Goal: Task Accomplishment & Management: Use online tool/utility

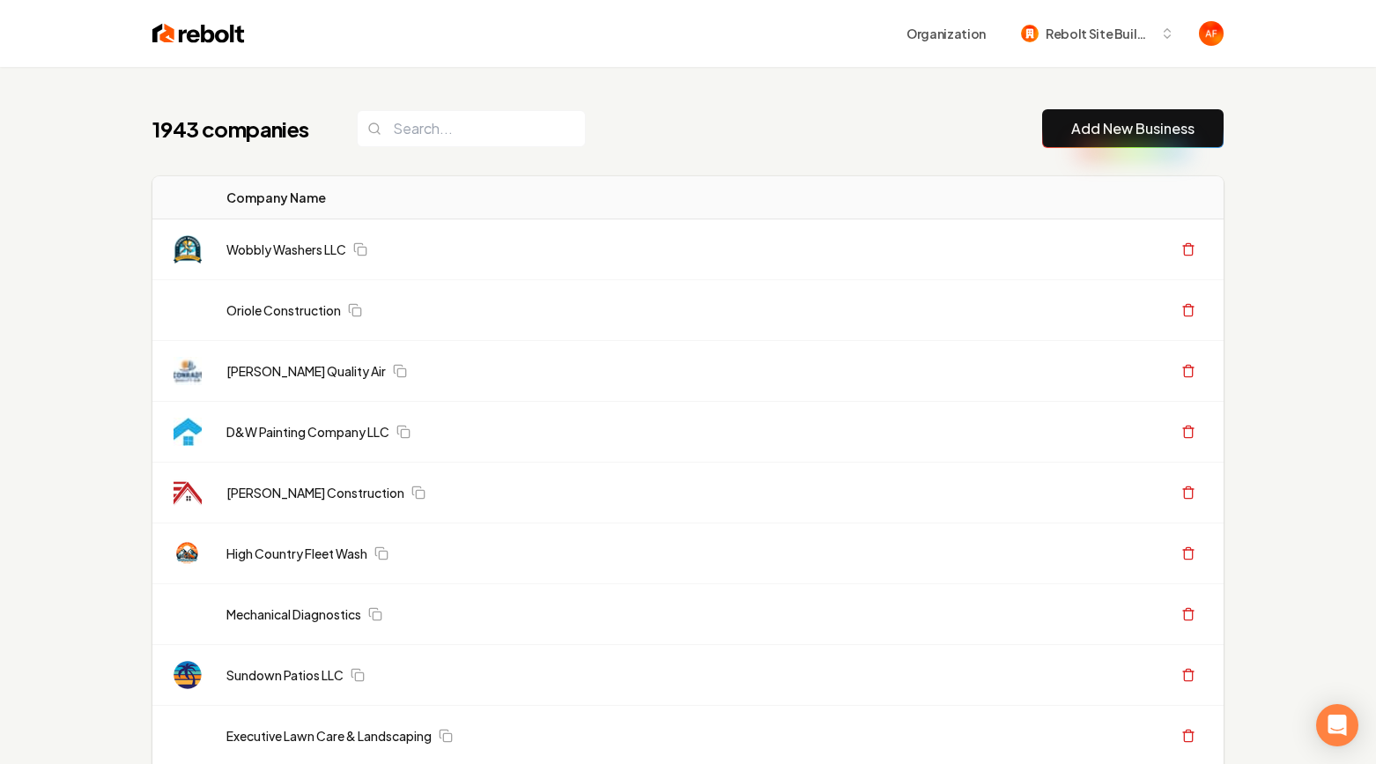
click at [383, 120] on input "search" at bounding box center [471, 128] width 229 height 37
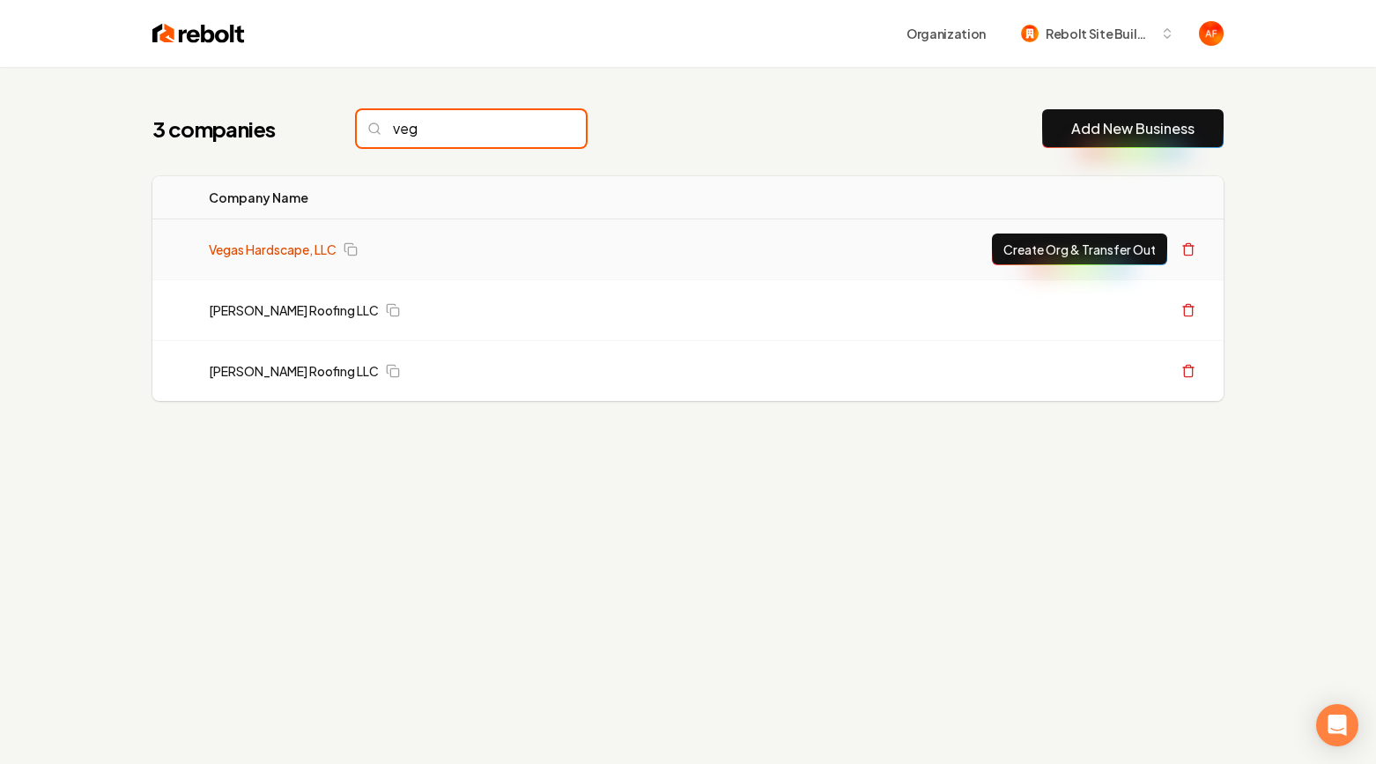
type input "veg"
click at [303, 249] on link "Vegas Hardscape, LLC" at bounding box center [273, 250] width 128 height 18
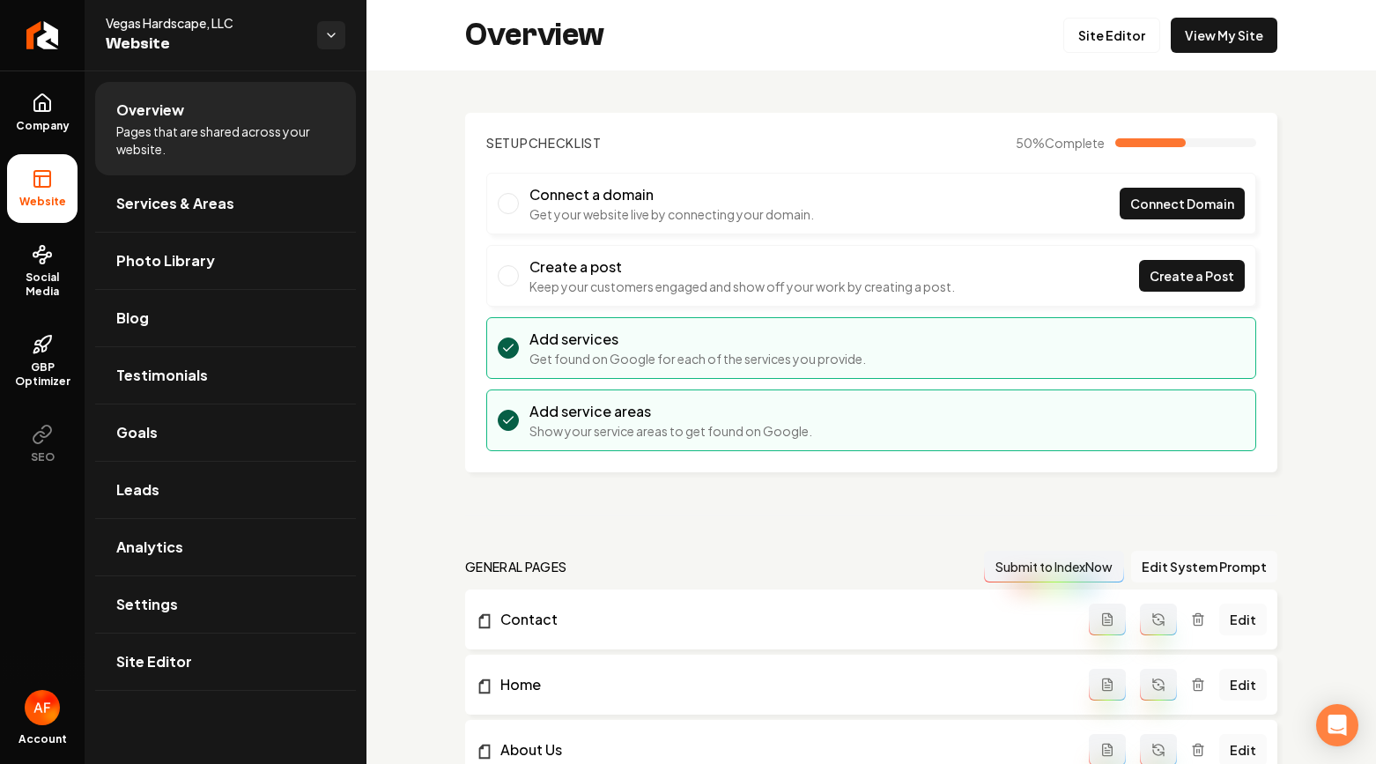
click at [1100, 73] on div "Setup Checklist 50 % Complete Connect a domain Get your website live by connect…" at bounding box center [872, 706] width 1010 height 1273
click at [1106, 29] on link "Site Editor" at bounding box center [1112, 35] width 97 height 35
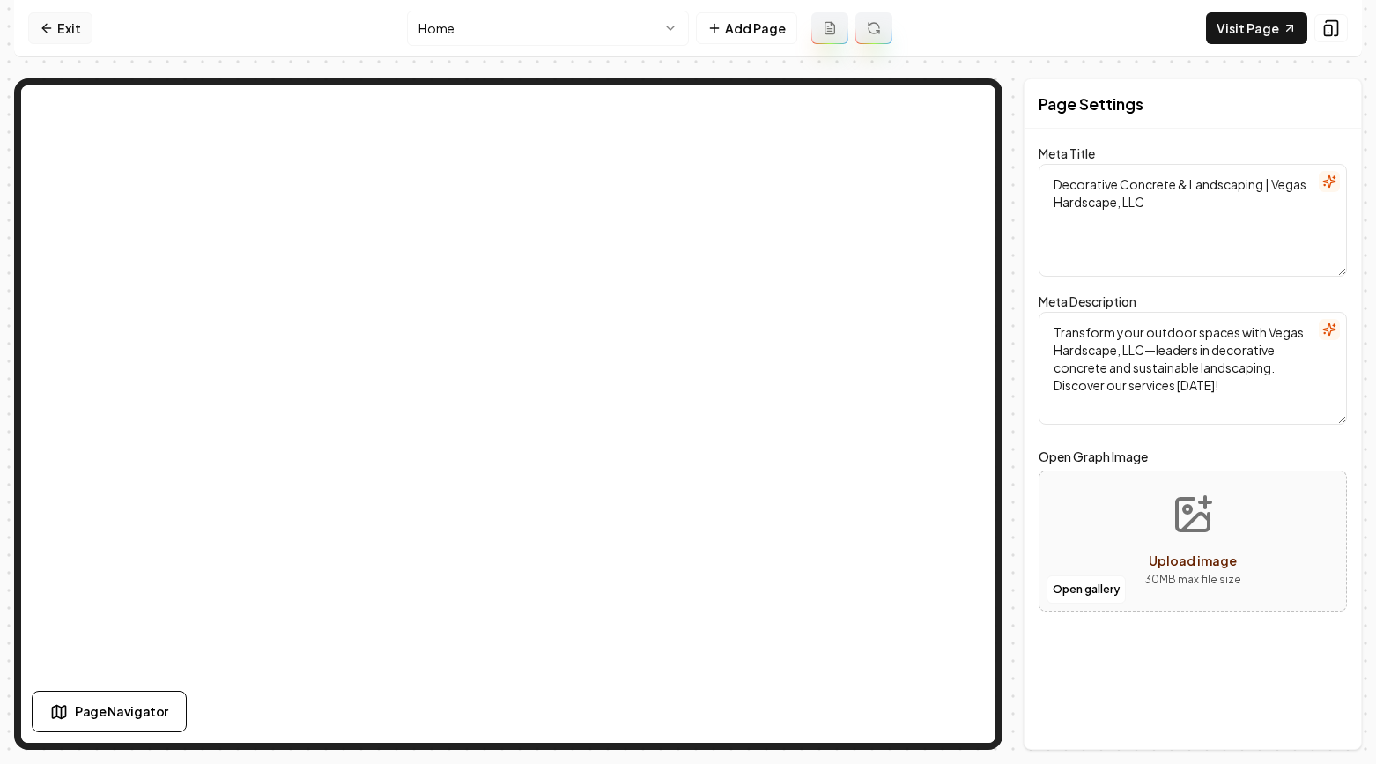
click at [63, 41] on link "Exit" at bounding box center [60, 28] width 64 height 32
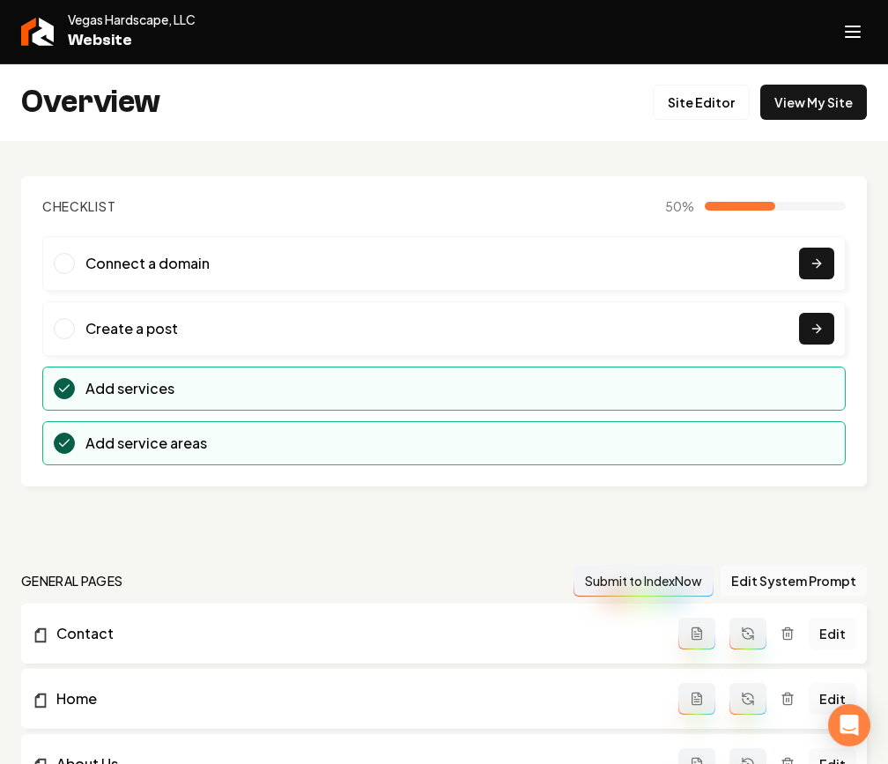
click at [848, 37] on line "Open navigation menu" at bounding box center [853, 37] width 14 height 0
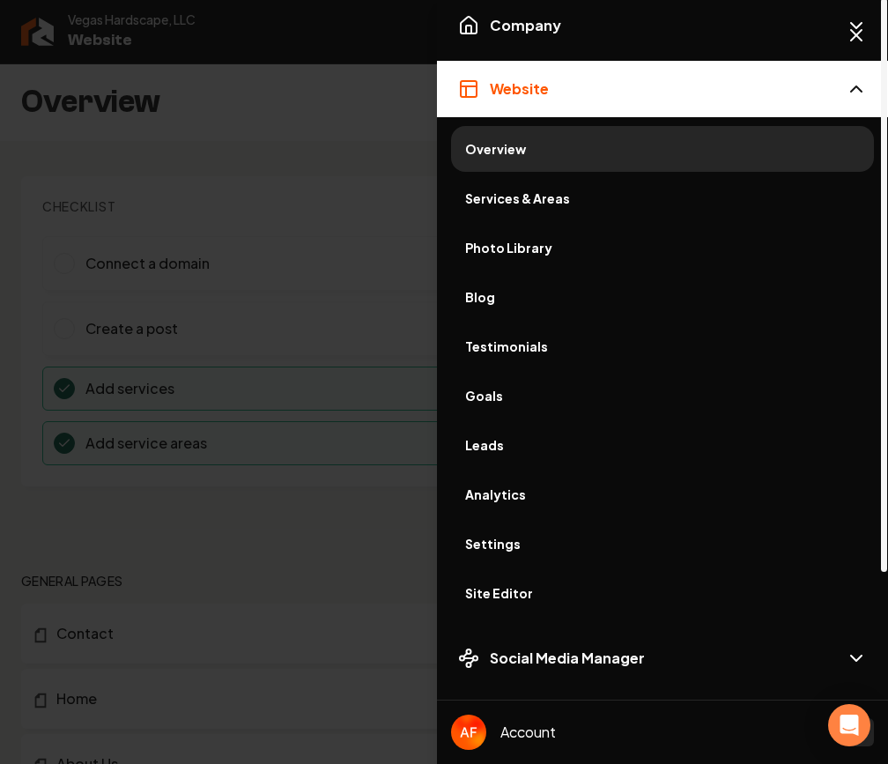
click at [524, 197] on span "Services & Areas" at bounding box center [662, 198] width 395 height 18
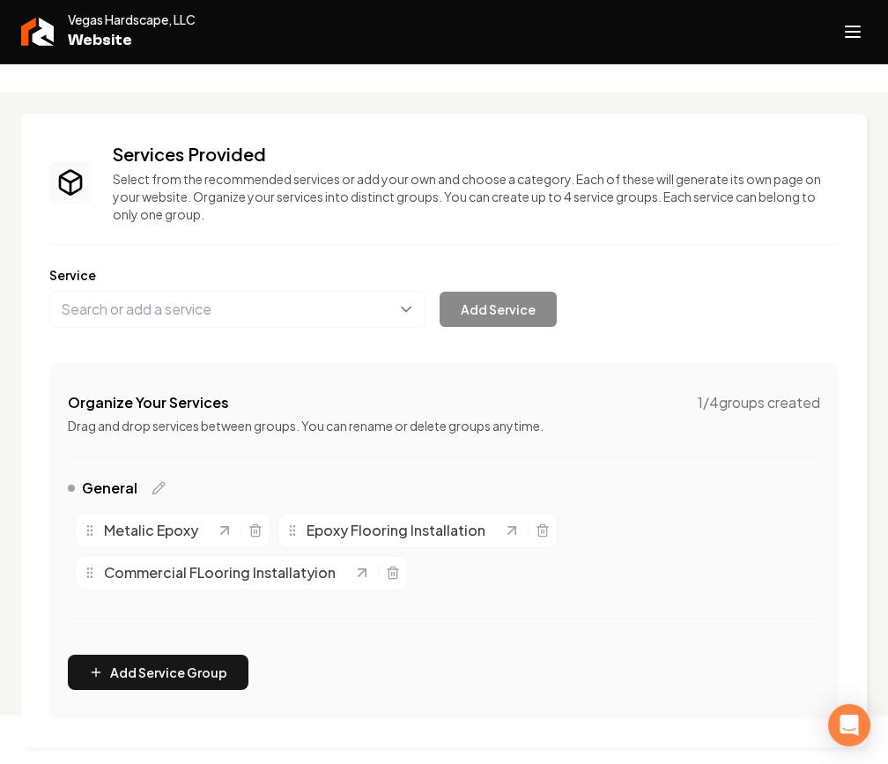
scroll to position [224, 0]
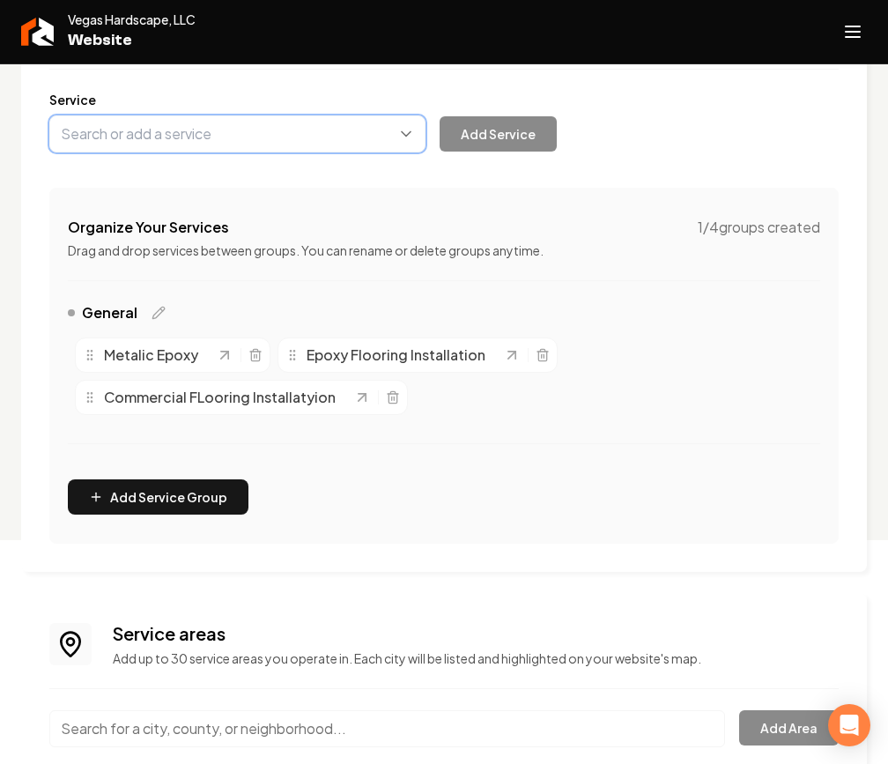
click at [262, 146] on button "Main content area" at bounding box center [237, 133] width 376 height 37
type input "Deck Coatings"
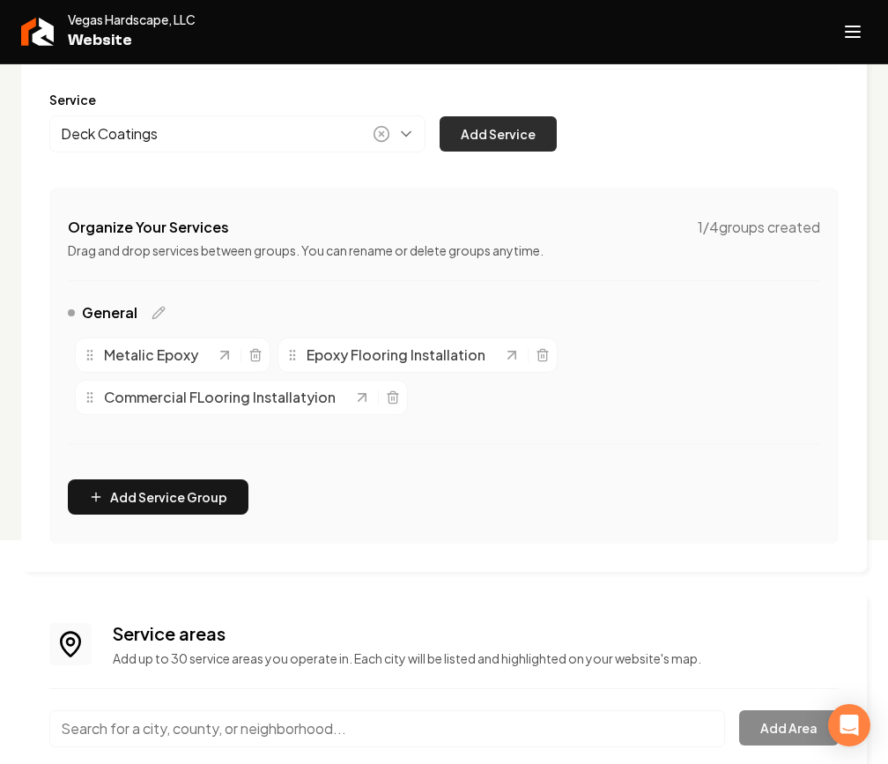
click at [497, 138] on button "Add Service" at bounding box center [498, 133] width 117 height 35
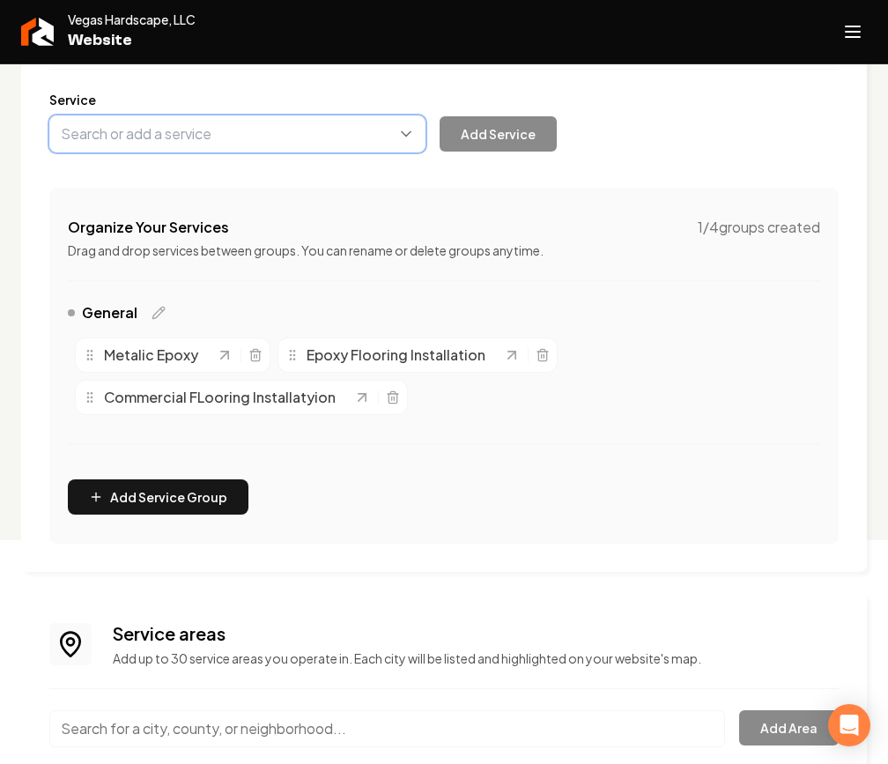
click at [137, 136] on button "Main content area" at bounding box center [237, 133] width 376 height 37
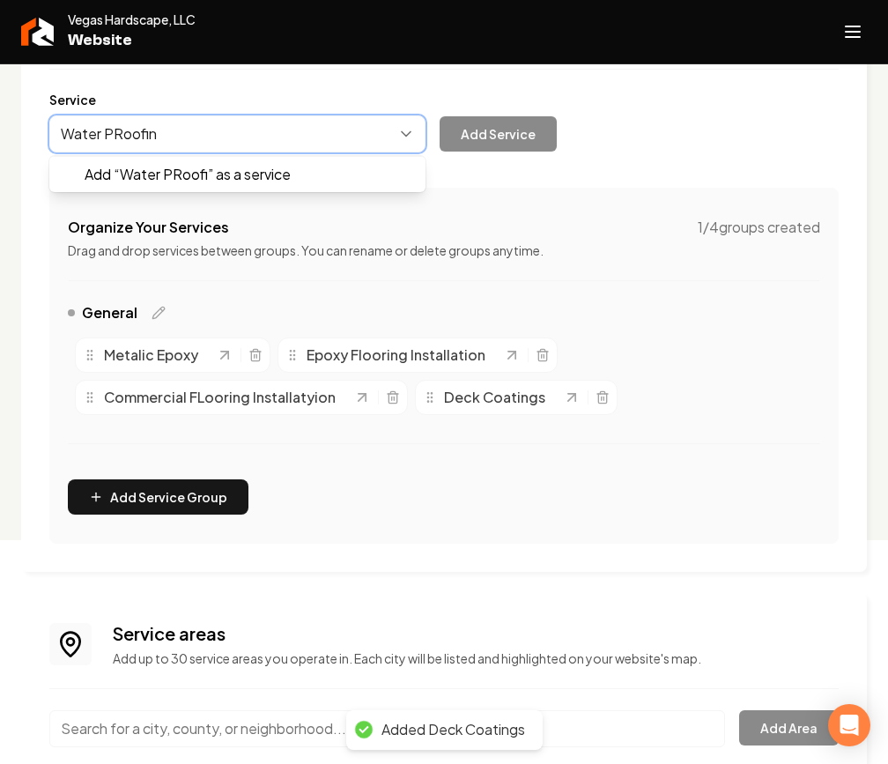
type input "Water PRoofing"
click at [108, 133] on button "Main content area" at bounding box center [237, 133] width 376 height 37
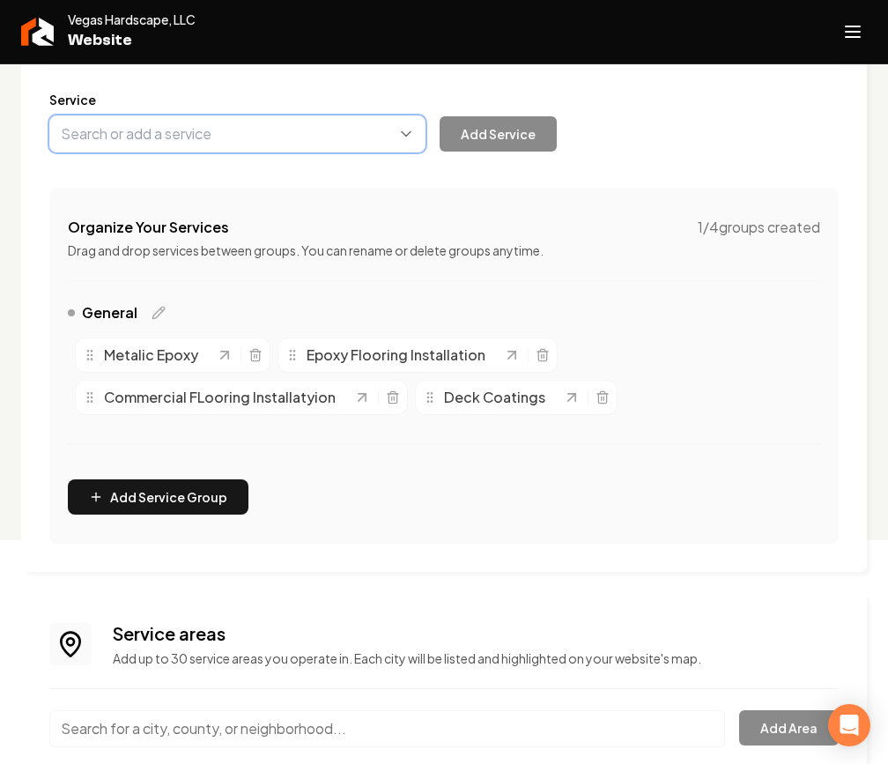
click at [113, 133] on button "Main content area" at bounding box center [237, 133] width 376 height 37
type input "Waterproofing"
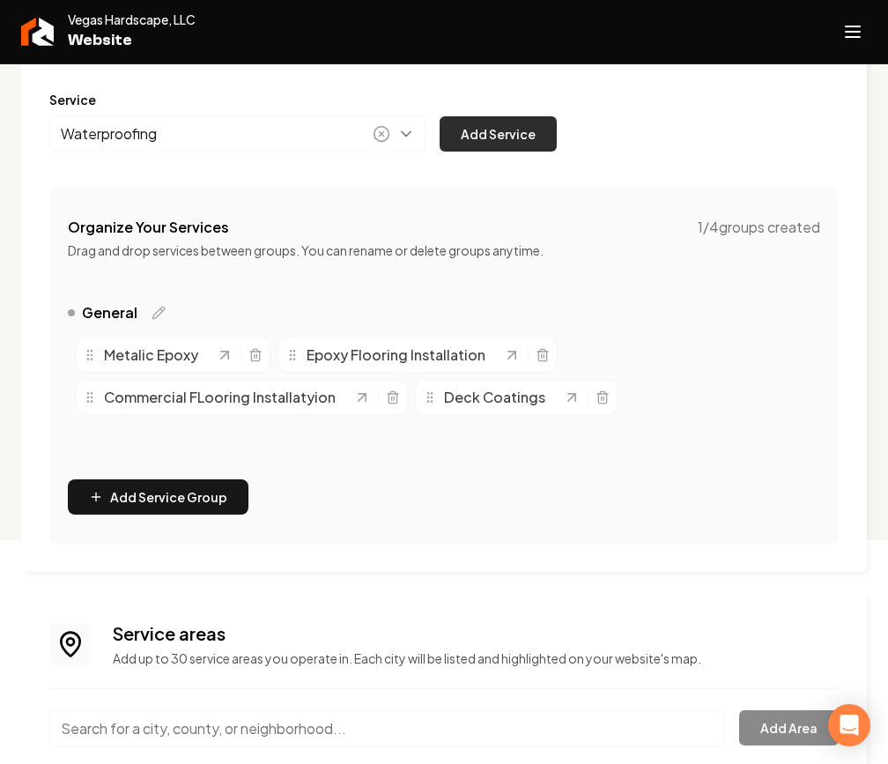
click at [515, 138] on button "Add Service" at bounding box center [498, 133] width 117 height 35
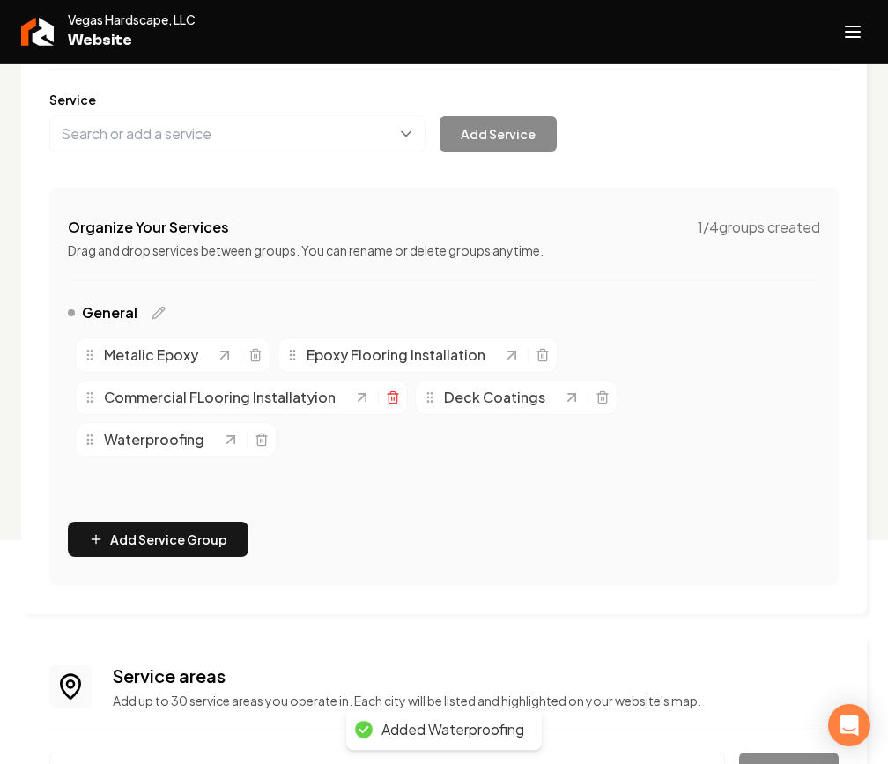
click at [389, 396] on icon "Main content area" at bounding box center [393, 399] width 8 height 10
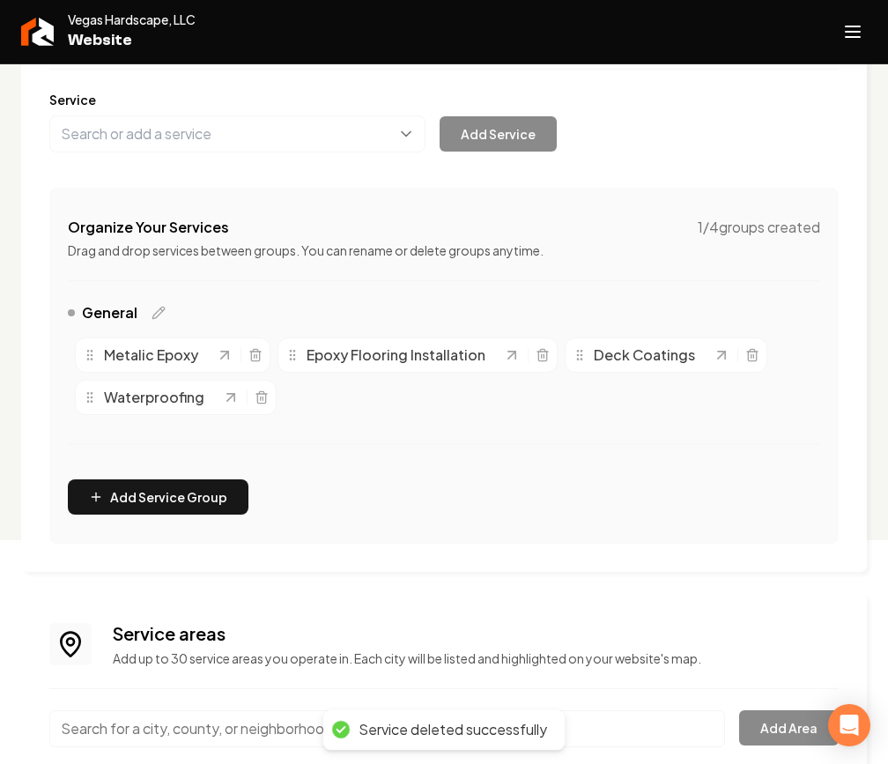
click at [368, 162] on div "Services Provided Select from the recommended services or add your own and choo…" at bounding box center [444, 255] width 790 height 577
click at [345, 154] on div "Services Provided Select from the recommended services or add your own and choo…" at bounding box center [444, 255] width 790 height 577
click at [345, 136] on button "Main content area" at bounding box center [237, 133] width 376 height 37
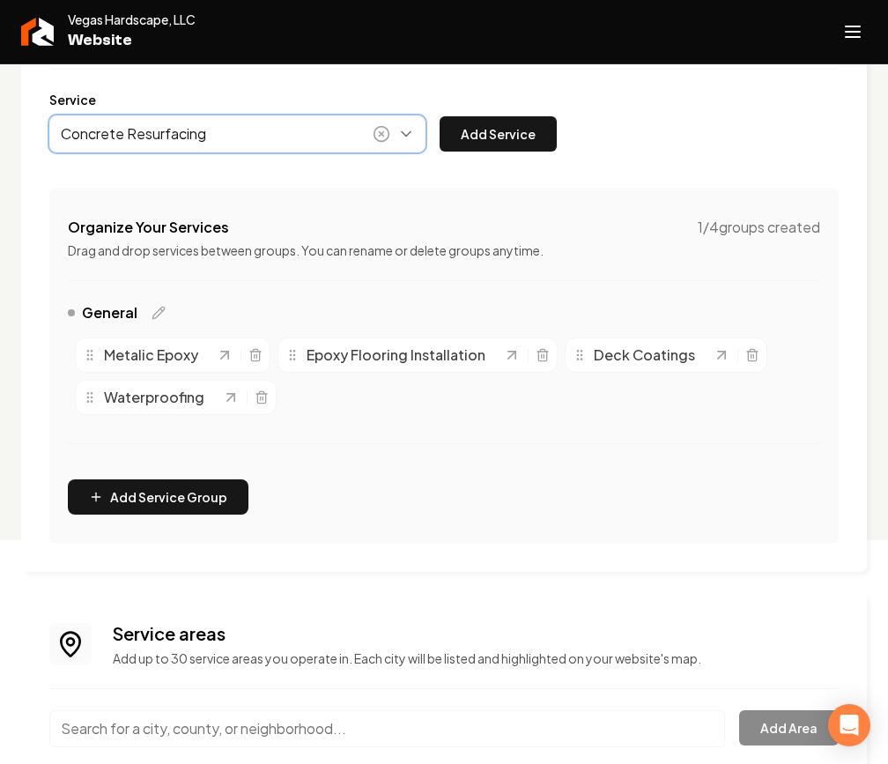
type input "Concrete Resurfacing"
click at [465, 114] on div "Service Concrete Resurfacing Add Service" at bounding box center [444, 122] width 790 height 62
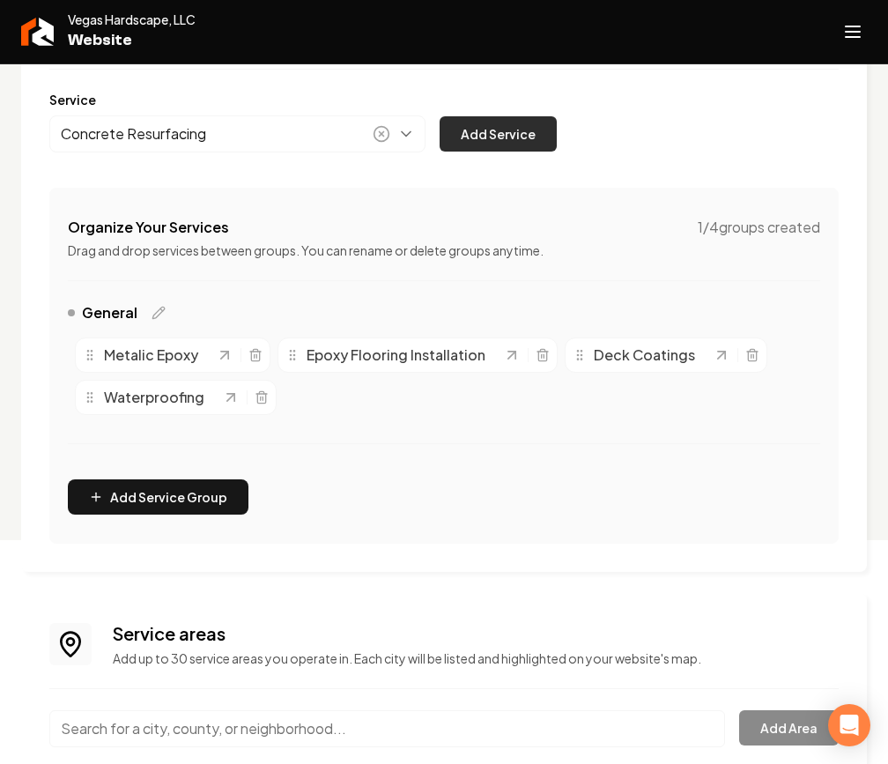
click at [464, 129] on button "Add Service" at bounding box center [498, 133] width 117 height 35
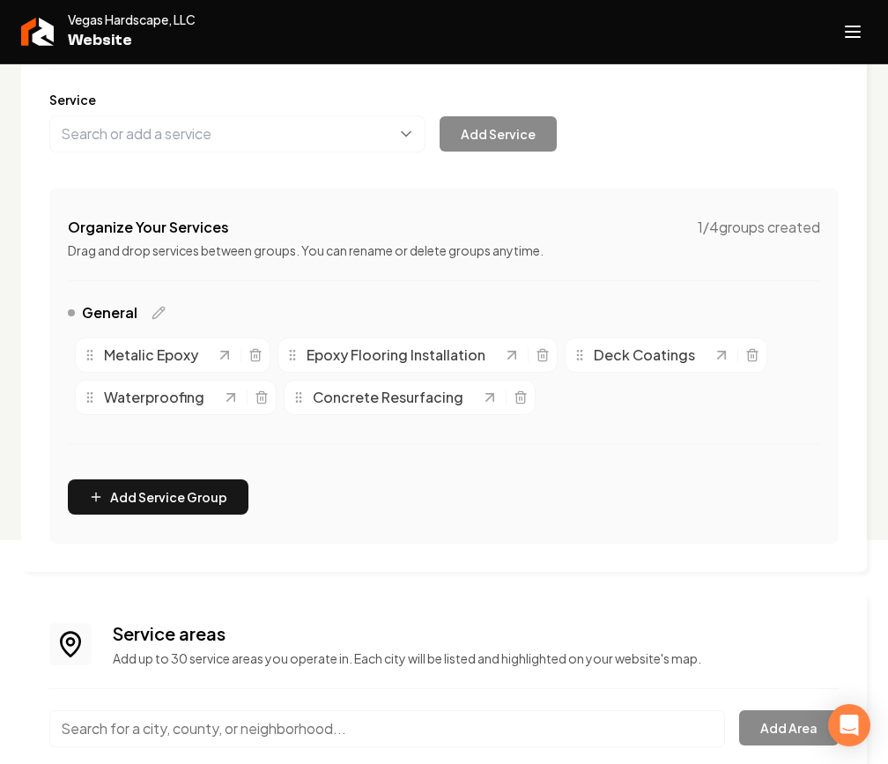
click at [189, 189] on div "Organize Your Services 1 / 4 groups created Drag and drop services between grou…" at bounding box center [444, 366] width 790 height 356
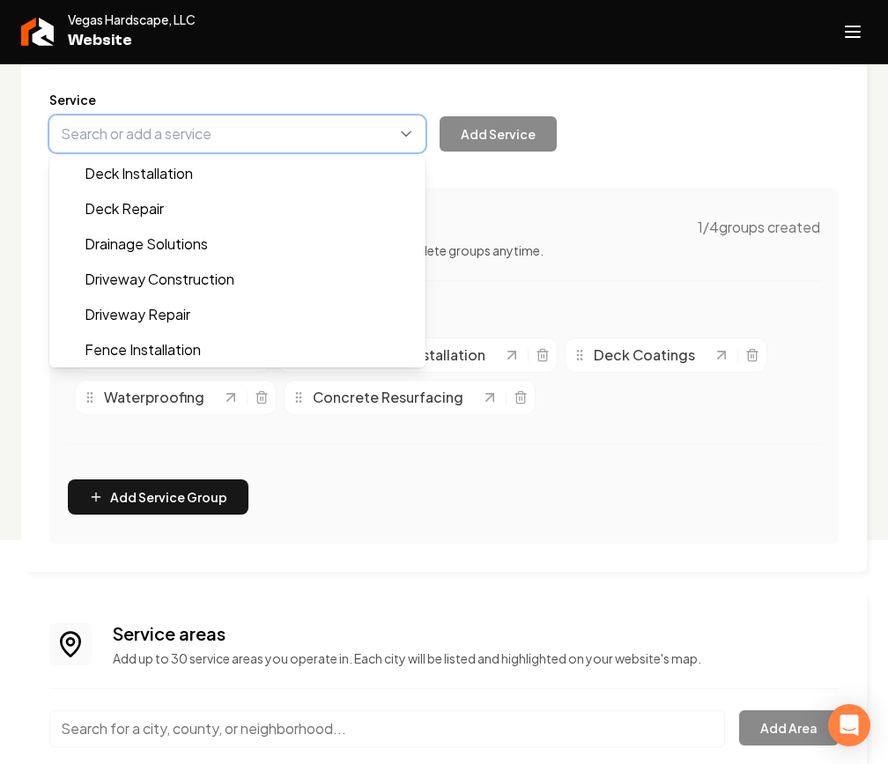
click at [189, 151] on button "Main content area" at bounding box center [237, 133] width 376 height 37
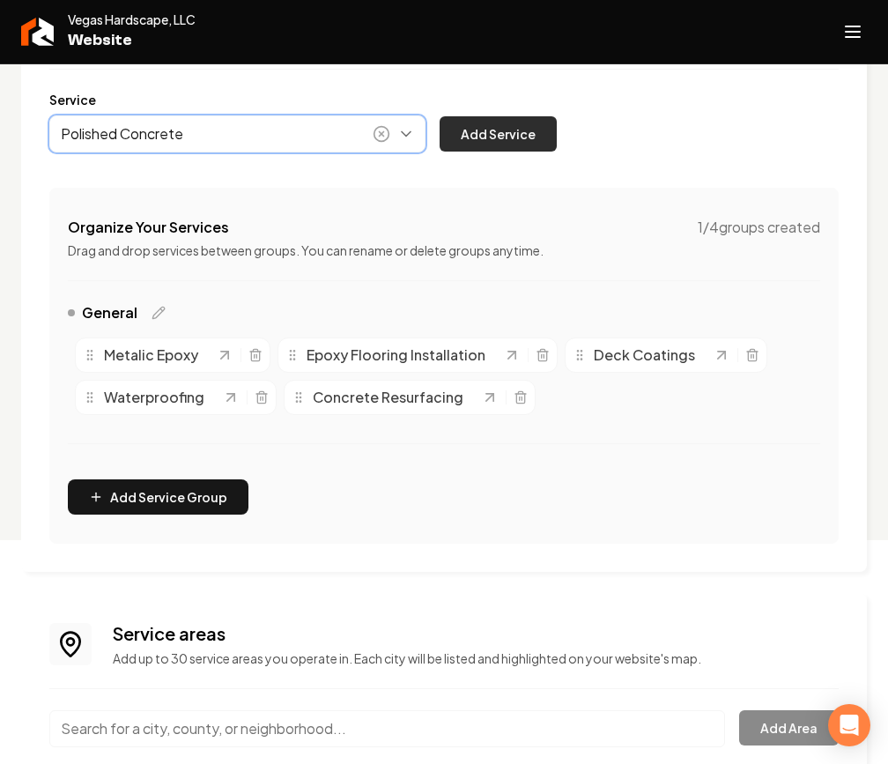
type input "Polished Concrete"
click at [516, 125] on button "Add Service" at bounding box center [498, 133] width 117 height 35
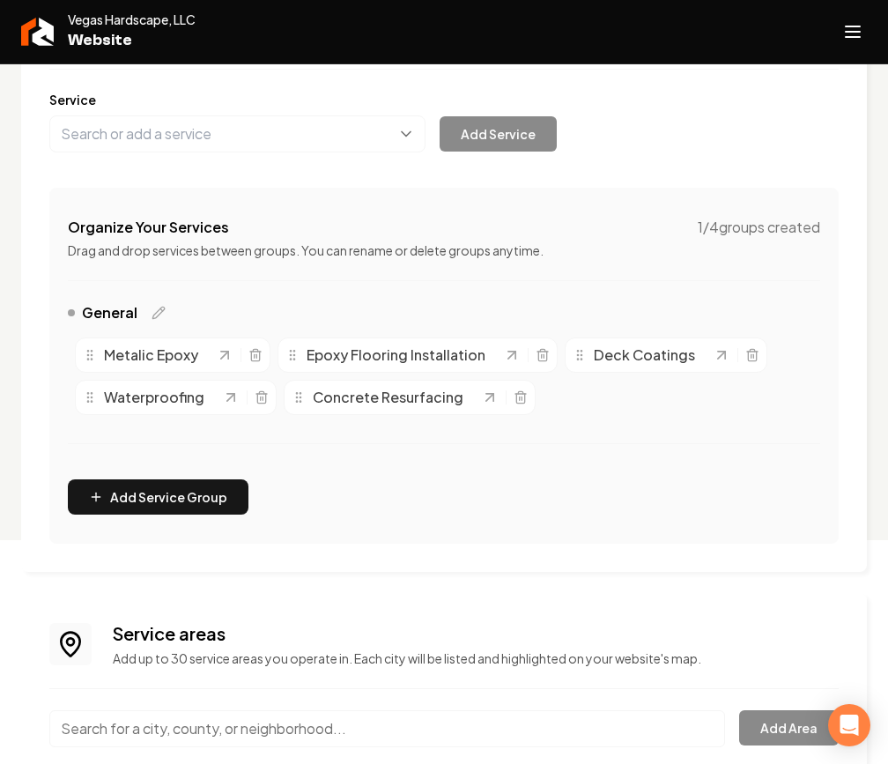
scroll to position [339, 0]
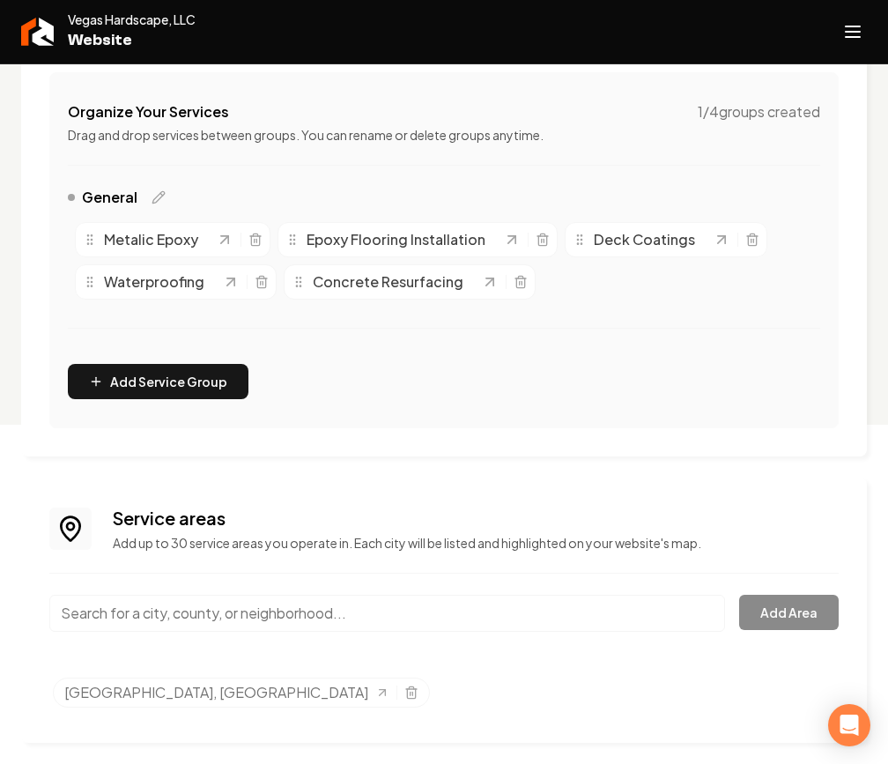
click at [275, 612] on input "Main content area" at bounding box center [387, 613] width 676 height 37
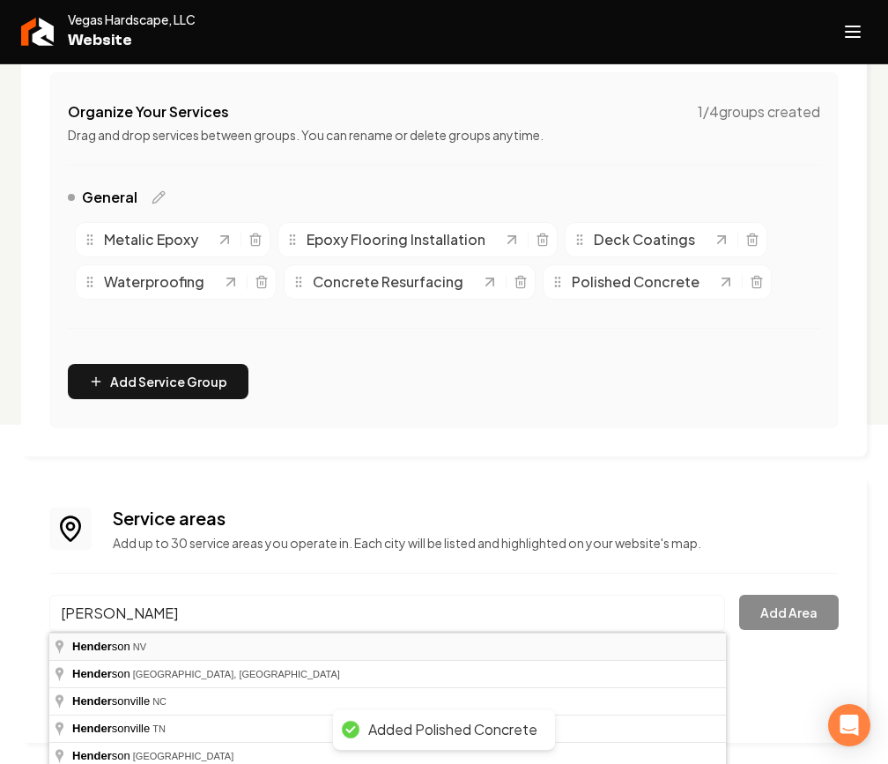
type input "[GEOGRAPHIC_DATA], [GEOGRAPHIC_DATA]"
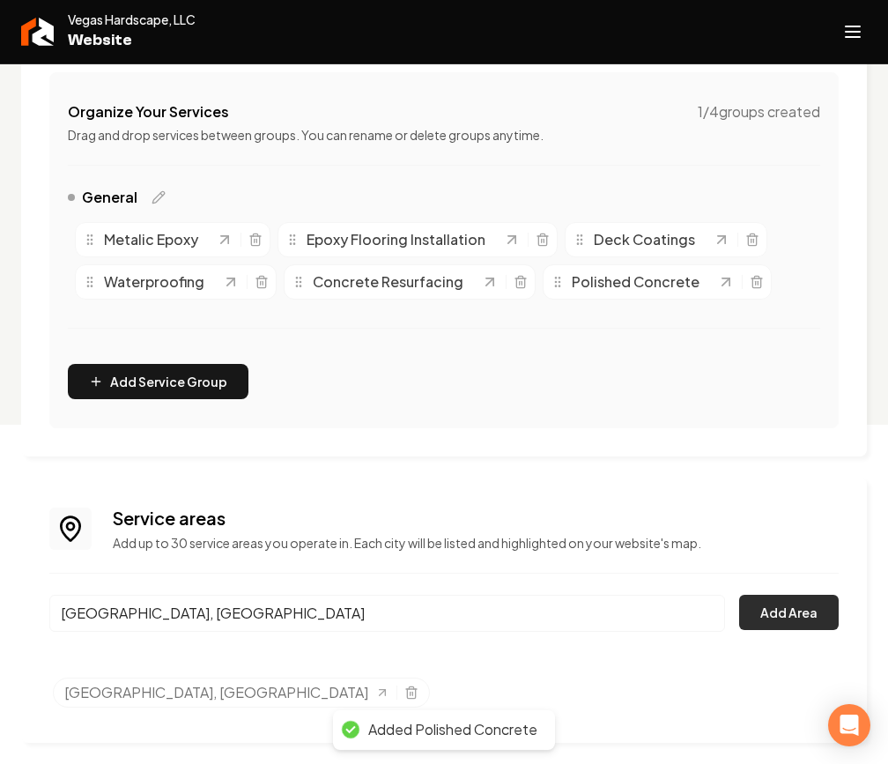
click at [767, 612] on button "Add Area" at bounding box center [789, 612] width 100 height 35
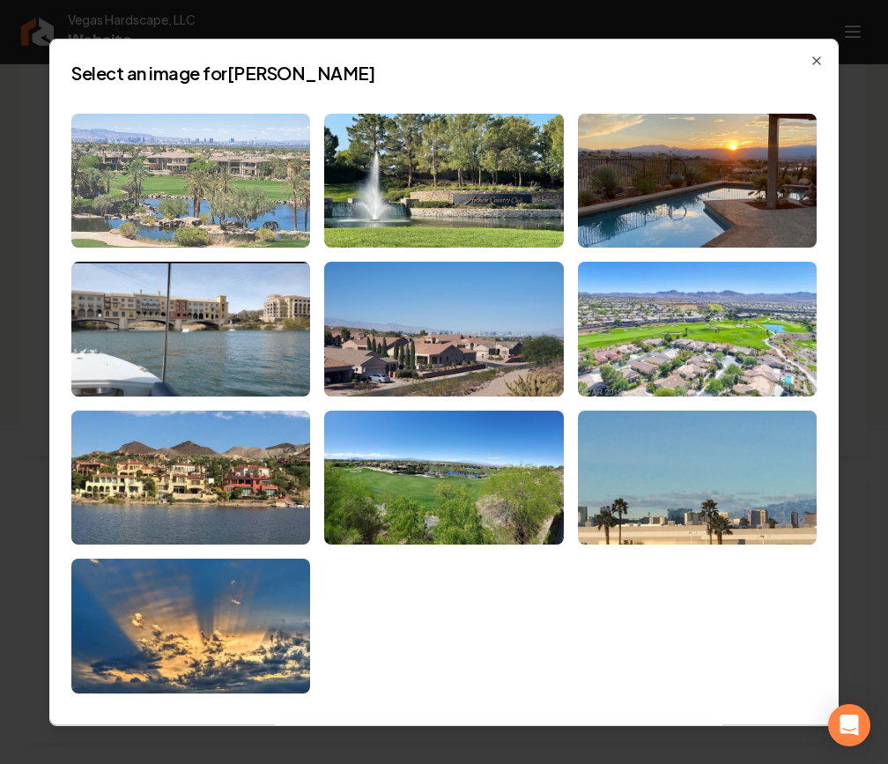
click at [228, 198] on img at bounding box center [190, 180] width 239 height 135
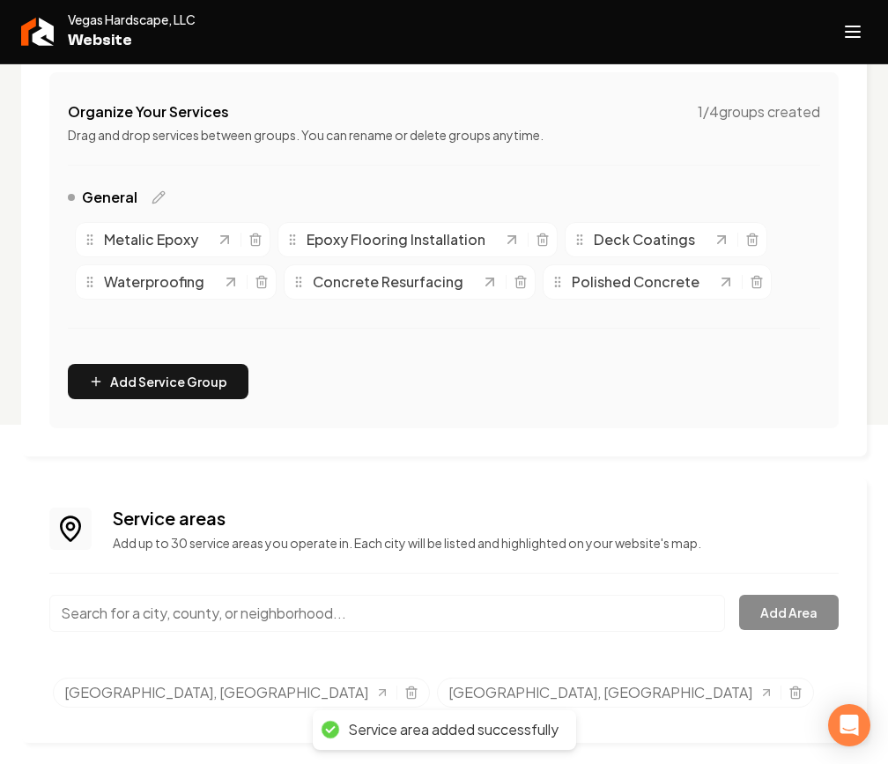
click at [259, 619] on input "Main content area" at bounding box center [387, 613] width 676 height 37
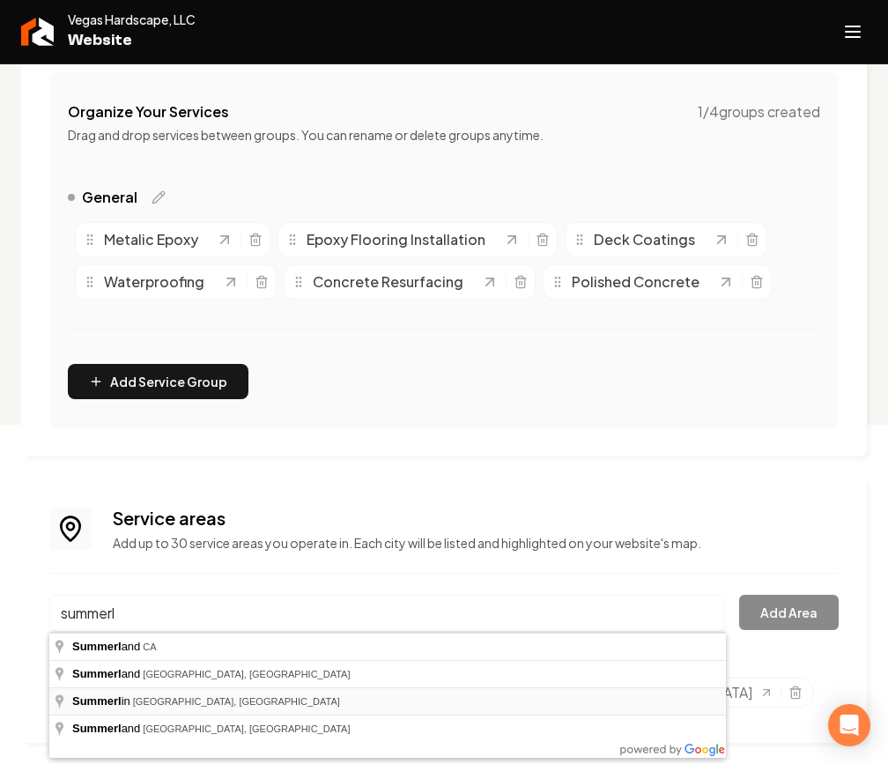
type input "[PERSON_NAME], [GEOGRAPHIC_DATA], [GEOGRAPHIC_DATA]"
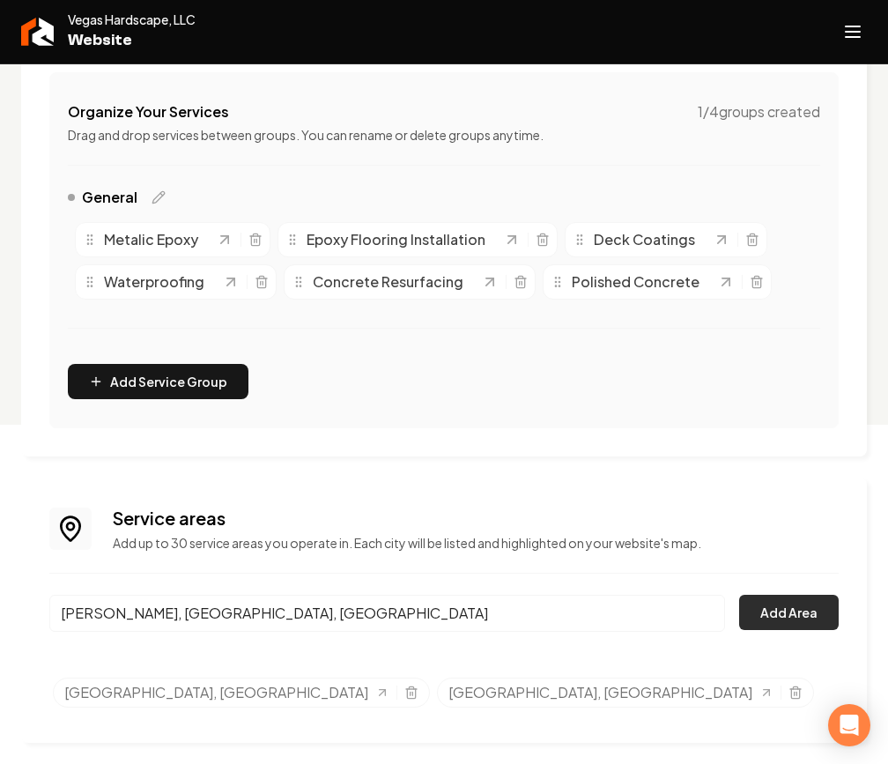
click at [747, 614] on button "Add Area" at bounding box center [789, 612] width 100 height 35
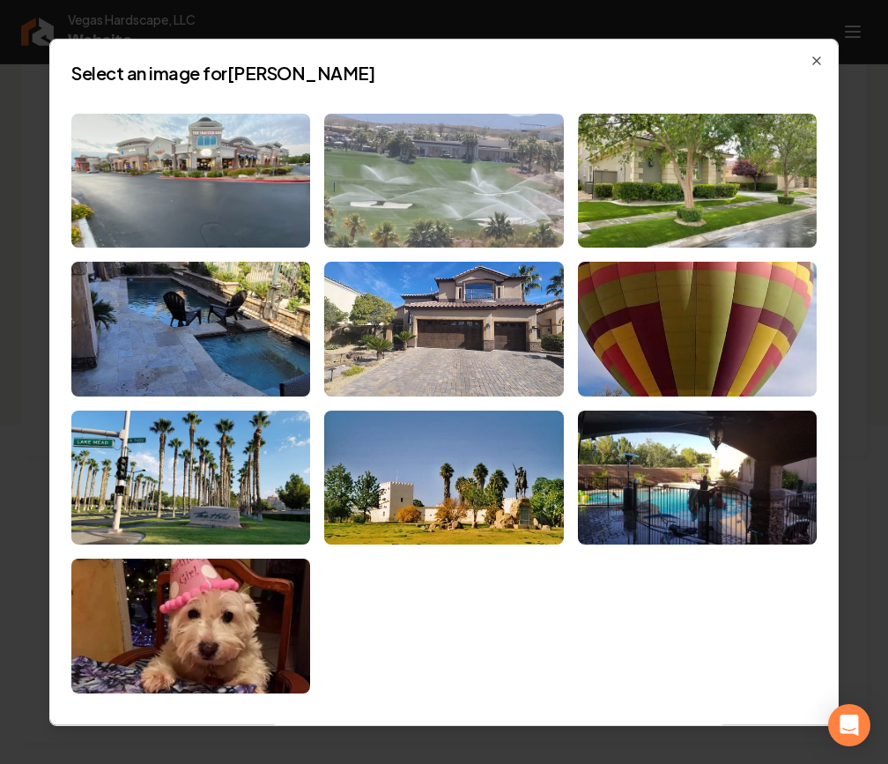
click at [474, 172] on img at bounding box center [443, 180] width 239 height 135
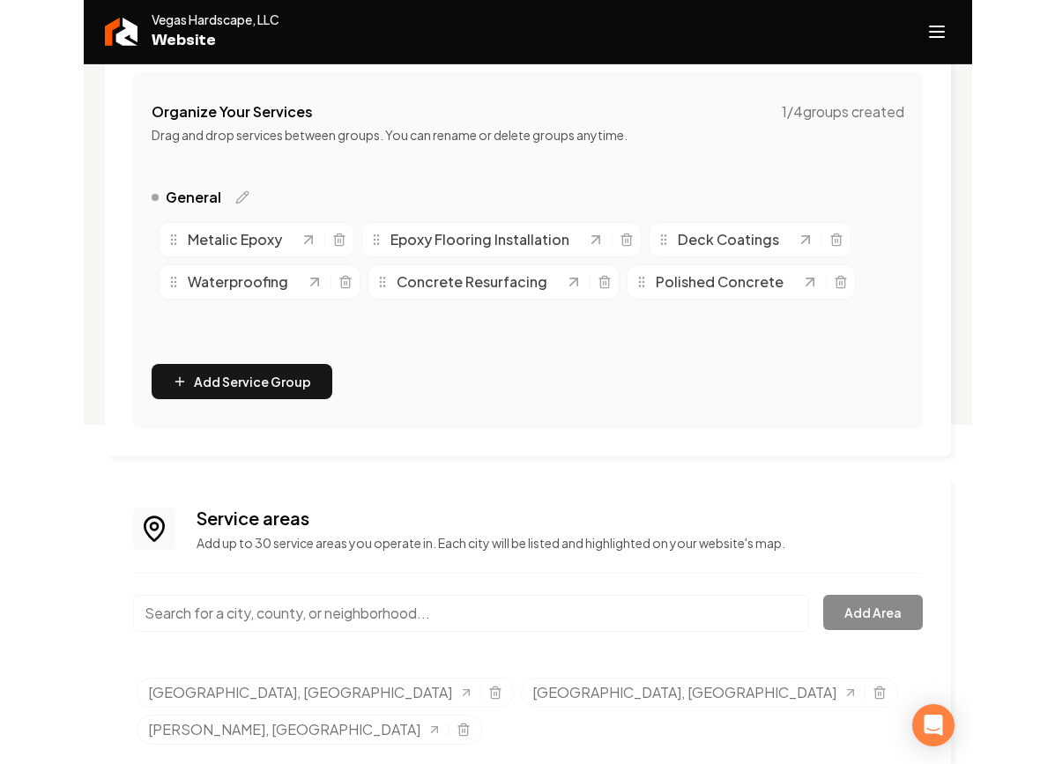
scroll to position [0, 0]
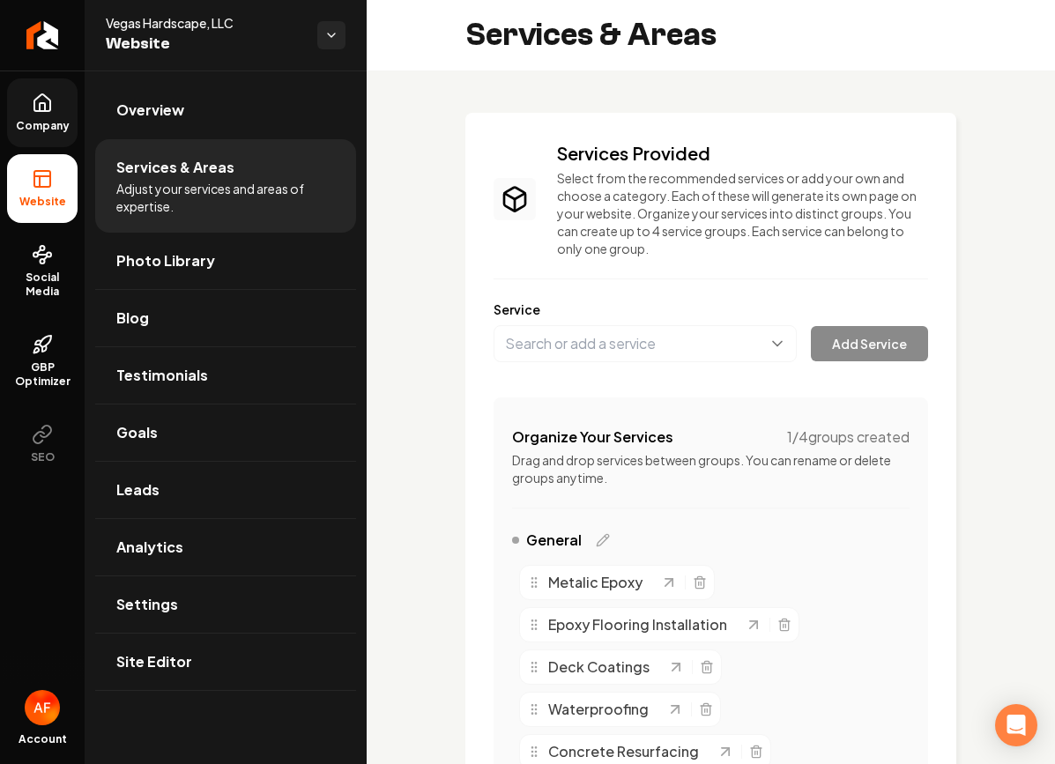
click at [23, 116] on link "Company" at bounding box center [42, 112] width 70 height 69
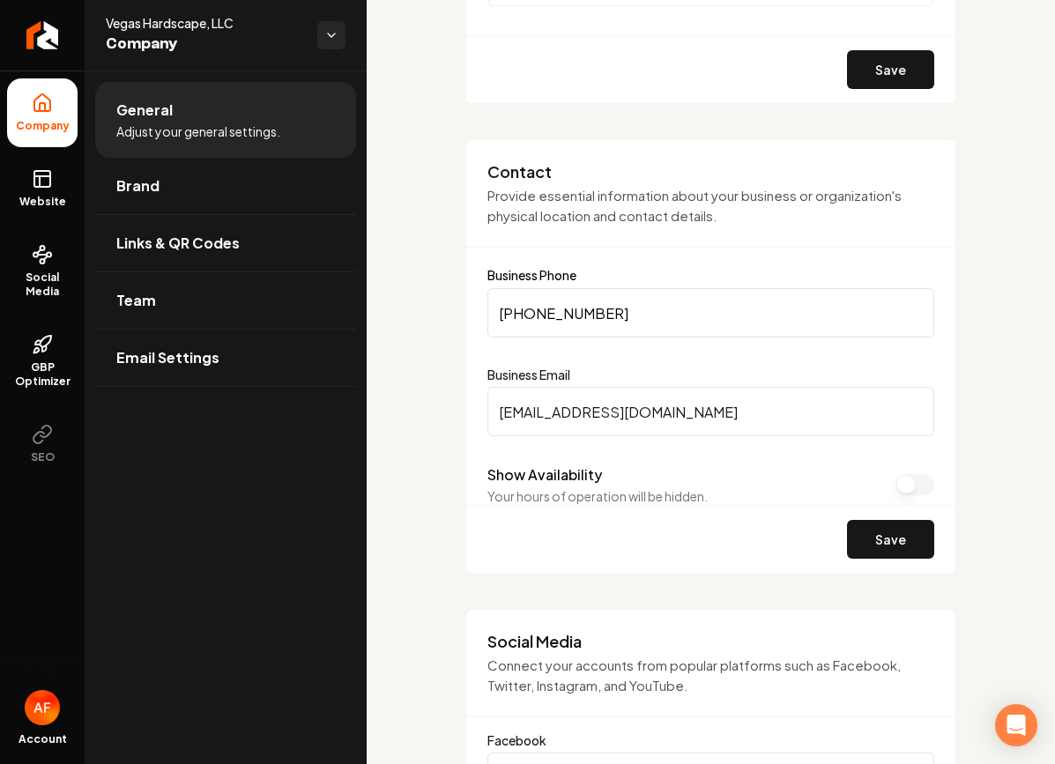
scroll to position [906, 0]
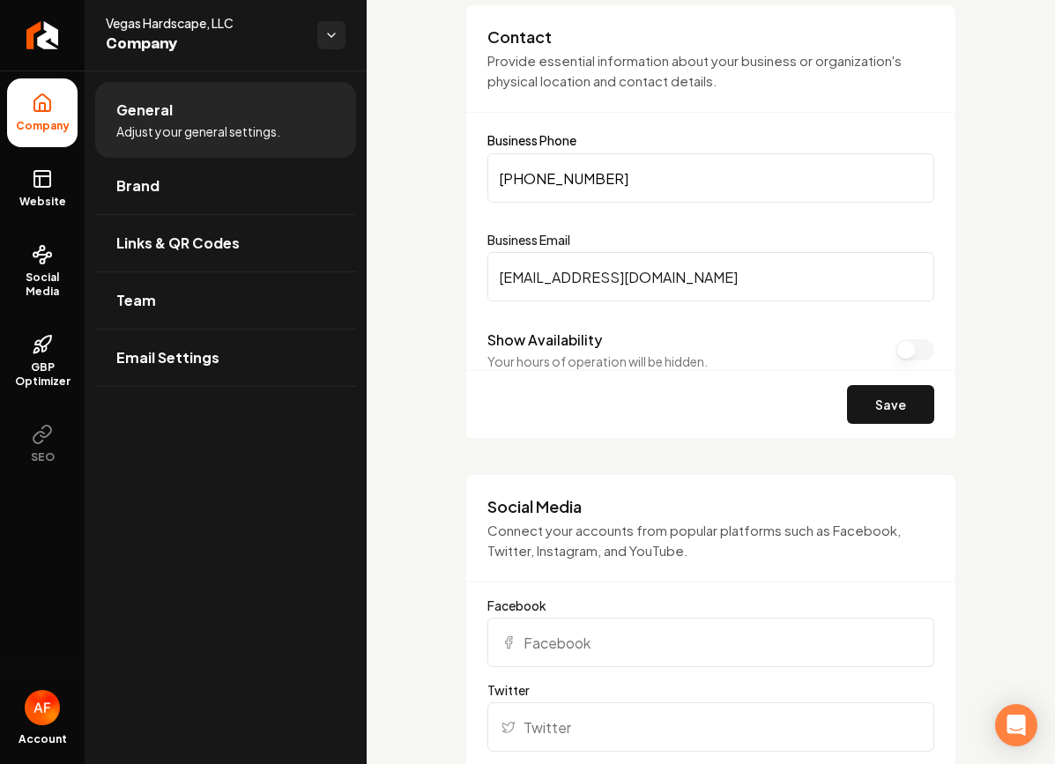
drag, startPoint x: 592, startPoint y: 278, endPoint x: 531, endPoint y: 277, distance: 61.7
click at [531, 277] on input "[EMAIL_ADDRESS][DOMAIN_NAME]" at bounding box center [710, 276] width 447 height 49
drag, startPoint x: 611, startPoint y: 277, endPoint x: 385, endPoint y: 261, distance: 226.2
type input "N"
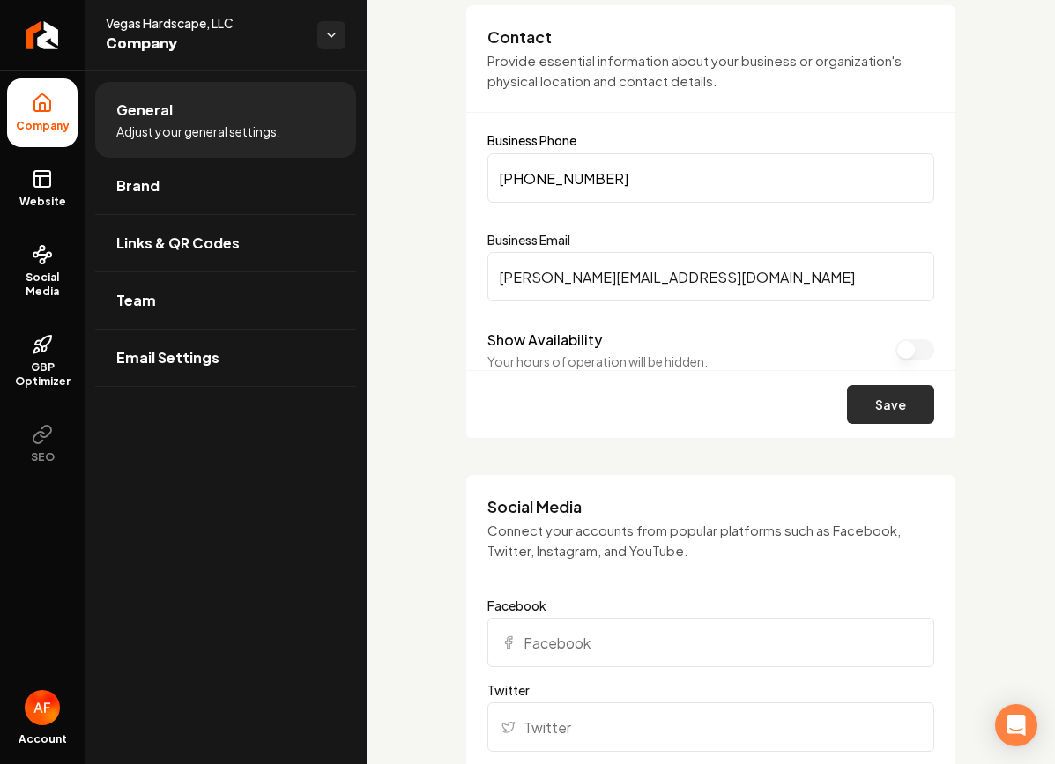
type input "[PERSON_NAME][EMAIL_ADDRESS][DOMAIN_NAME]"
click at [882, 396] on button "Save" at bounding box center [890, 404] width 87 height 39
click at [41, 43] on icon "Return to dashboard" at bounding box center [42, 35] width 28 height 28
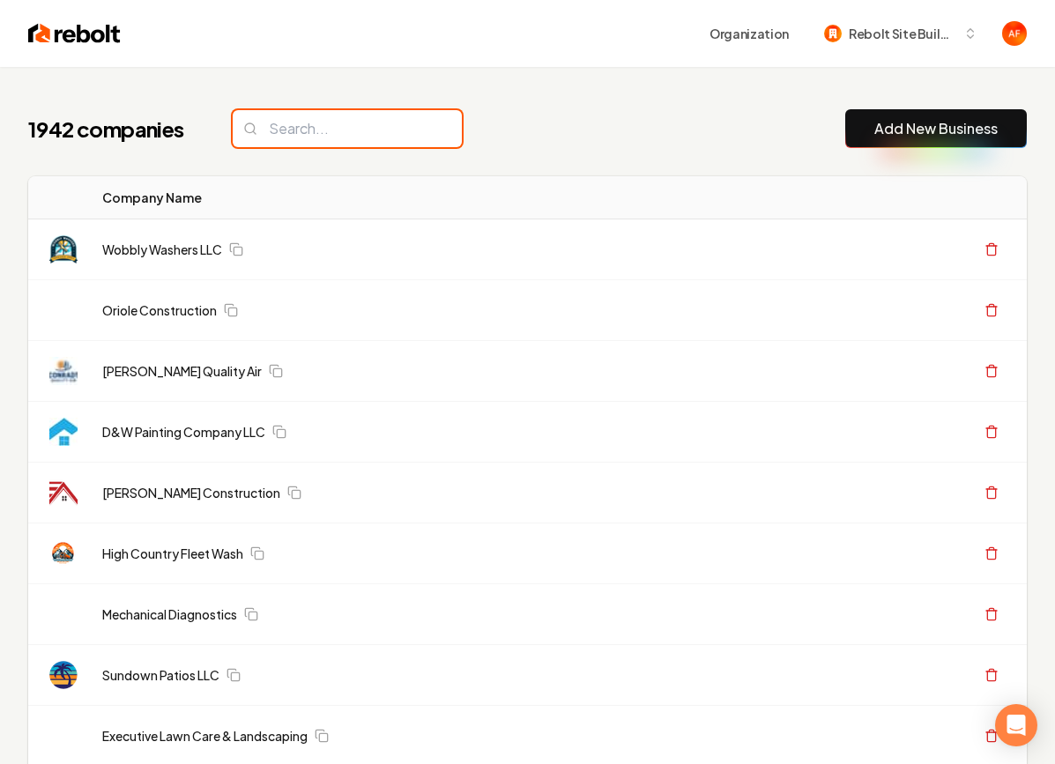
click at [282, 138] on input "search" at bounding box center [347, 128] width 229 height 37
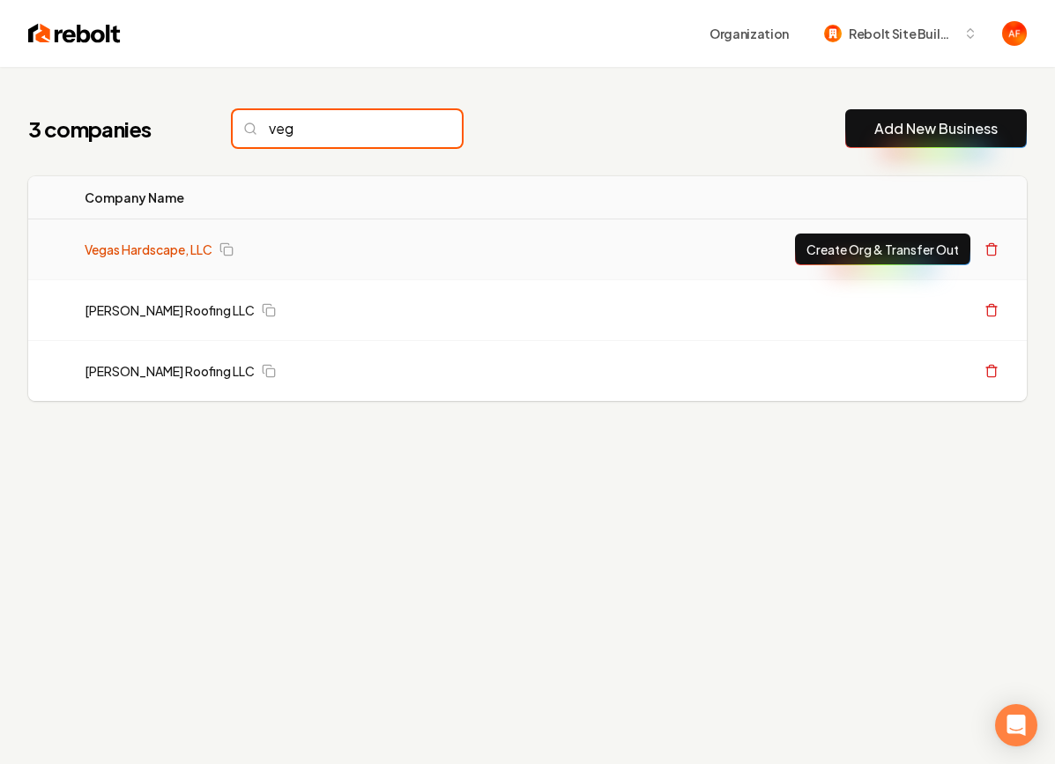
type input "veg"
click at [180, 244] on link "Vegas Hardscape, LLC" at bounding box center [149, 250] width 128 height 18
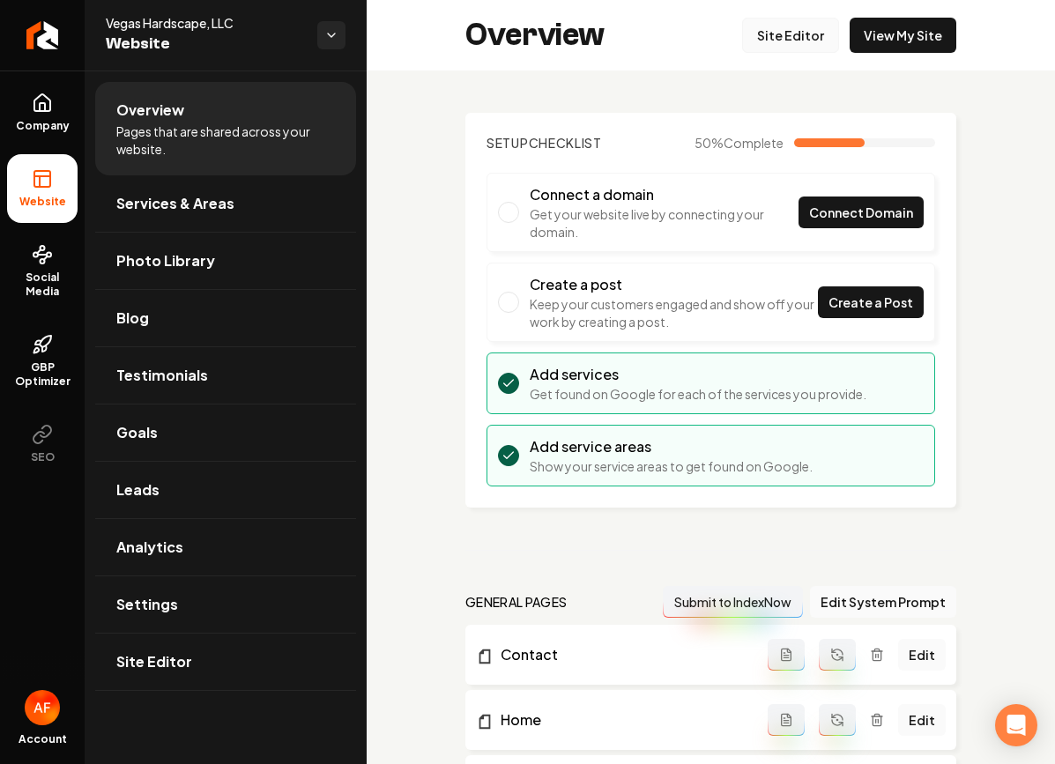
click at [802, 50] on link "Site Editor" at bounding box center [790, 35] width 97 height 35
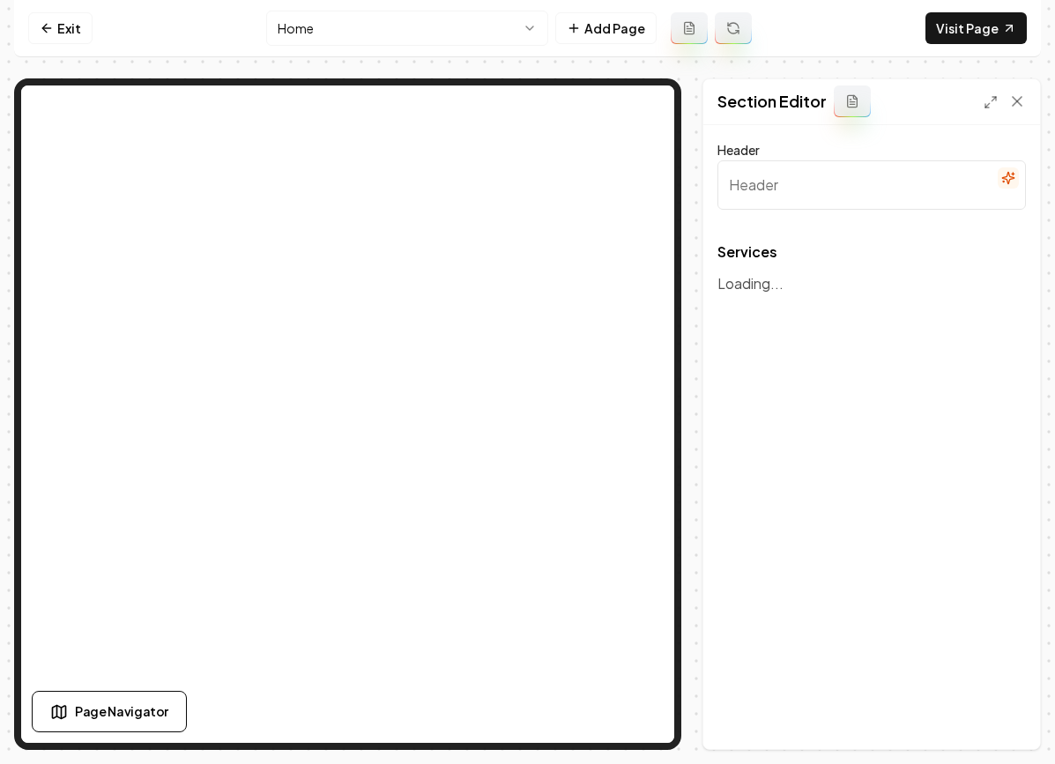
type input "Our Innovative Surface Solutions"
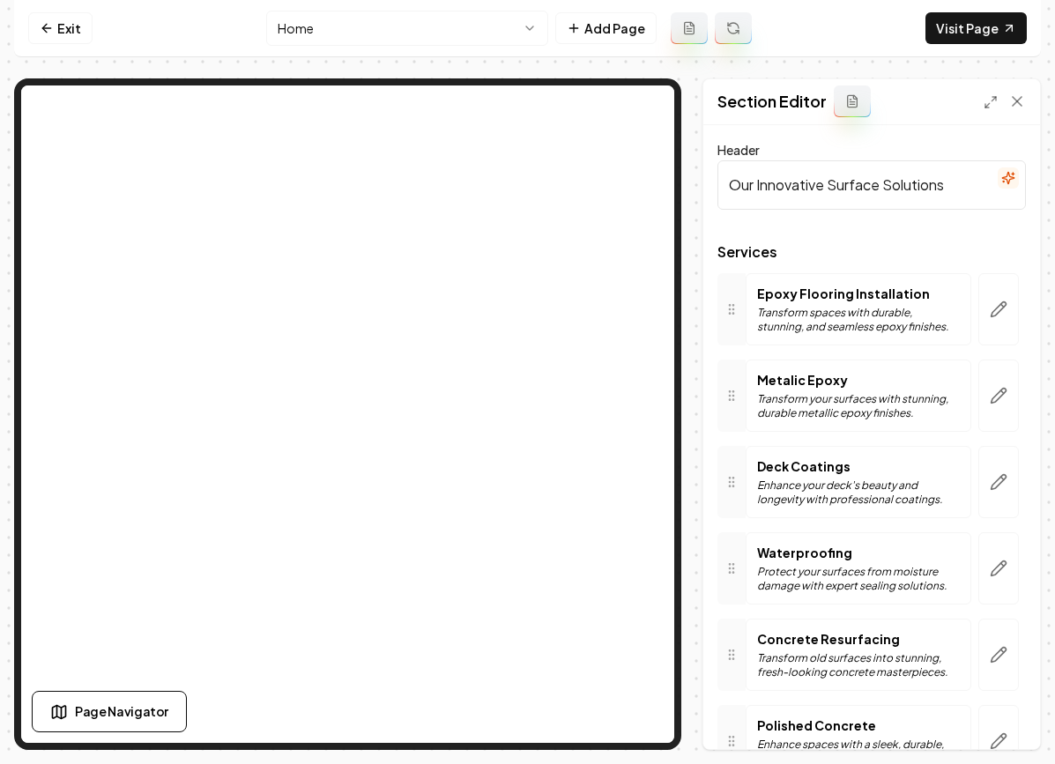
scroll to position [109, 0]
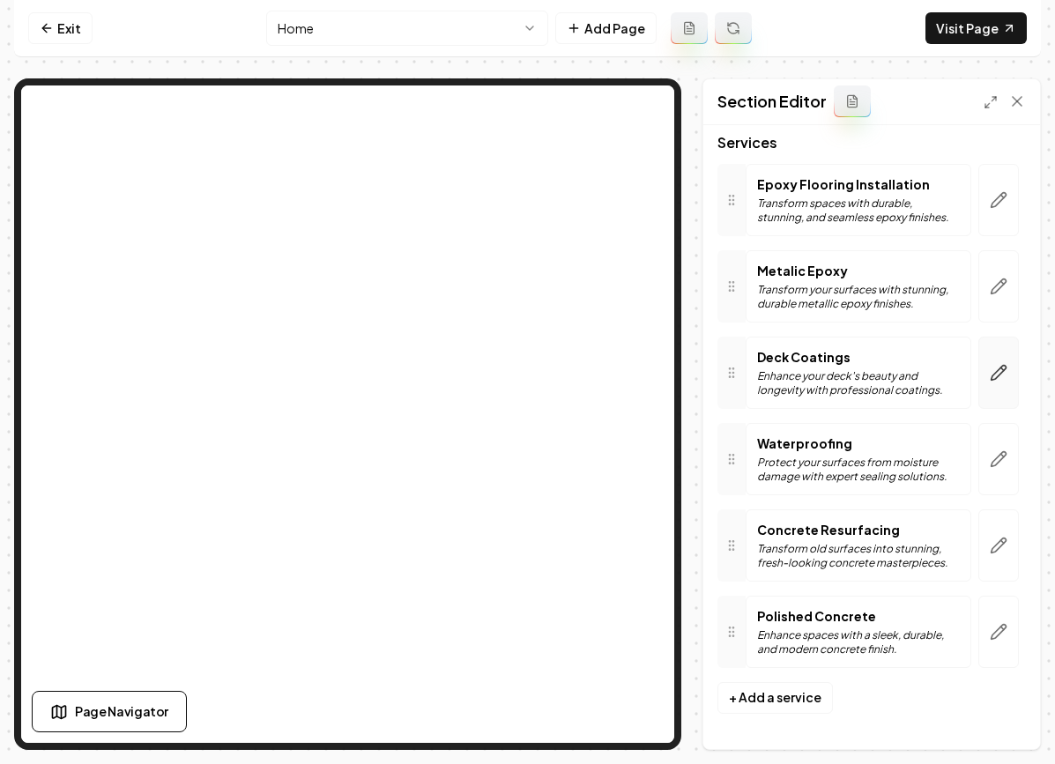
click at [994, 381] on icon "button" at bounding box center [999, 373] width 18 height 18
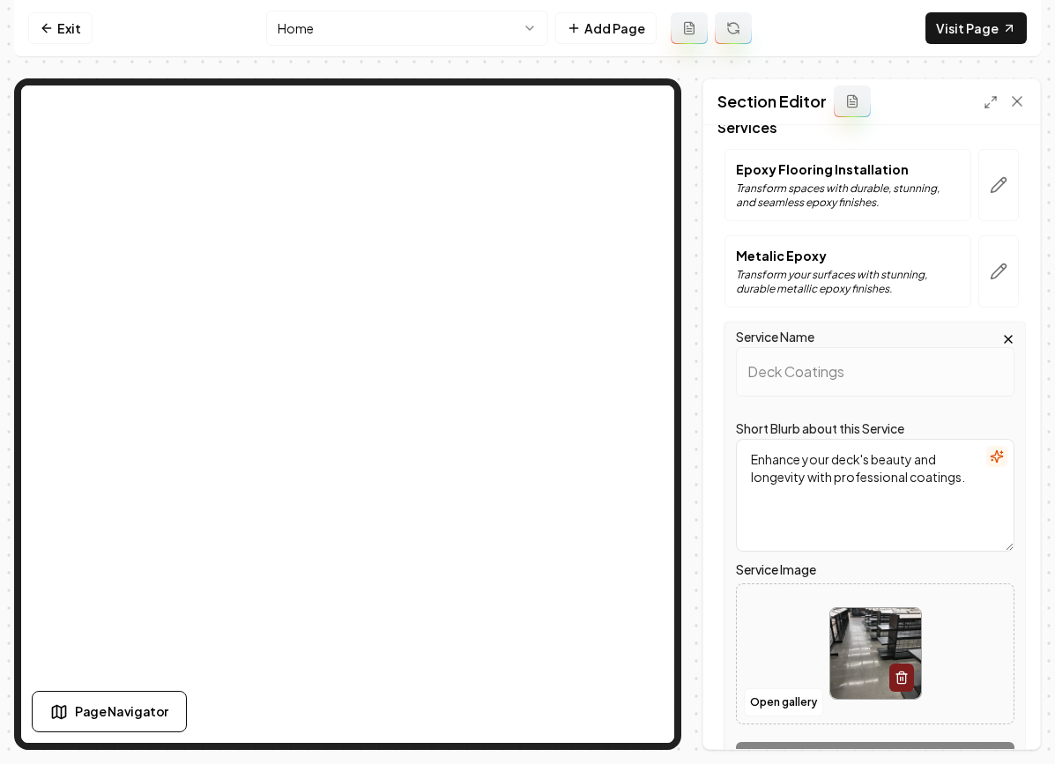
scroll to position [126, 0]
click at [762, 689] on button "Open gallery" at bounding box center [783, 700] width 79 height 28
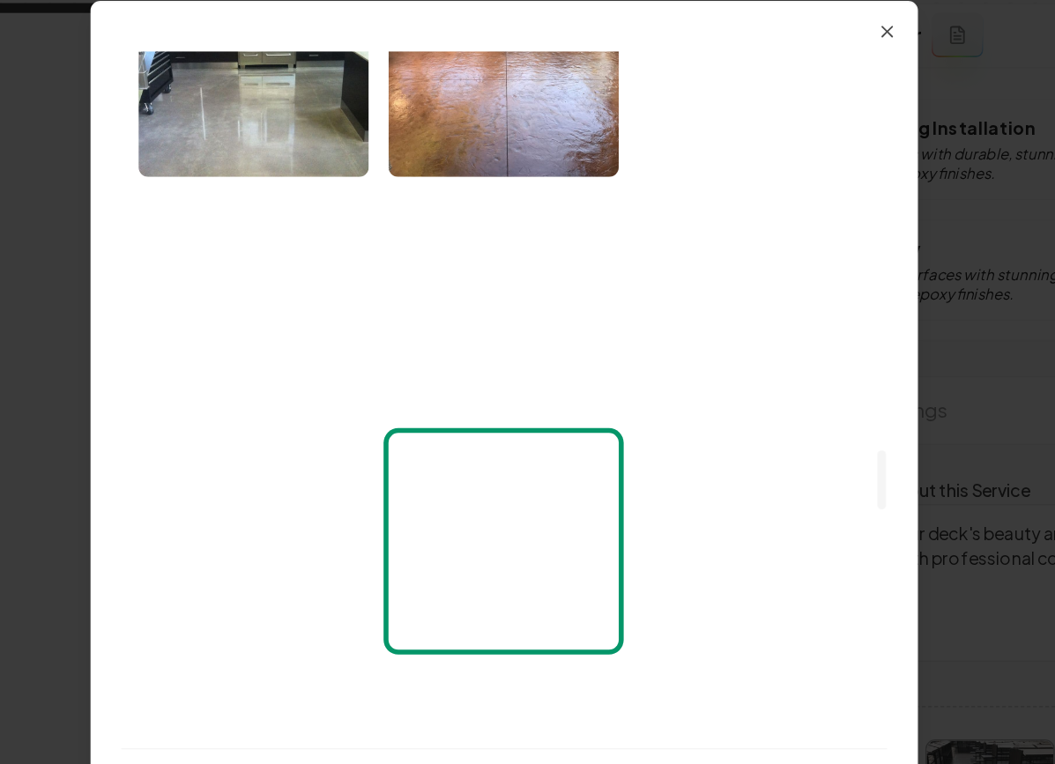
scroll to position [3300, 0]
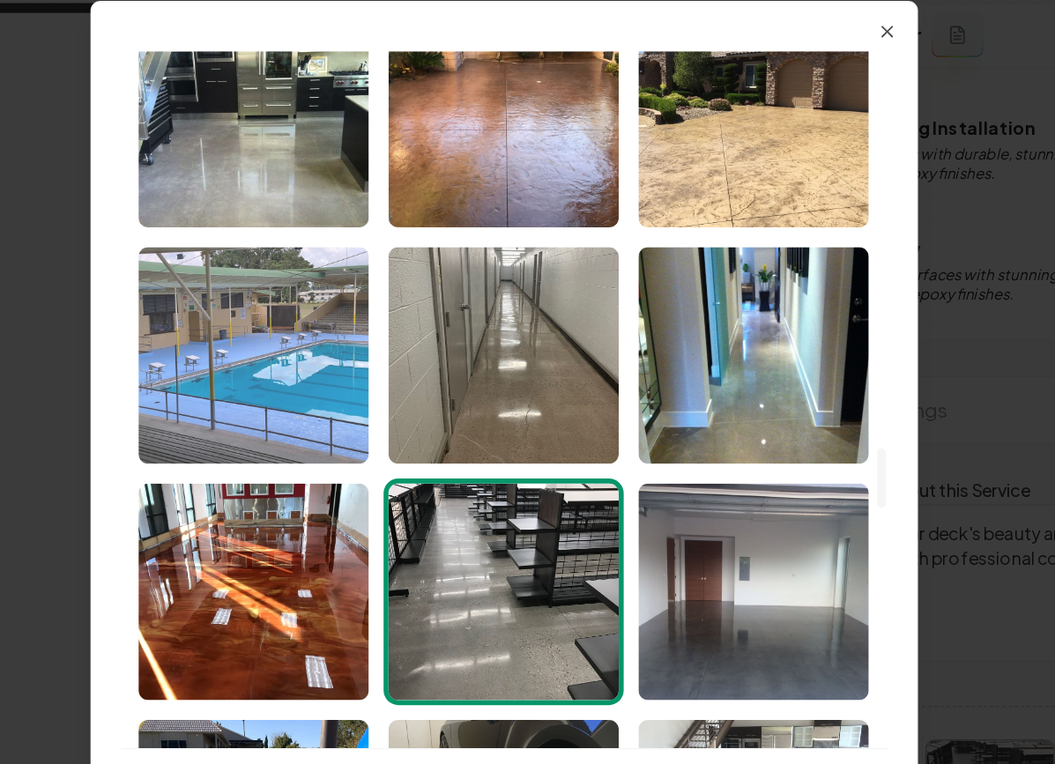
click at [314, 343] on img "Select image image_689a98c65c7cd75eb8894b58.jpeg" at bounding box center [348, 330] width 165 height 155
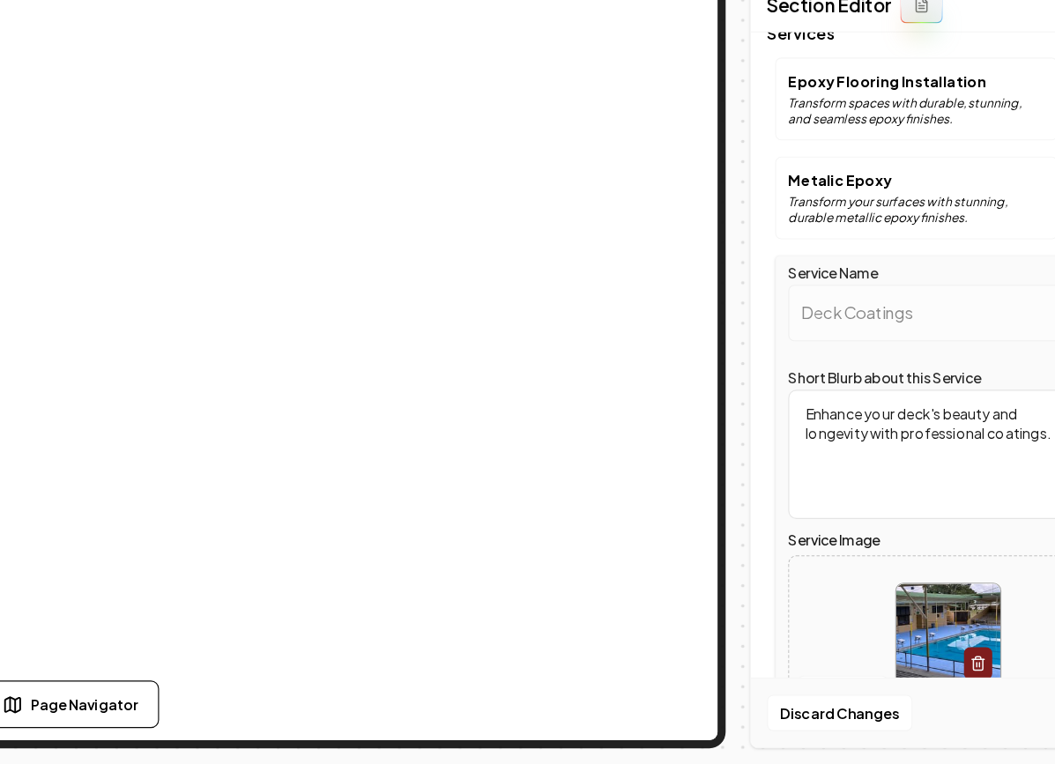
scroll to position [0, 0]
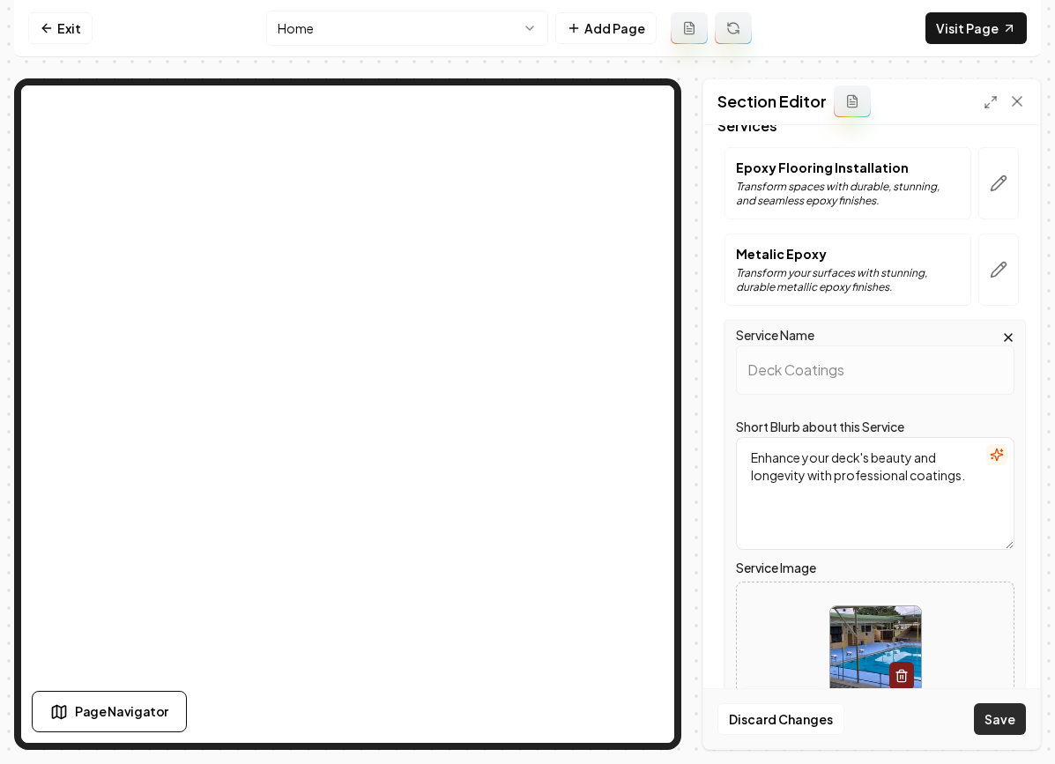
click at [1017, 710] on button "Save" at bounding box center [1000, 719] width 52 height 32
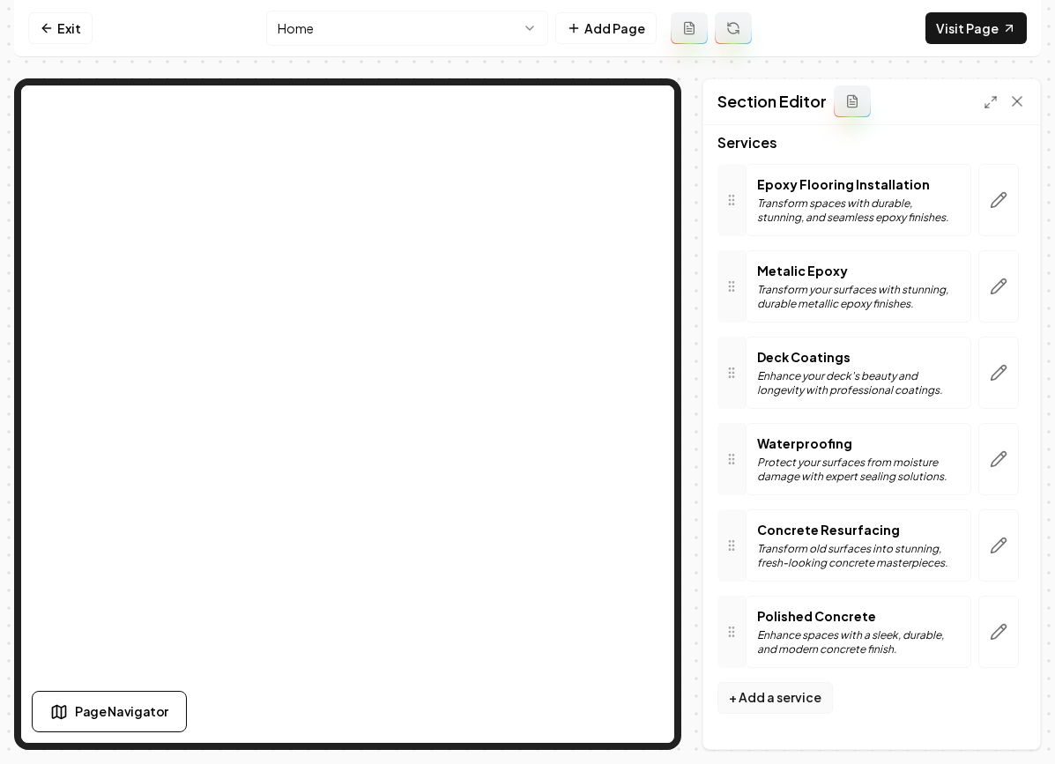
click at [781, 701] on button "+ Add a service" at bounding box center [774, 698] width 115 height 32
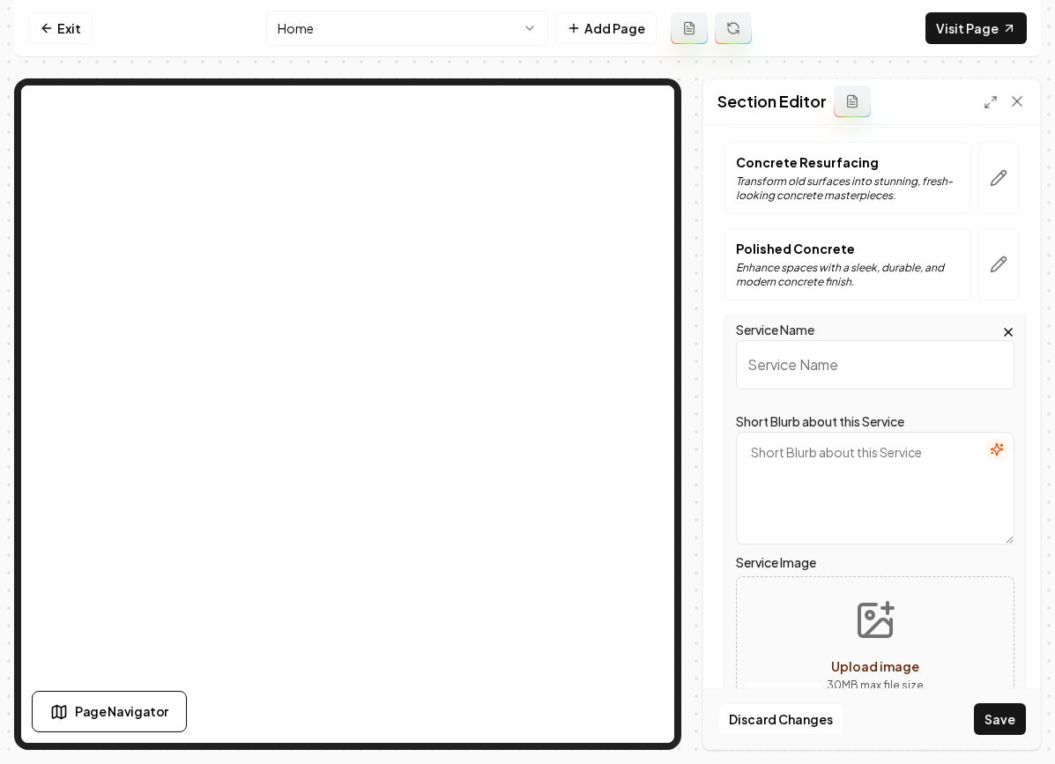
scroll to position [442, 0]
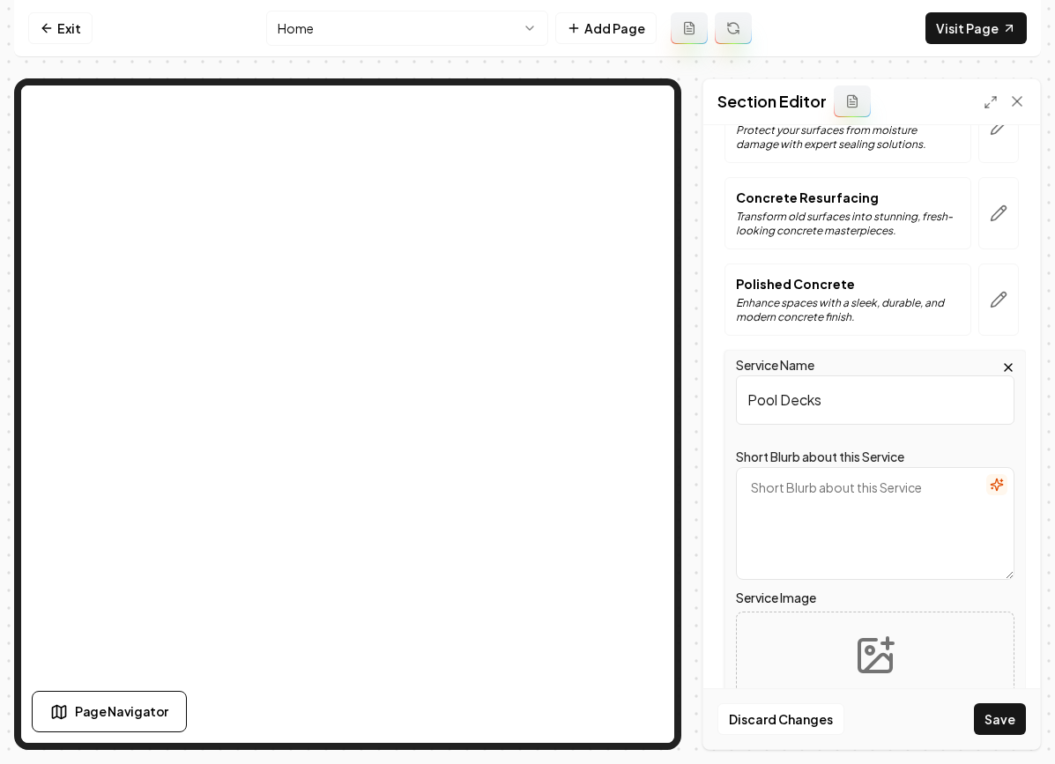
type input "Pool Decks"
click at [921, 495] on textarea "Short Blurb about this Service" at bounding box center [875, 523] width 278 height 113
click at [983, 483] on textarea "Short Blurb about this Service" at bounding box center [875, 523] width 278 height 113
click at [992, 483] on icon "button" at bounding box center [996, 484] width 11 height 11
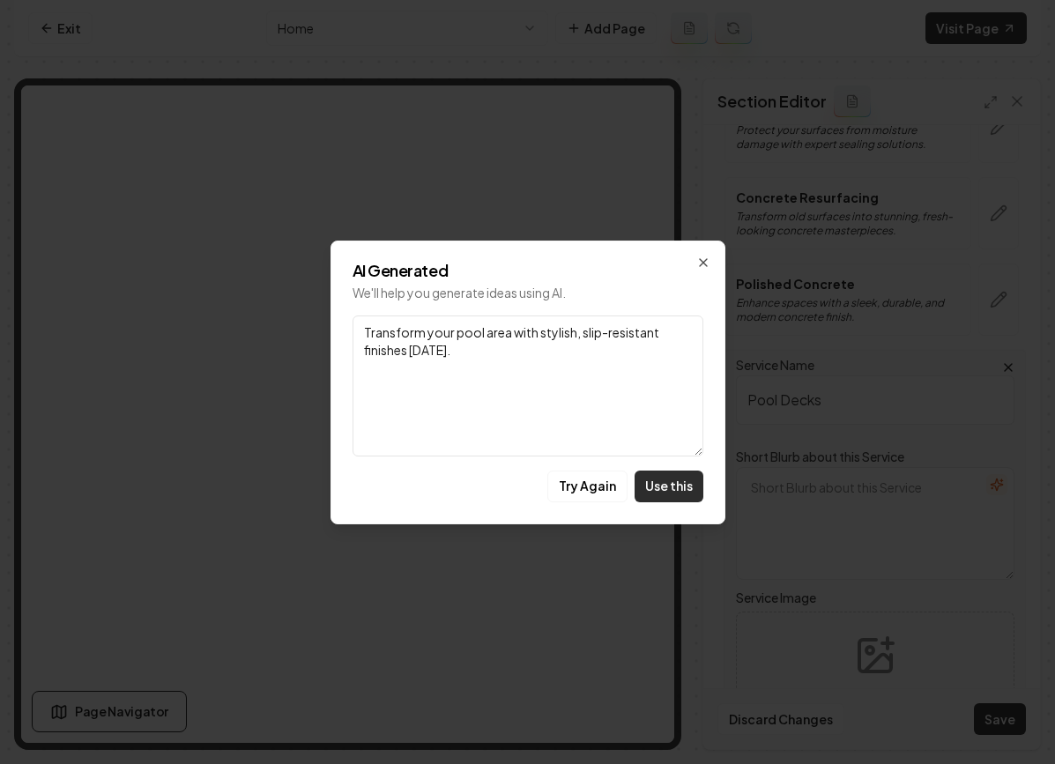
click at [657, 496] on button "Use this" at bounding box center [668, 487] width 69 height 32
type textarea "Transform your pool area with stylish, slip-resistant finishes [DATE]."
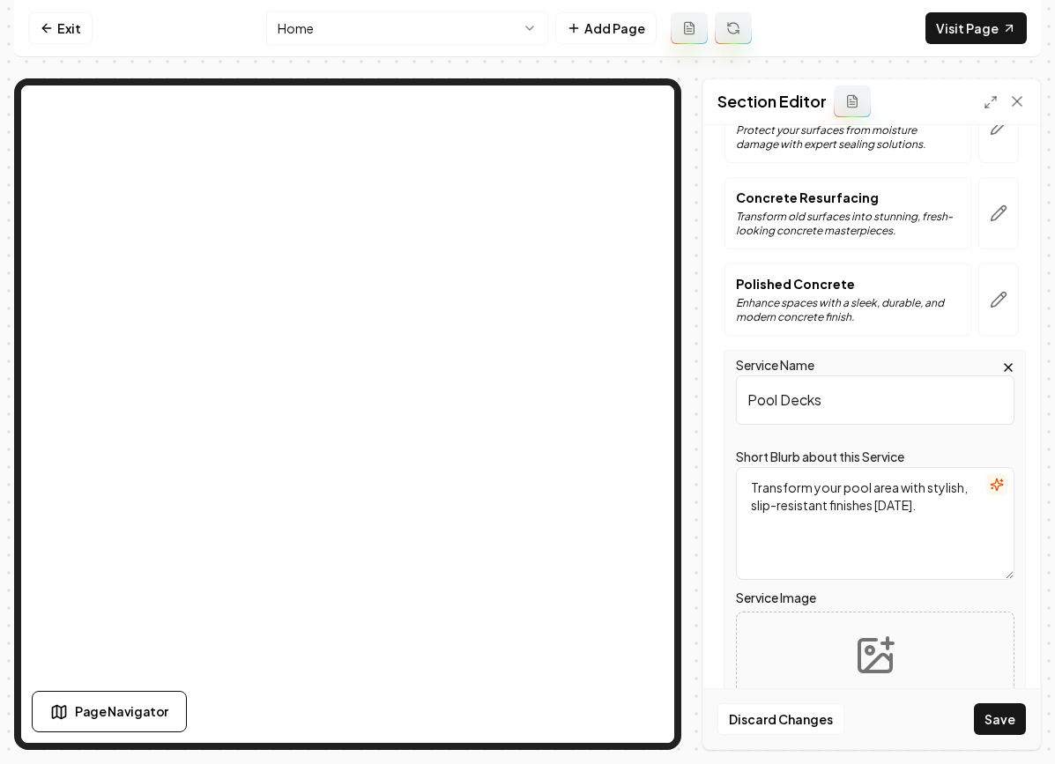
scroll to position [555, 0]
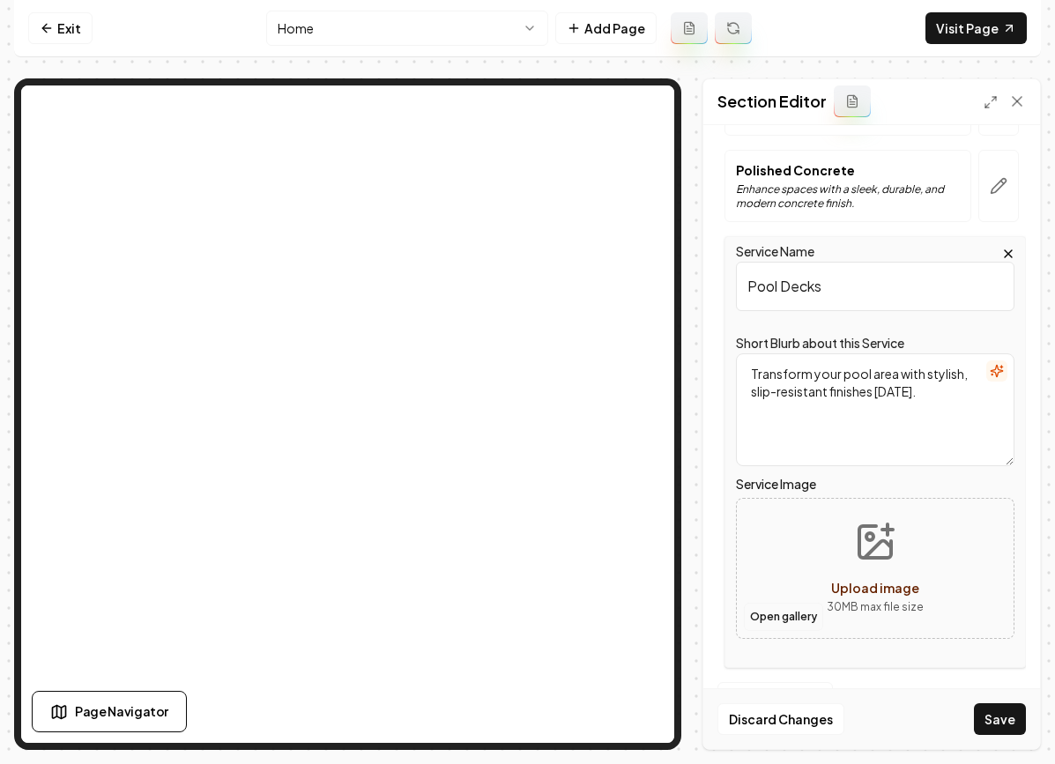
click at [773, 616] on button "Open gallery" at bounding box center [783, 617] width 79 height 28
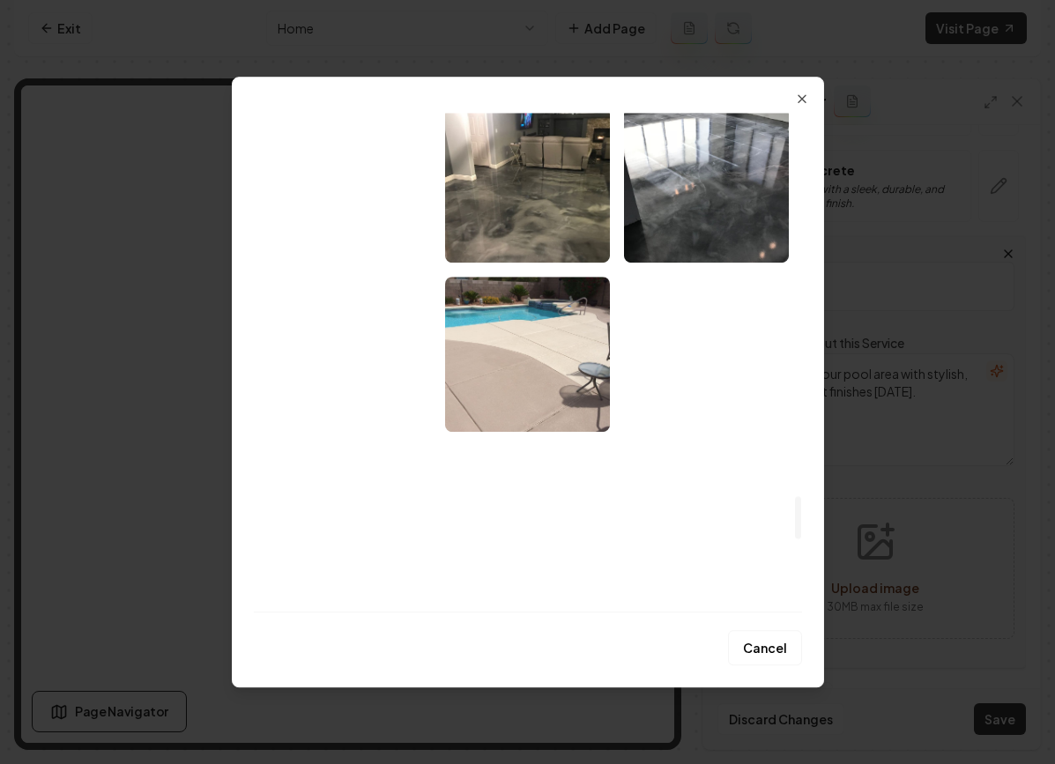
scroll to position [4459, 0]
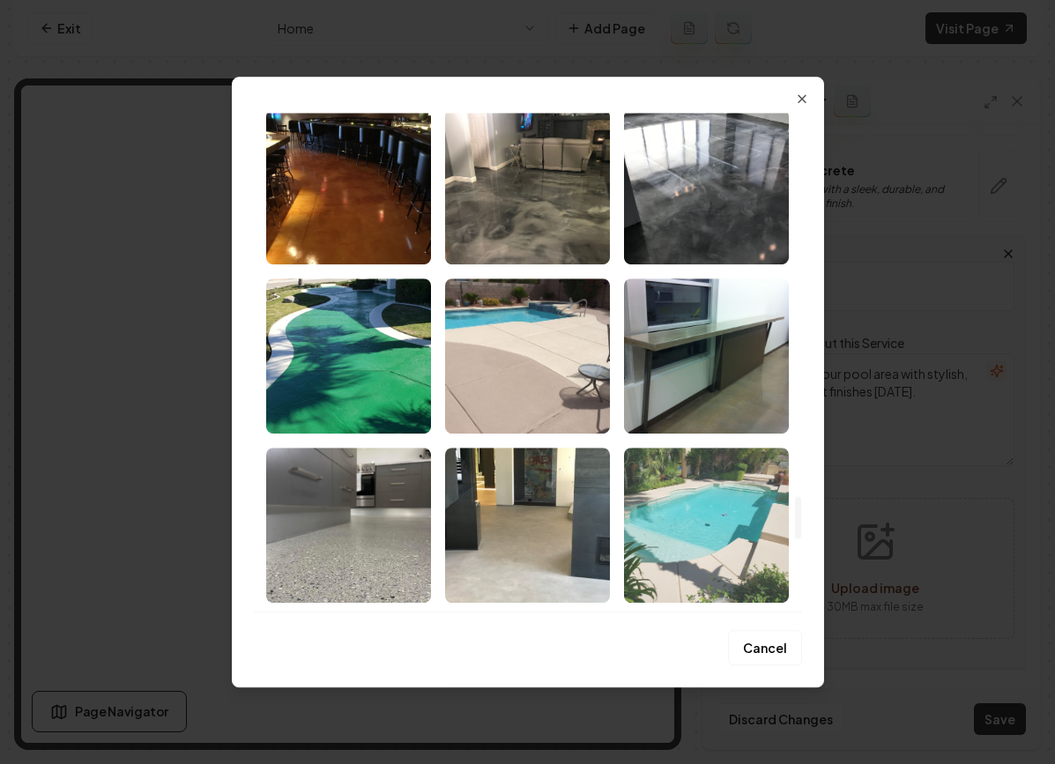
click at [691, 494] on img "Select image image_689a98c45c7cd75eb88944f5.jpeg" at bounding box center [706, 525] width 165 height 155
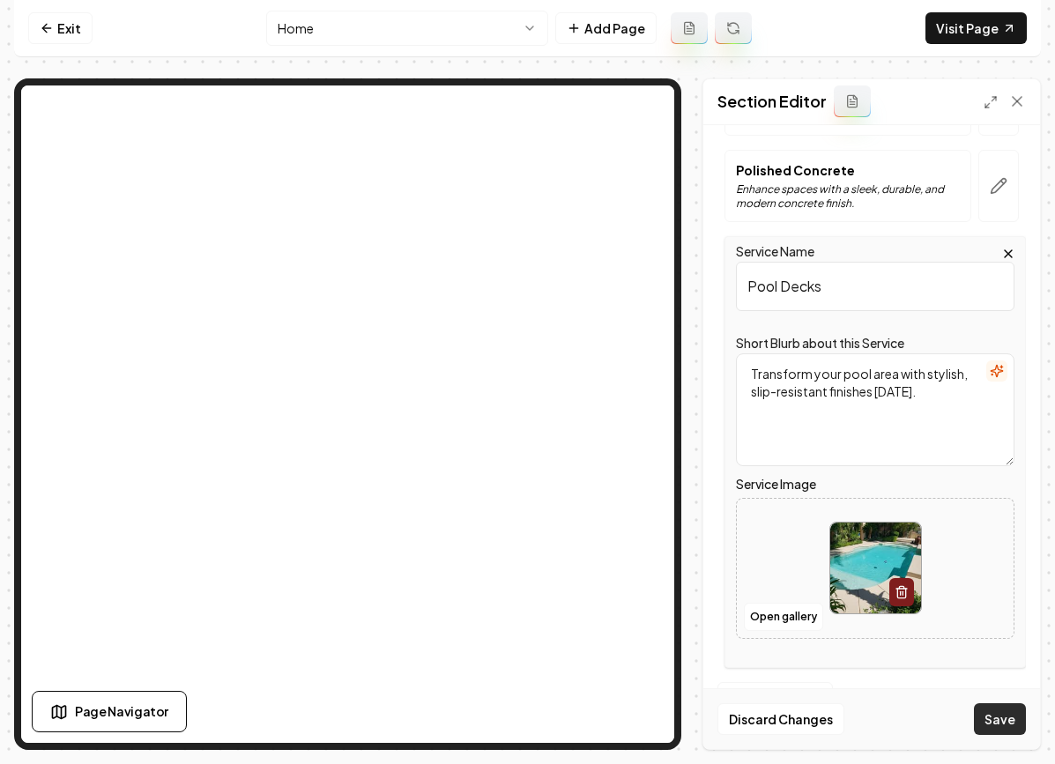
click at [996, 711] on button "Save" at bounding box center [1000, 719] width 52 height 32
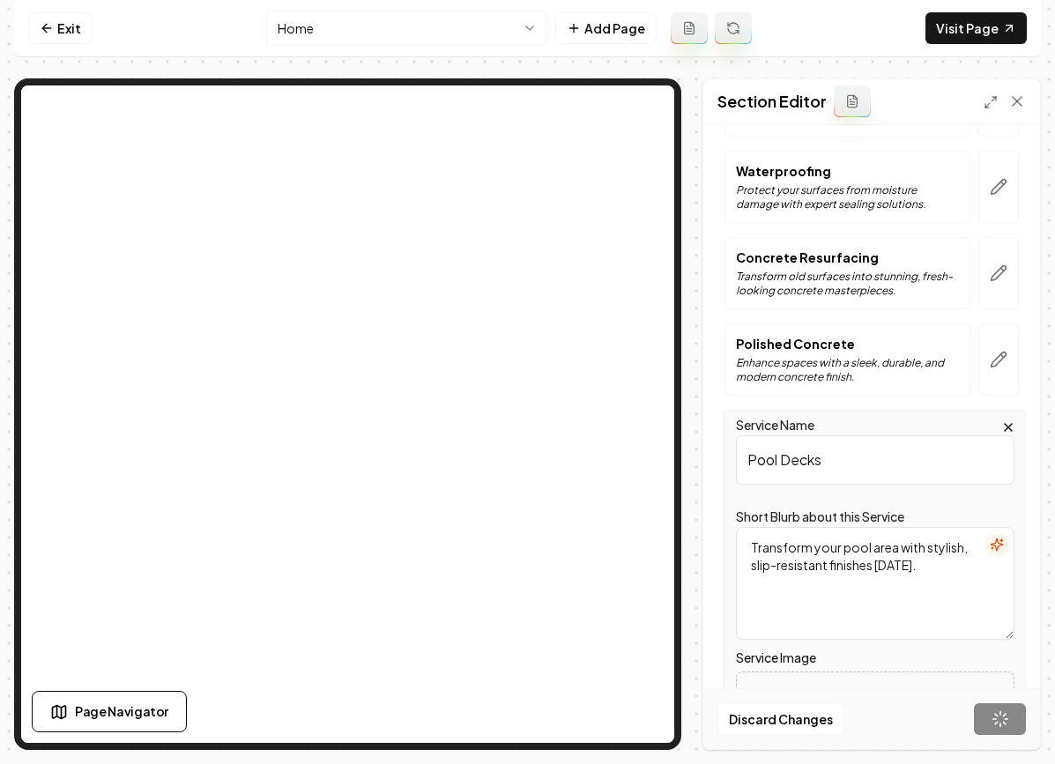
scroll to position [199, 0]
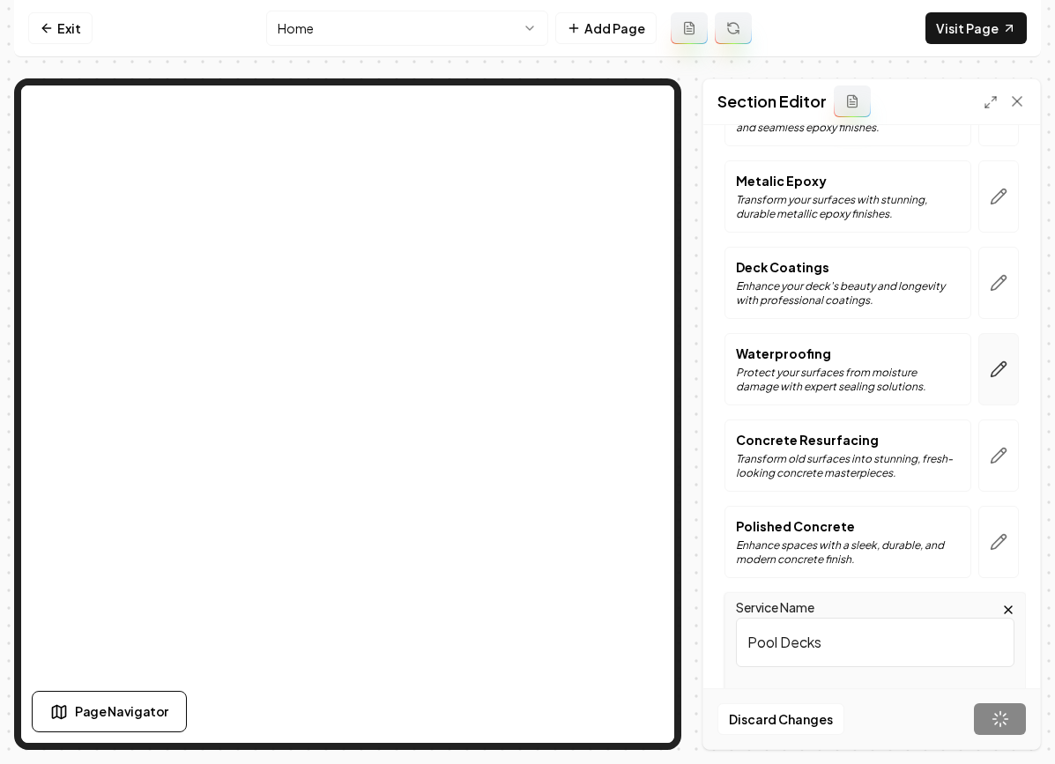
click at [1011, 366] on button "button" at bounding box center [998, 369] width 41 height 72
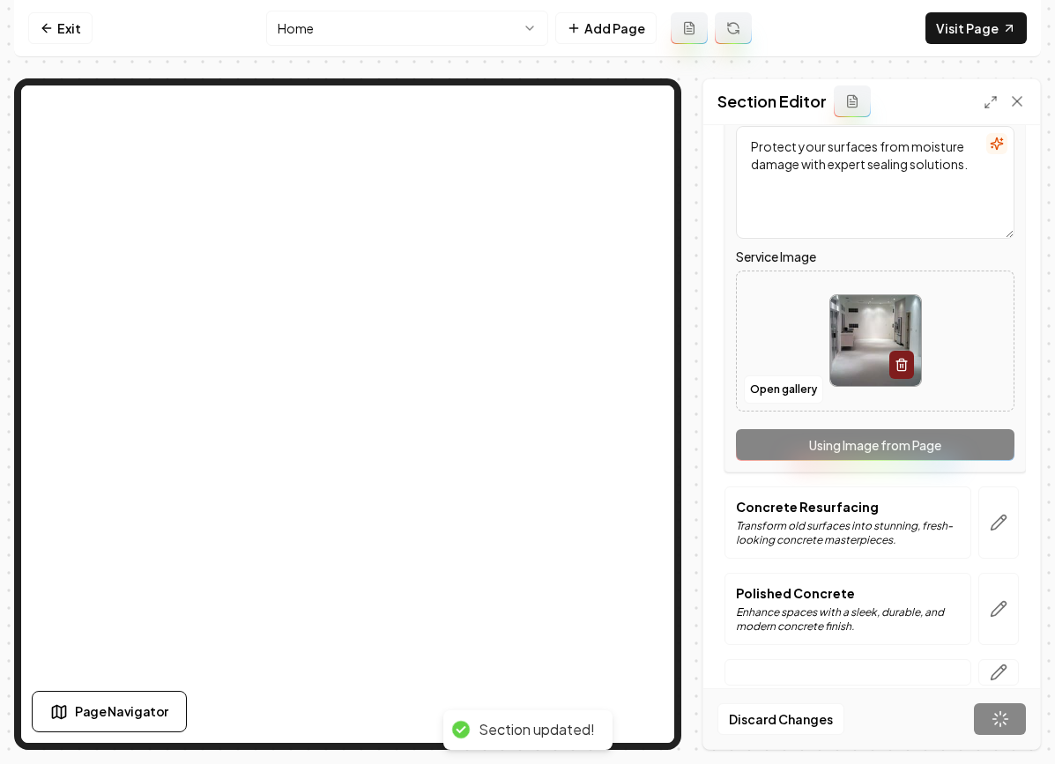
scroll to position [196, 0]
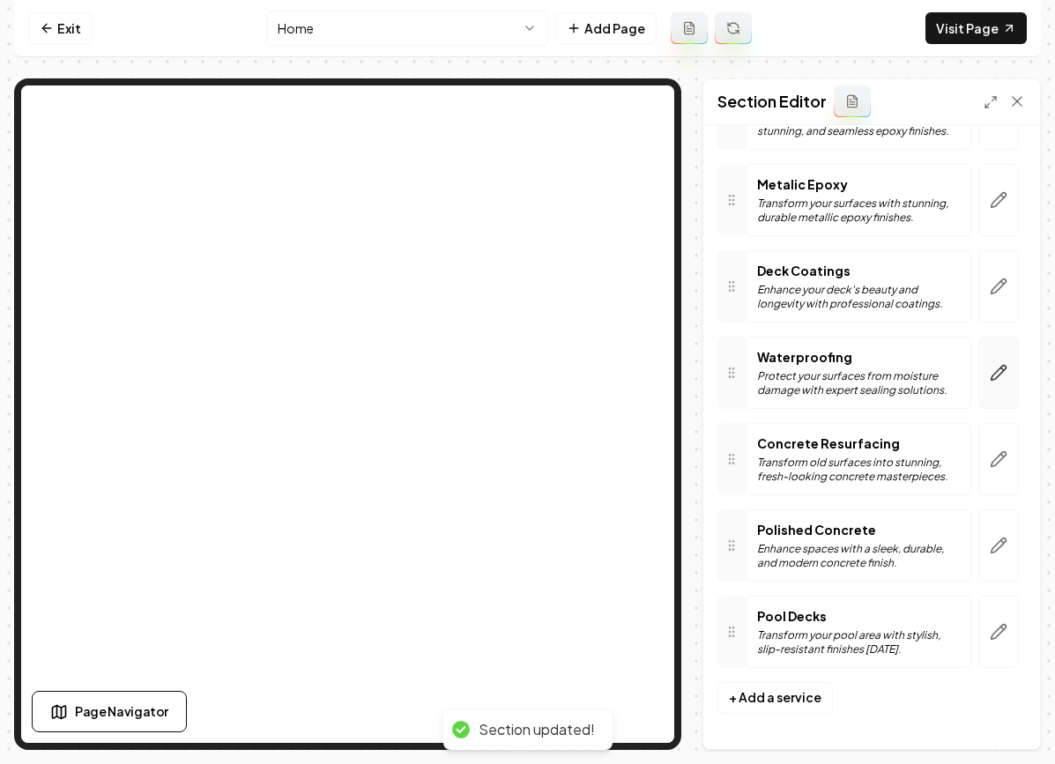
click at [986, 376] on button "button" at bounding box center [998, 373] width 41 height 72
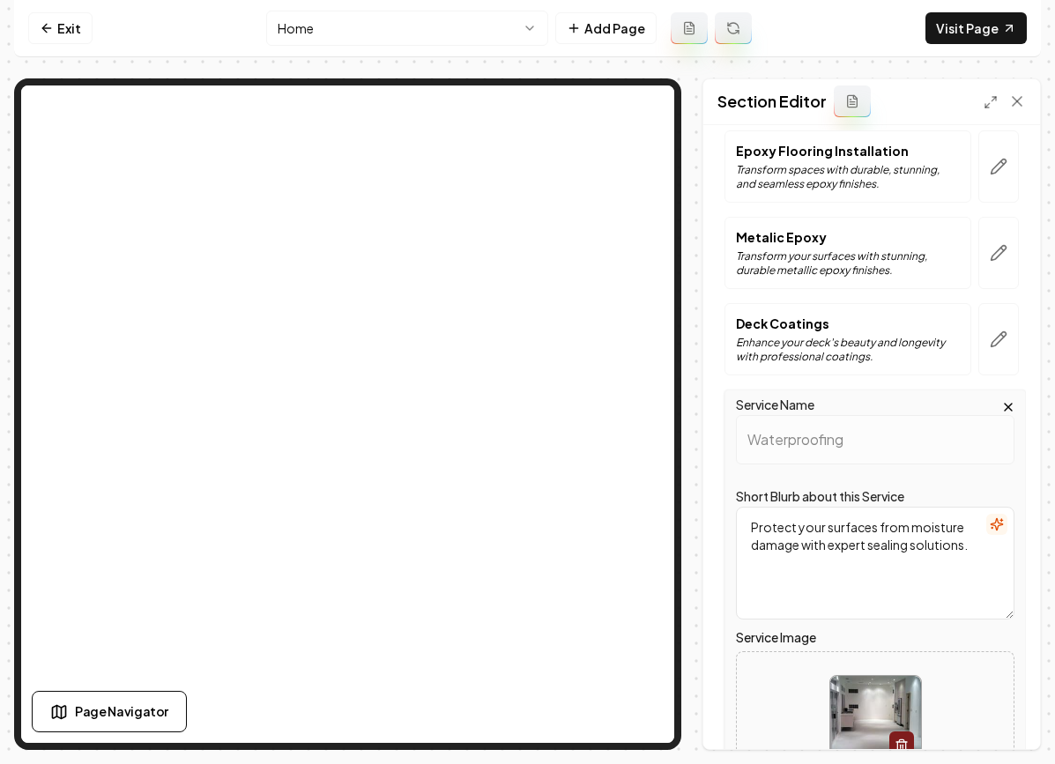
scroll to position [568, 0]
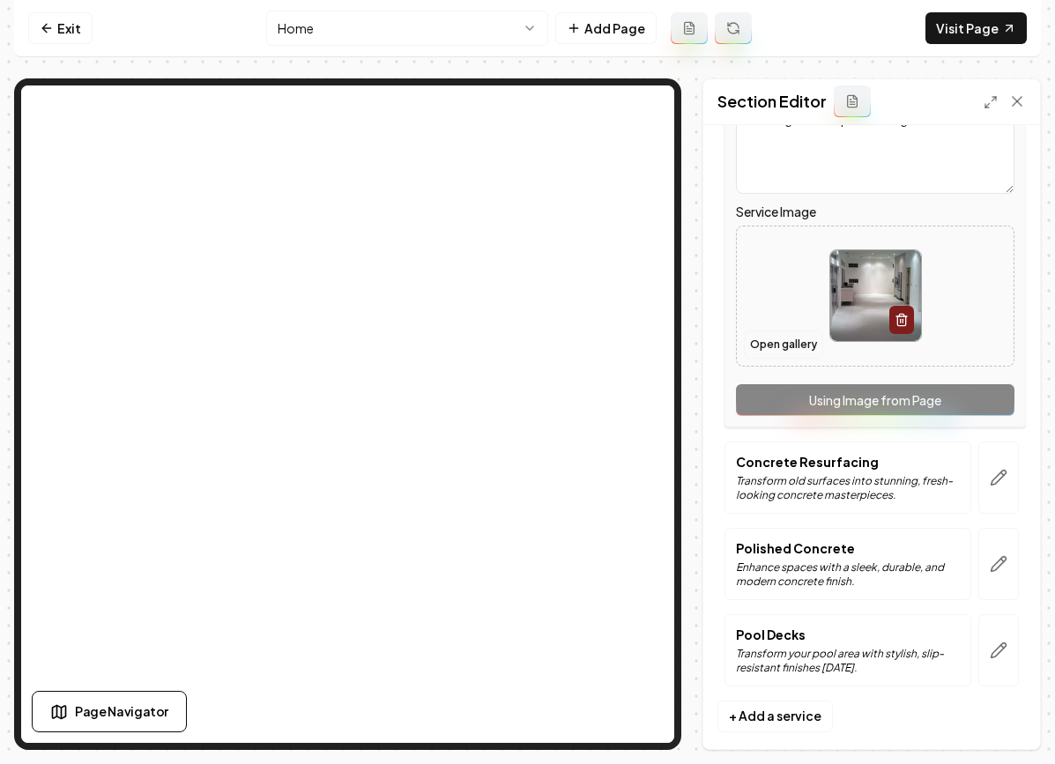
click at [783, 351] on button "Open gallery" at bounding box center [783, 344] width 79 height 28
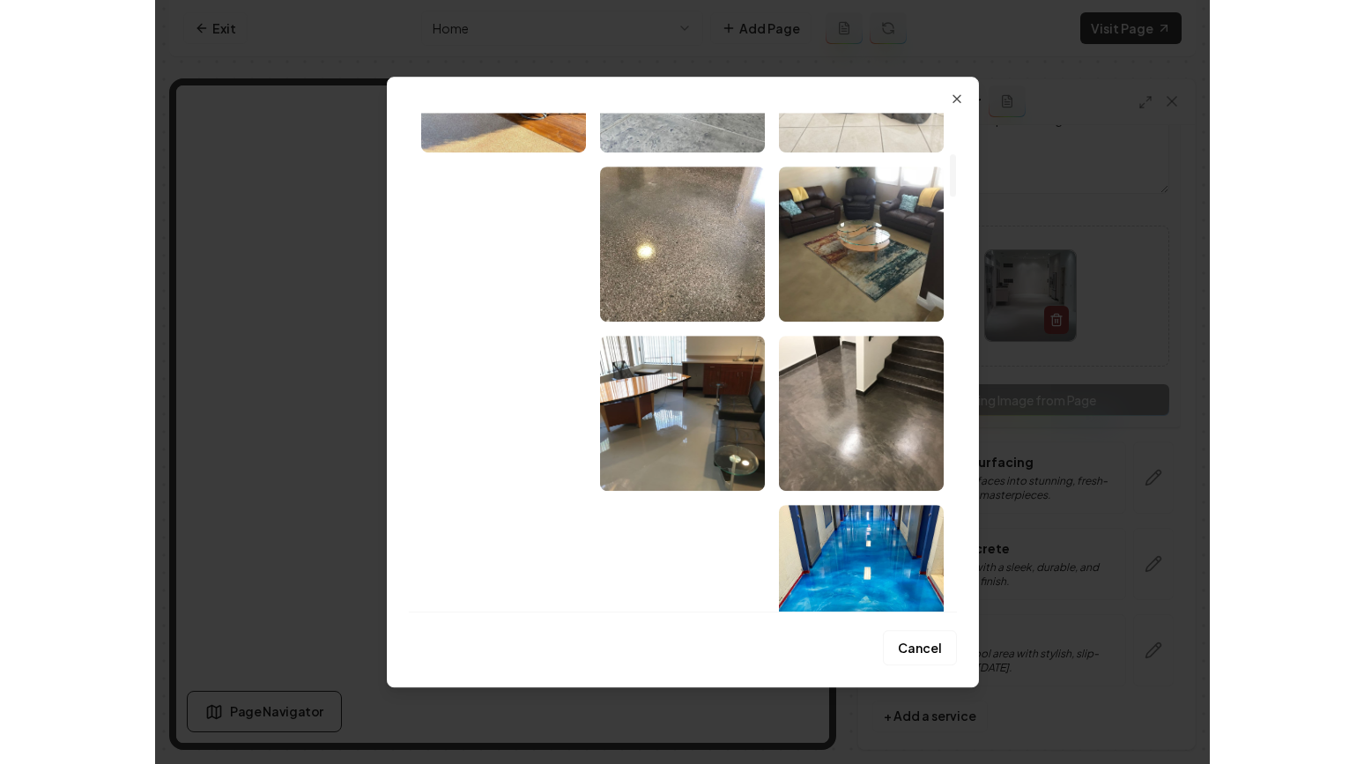
scroll to position [602, 0]
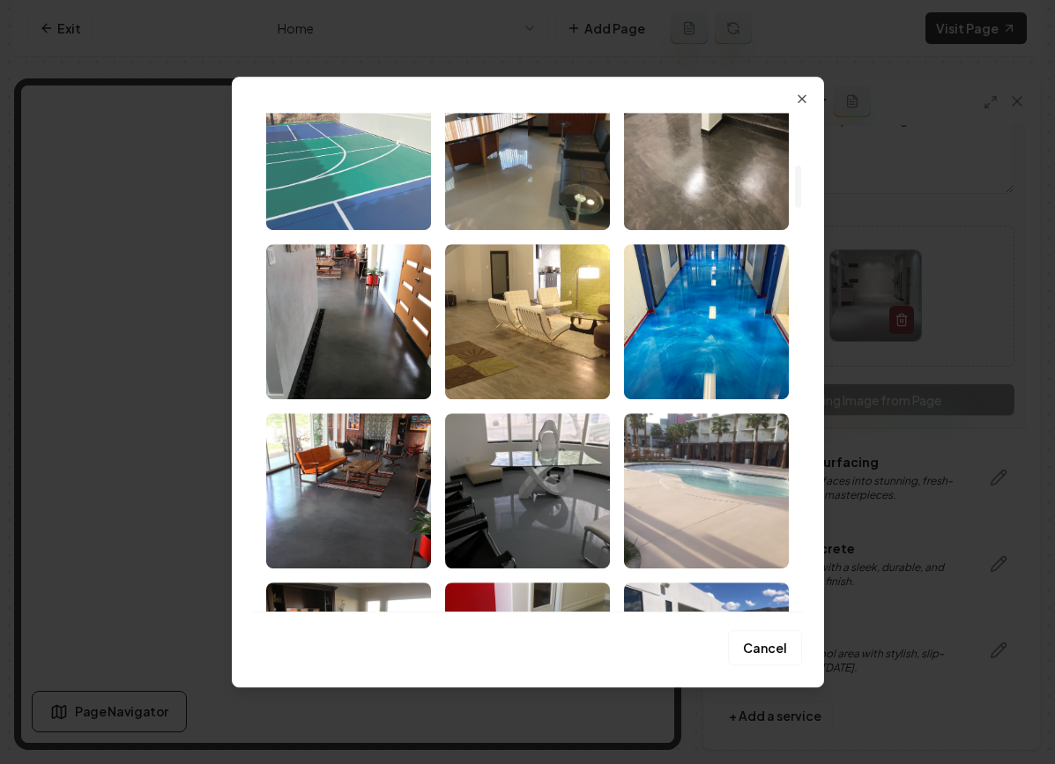
click at [365, 167] on img "Select image image_689a98c85c7cd75eb88954d8.jpeg" at bounding box center [348, 152] width 165 height 155
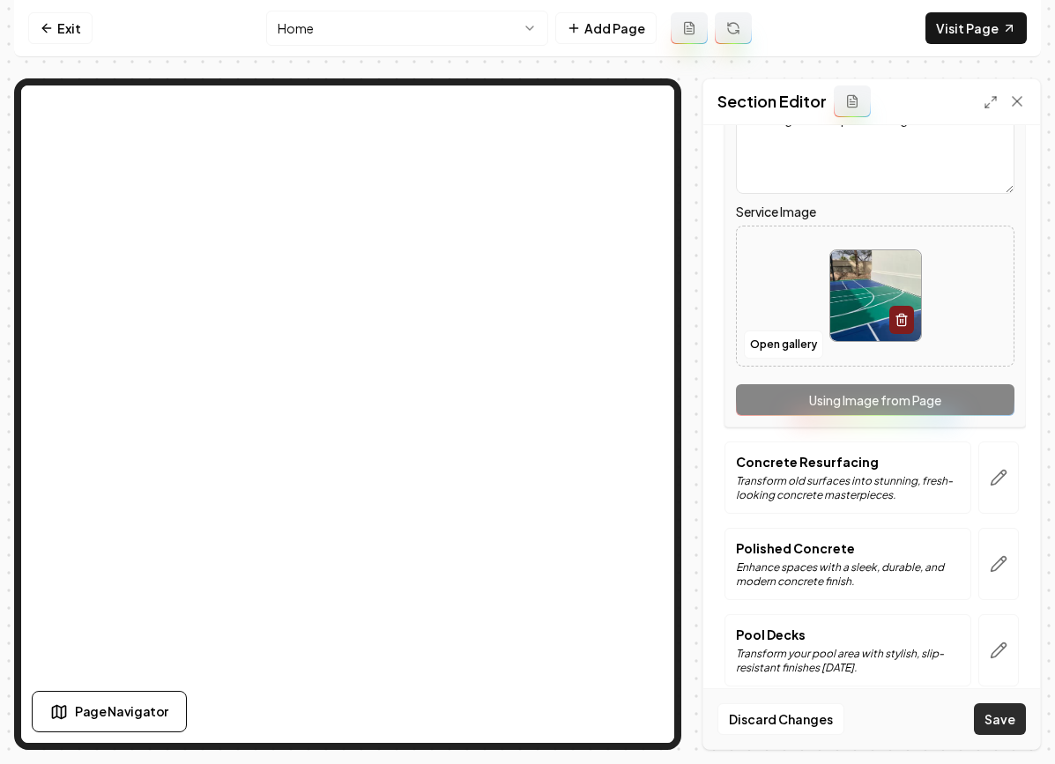
click at [999, 723] on button "Save" at bounding box center [1000, 719] width 52 height 32
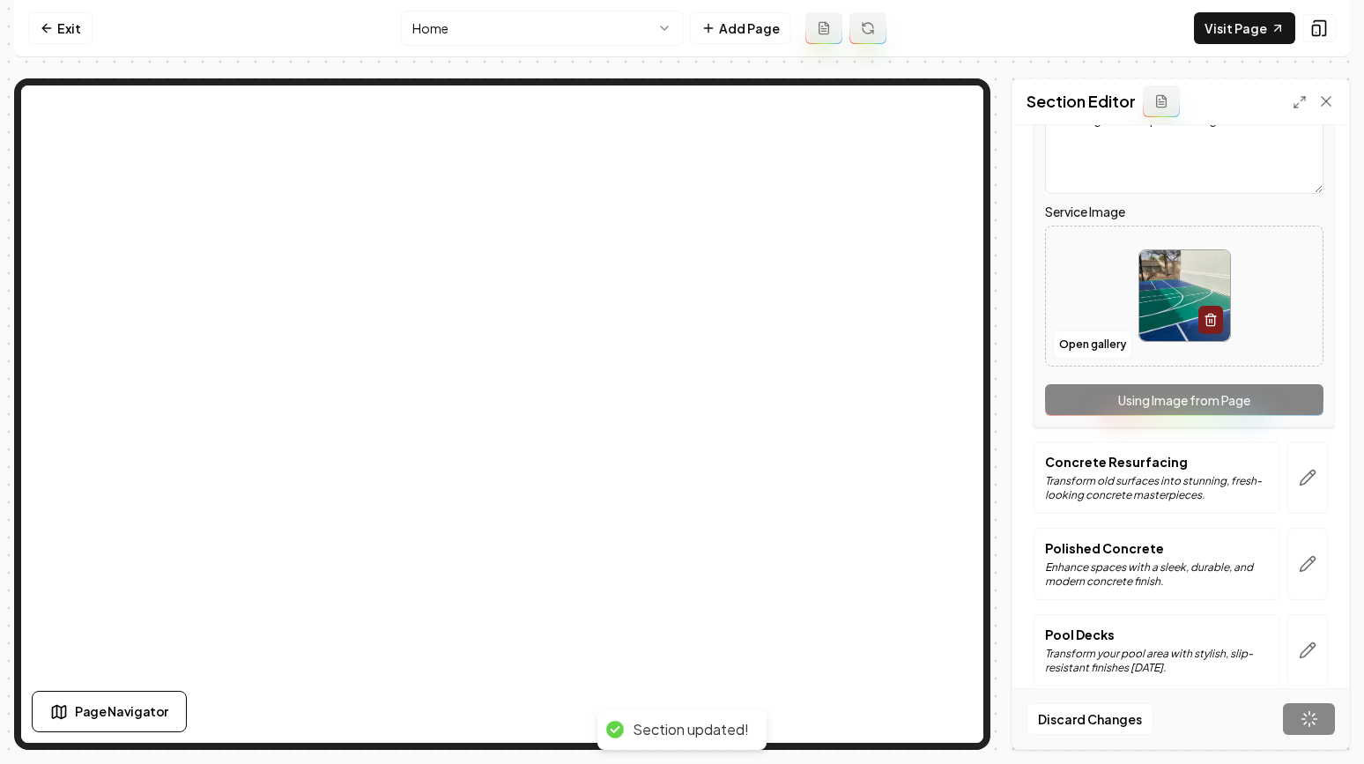
scroll to position [196, 0]
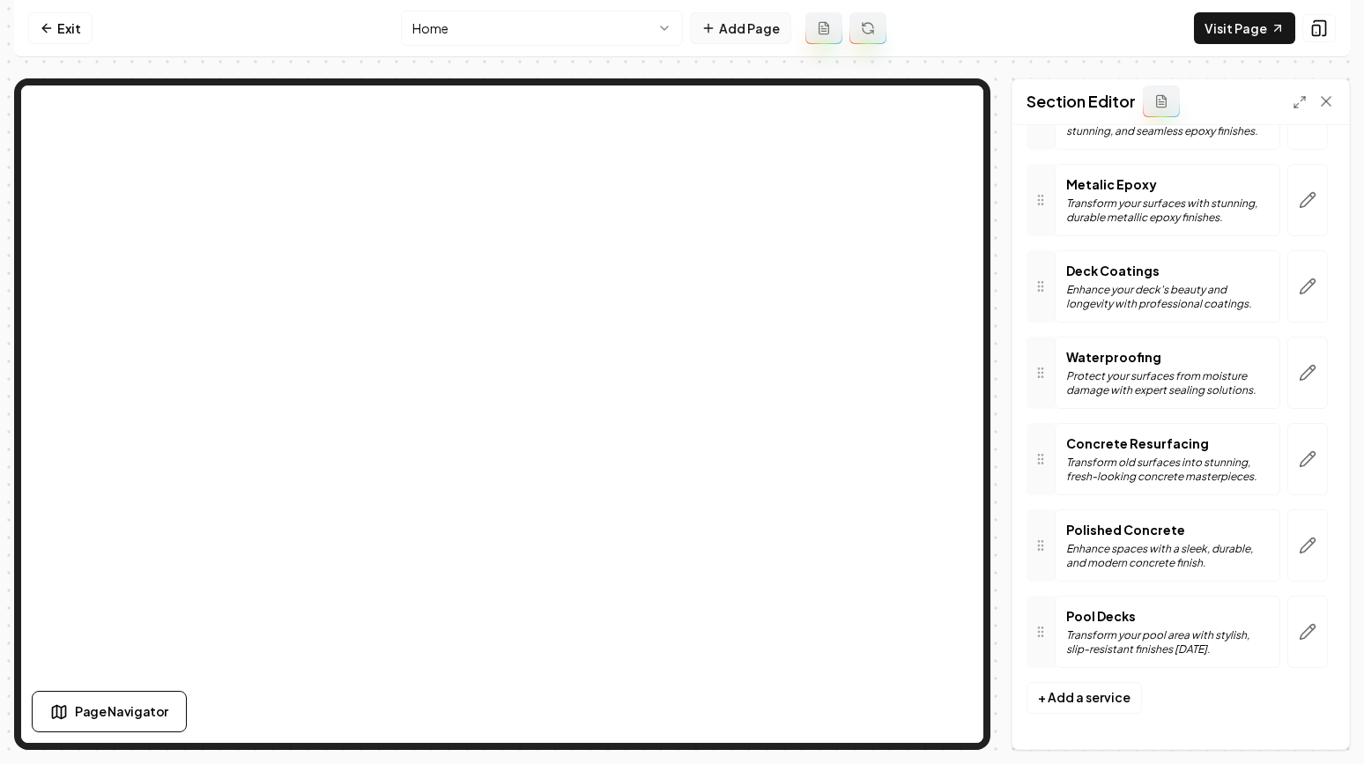
click at [756, 24] on button "Add Page" at bounding box center [740, 28] width 101 height 32
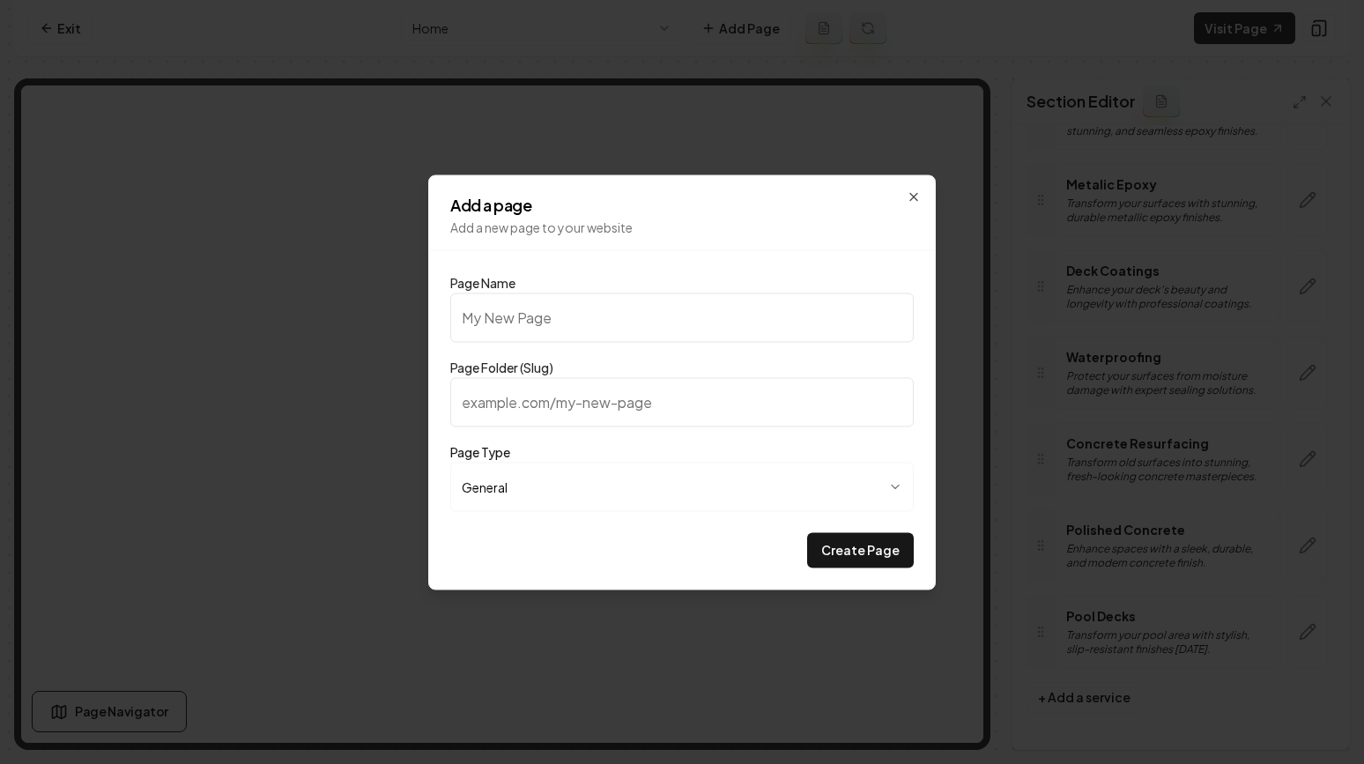
type input "G"
type input "g"
type input "Ga"
type input "ga"
type input "Gal"
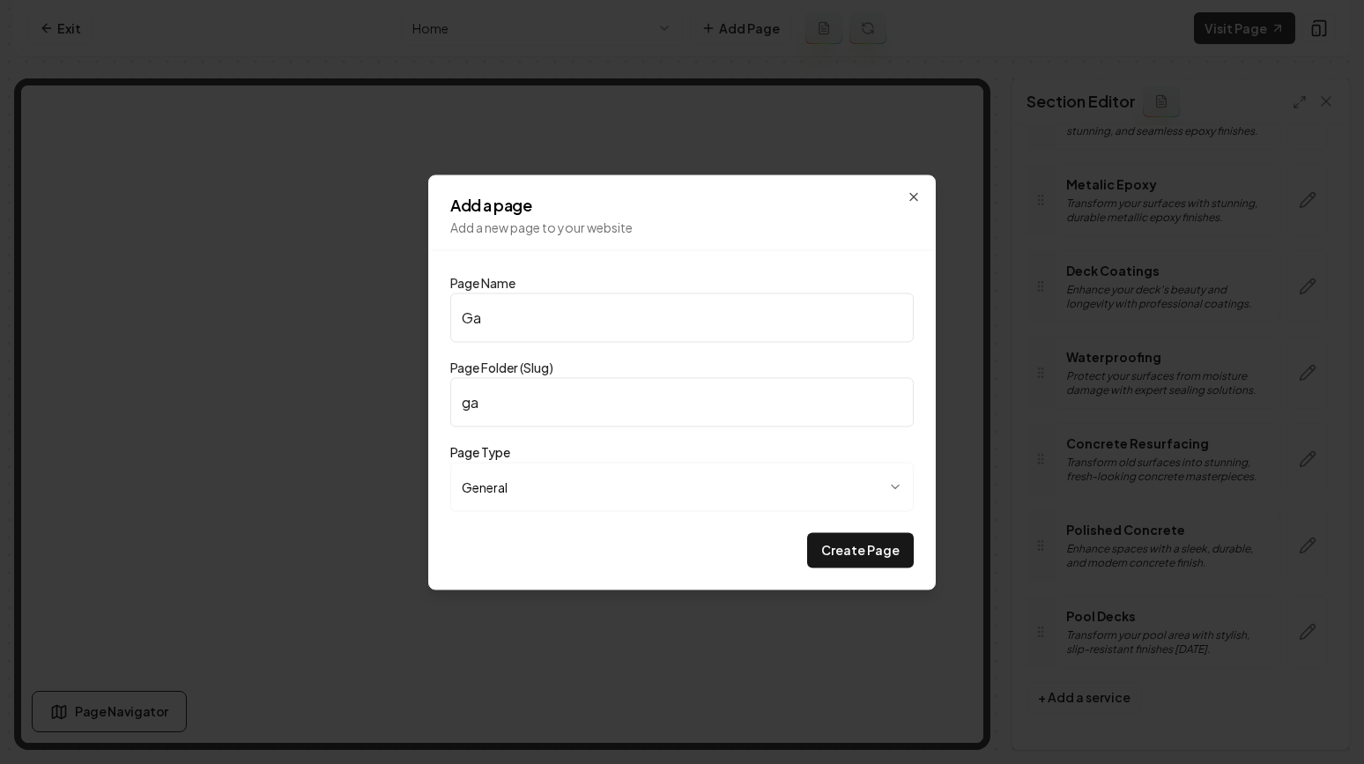
type input "gal"
type input "Gall"
type input "gall"
type input "Galle"
type input "galle"
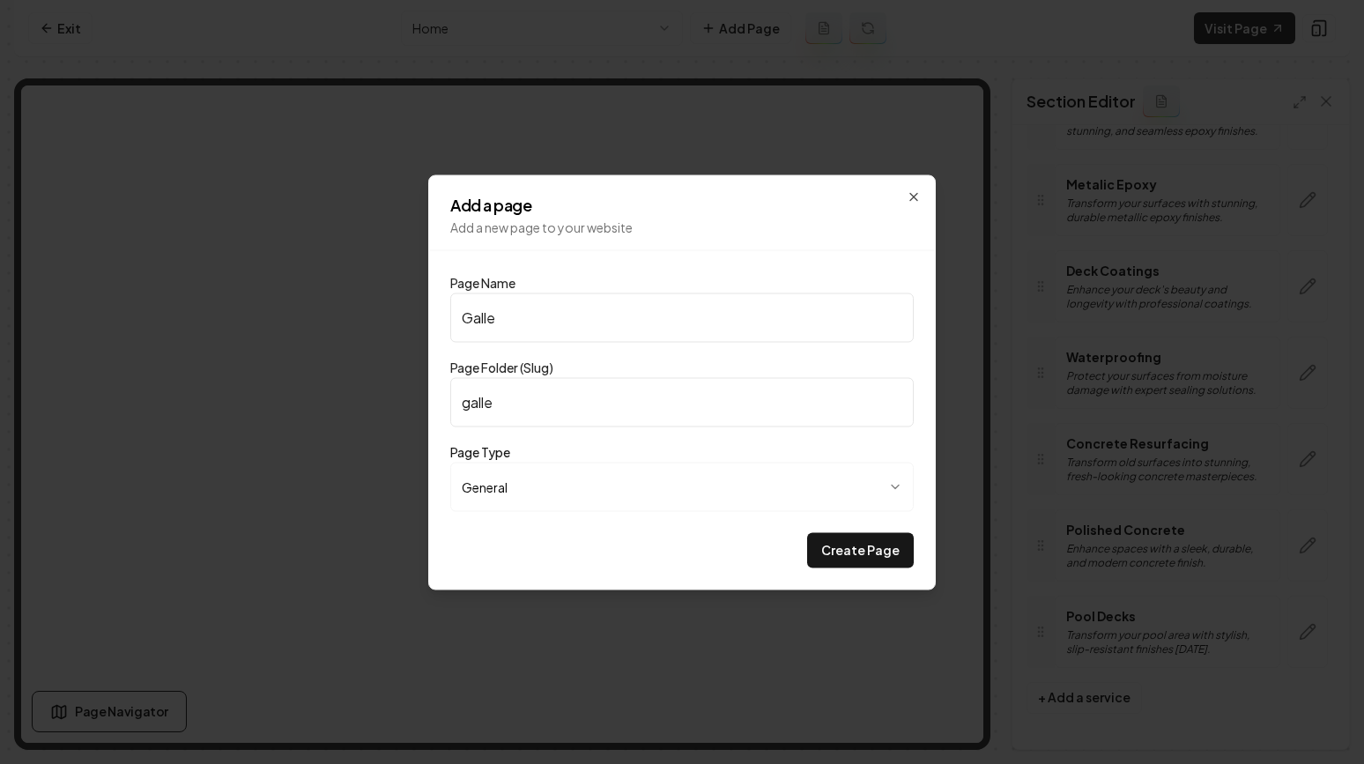
type input "Galler"
type input "galler"
type input "Gallery"
type input "gallery"
type input "Gallery"
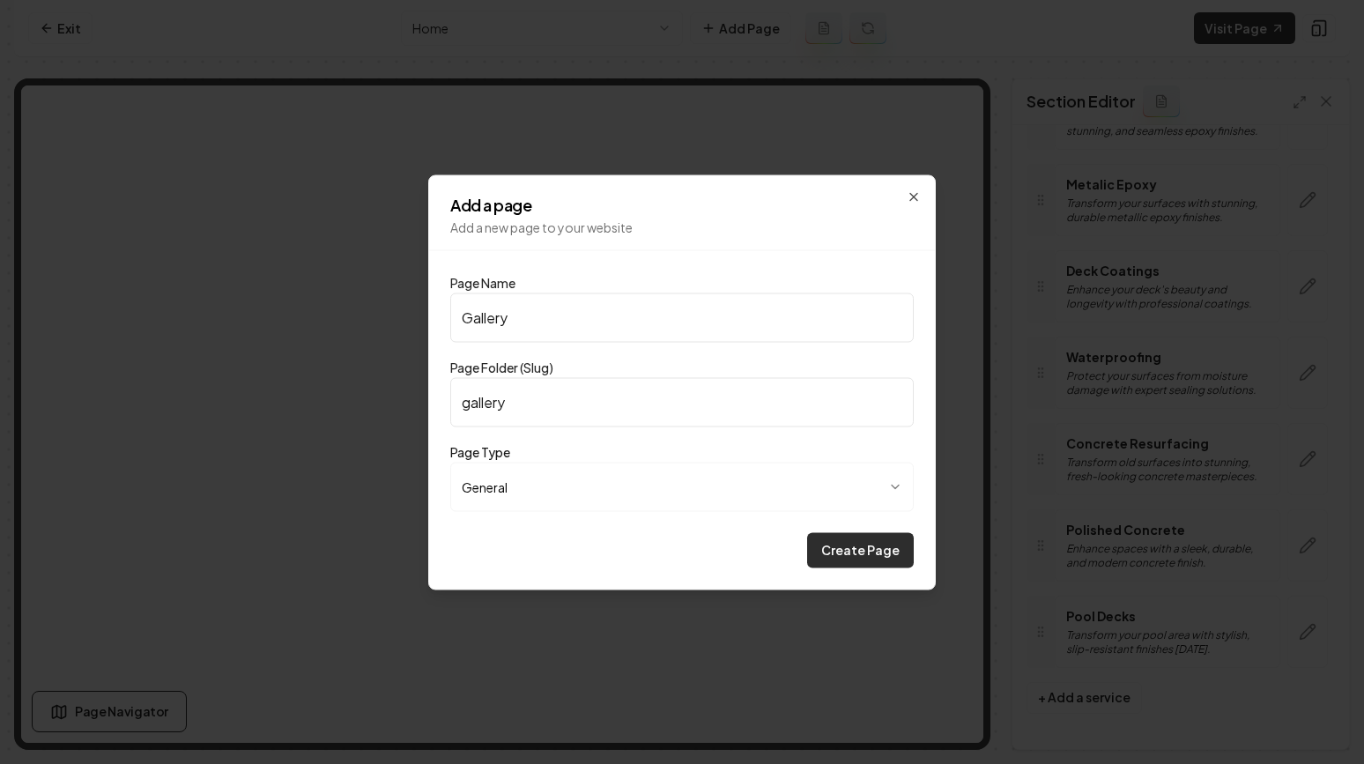
click at [842, 550] on button "Create Page" at bounding box center [860, 549] width 107 height 35
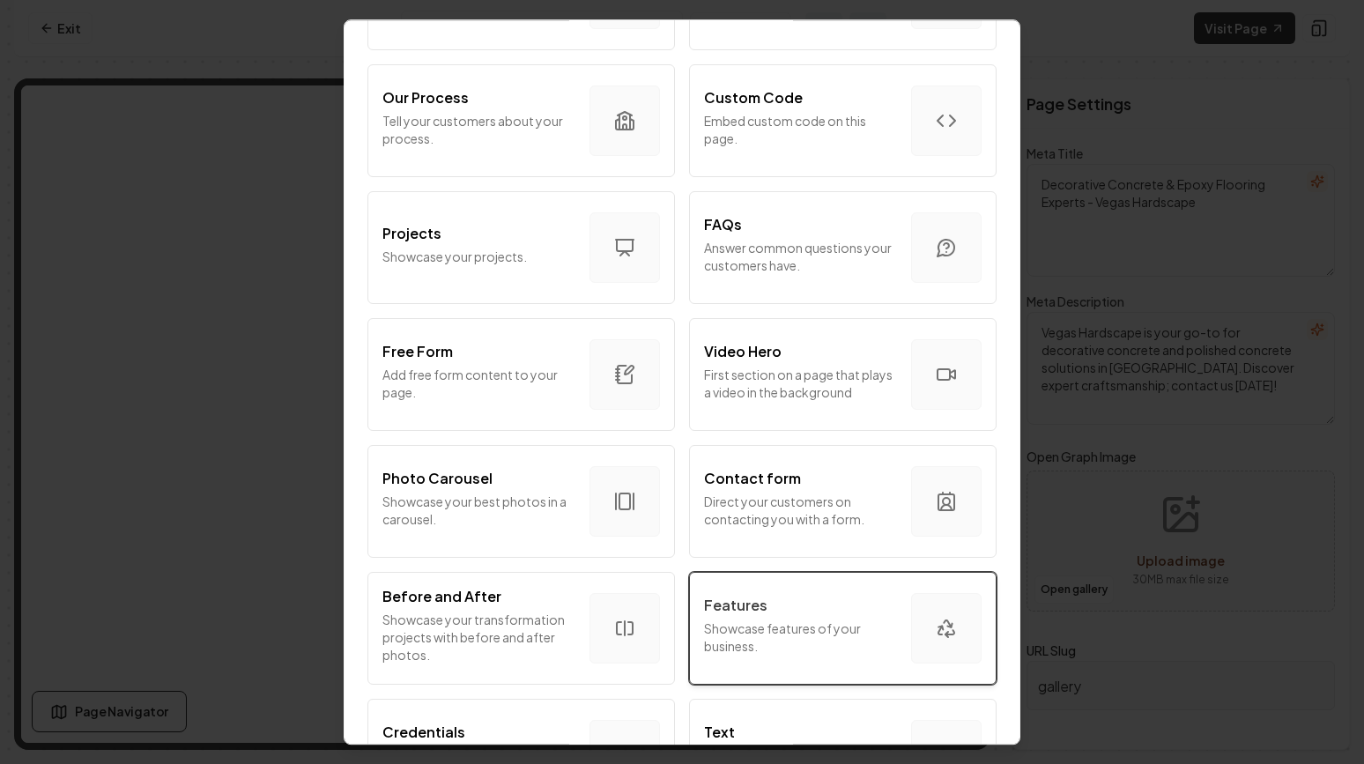
scroll to position [626, 0]
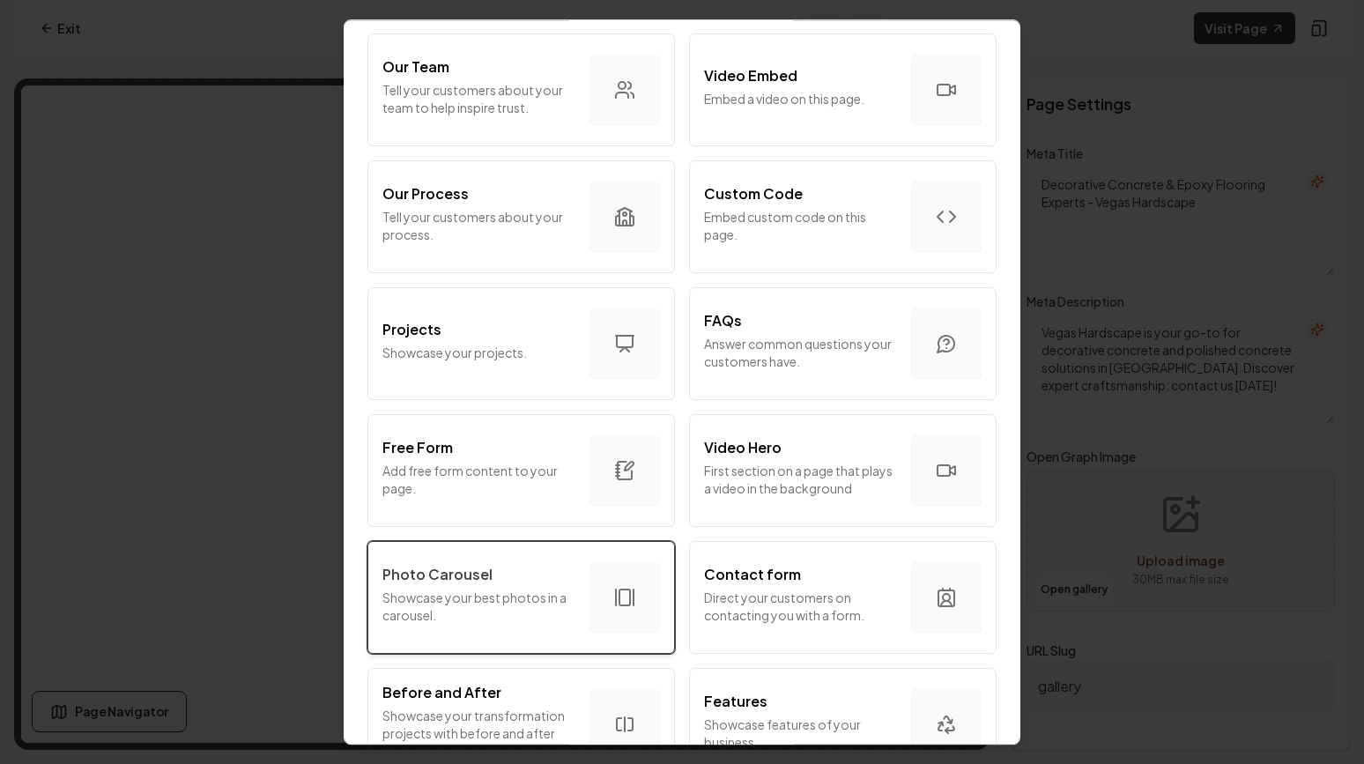
click at [610, 592] on div "button" at bounding box center [625, 597] width 70 height 70
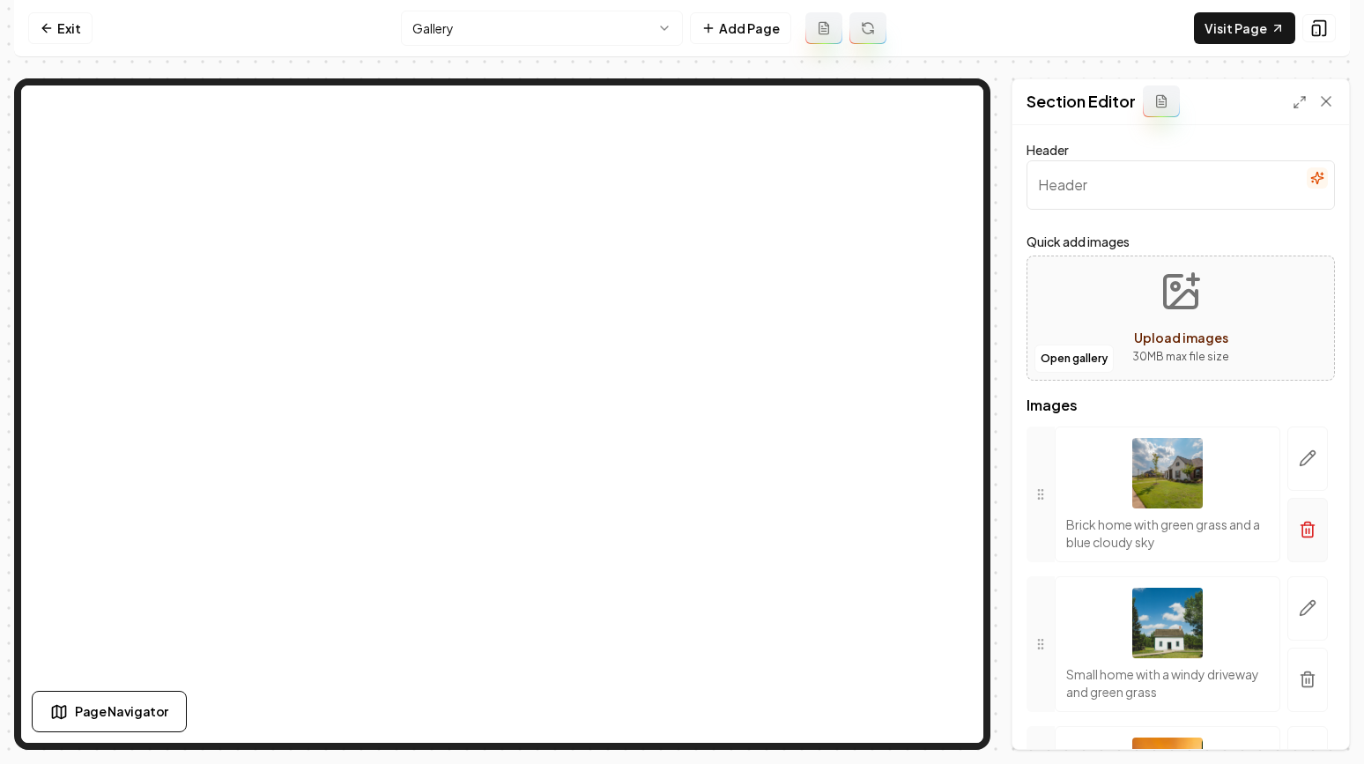
click at [1298, 525] on button "button" at bounding box center [1307, 530] width 41 height 64
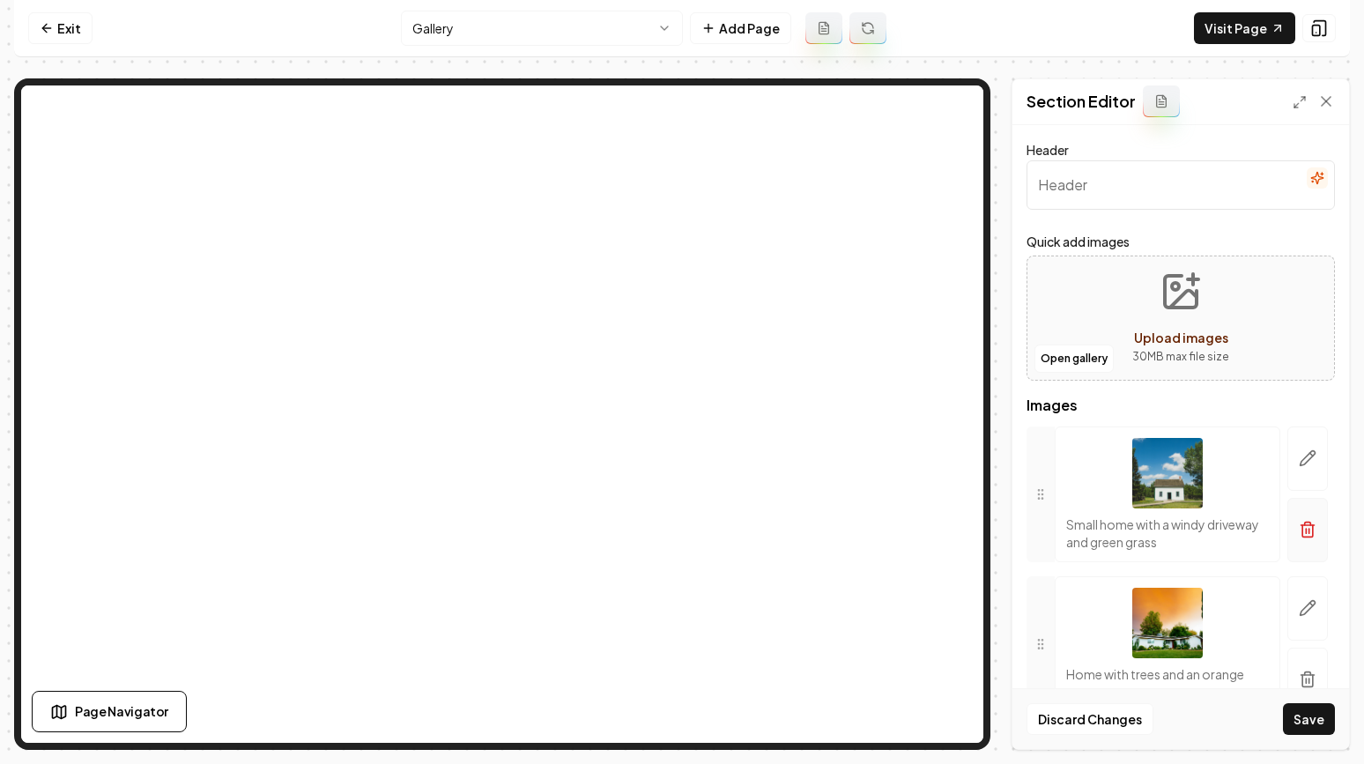
click at [1309, 548] on button "button" at bounding box center [1307, 530] width 41 height 64
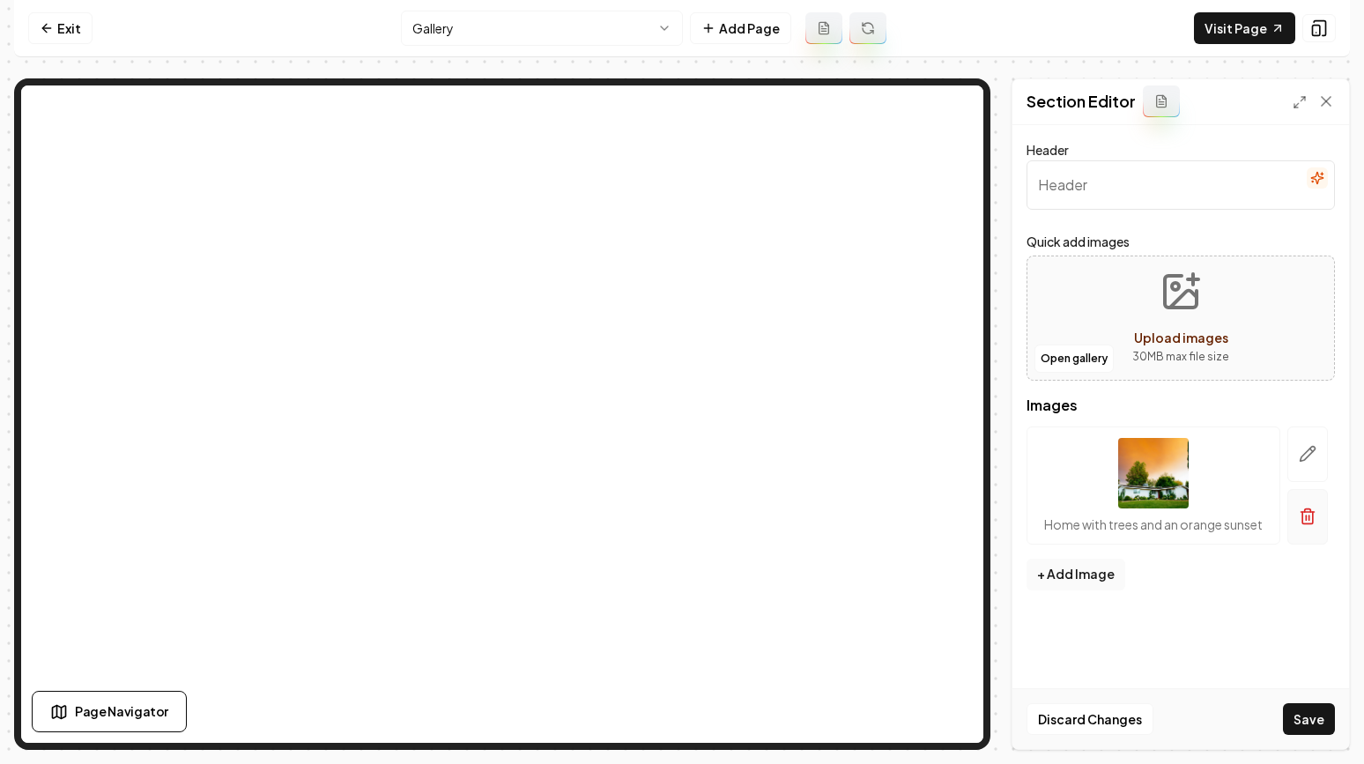
click at [1299, 524] on icon "button" at bounding box center [1308, 517] width 18 height 18
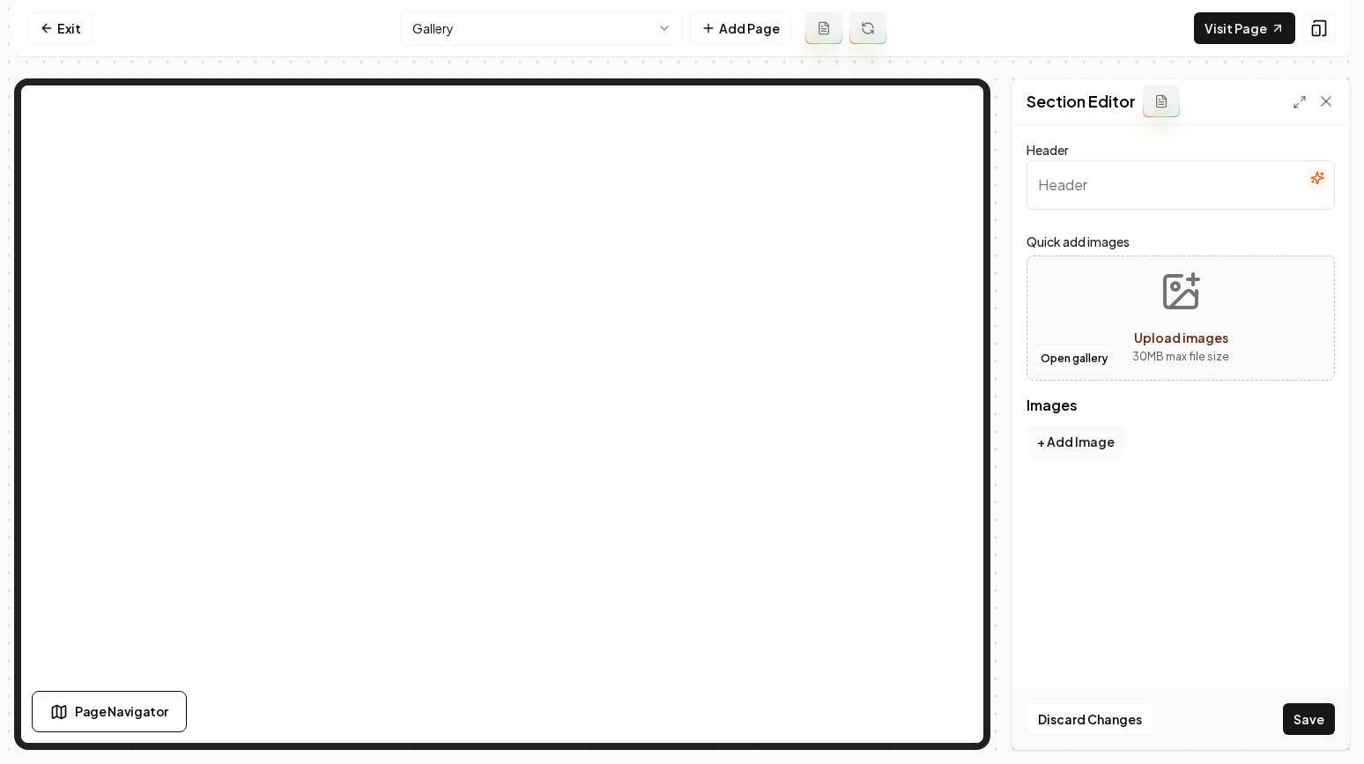
click at [1139, 299] on button "Upload images 30 MB max file size" at bounding box center [1180, 317] width 125 height 123
click at [1065, 360] on button "Open gallery" at bounding box center [1074, 359] width 79 height 28
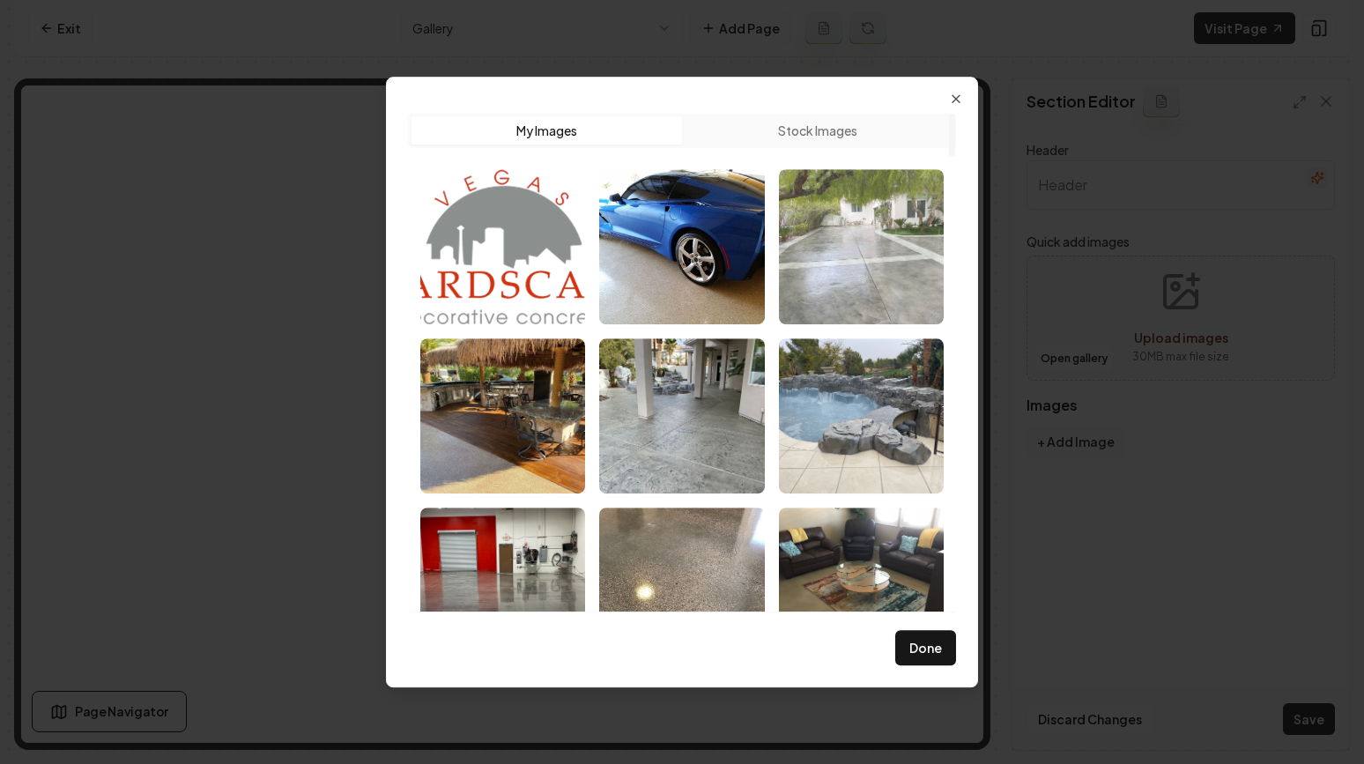
click at [829, 265] on img "Select image image_689a98cb5c7cd75eb8896b51.jpeg" at bounding box center [861, 246] width 165 height 155
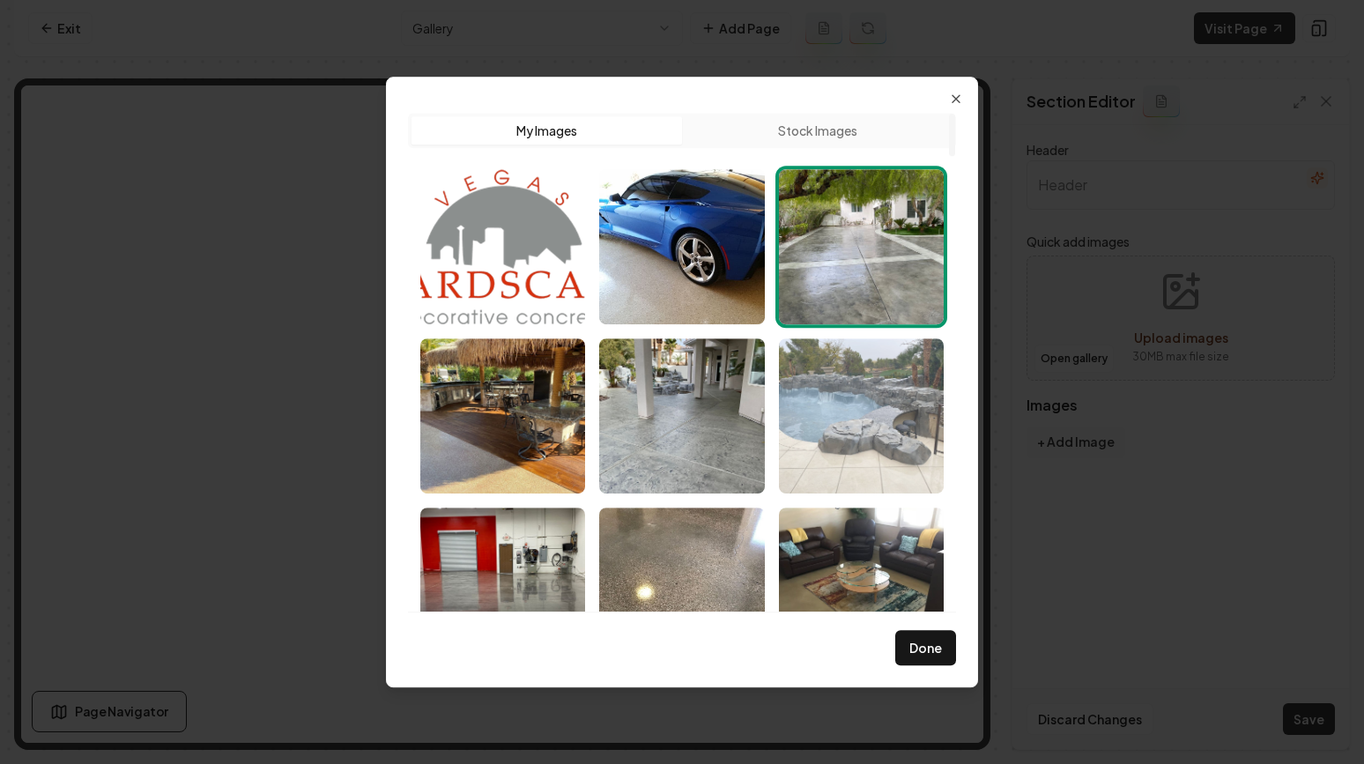
click at [845, 415] on img "Select image image_689a98ca5c7cd75eb88967cf.jpeg" at bounding box center [861, 415] width 165 height 155
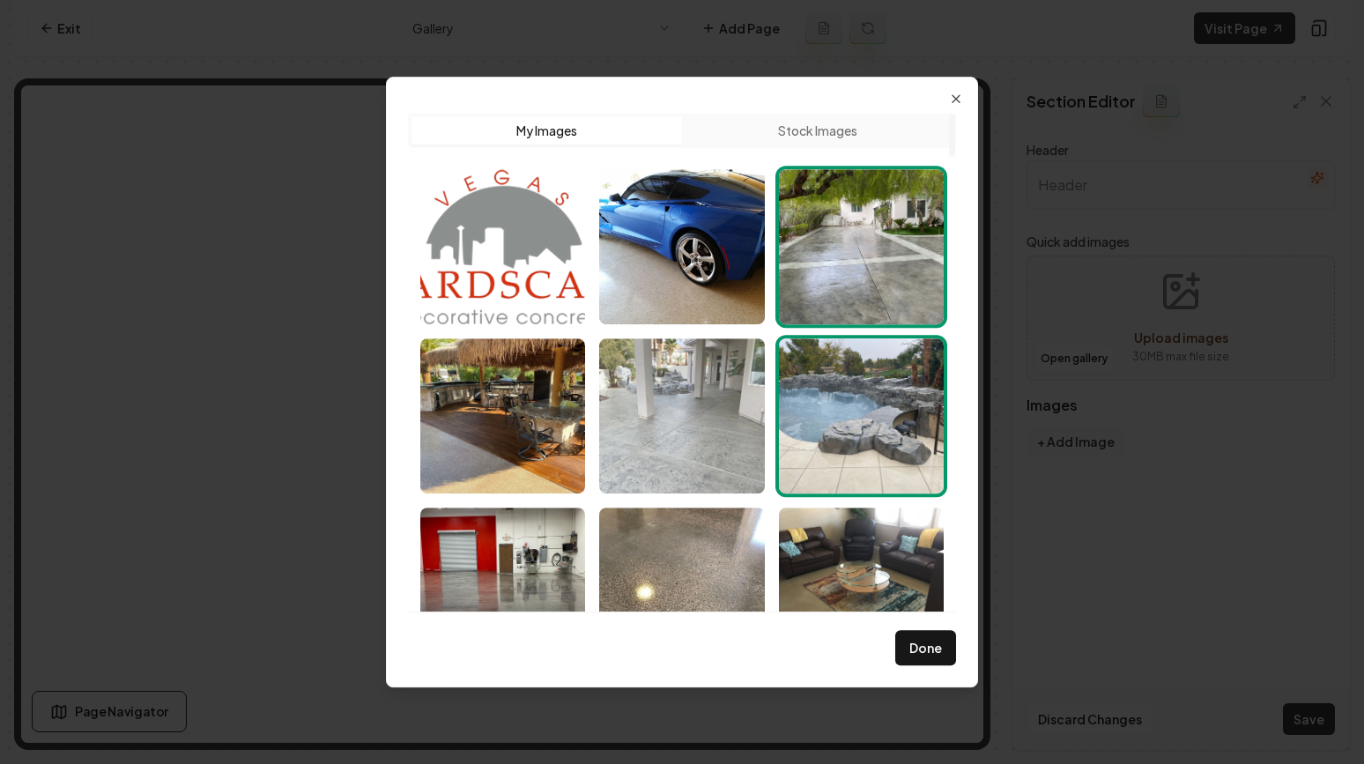
click at [709, 391] on img "Select image image_689a98cc5c7cd75eb8896c08.jpeg" at bounding box center [681, 415] width 165 height 155
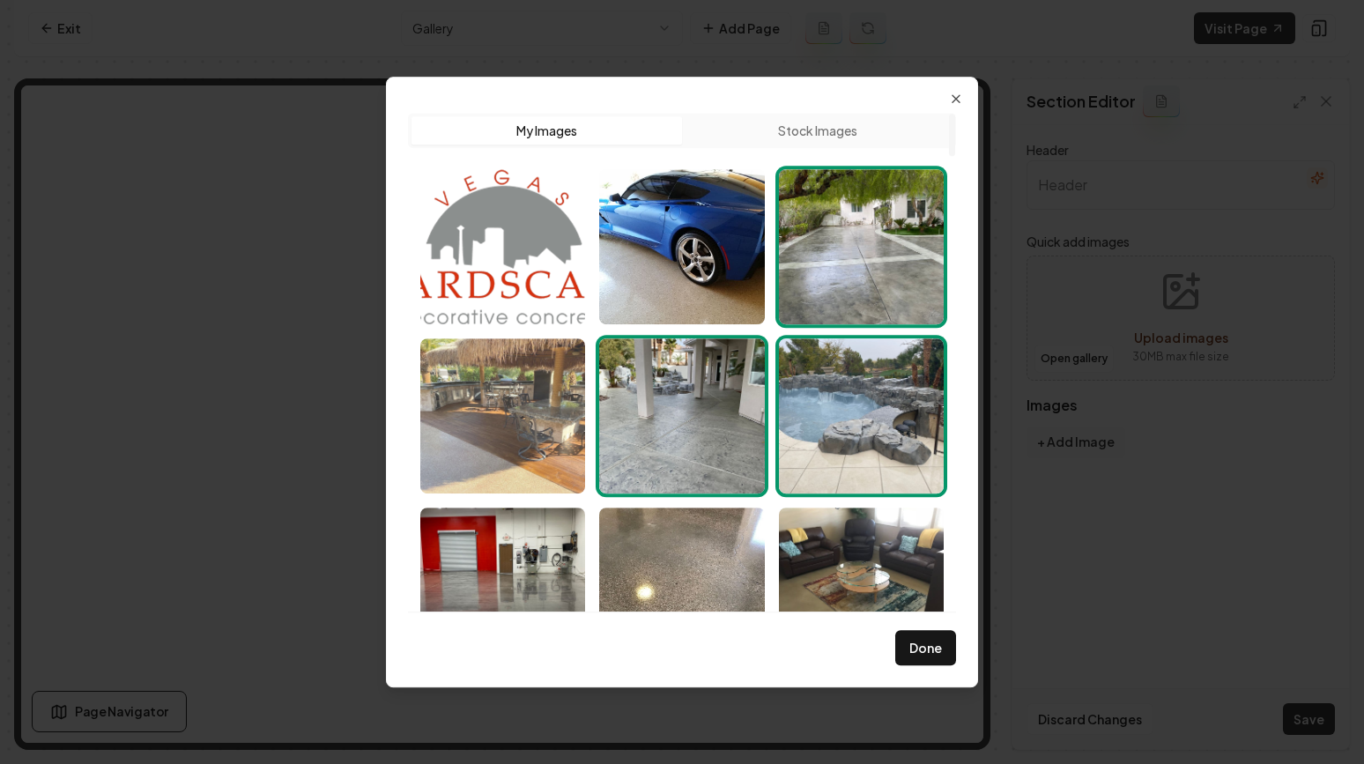
click at [560, 396] on img "Select image image_689a98ca5c7cd75eb88968f0.jpeg" at bounding box center [502, 415] width 165 height 155
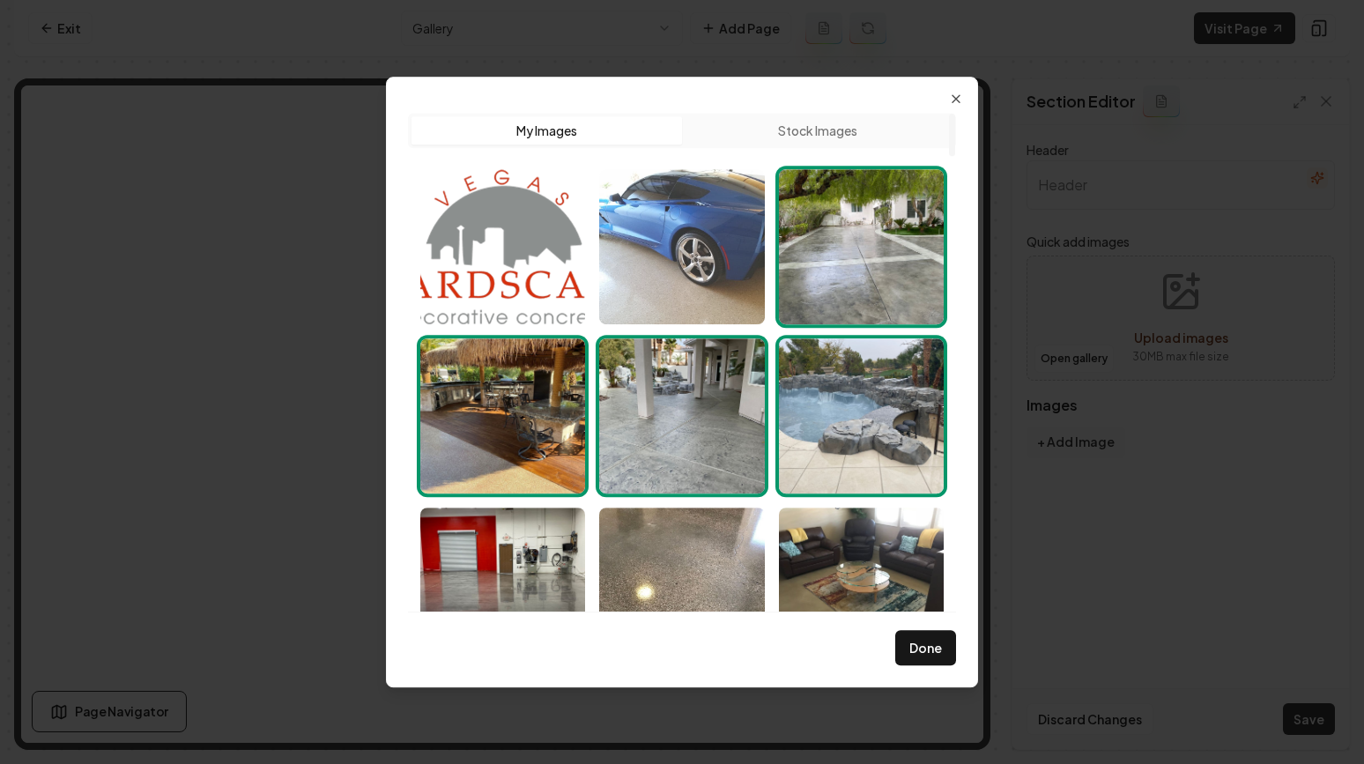
click at [661, 266] on img "Select image image_689a98ca5c7cd75eb8896770.jpeg" at bounding box center [681, 246] width 165 height 155
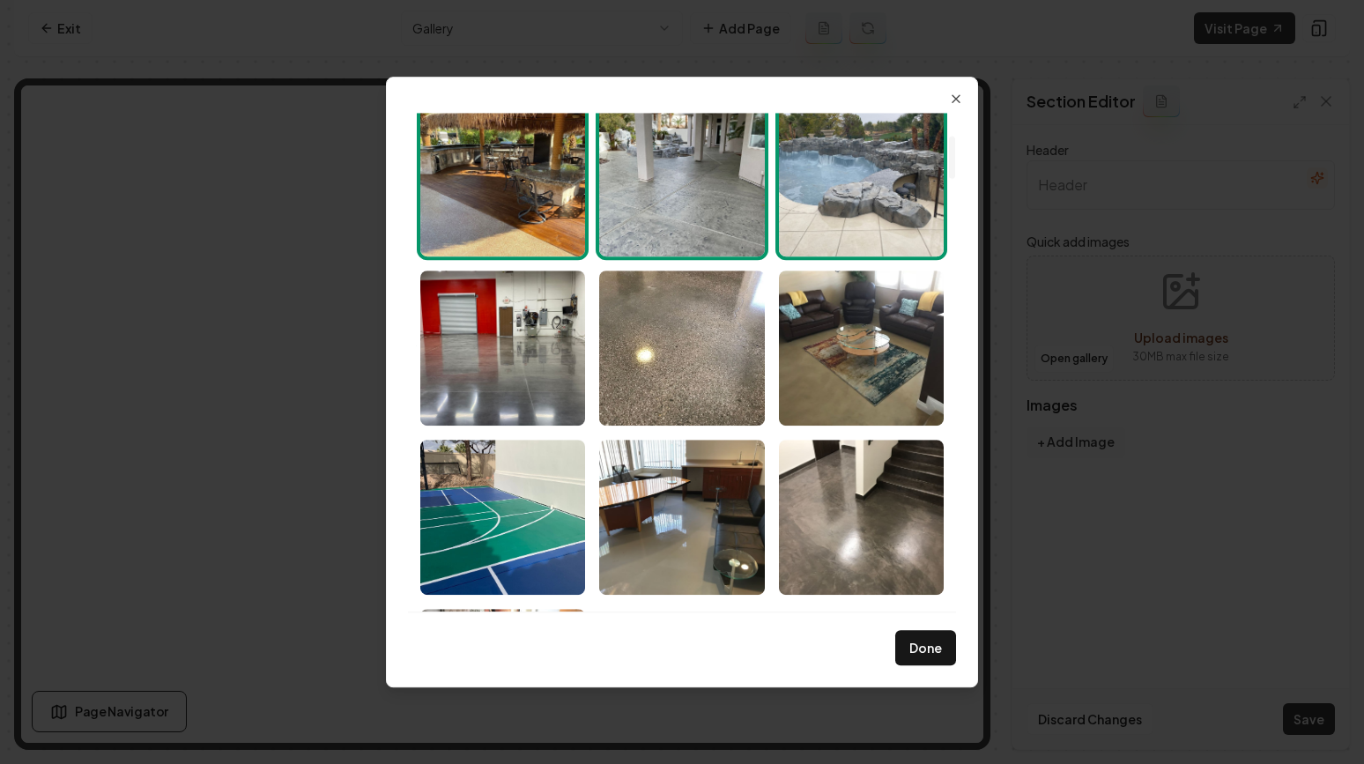
scroll to position [261, 0]
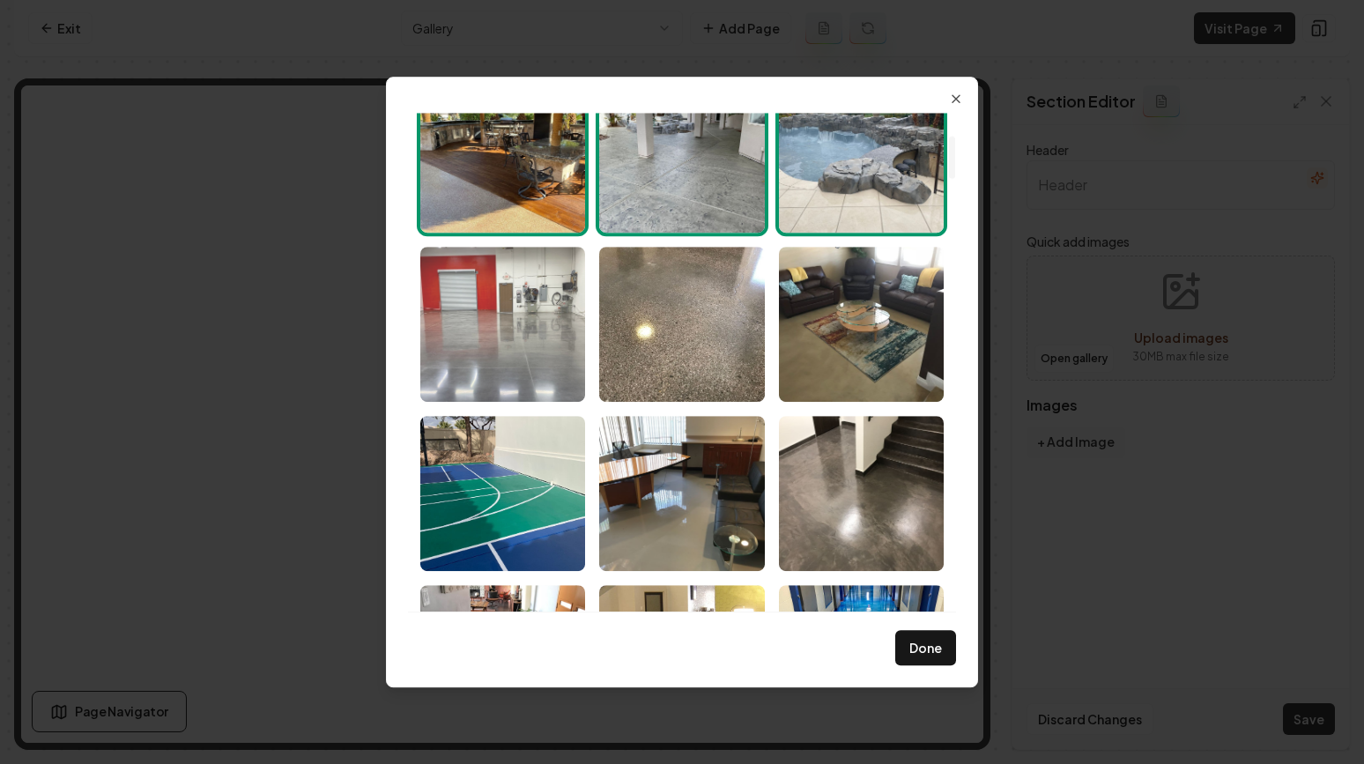
click at [548, 299] on img "Select image image_689a98c95c7cd75eb889650a.jpeg" at bounding box center [502, 324] width 165 height 155
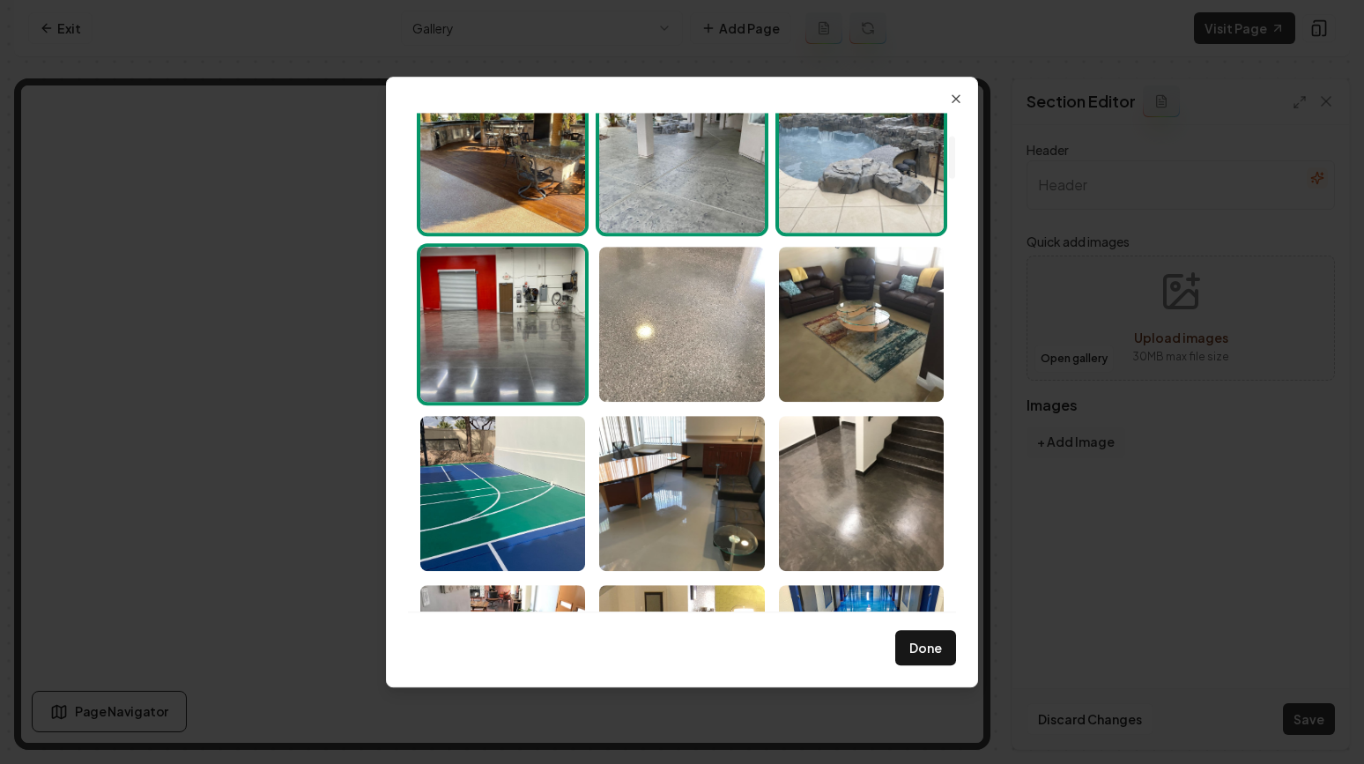
click at [683, 330] on img "Select image image_689a98c85c7cd75eb8895cca.jpeg" at bounding box center [681, 324] width 165 height 155
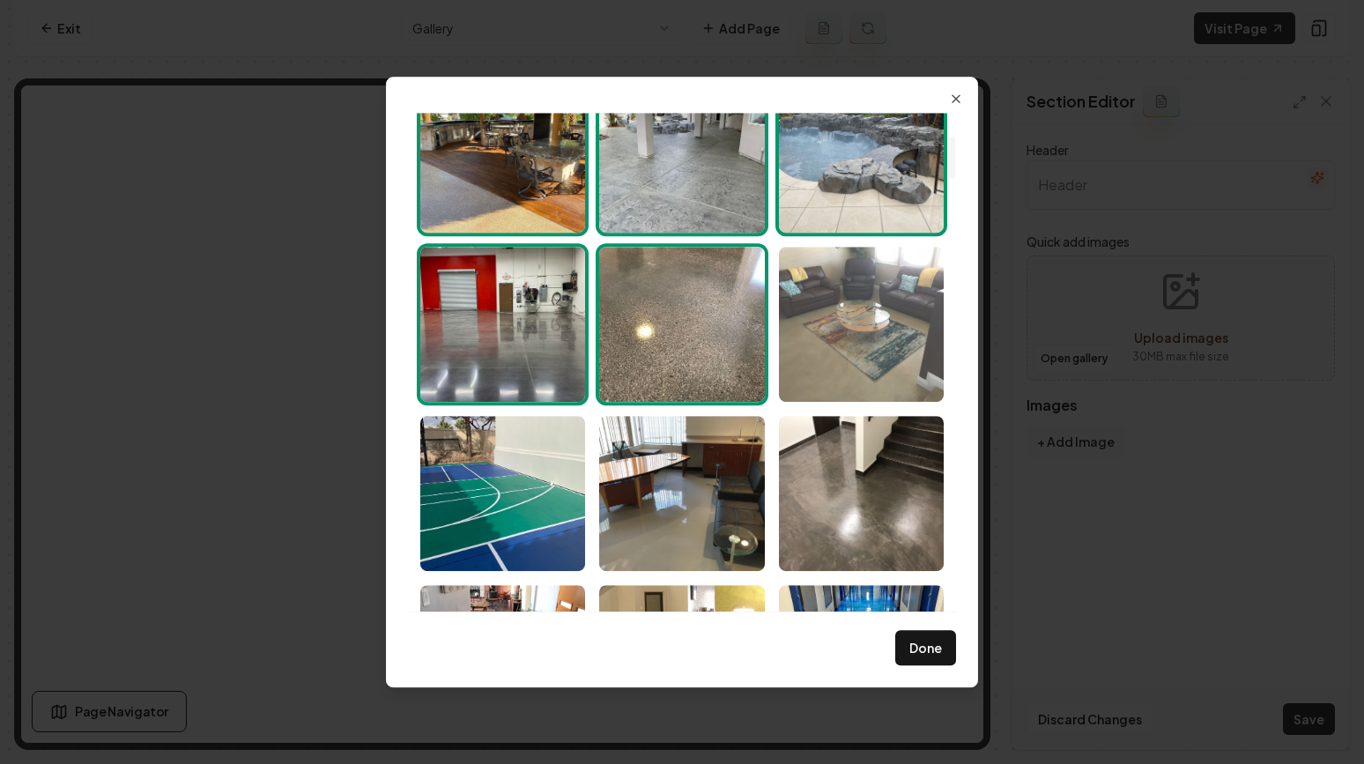
click at [844, 374] on img "Select image image_689a98c95c7cd75eb8896508.jpeg" at bounding box center [861, 324] width 165 height 155
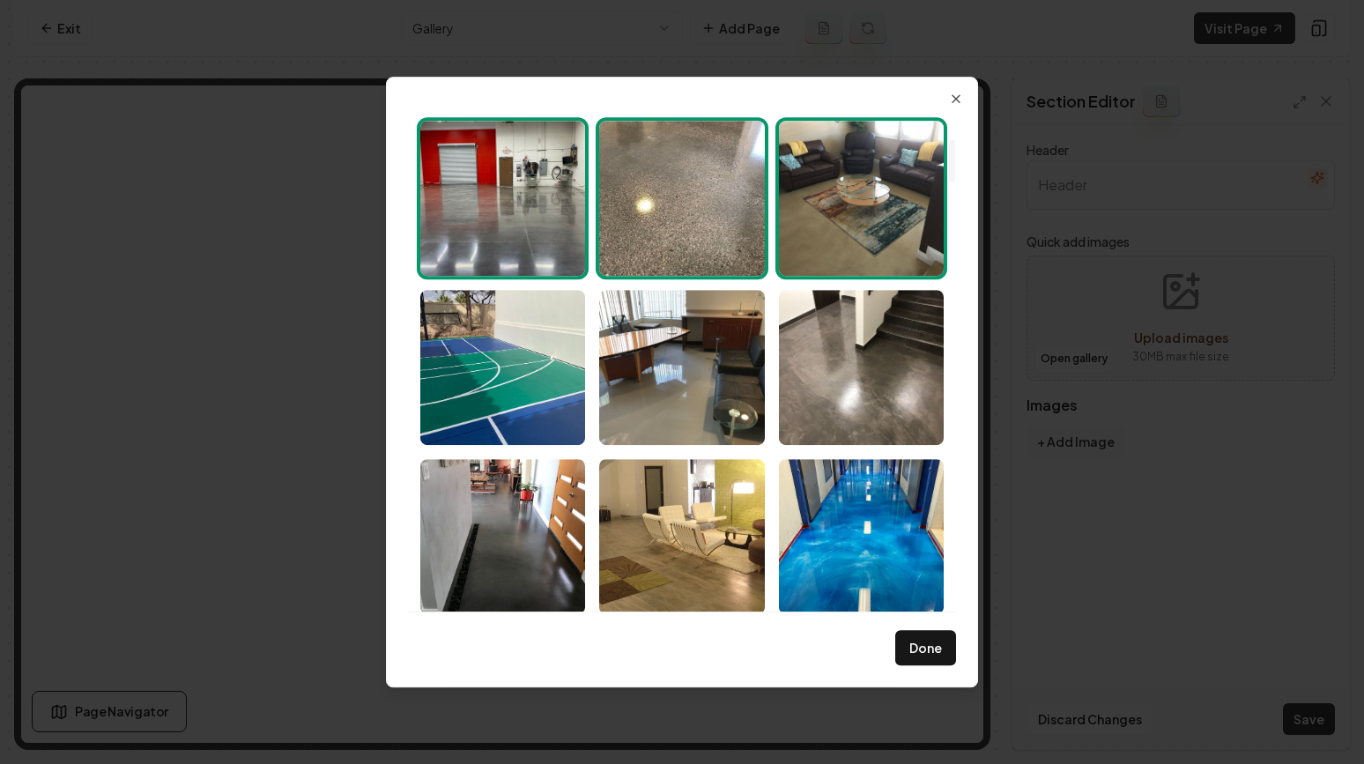
scroll to position [421, 0]
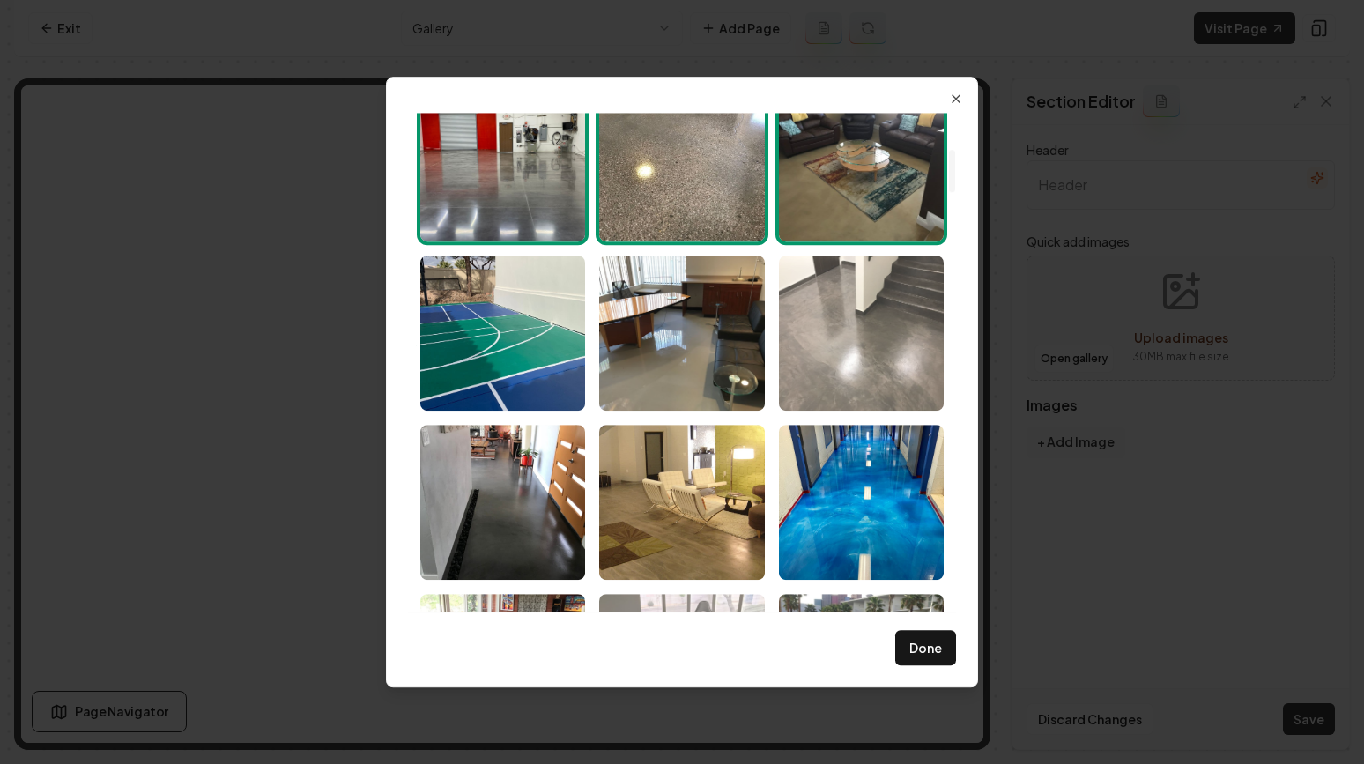
click at [847, 349] on img "Select image image_689a98c85c7cd75eb889551c.jpeg" at bounding box center [861, 333] width 165 height 155
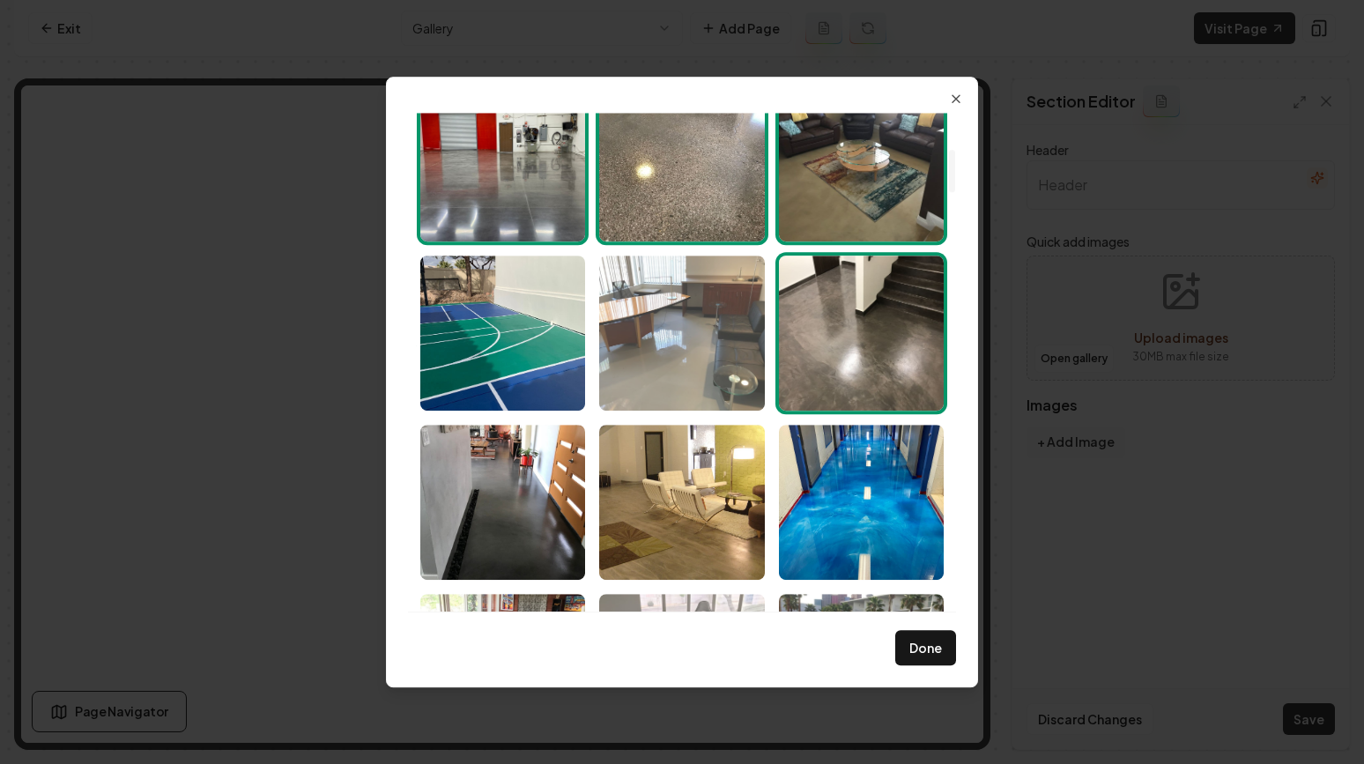
click at [711, 343] on img "Select image image_689a98c85c7cd75eb8895cc3.jpeg" at bounding box center [681, 333] width 165 height 155
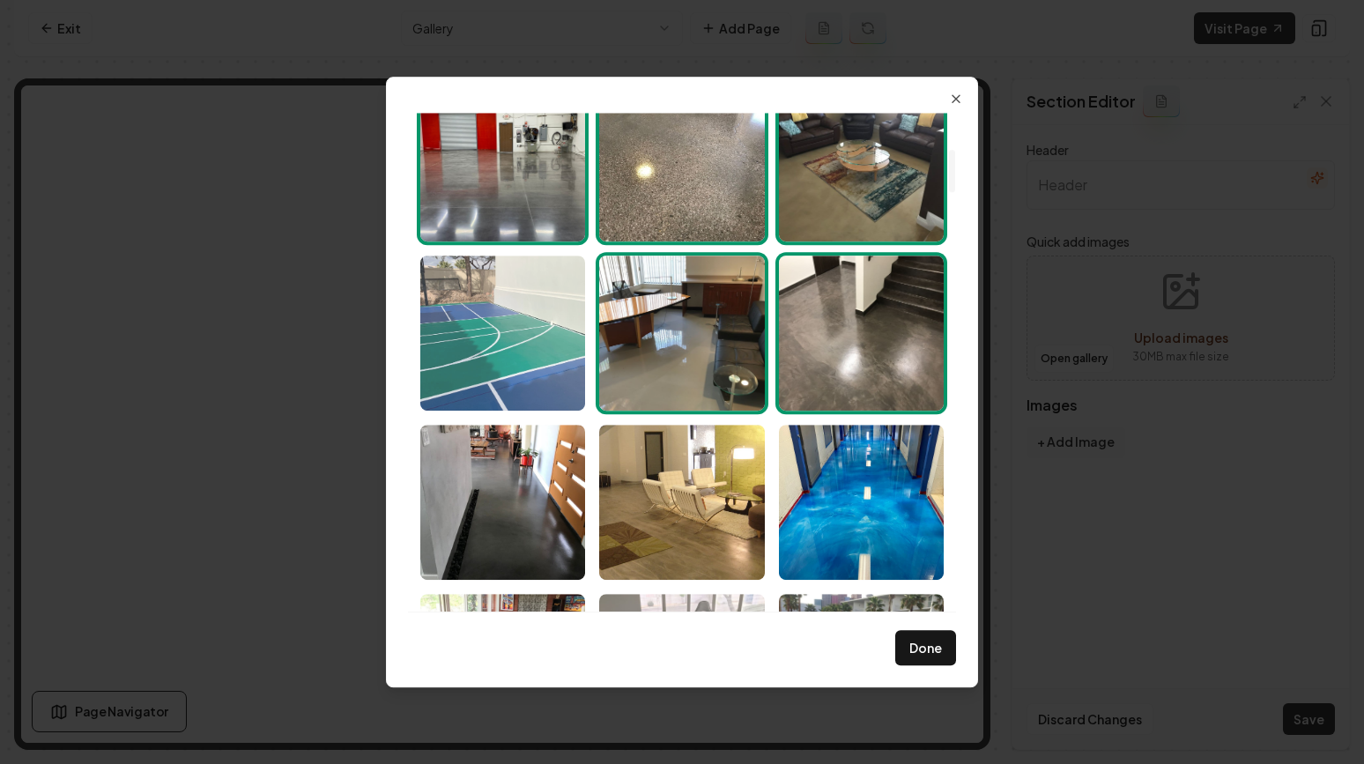
click at [547, 321] on img "Select image image_689a98c85c7cd75eb88954d8.jpeg" at bounding box center [502, 333] width 165 height 155
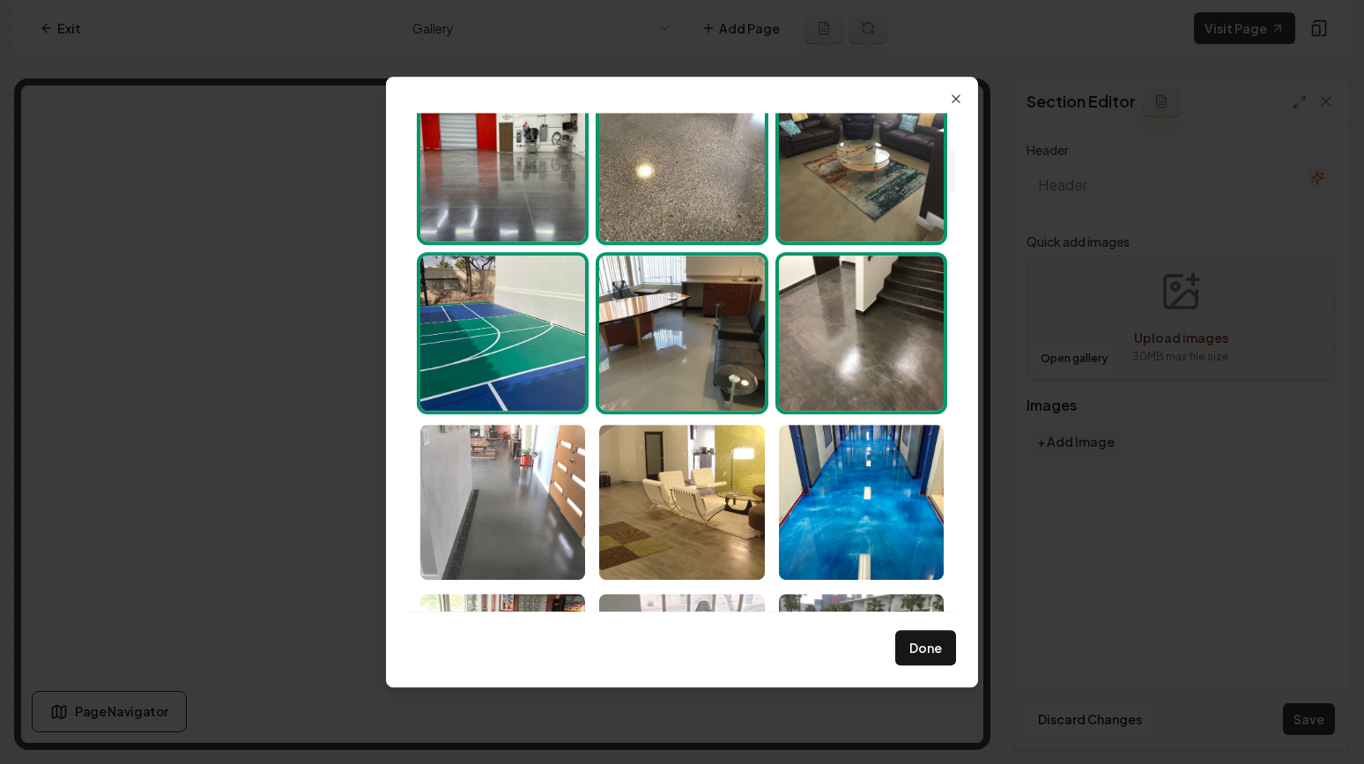
click at [548, 468] on img "Select image image_689a98c75c7cd75eb88953e0.jpeg" at bounding box center [502, 502] width 165 height 155
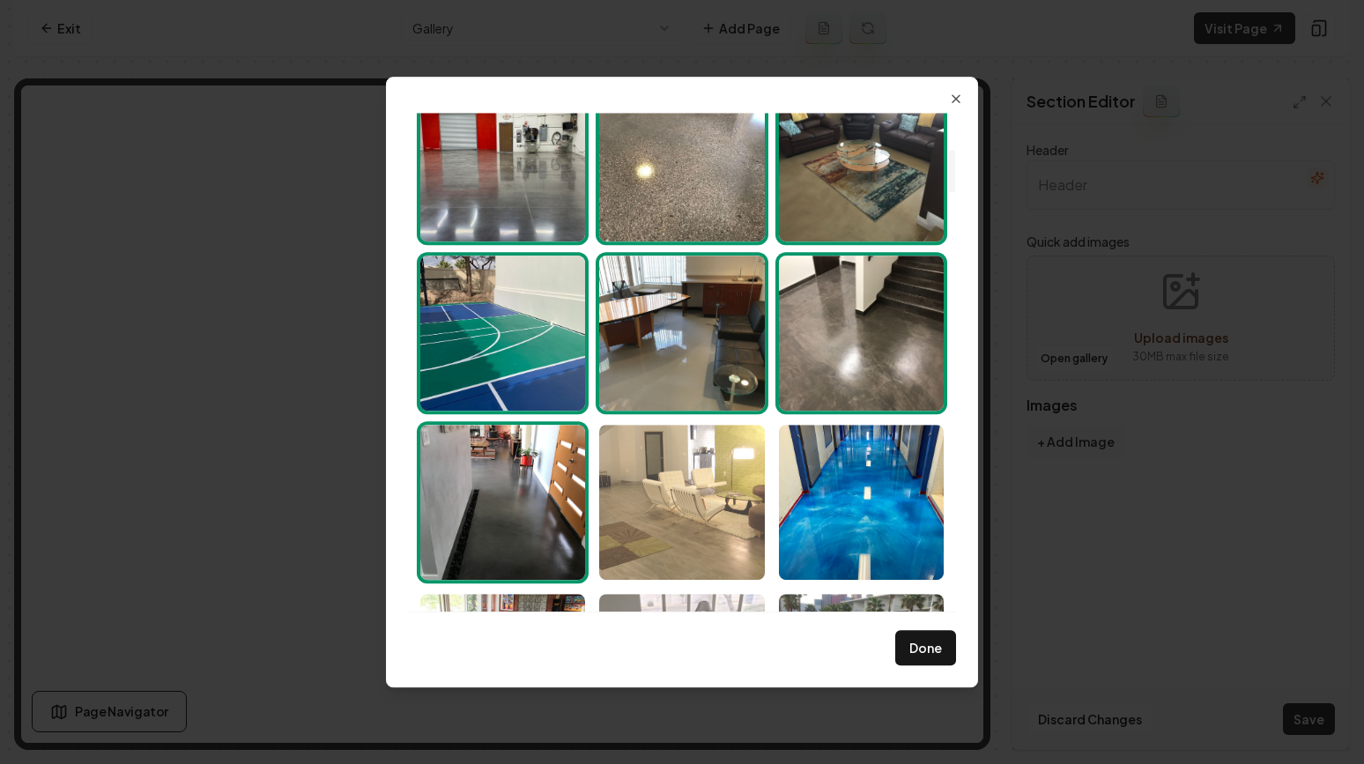
click at [683, 491] on img "Select image image_689a98c85c7cd75eb8895cac.jpeg" at bounding box center [681, 502] width 165 height 155
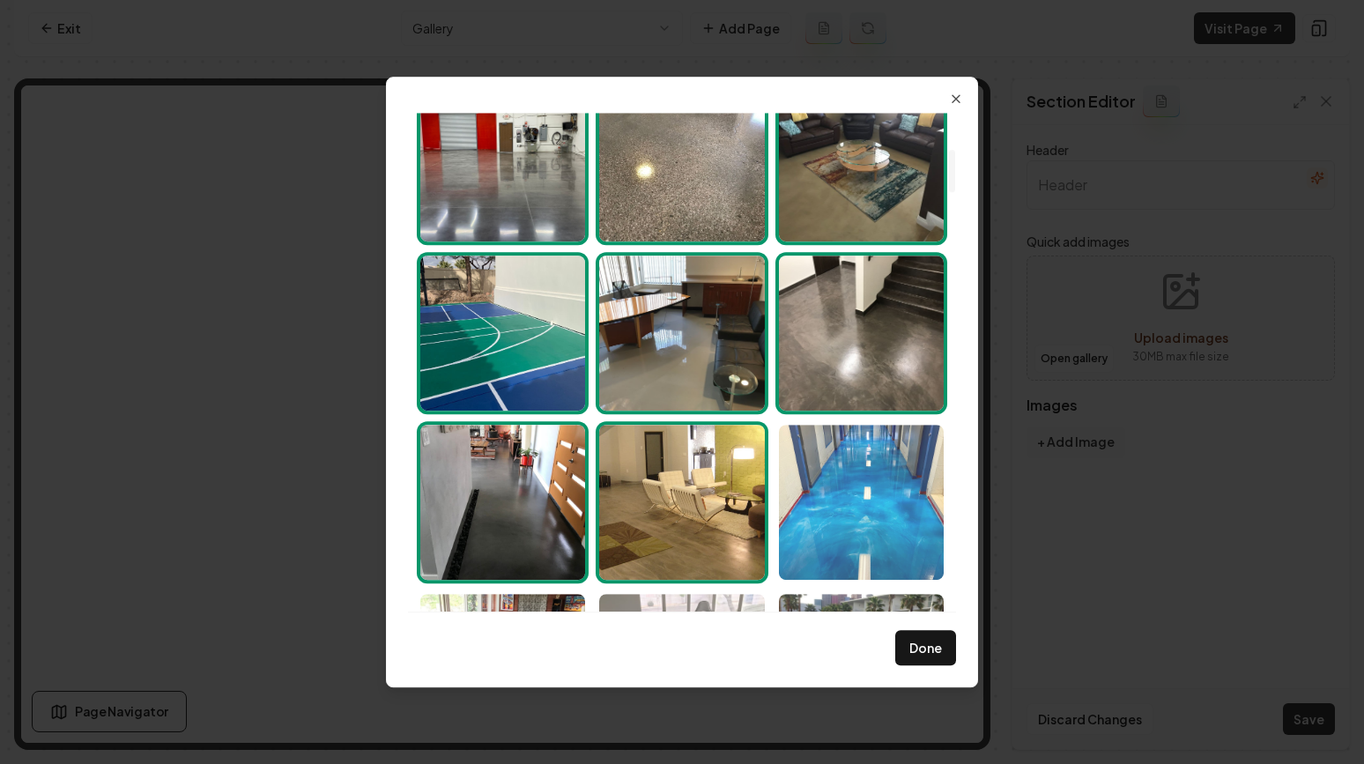
click at [841, 500] on img "Select image image_689a98c85c7cd75eb889545e.jpeg" at bounding box center [861, 502] width 165 height 155
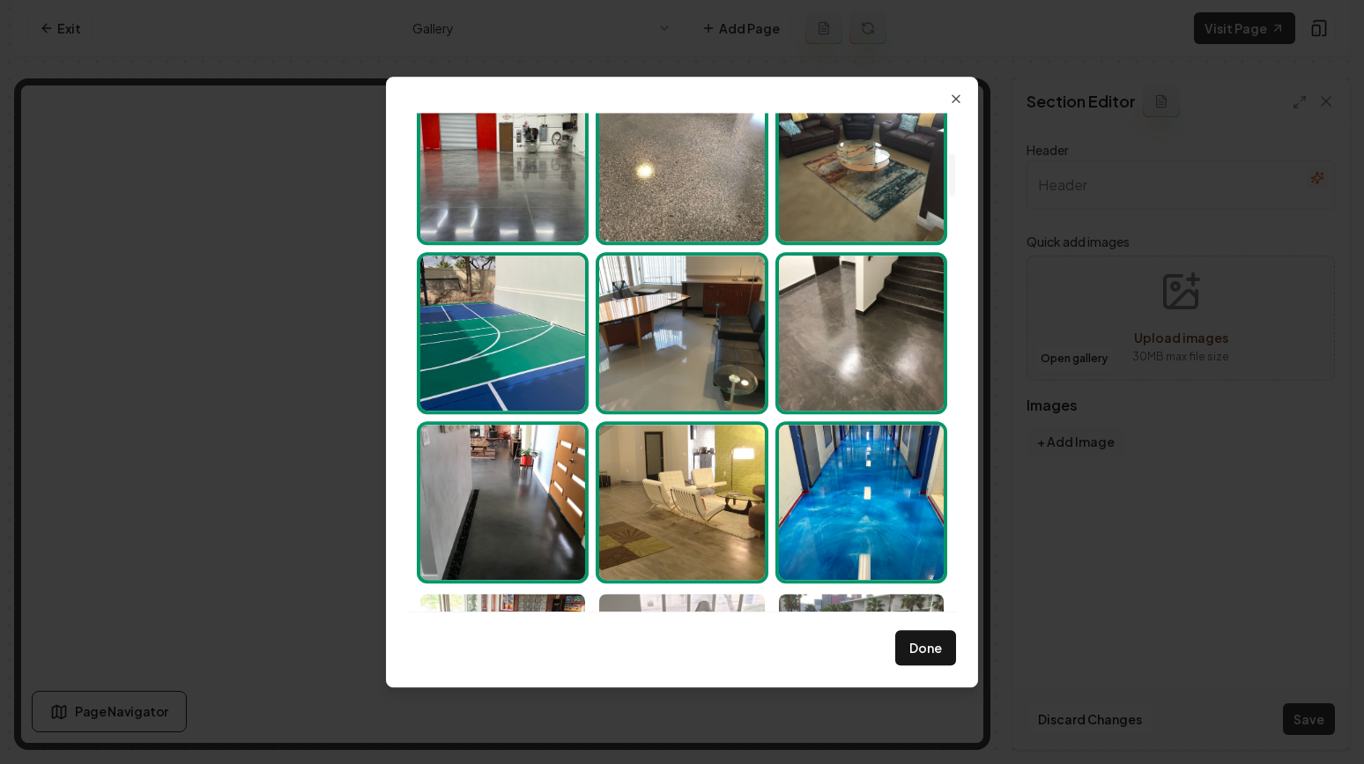
scroll to position [730, 0]
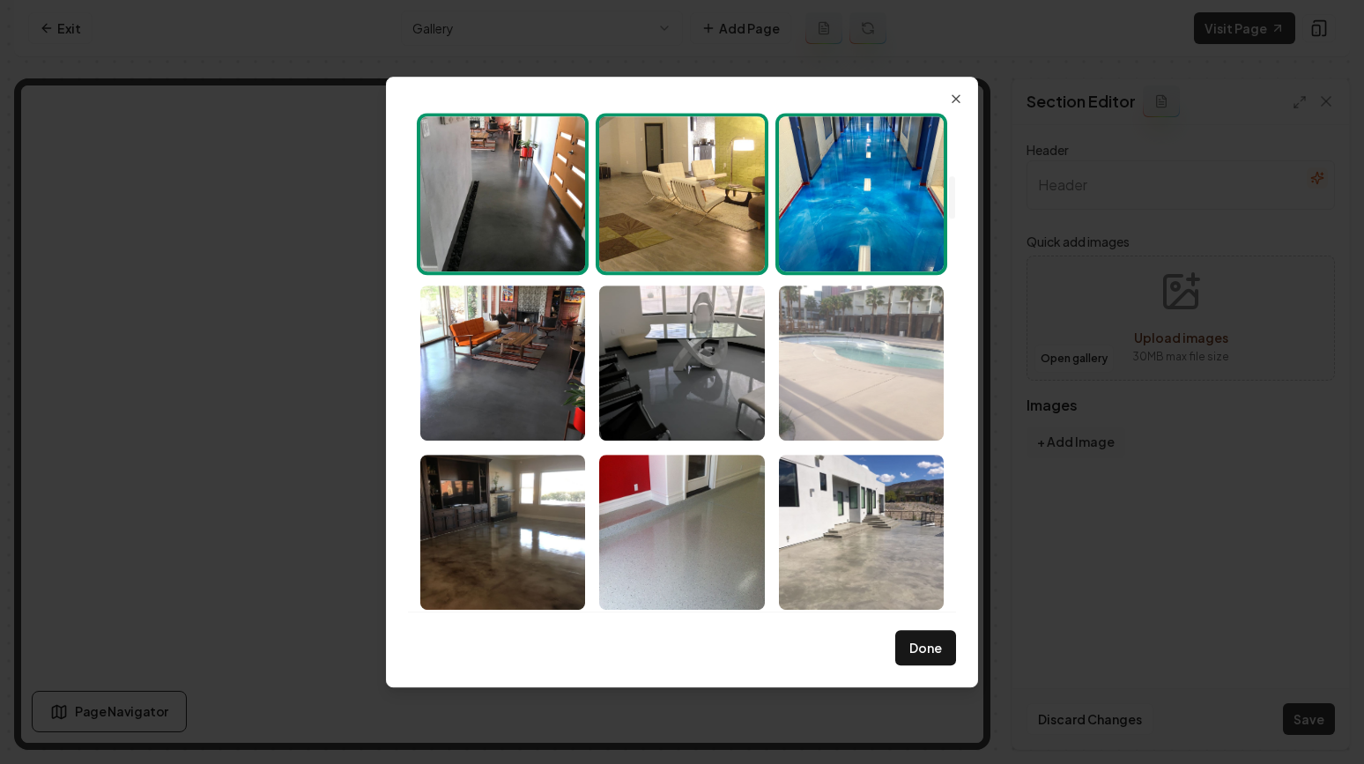
click at [836, 394] on img "Select image image_689a98c75c7cd75eb8895205.jpeg" at bounding box center [861, 363] width 165 height 155
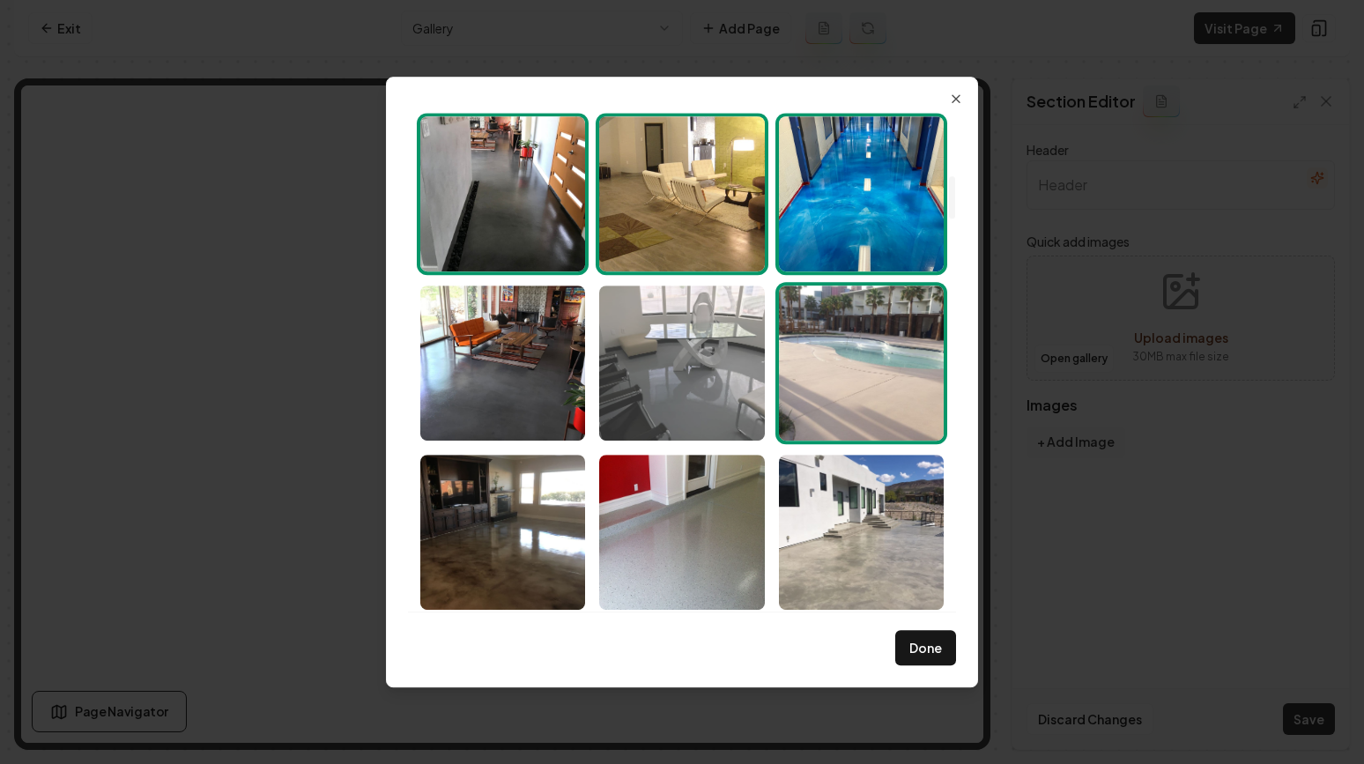
click at [666, 362] on img "Select image image_689a98c75c7cd75eb889532e.jpeg" at bounding box center [681, 363] width 165 height 155
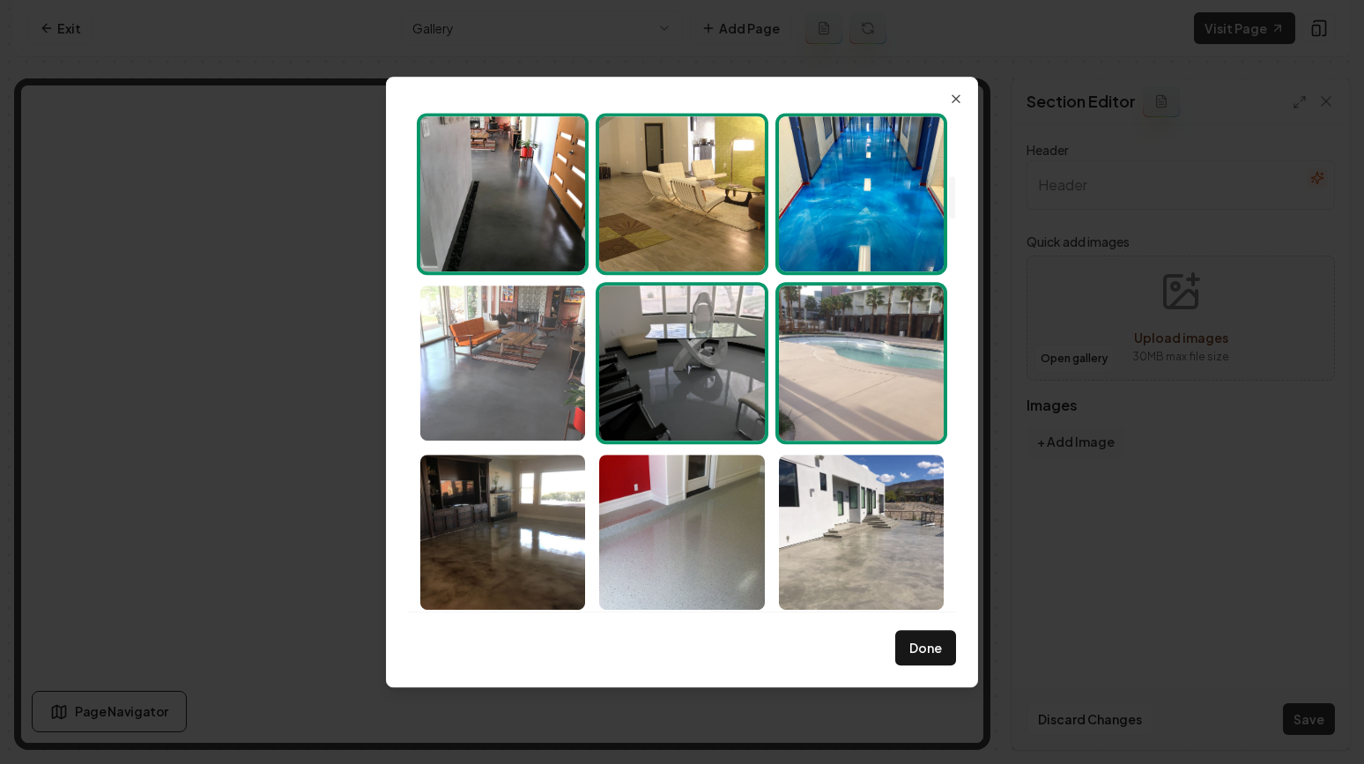
click at [574, 362] on img "Select image image_689a98c75c7cd75eb889525c.jpeg" at bounding box center [502, 363] width 165 height 155
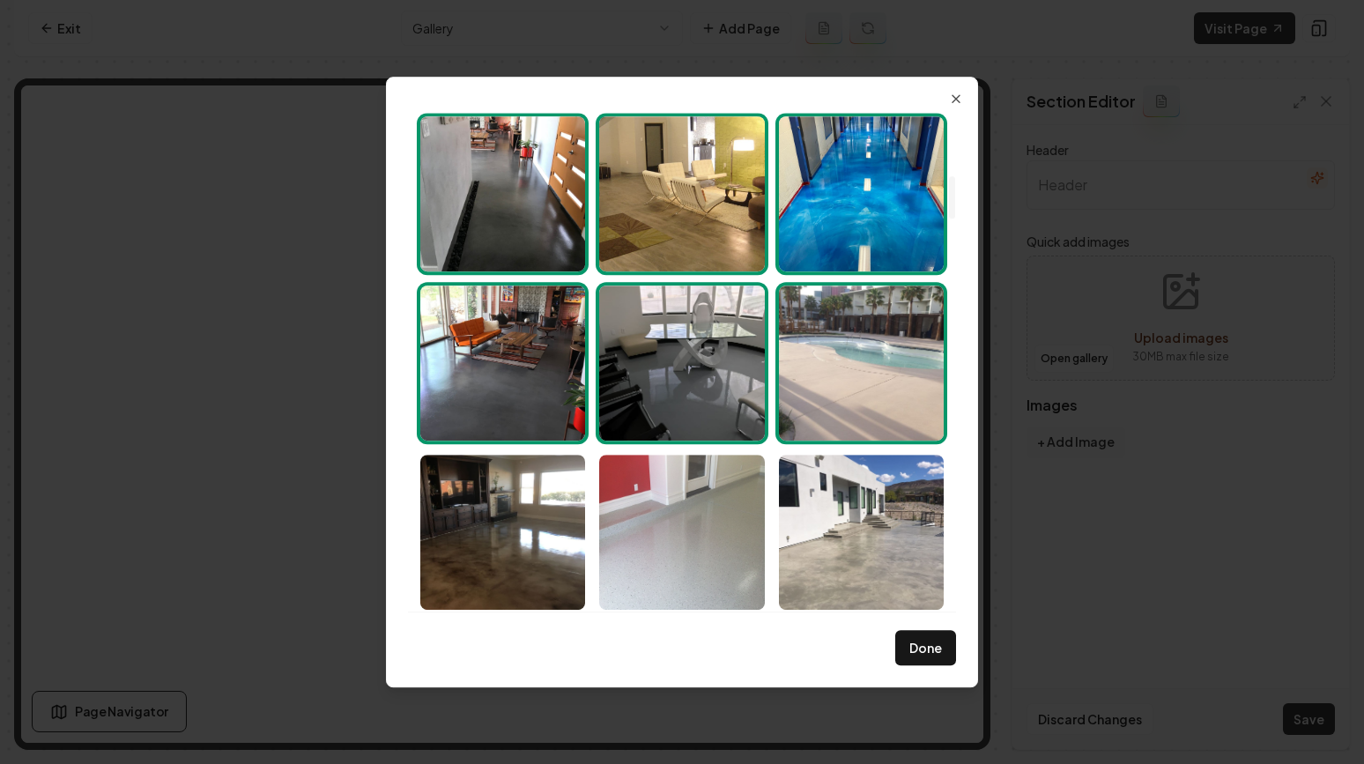
click at [604, 571] on img "Select image image_689a98c75c7cd75eb88952e8.jpeg" at bounding box center [681, 532] width 165 height 155
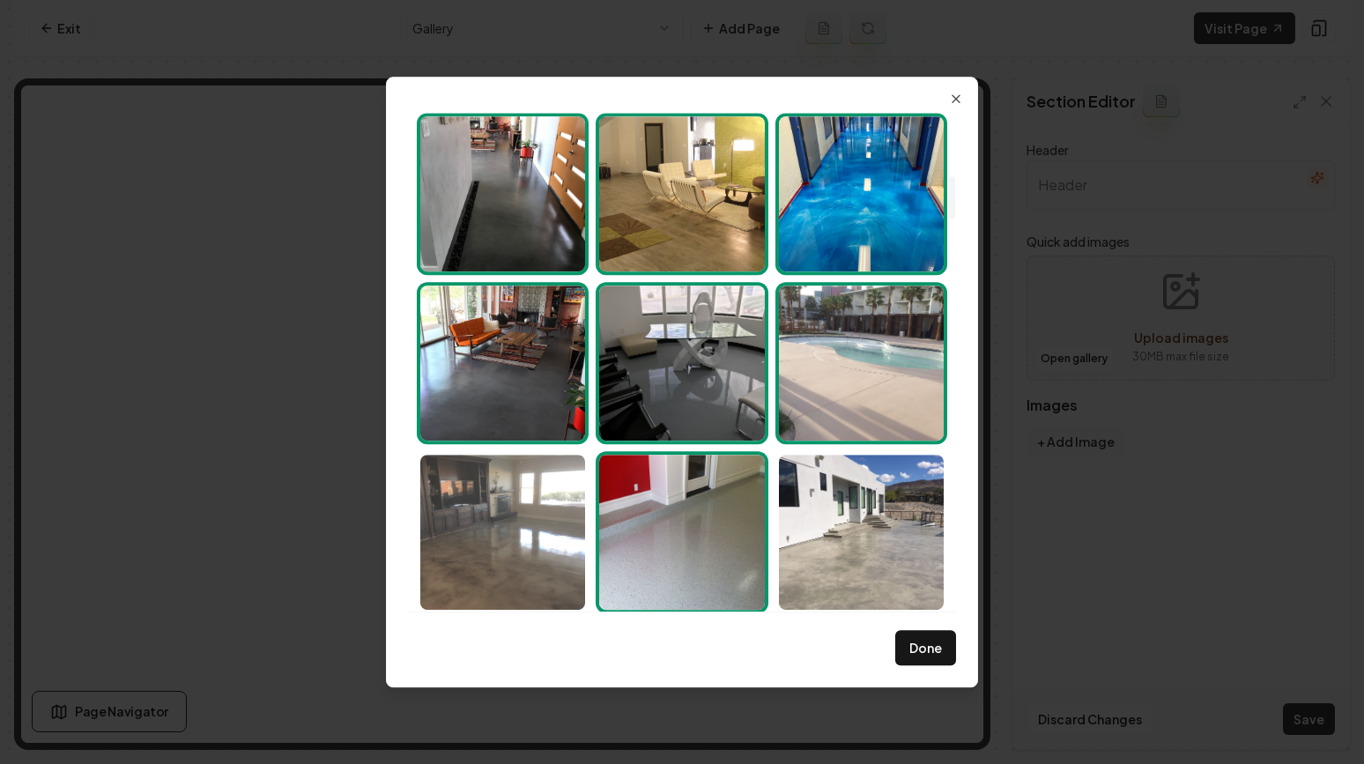
click at [537, 538] on img "Select image image_689a98c75c7cd75eb889536a.jpeg" at bounding box center [502, 532] width 165 height 155
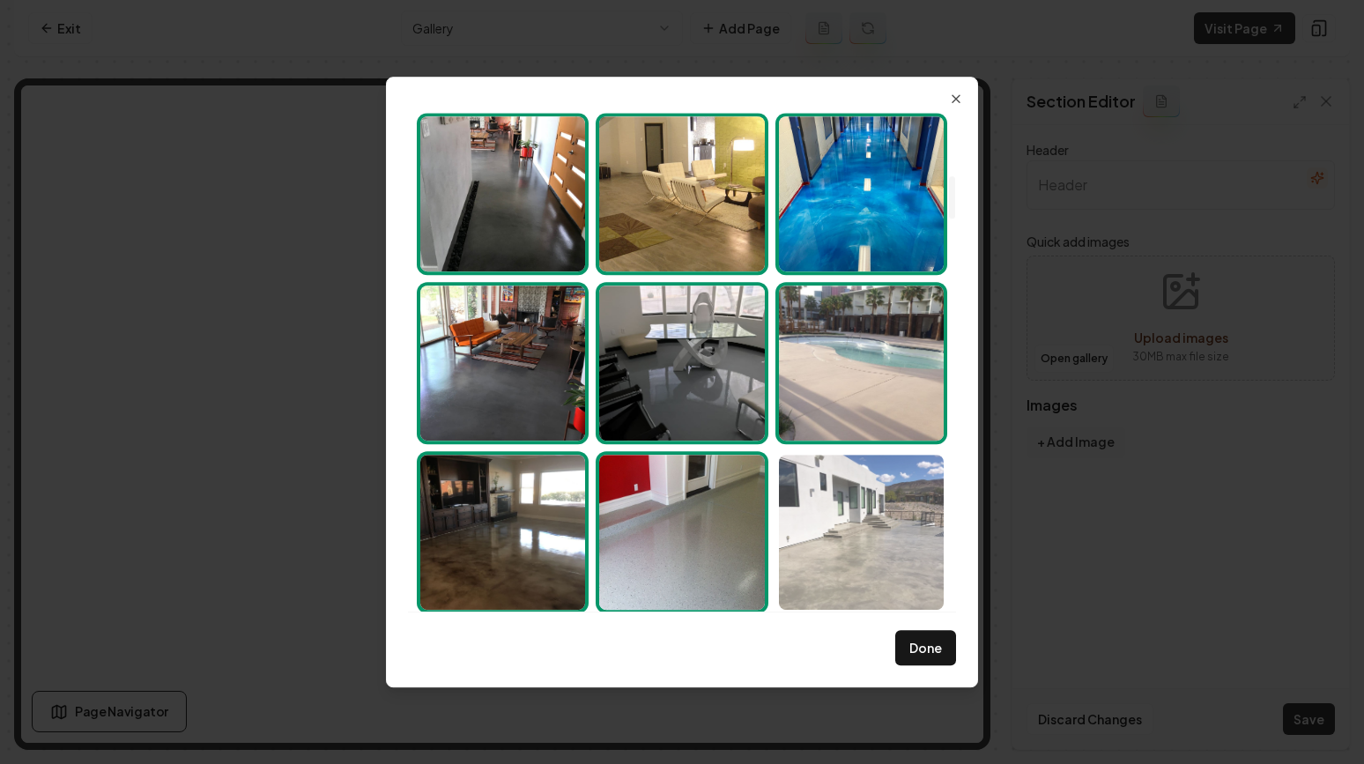
click at [859, 533] on img "Select image image_689a98c75c7cd75eb88952ec.jpeg" at bounding box center [861, 532] width 165 height 155
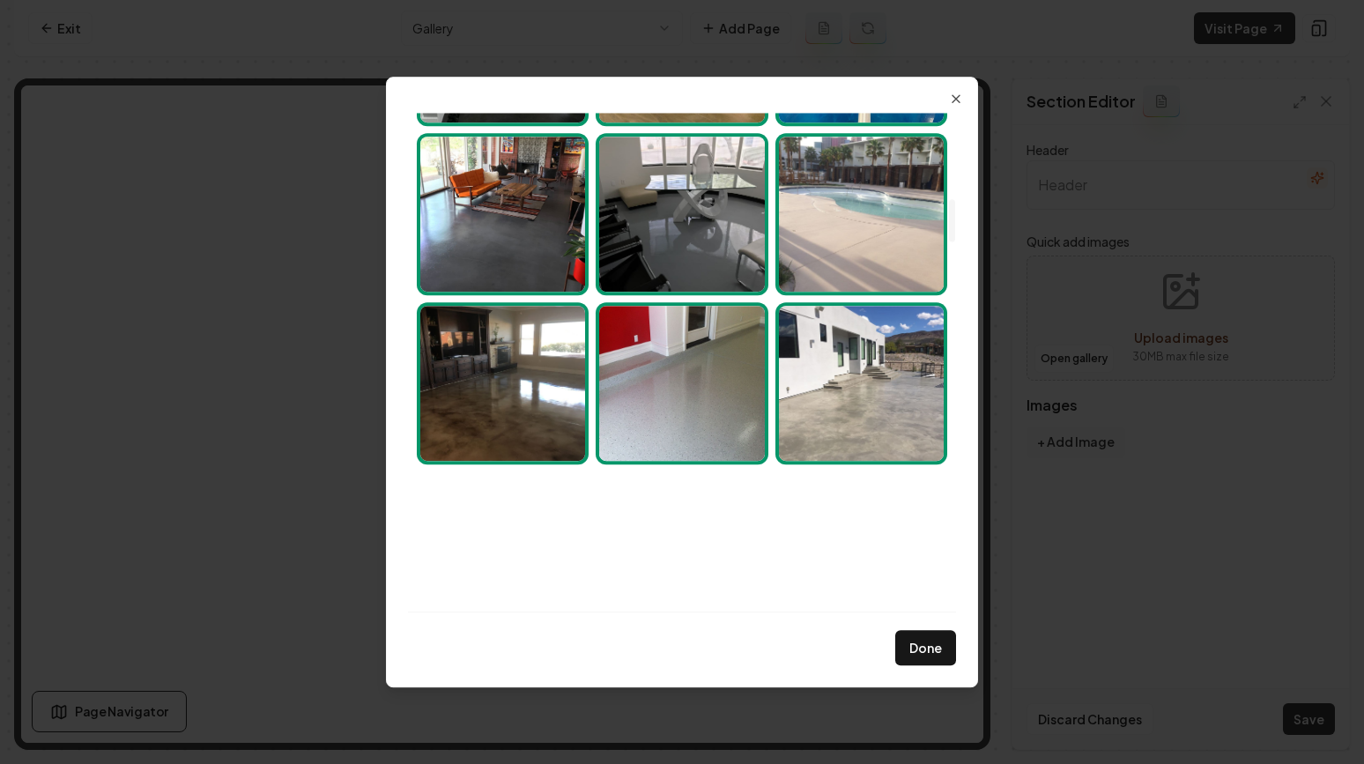
scroll to position [1057, 0]
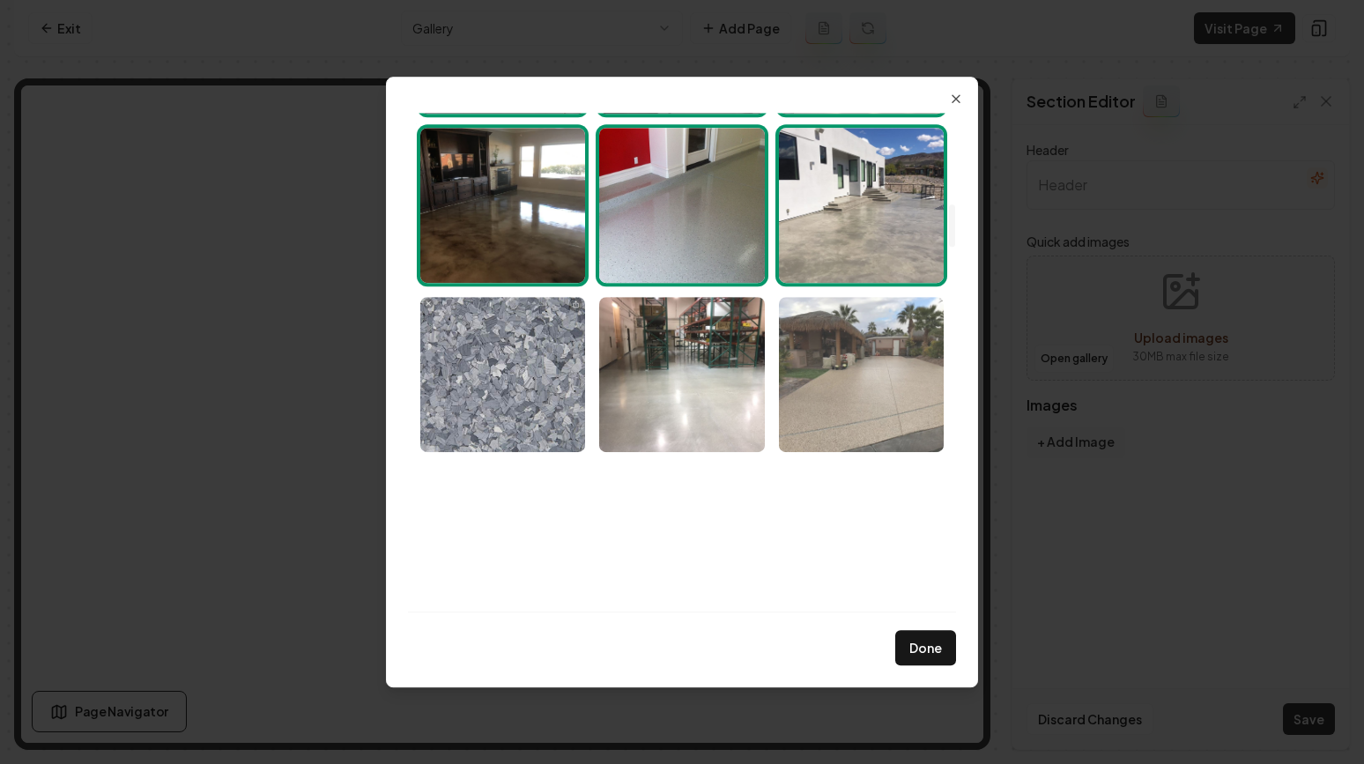
click at [835, 413] on img "Select image image_689a98c75c7cd75eb889514d.jpeg" at bounding box center [861, 374] width 165 height 155
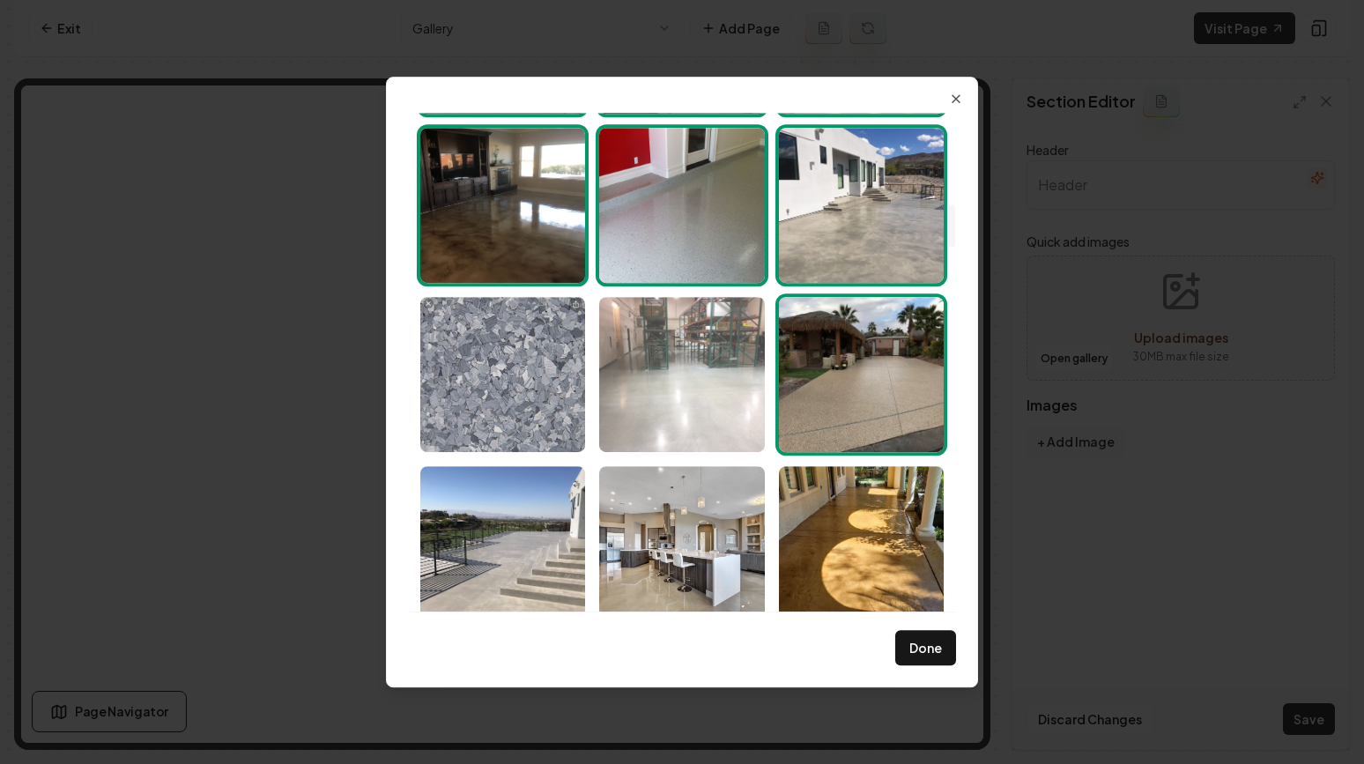
click at [690, 370] on img "Select image image_689a98c75c7cd75eb8895160.jpeg" at bounding box center [681, 374] width 165 height 155
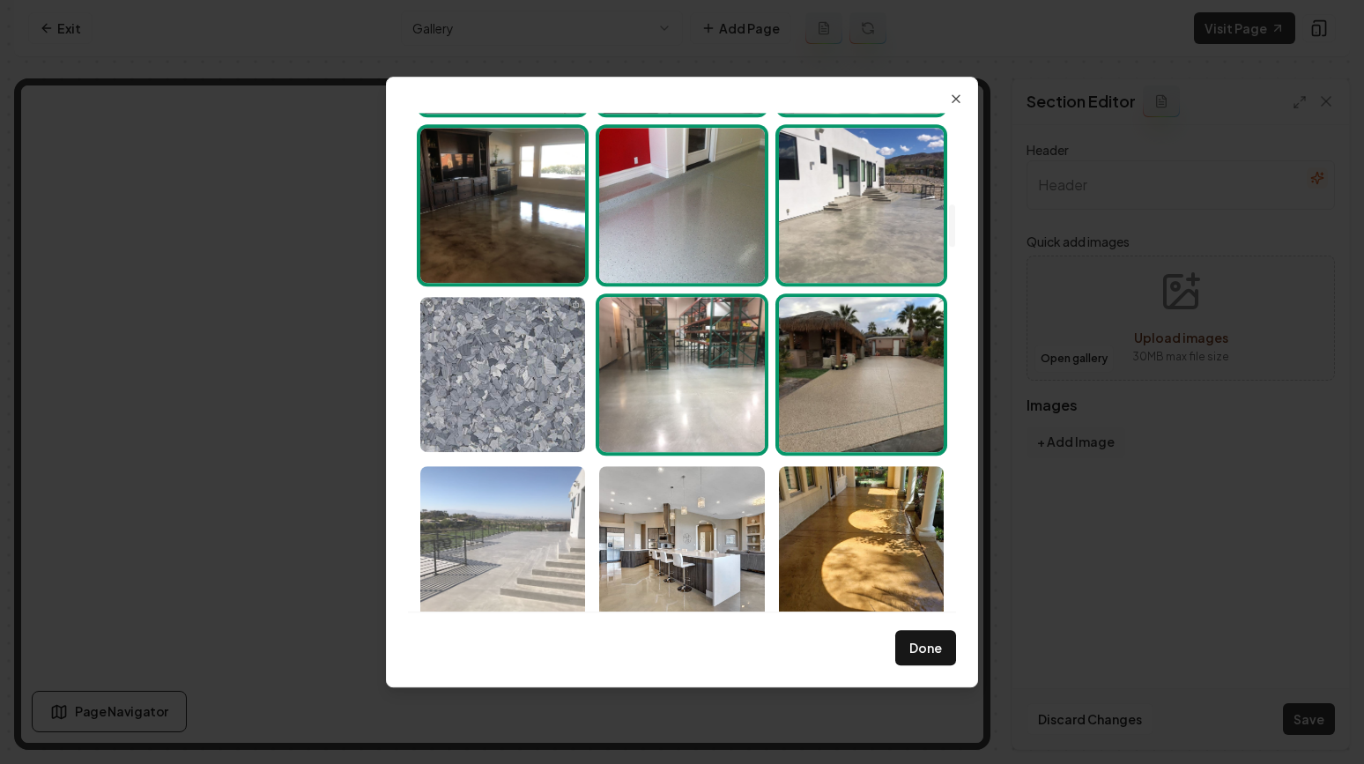
click at [544, 530] on img "Select image image_689a98c85c7cd75eb88954d5.jpeg" at bounding box center [502, 543] width 165 height 155
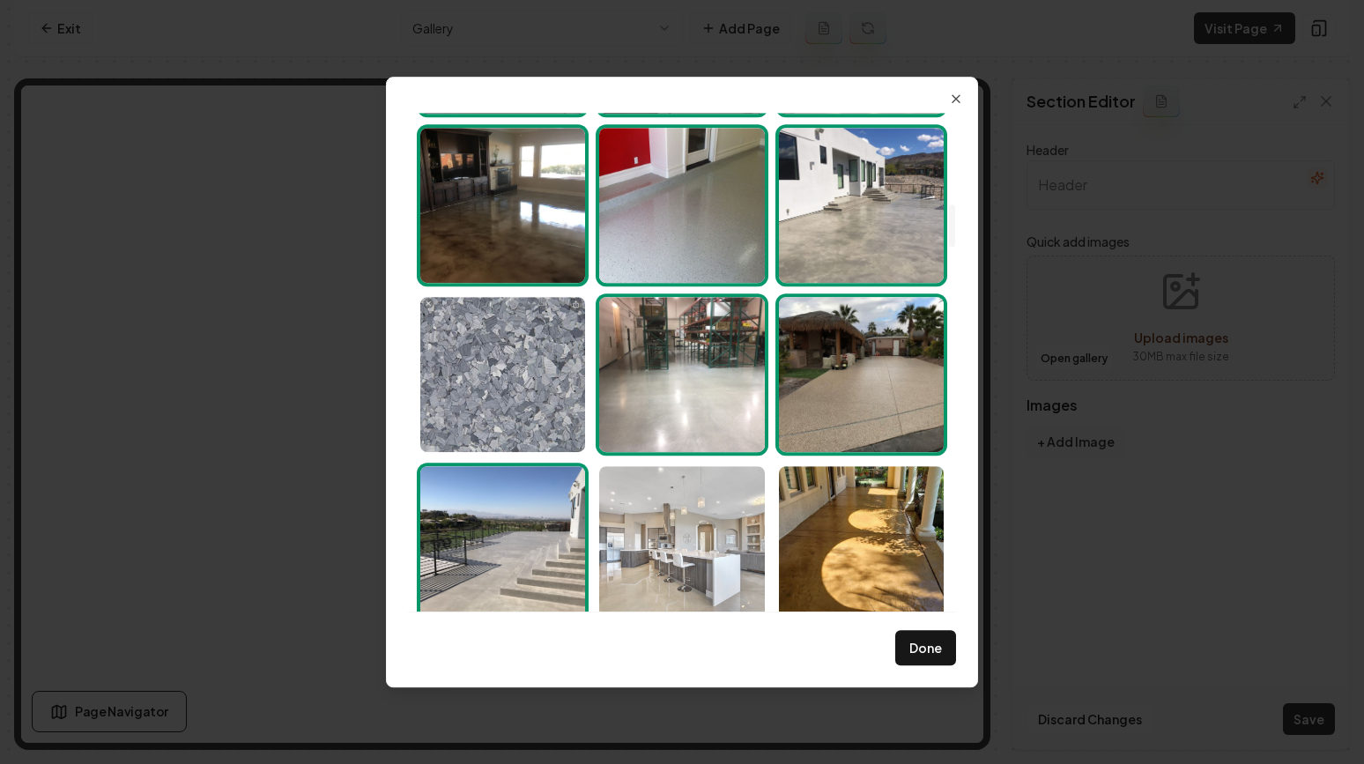
click at [666, 530] on img "Select image image_689a98c75c7cd75eb88953d5.jpeg" at bounding box center [681, 543] width 165 height 155
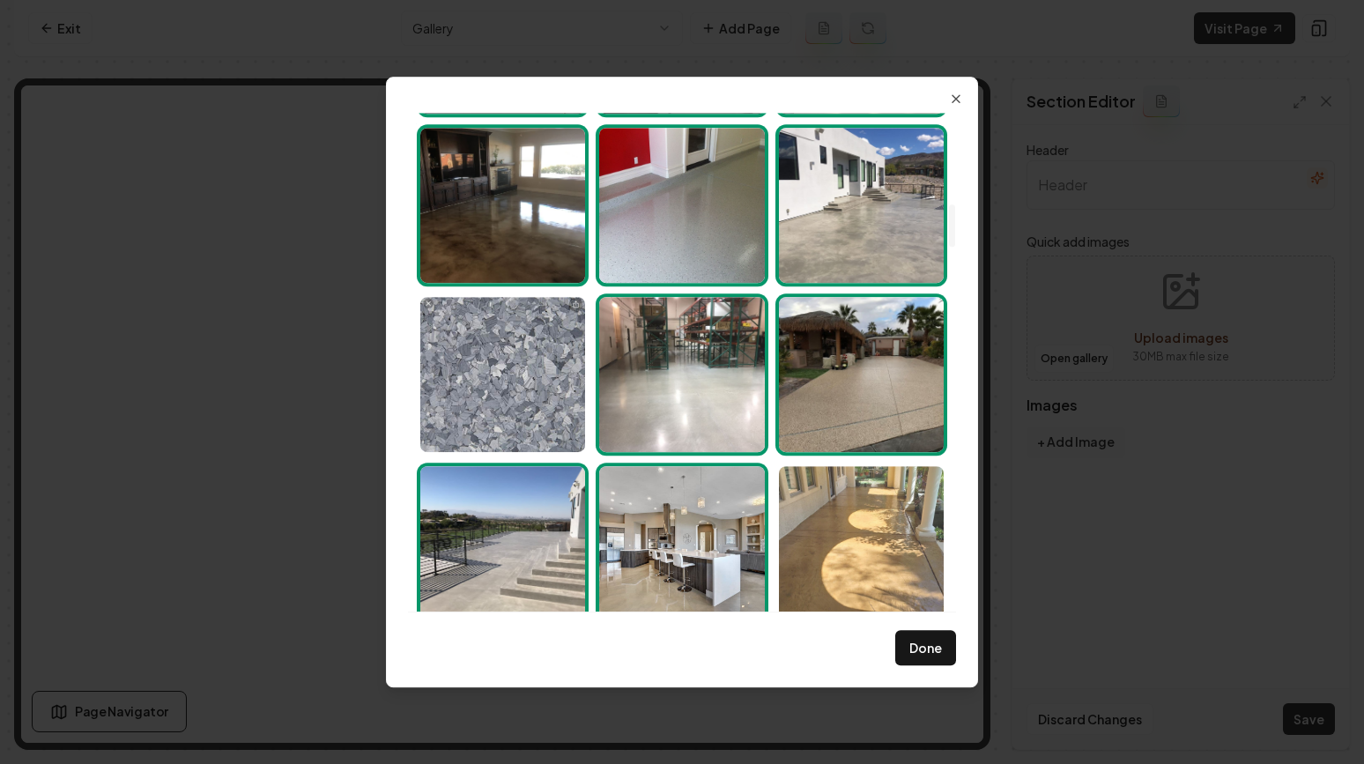
click at [887, 575] on img "Select image image_689a98c75c7cd75eb88950ea.jpeg" at bounding box center [861, 543] width 165 height 155
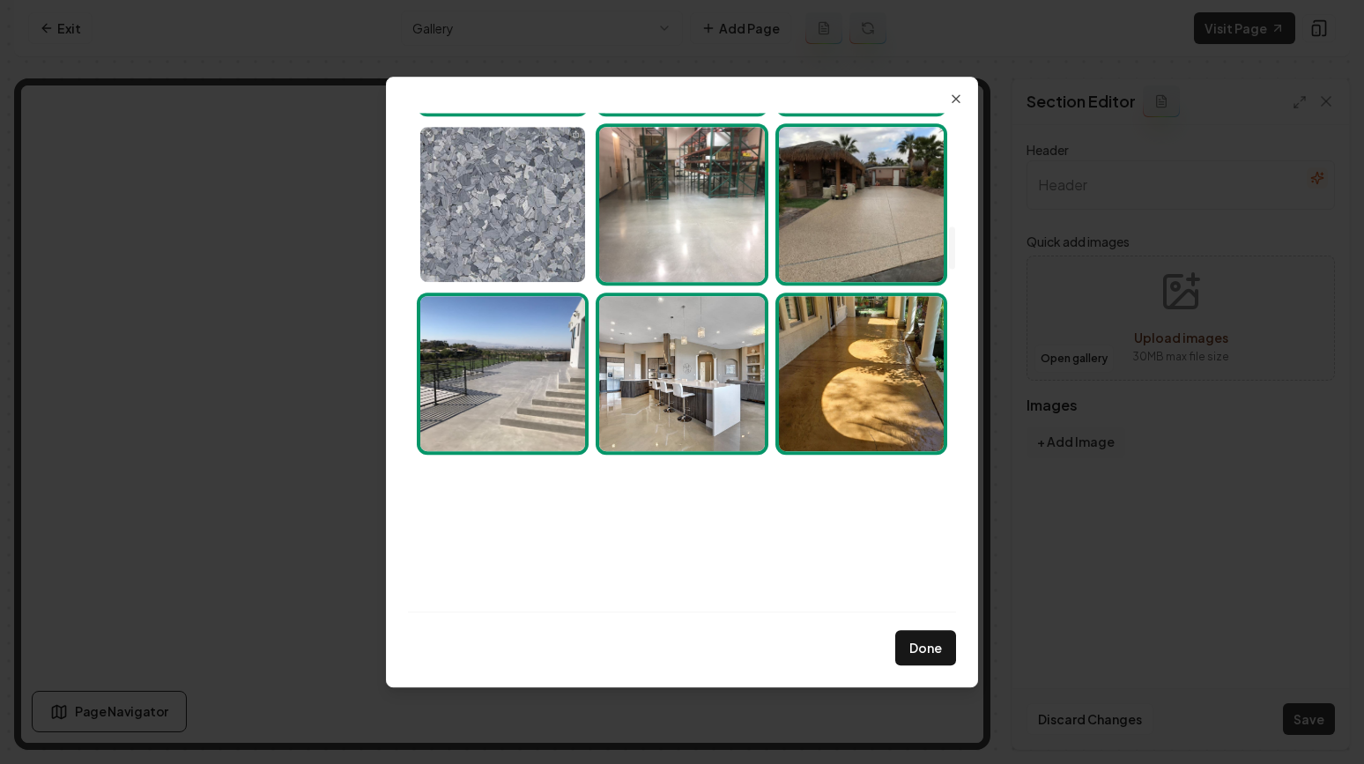
scroll to position [1317, 0]
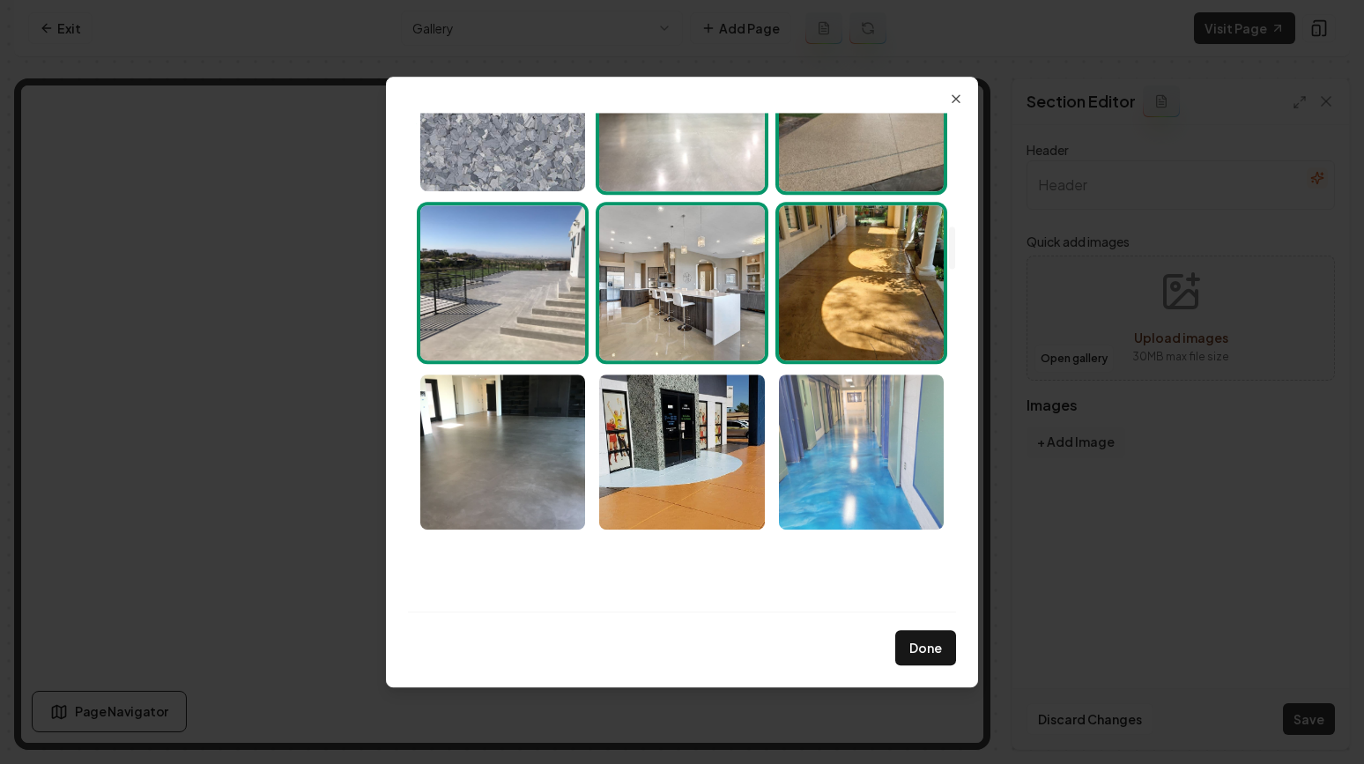
click at [855, 442] on img "Select image image_689a98c65c7cd75eb8894eb7.jpeg" at bounding box center [861, 452] width 165 height 155
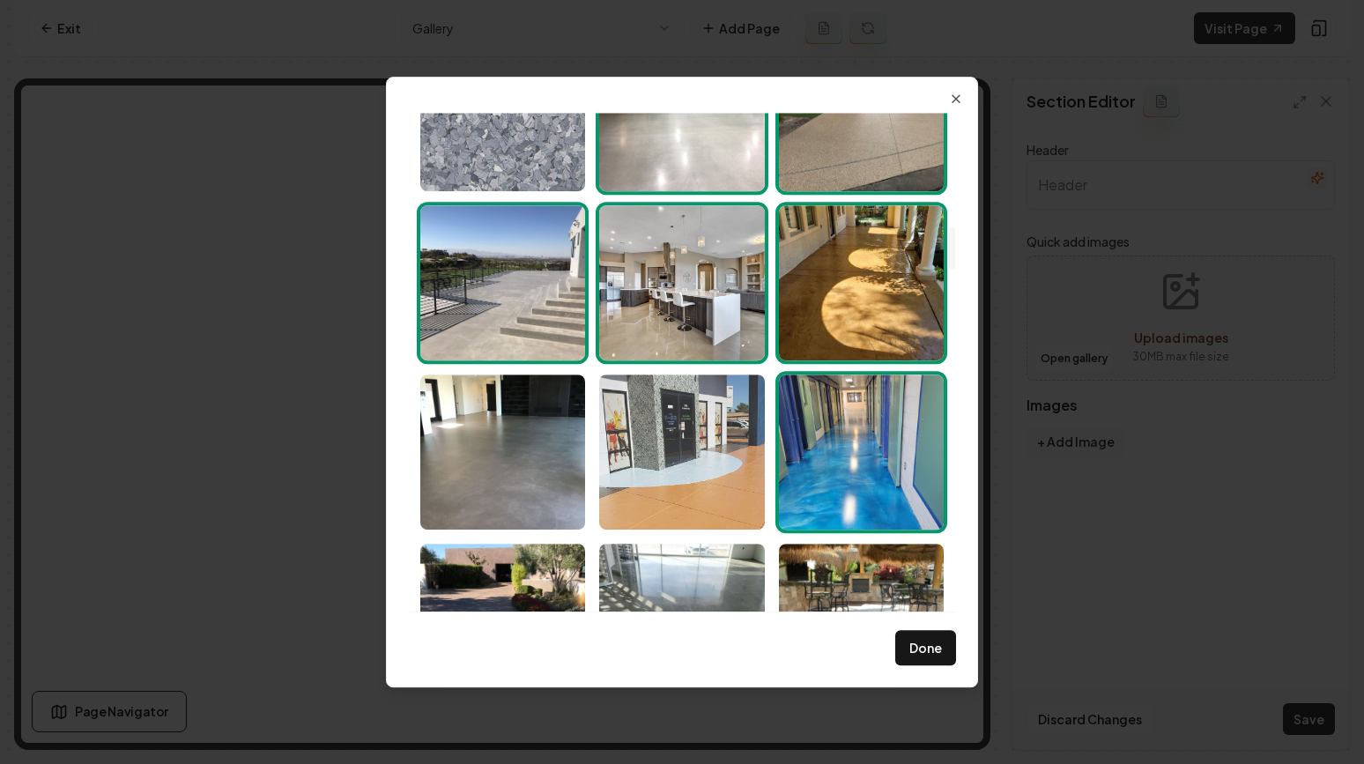
click at [716, 446] on img "Select image image_689a98c75c7cd75eb88950d1.jpeg" at bounding box center [681, 452] width 165 height 155
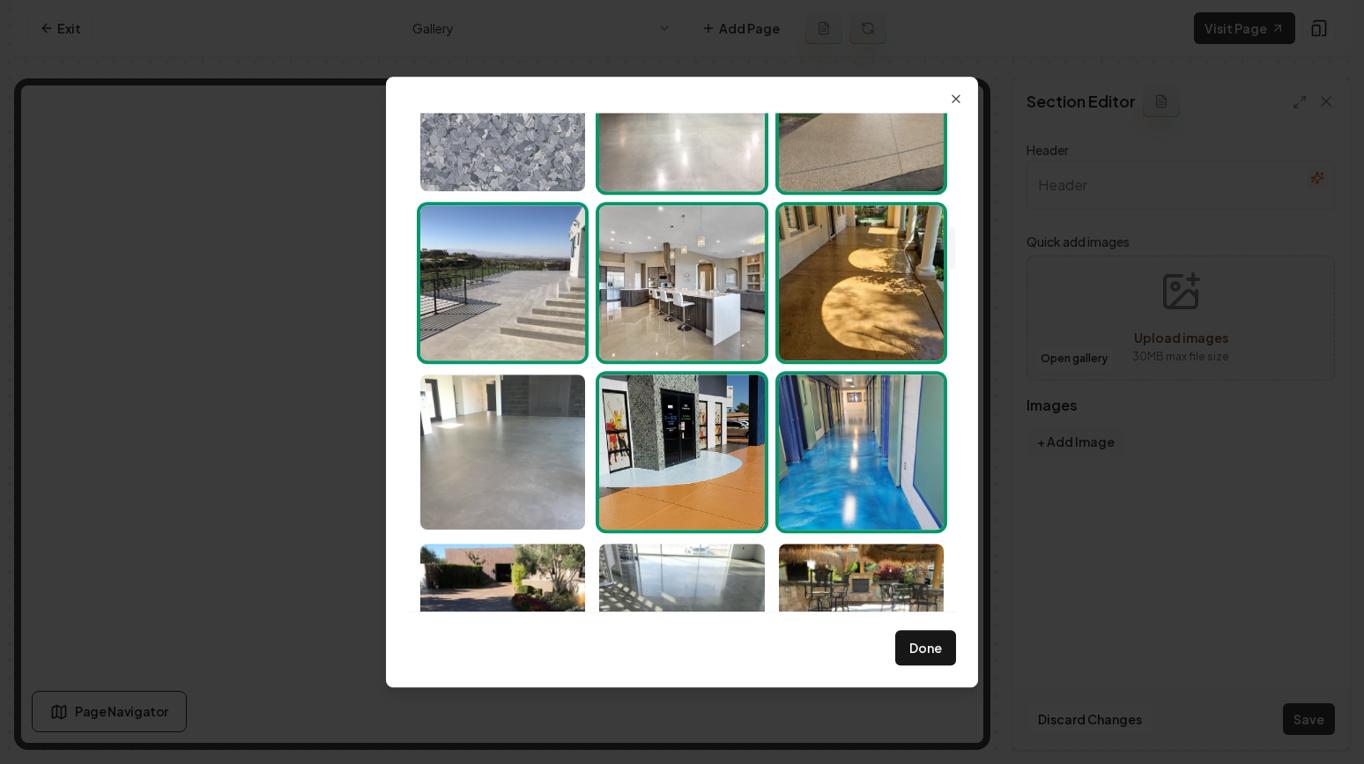
click at [519, 427] on img "Select image image_689a98c75c7cd75eb889514a.jpeg" at bounding box center [502, 452] width 165 height 155
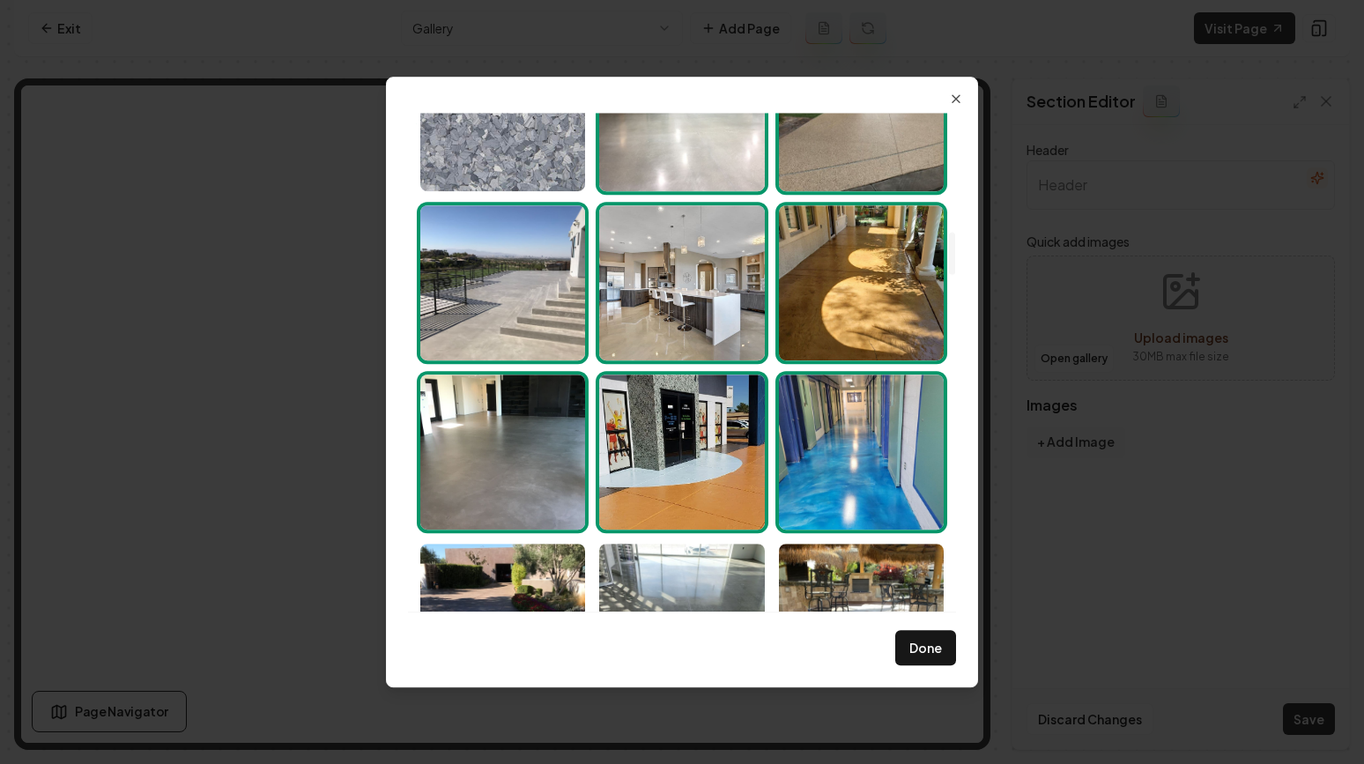
scroll to position [1465, 0]
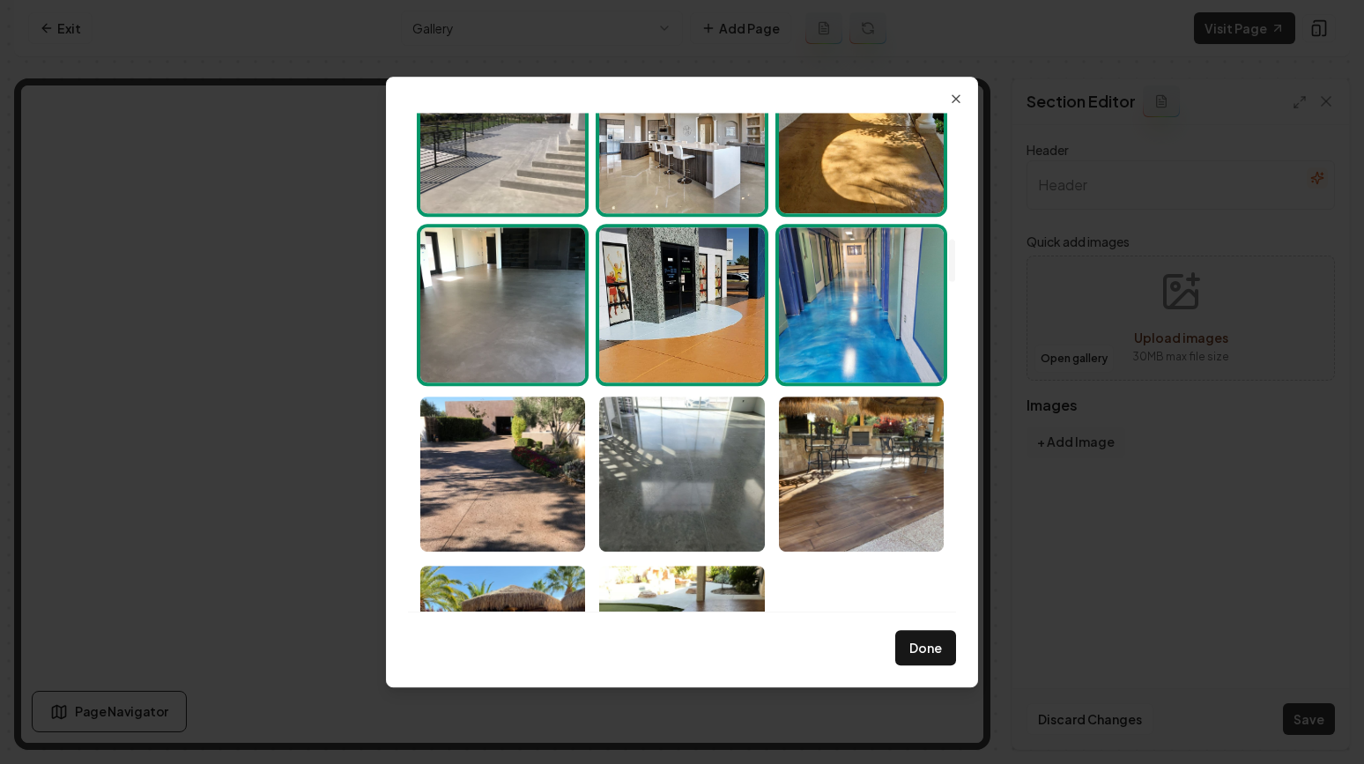
click at [519, 427] on img "Select image image_689a98c75c7cd75eb88950ca.jpeg" at bounding box center [502, 474] width 165 height 155
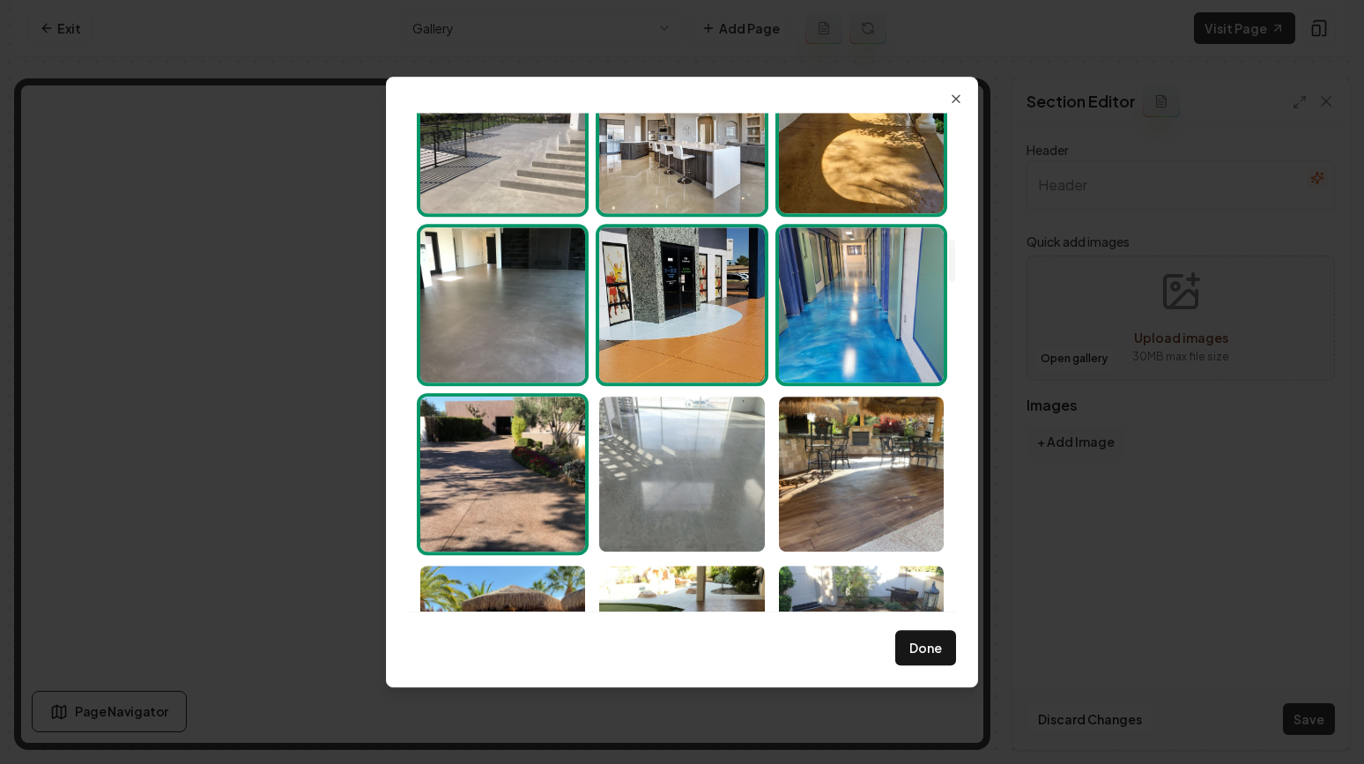
click at [691, 458] on img "Select image image_689a98c65c7cd75eb8894e92.jpeg" at bounding box center [681, 474] width 165 height 155
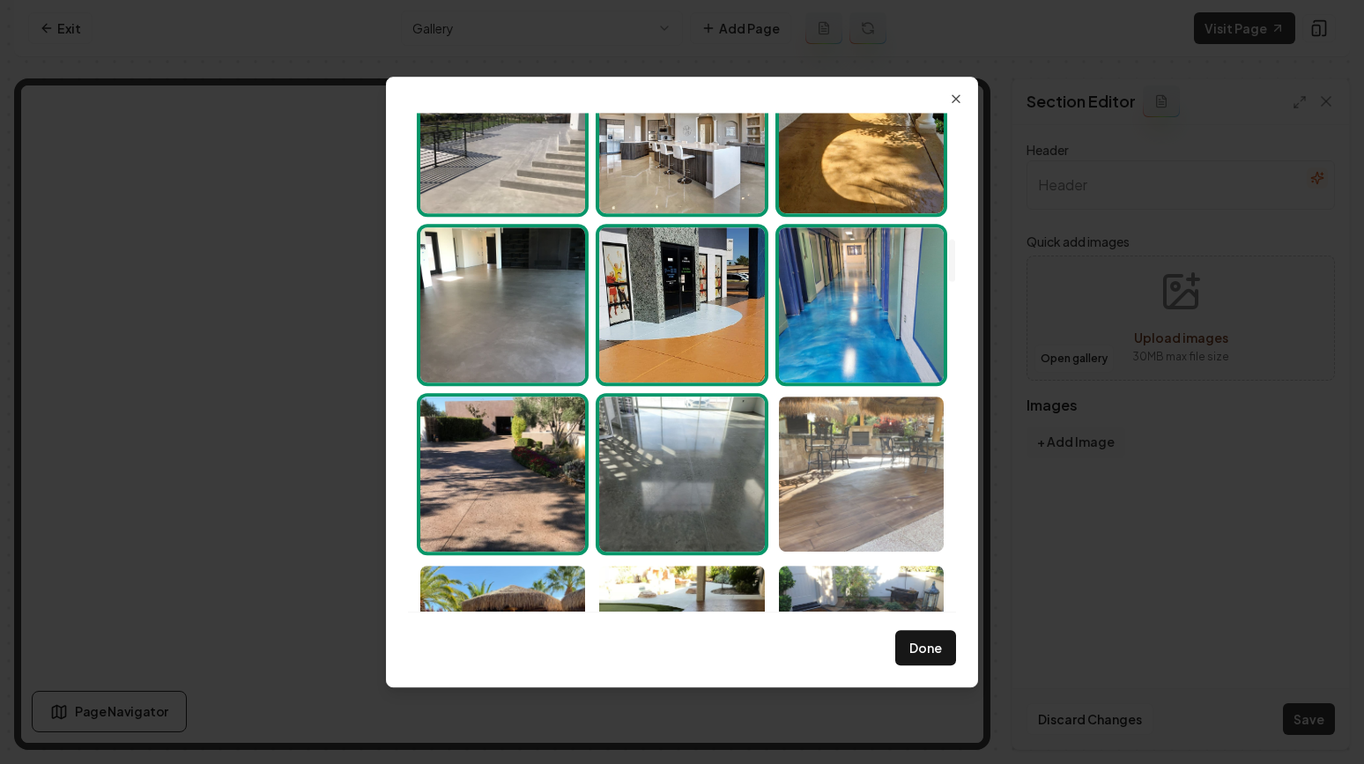
click at [834, 473] on img "Select image image_689a98c65c7cd75eb8894e54.jpeg" at bounding box center [861, 474] width 165 height 155
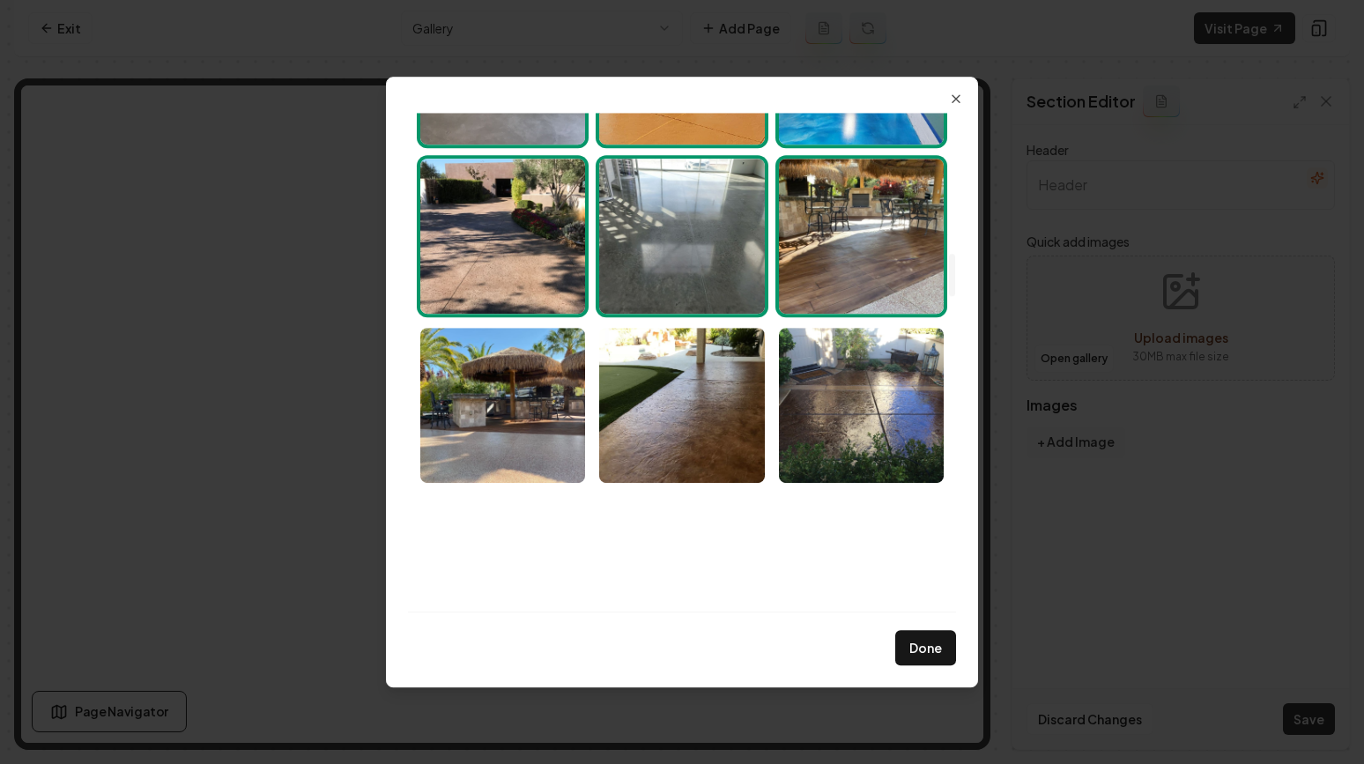
scroll to position [1794, 0]
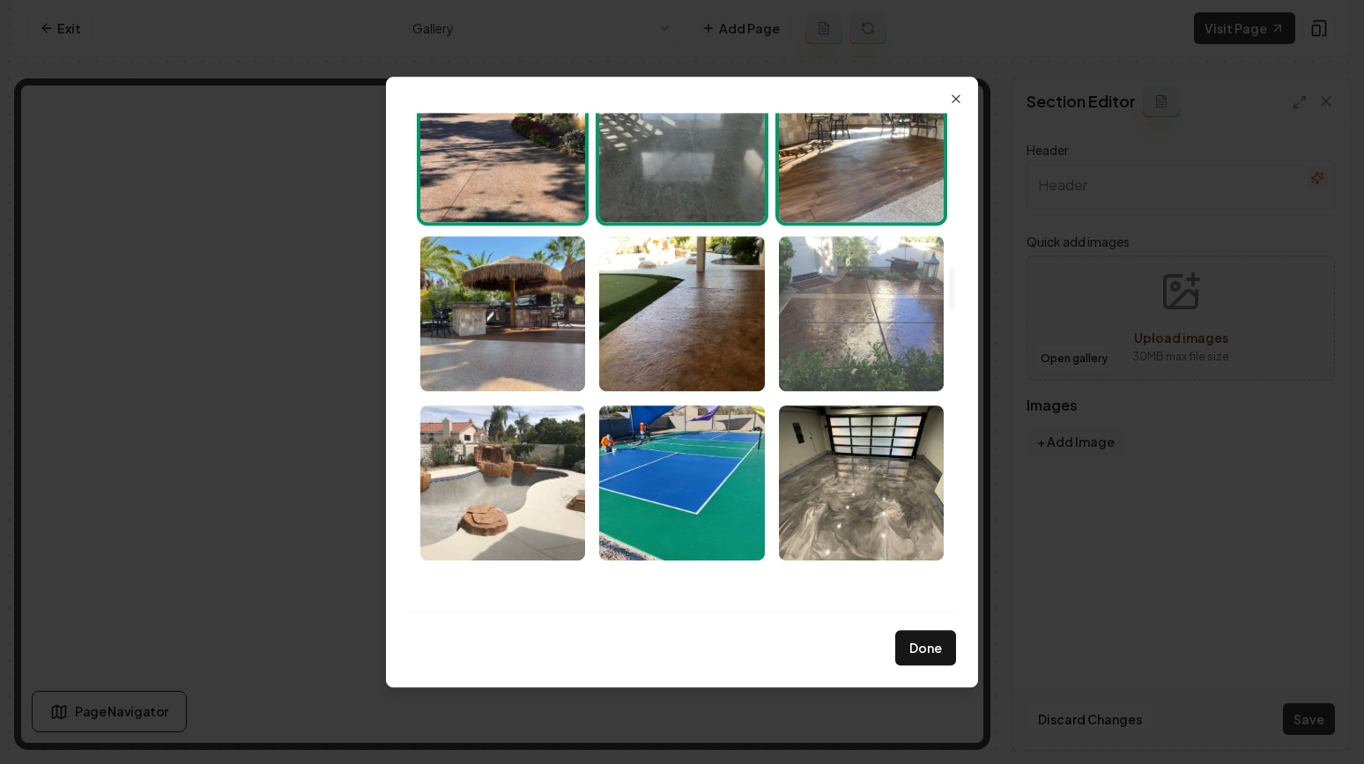
click at [836, 339] on img "Select image image_689a98c65c7cd75eb8894f9c.jpeg" at bounding box center [861, 313] width 165 height 155
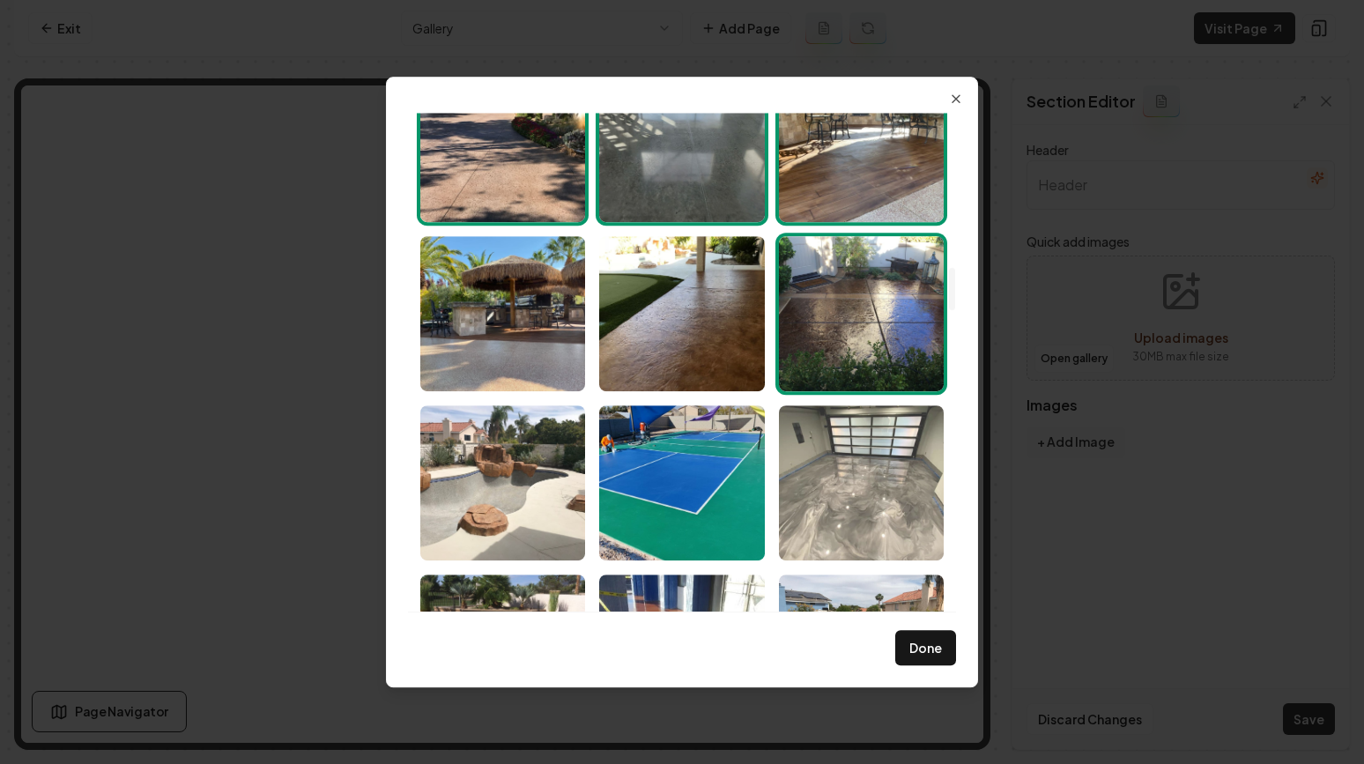
click at [838, 430] on img "Select image image_689a98c65c7cd75eb8894bbf.jpeg" at bounding box center [861, 482] width 165 height 155
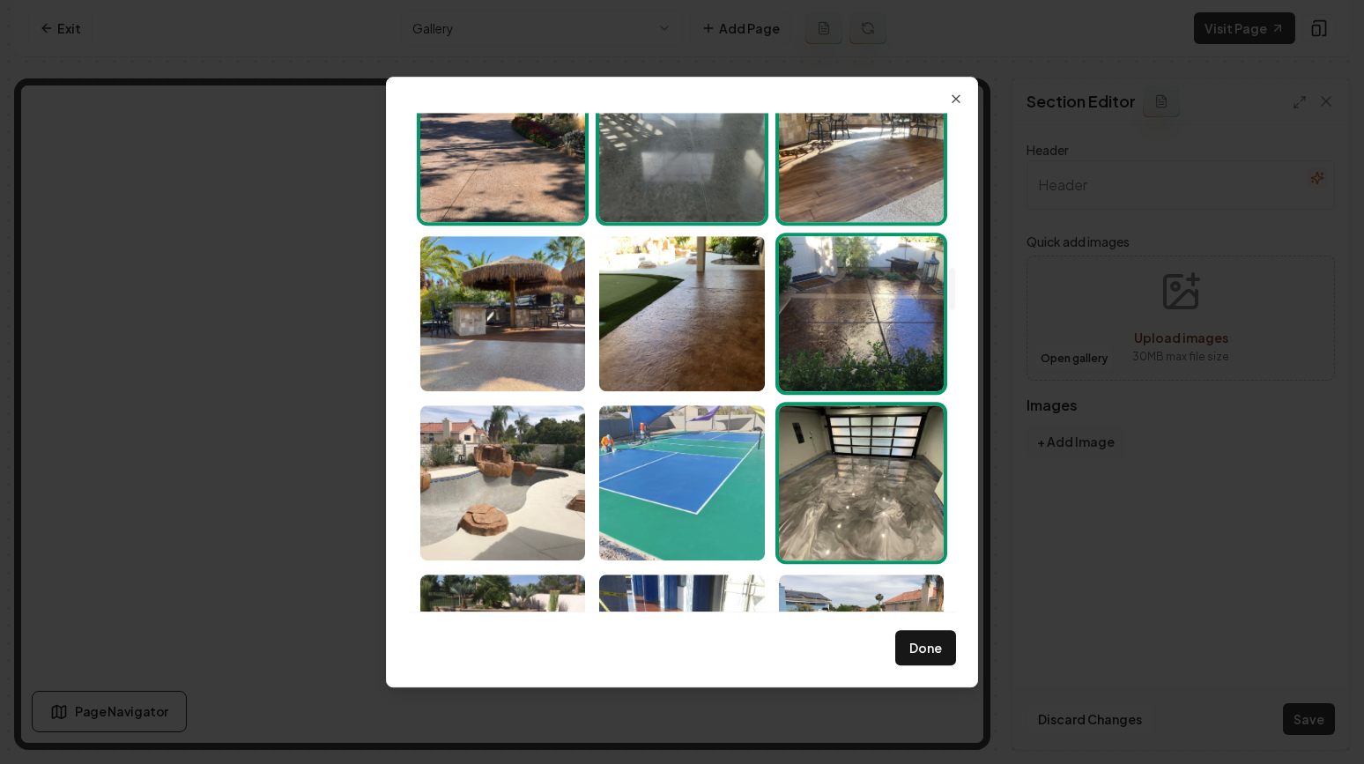
click at [701, 419] on img "Select image image_689a98c65c7cd75eb8894e4d.jpeg" at bounding box center [681, 482] width 165 height 155
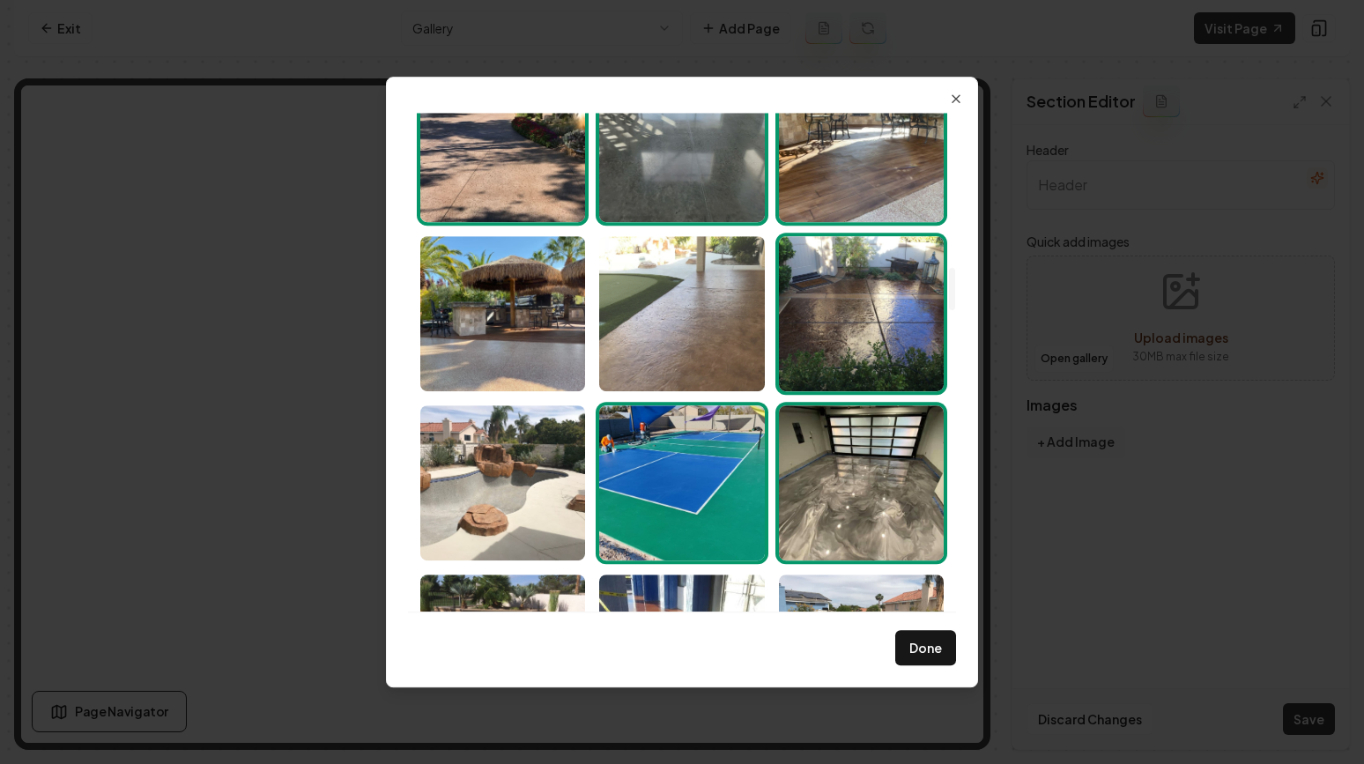
click at [666, 305] on img "Select image image_689a98c65c7cd75eb8894f09.jpeg" at bounding box center [681, 313] width 165 height 155
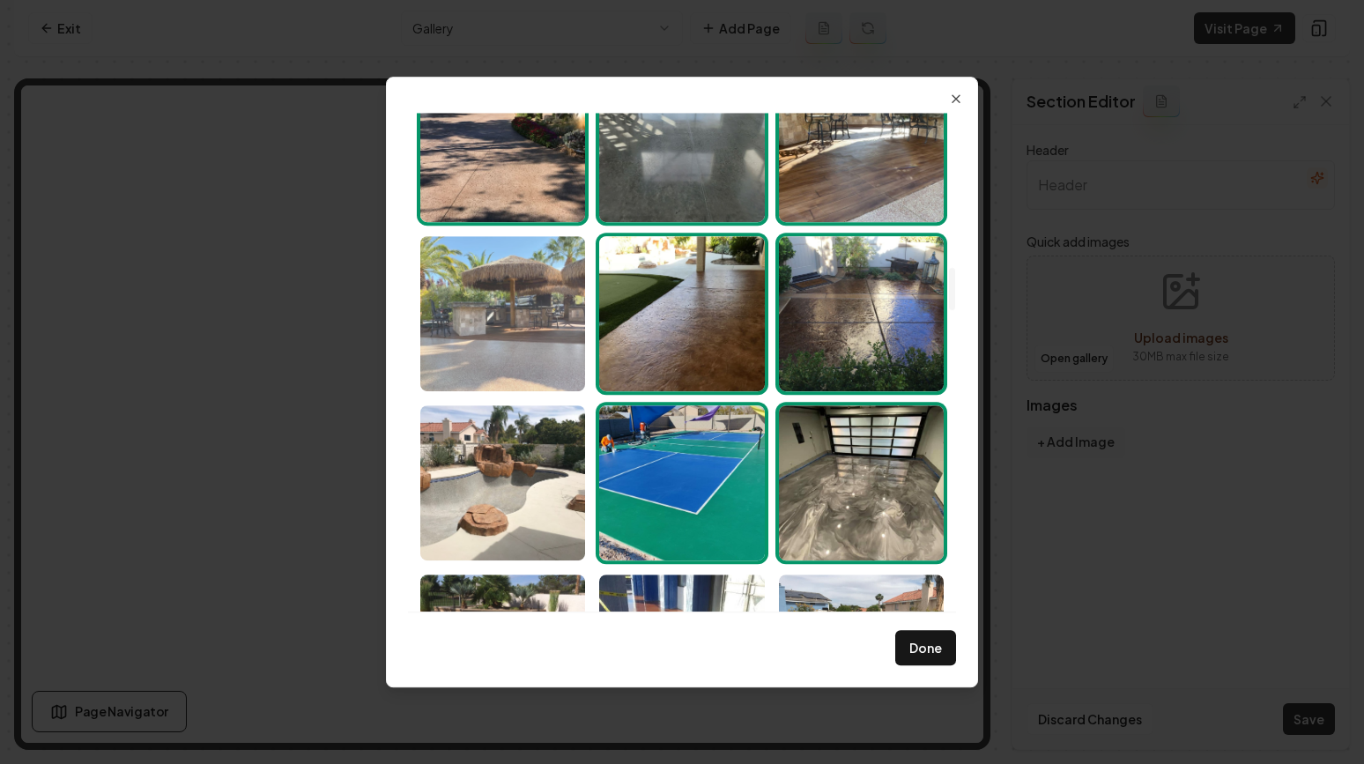
click at [501, 311] on img "Select image image_689a98c65c7cd75eb8894eba.jpeg" at bounding box center [502, 313] width 165 height 155
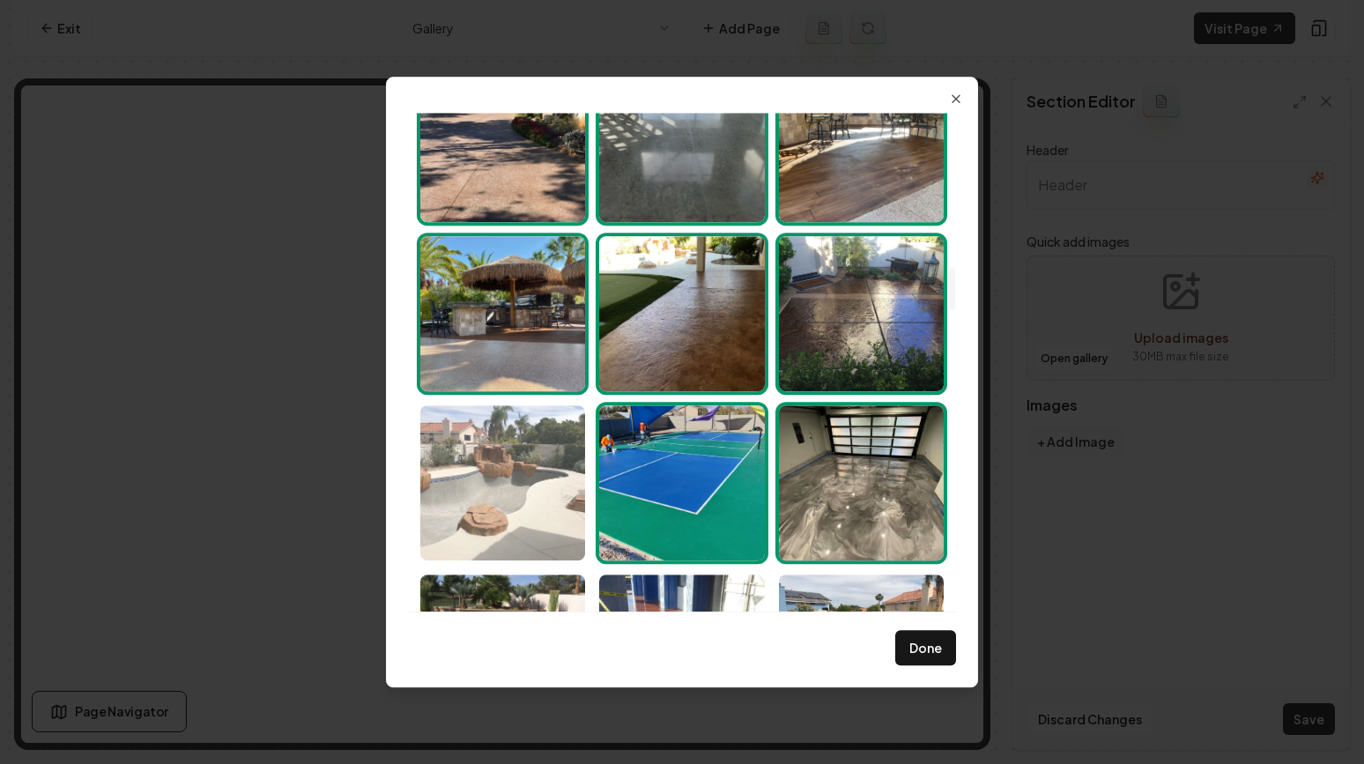
click at [501, 409] on img "Select image image_689a98c65c7cd75eb8894f6e.jpeg" at bounding box center [502, 482] width 165 height 155
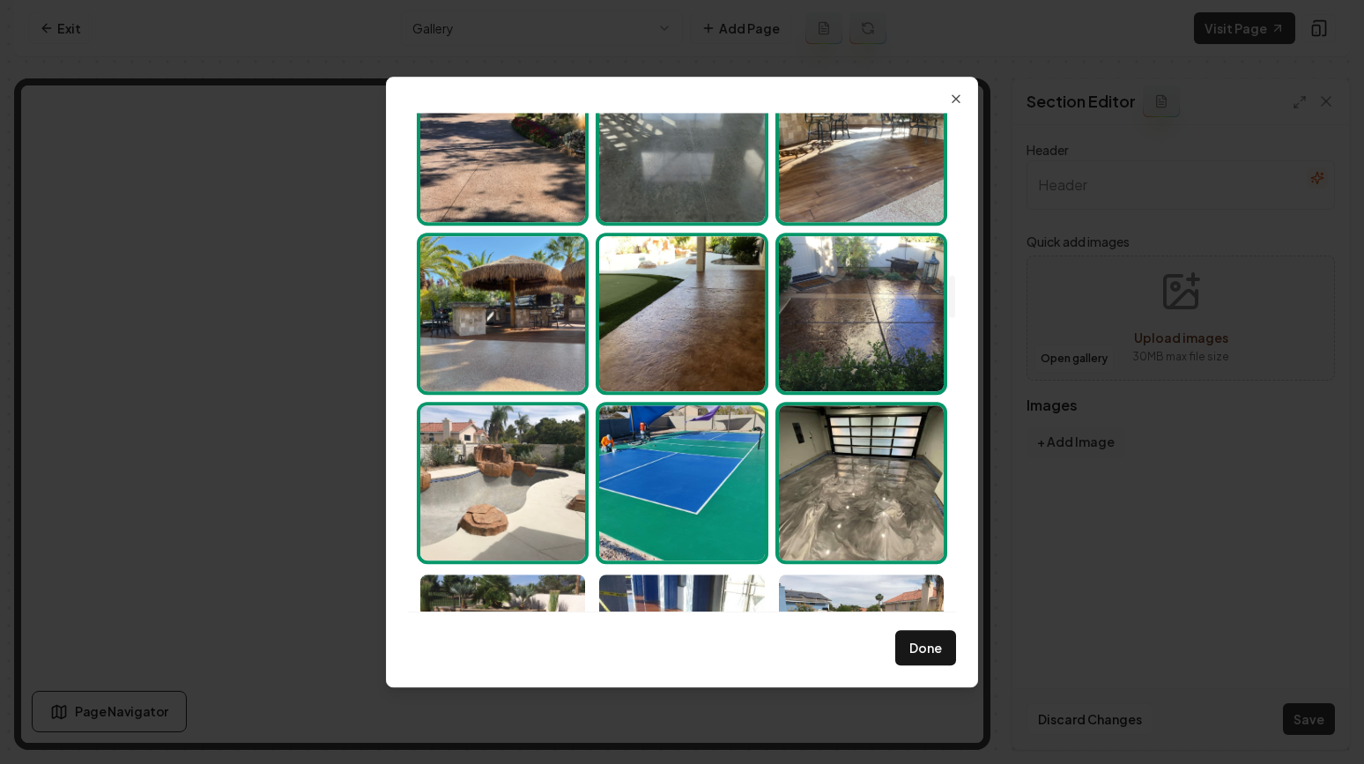
scroll to position [2210, 0]
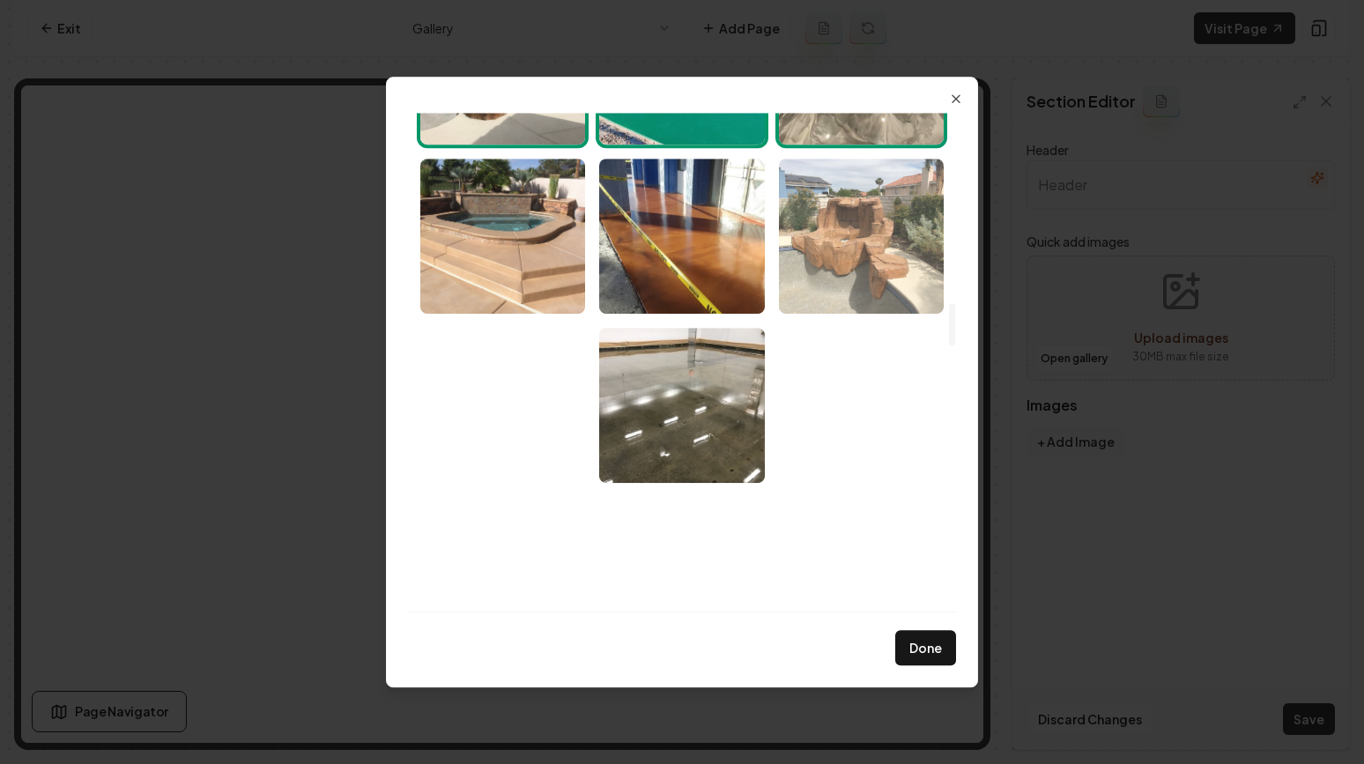
click at [886, 286] on img "Select image image_689a98c65c7cd75eb8894d07.jpeg" at bounding box center [861, 236] width 165 height 155
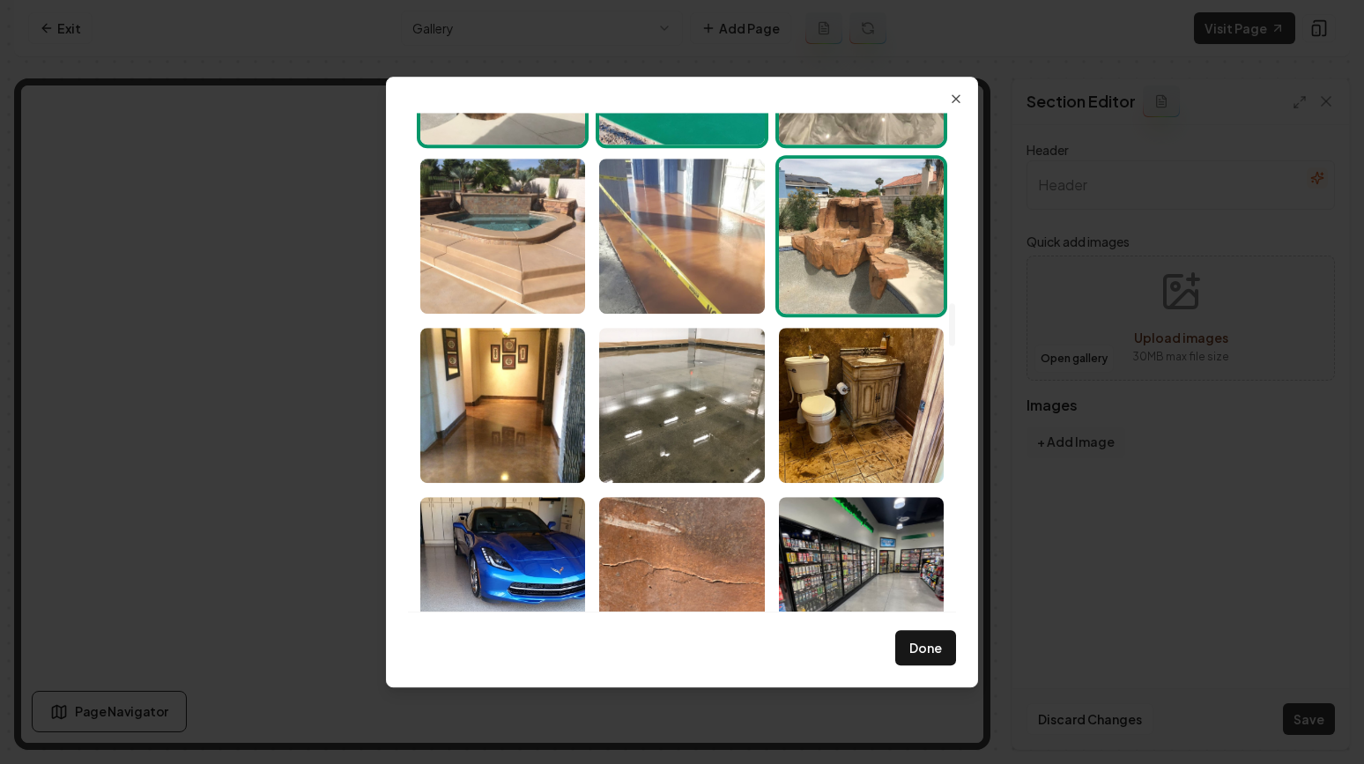
click at [654, 250] on img "Select image image_689a98c65c7cd75eb8894e24.jpeg" at bounding box center [681, 236] width 165 height 155
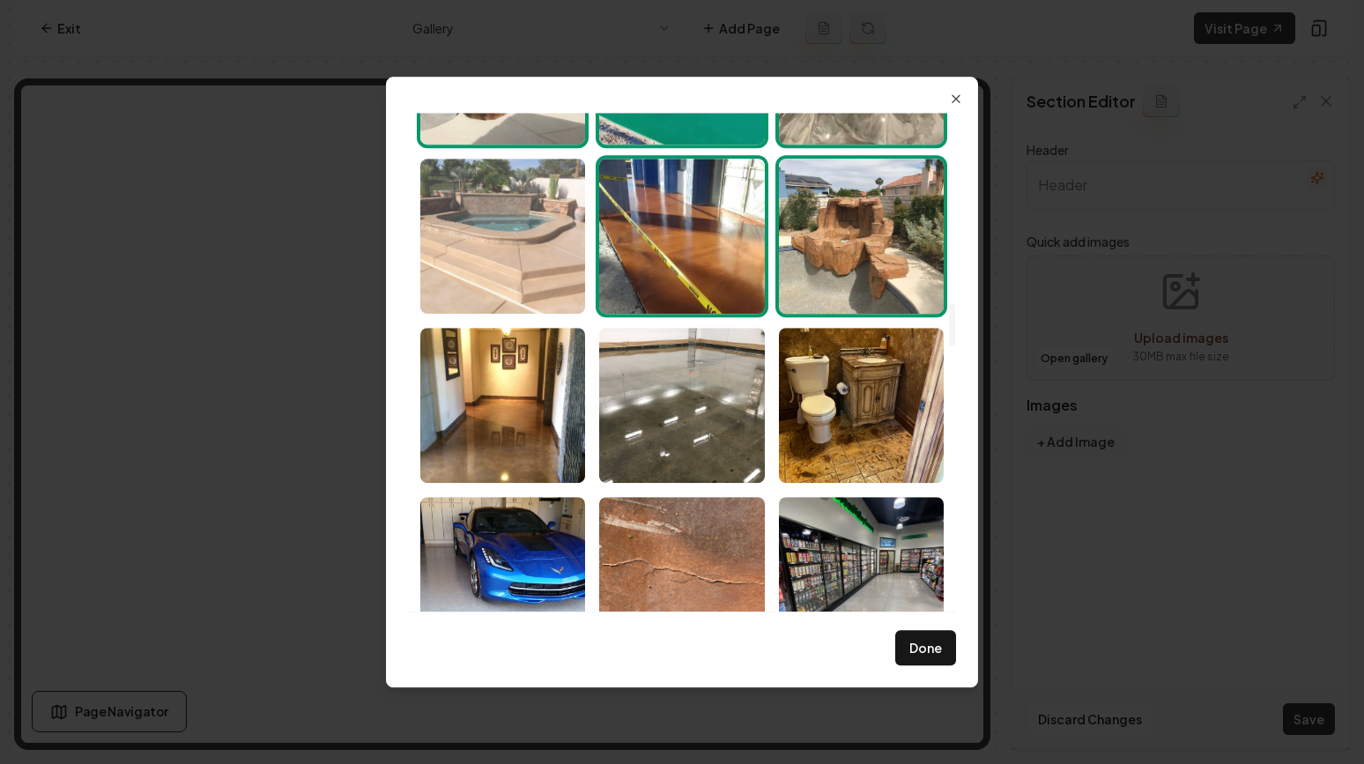
click at [507, 223] on img "Select image image_689a98c65c7cd75eb8894efd.jpeg" at bounding box center [502, 236] width 165 height 155
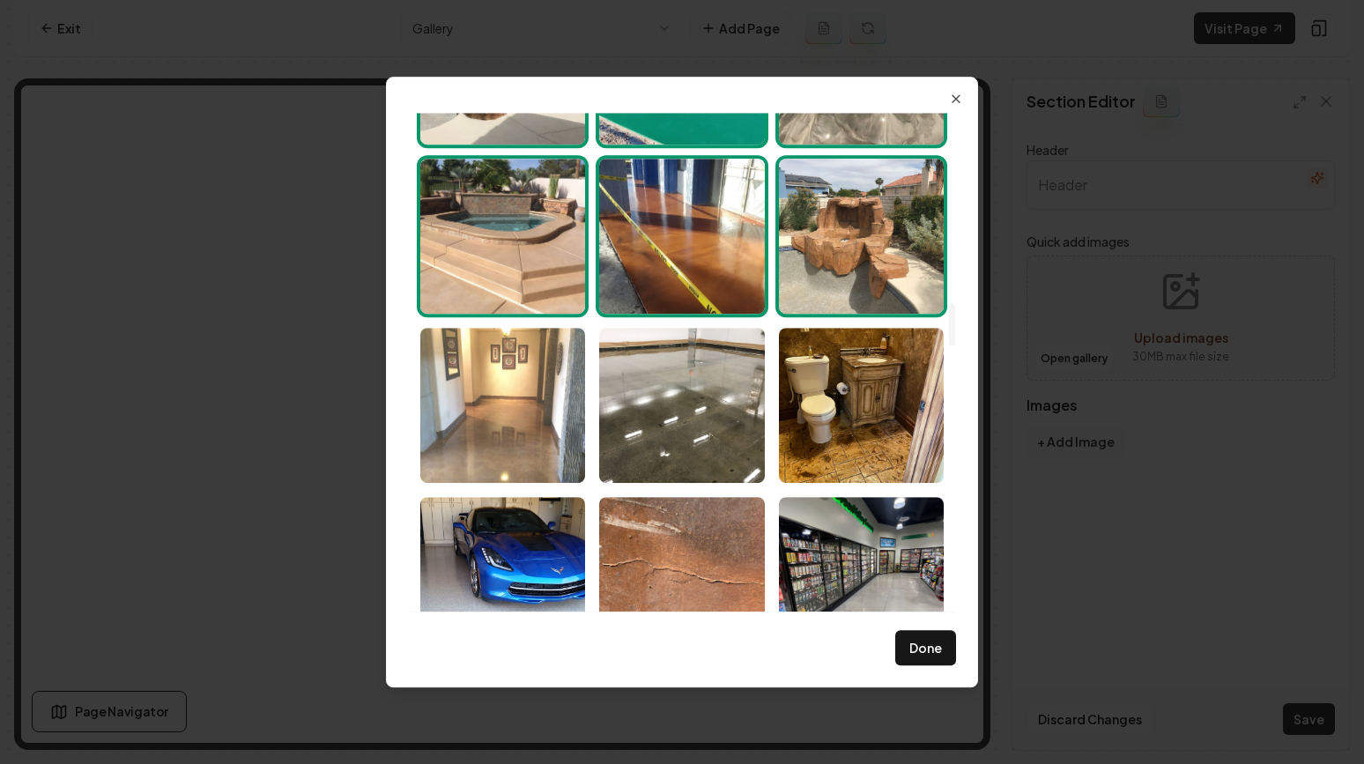
click at [516, 388] on img "Select image image_689a98c65c7cd75eb8894d3d.jpeg" at bounding box center [502, 405] width 165 height 155
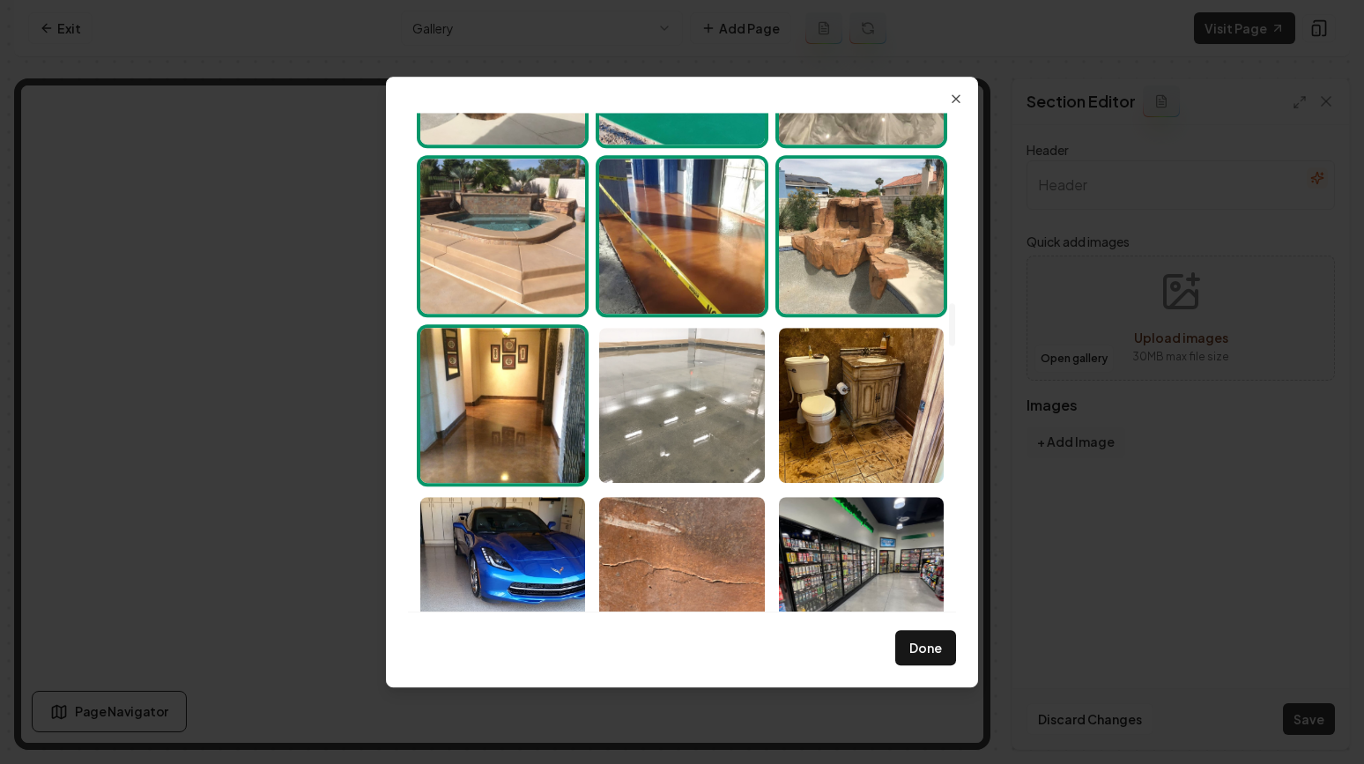
click at [664, 388] on img "Select image image_689a98c65c7cd75eb8894ced.jpeg" at bounding box center [681, 405] width 165 height 155
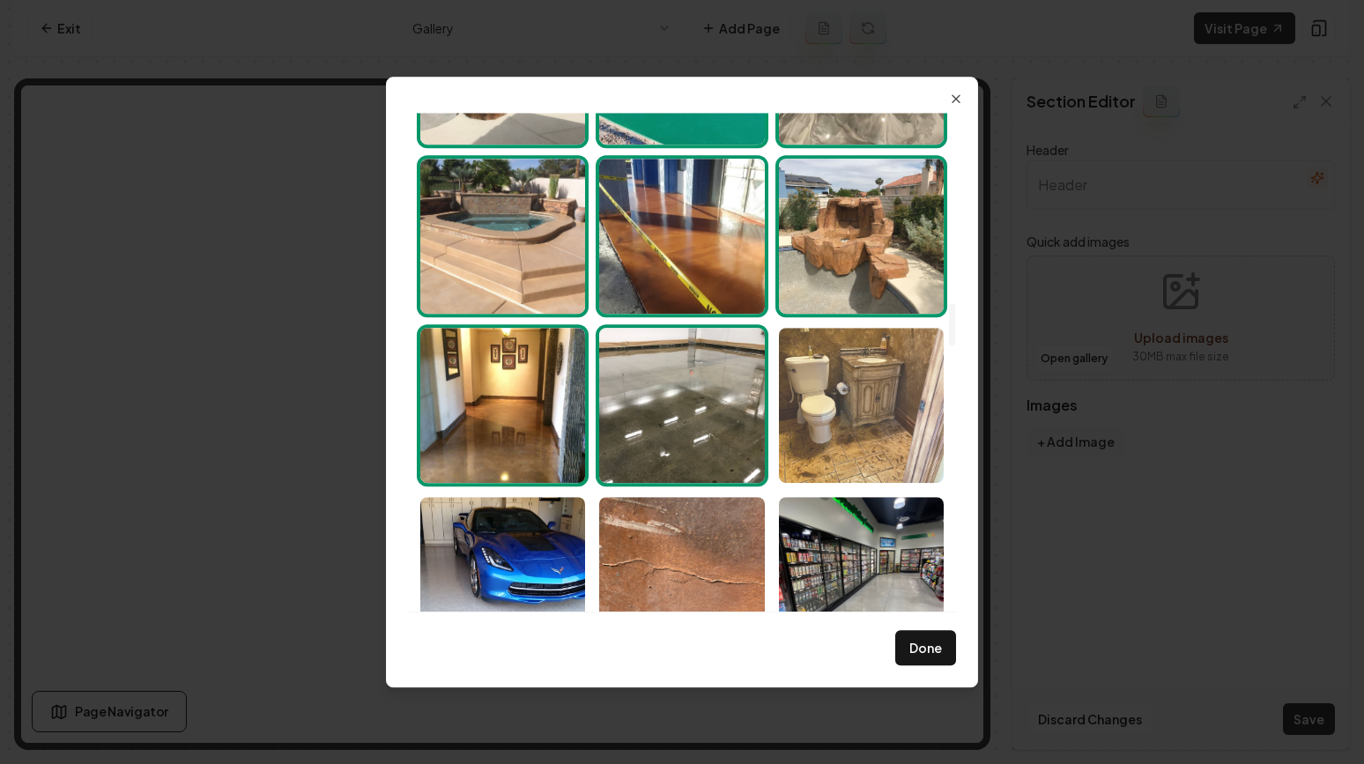
click at [901, 460] on img "Select image image_689a98c65c7cd75eb8894d05.jpeg" at bounding box center [861, 405] width 165 height 155
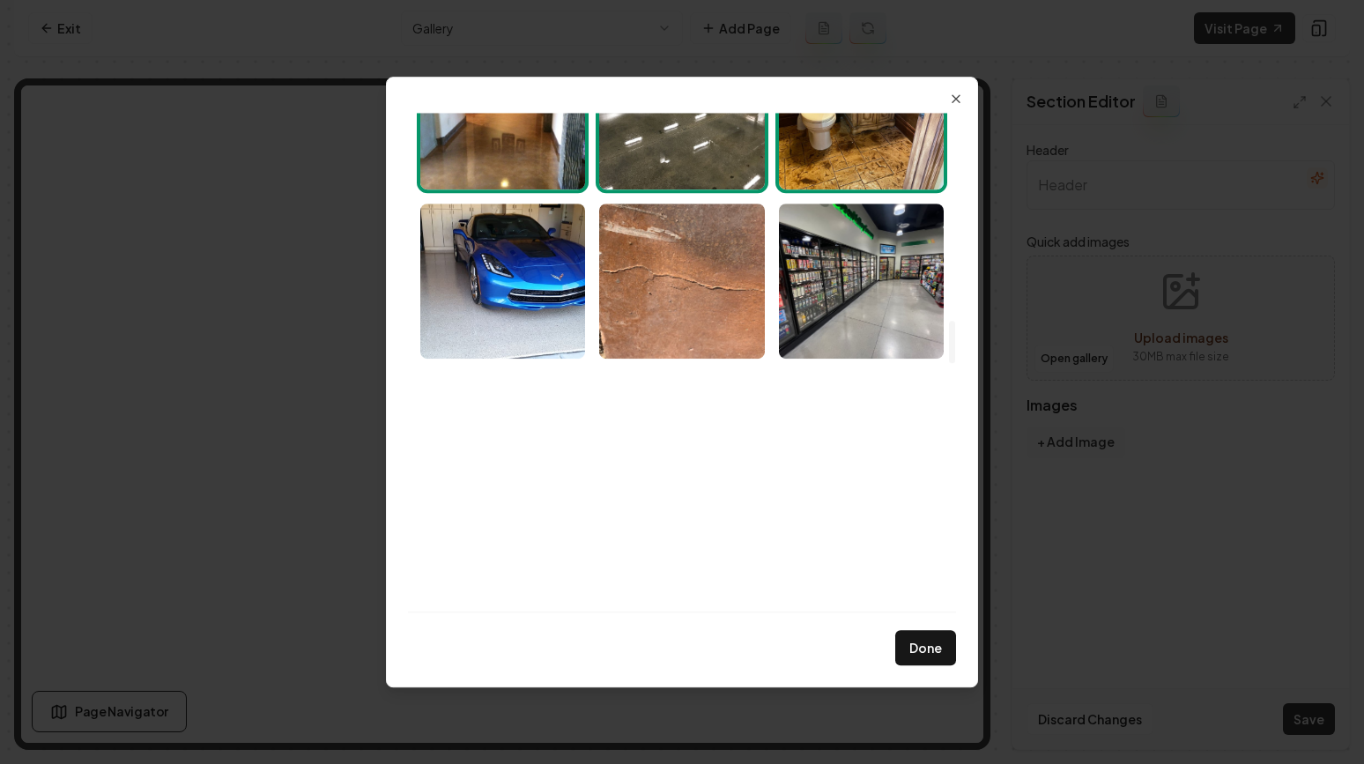
scroll to position [2532, 0]
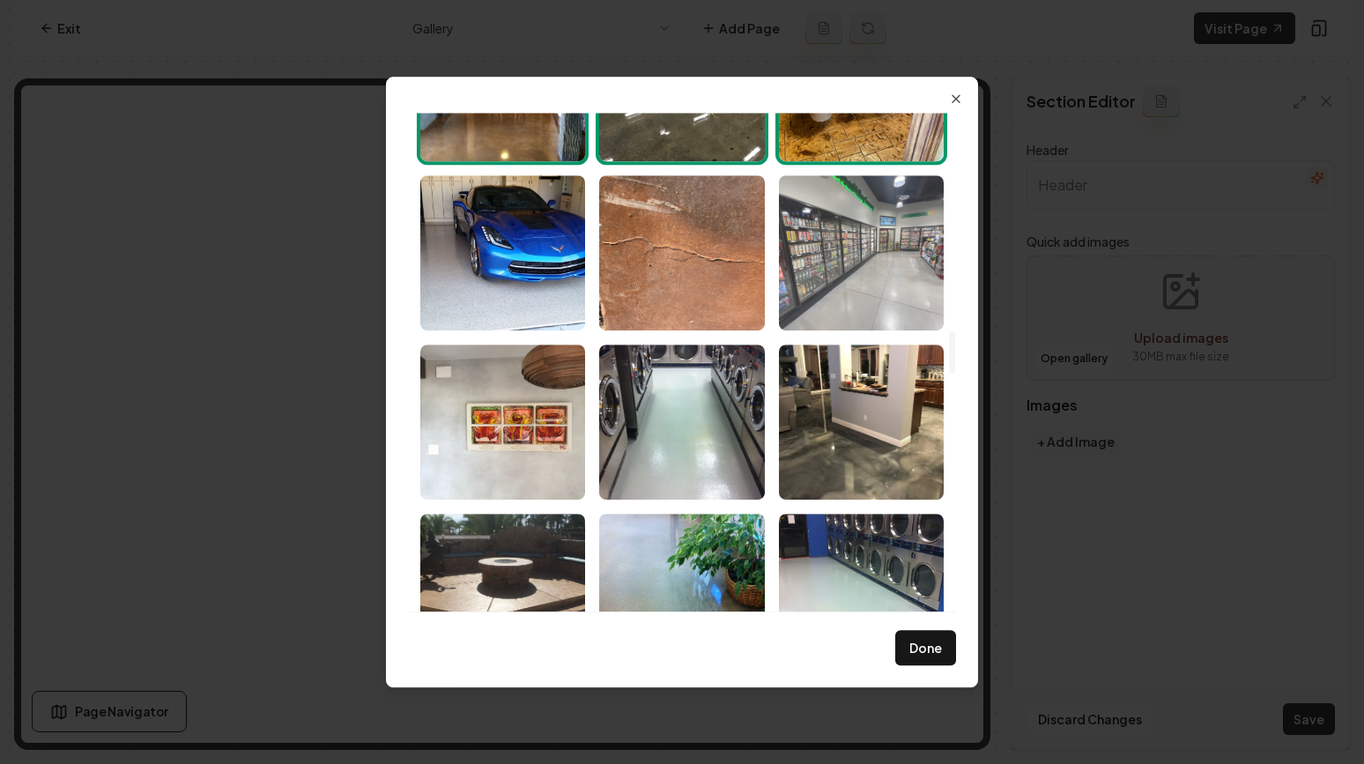
click at [872, 312] on img "Select image image_689a98c65c7cd75eb8894d51.jpeg" at bounding box center [861, 252] width 165 height 155
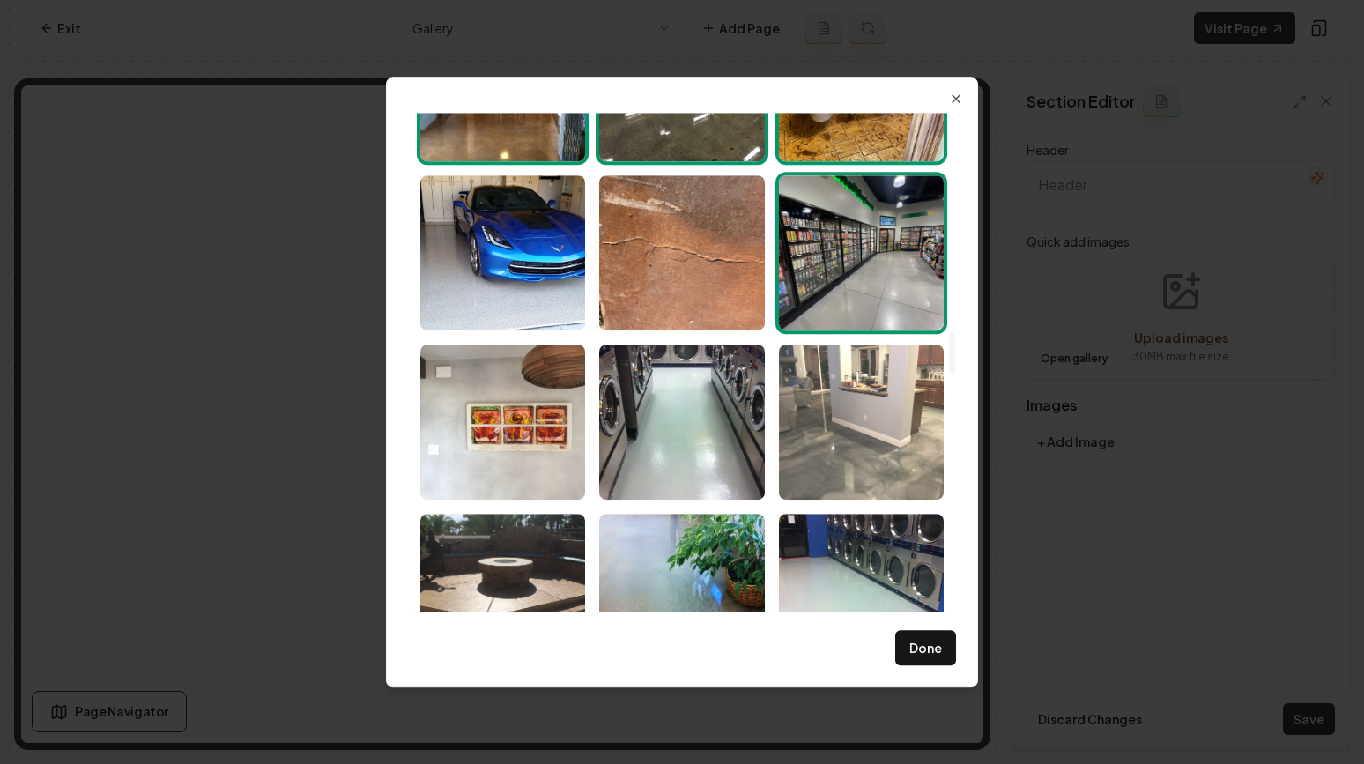
click at [872, 410] on img "Select image image_689a98c55c7cd75eb8894a1f.jpeg" at bounding box center [861, 422] width 165 height 155
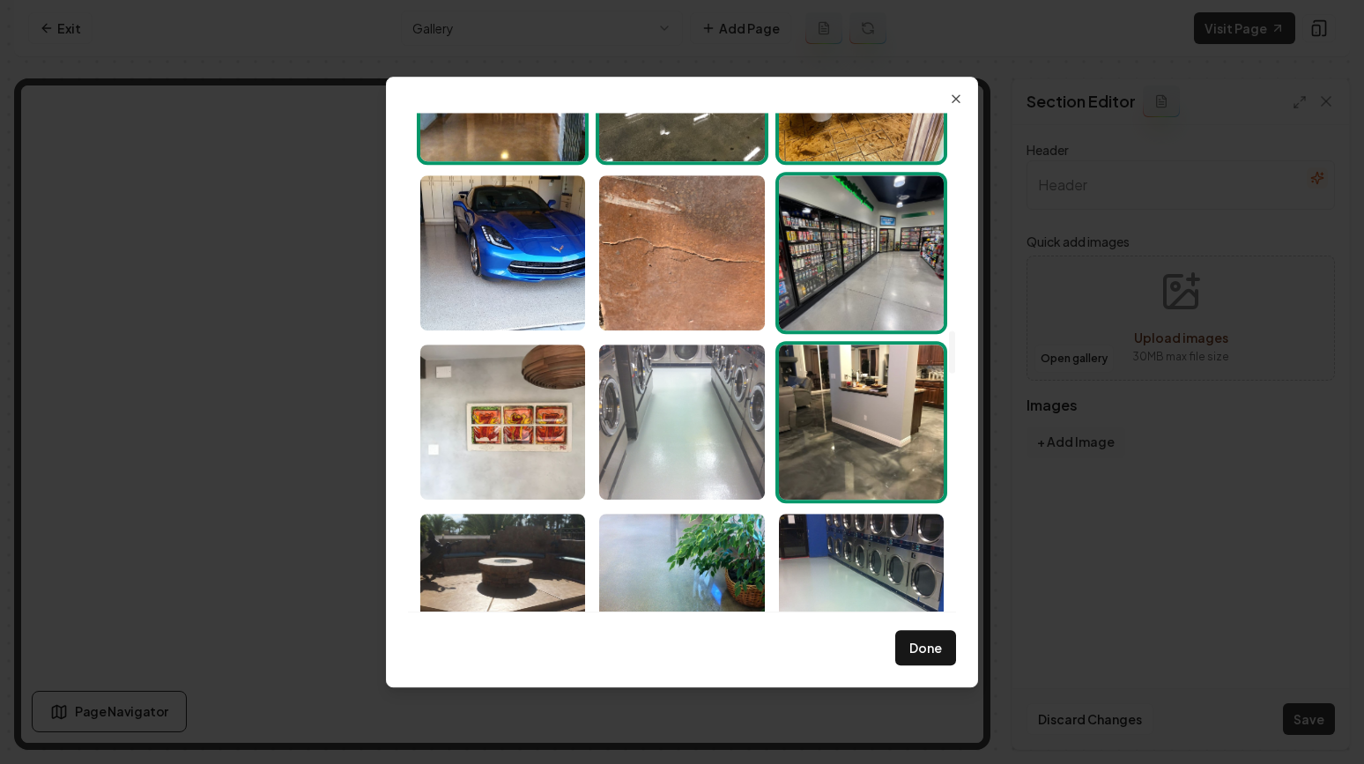
click at [714, 405] on img "Select image image_689a98c55c7cd75eb8894aad.jpeg" at bounding box center [681, 422] width 165 height 155
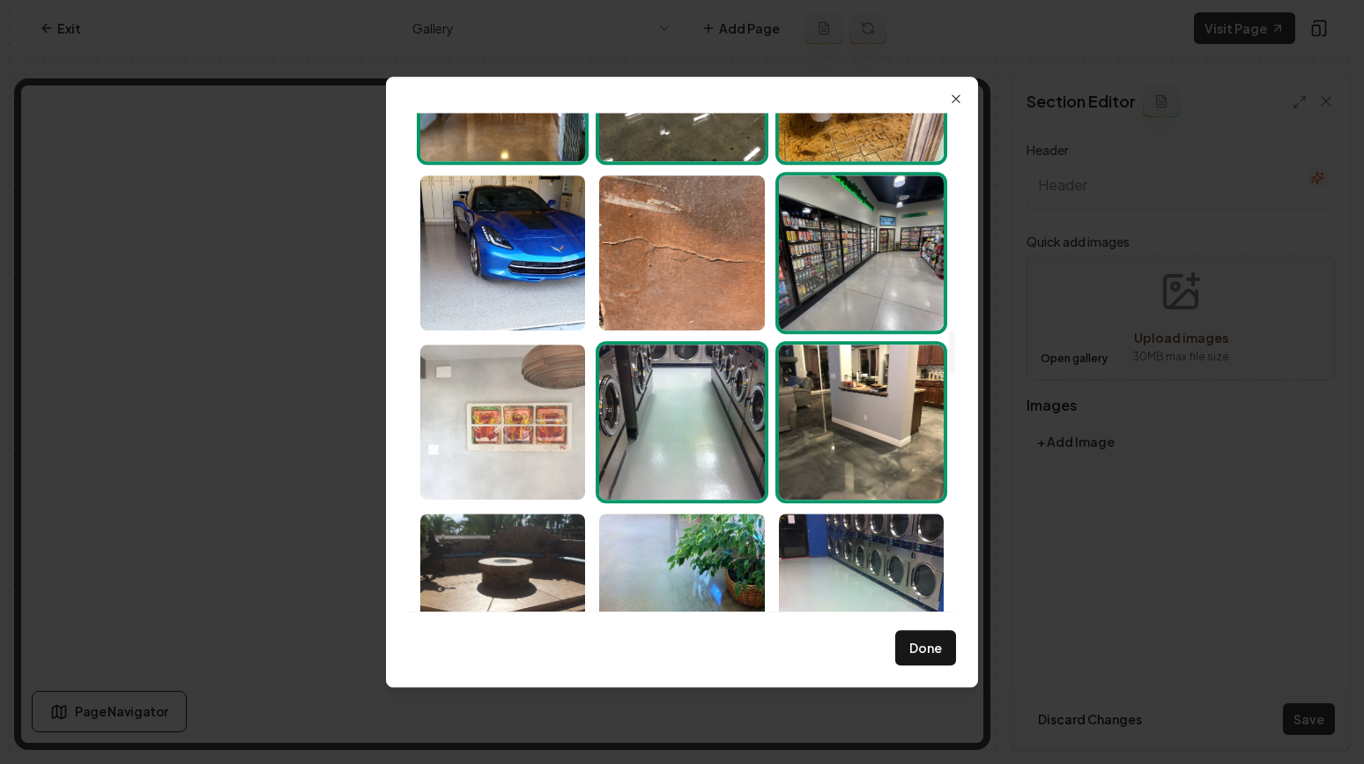
click at [576, 382] on img "Select image image_689a98c65c7cd75eb8894af6.jpeg" at bounding box center [502, 422] width 165 height 155
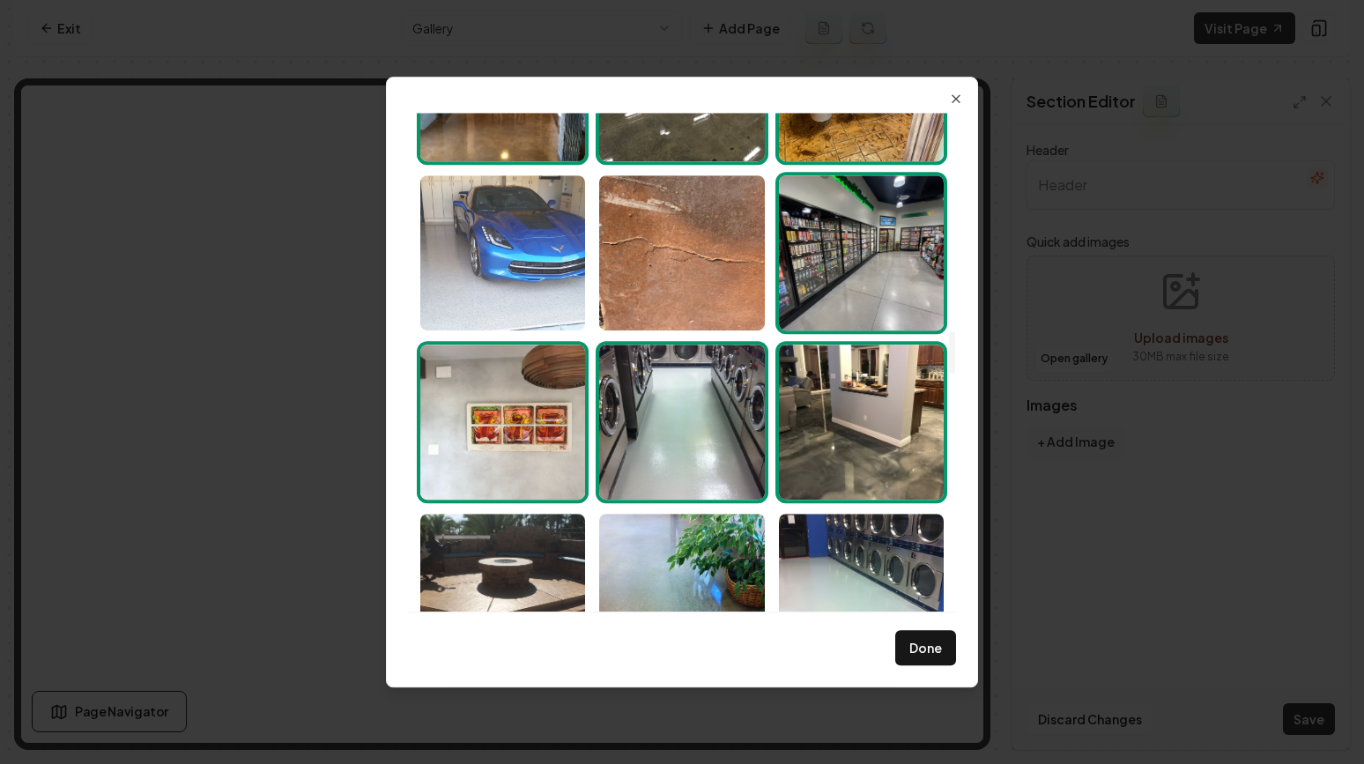
click at [537, 286] on img "Select image image_689a98c65c7cd75eb8894e8e.jpeg" at bounding box center [502, 252] width 165 height 155
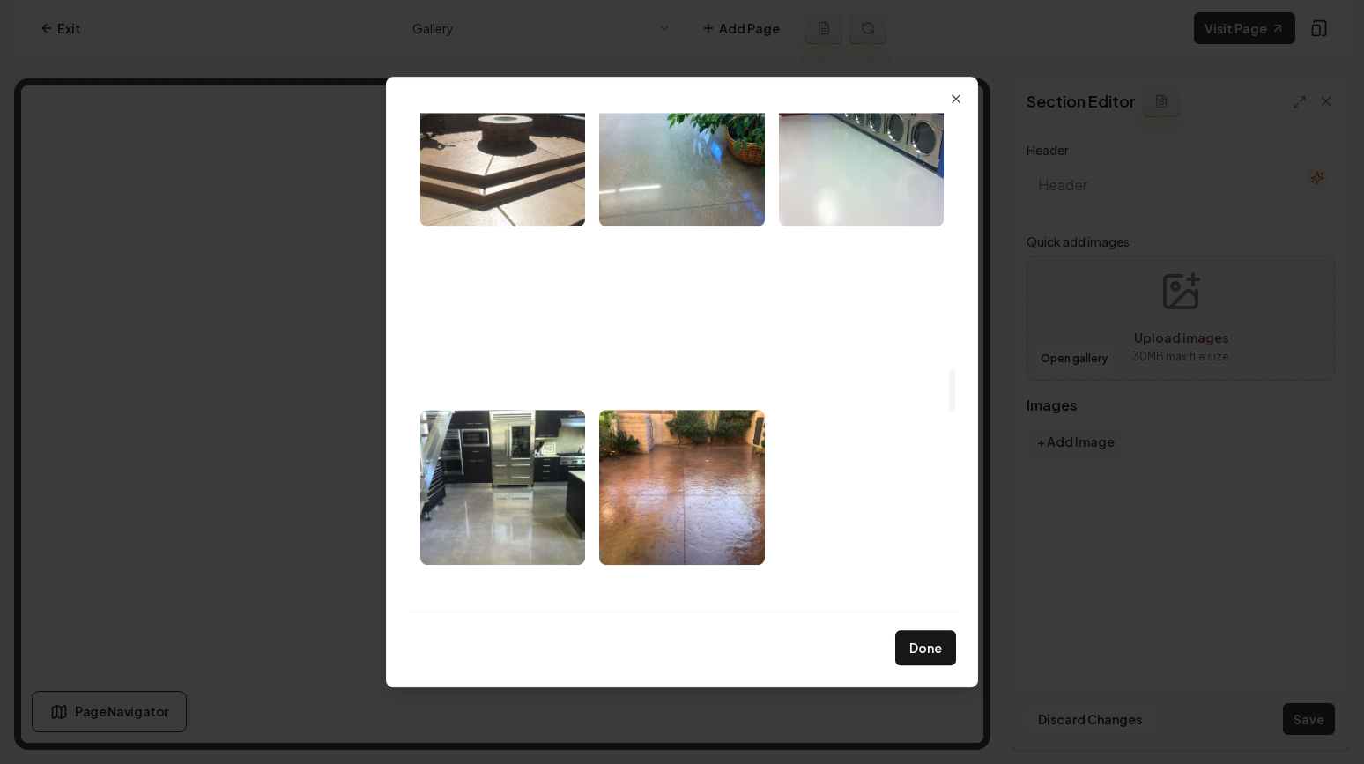
scroll to position [2973, 0]
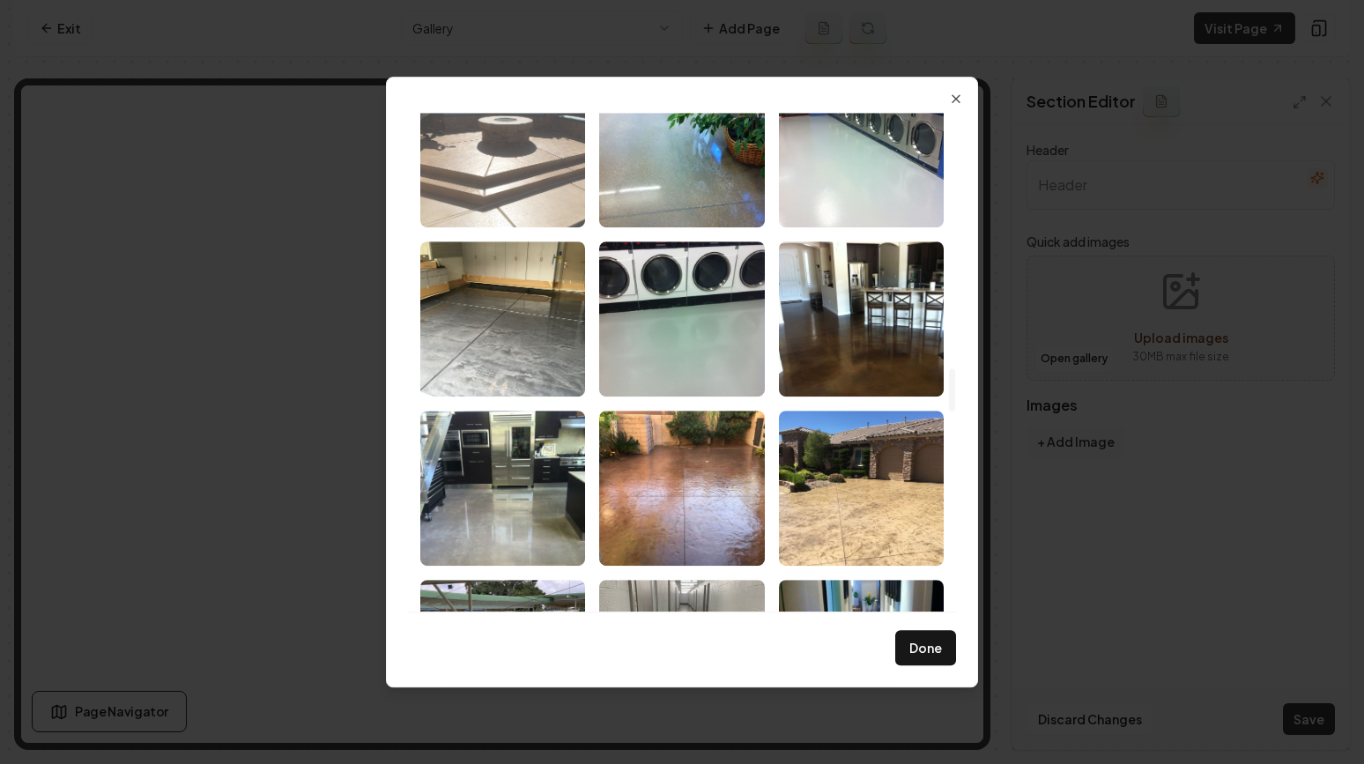
click at [523, 169] on img "Select image image_689a98c65c7cd75eb8894bfd.jpeg" at bounding box center [502, 149] width 165 height 155
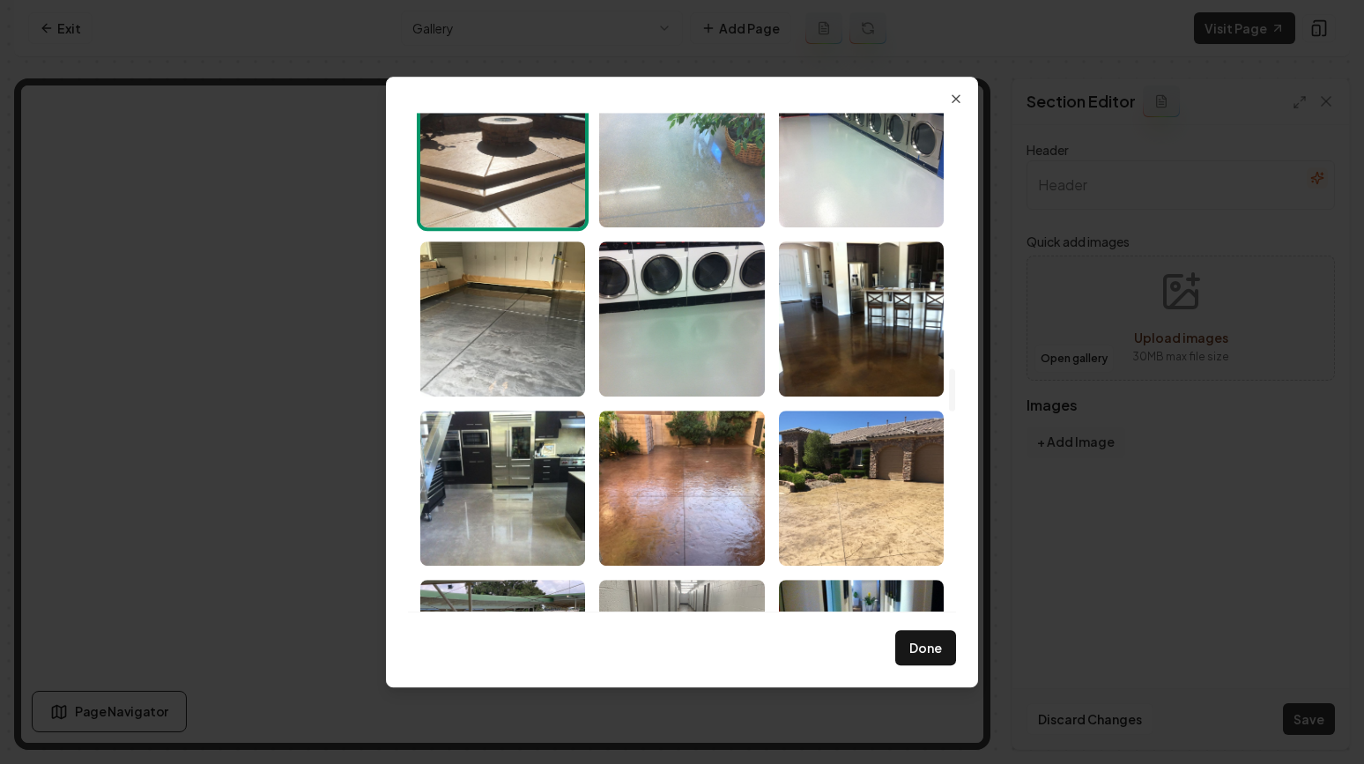
click at [643, 184] on img "Select image image_689a98c65c7cd75eb8894af9.jpeg" at bounding box center [681, 149] width 165 height 155
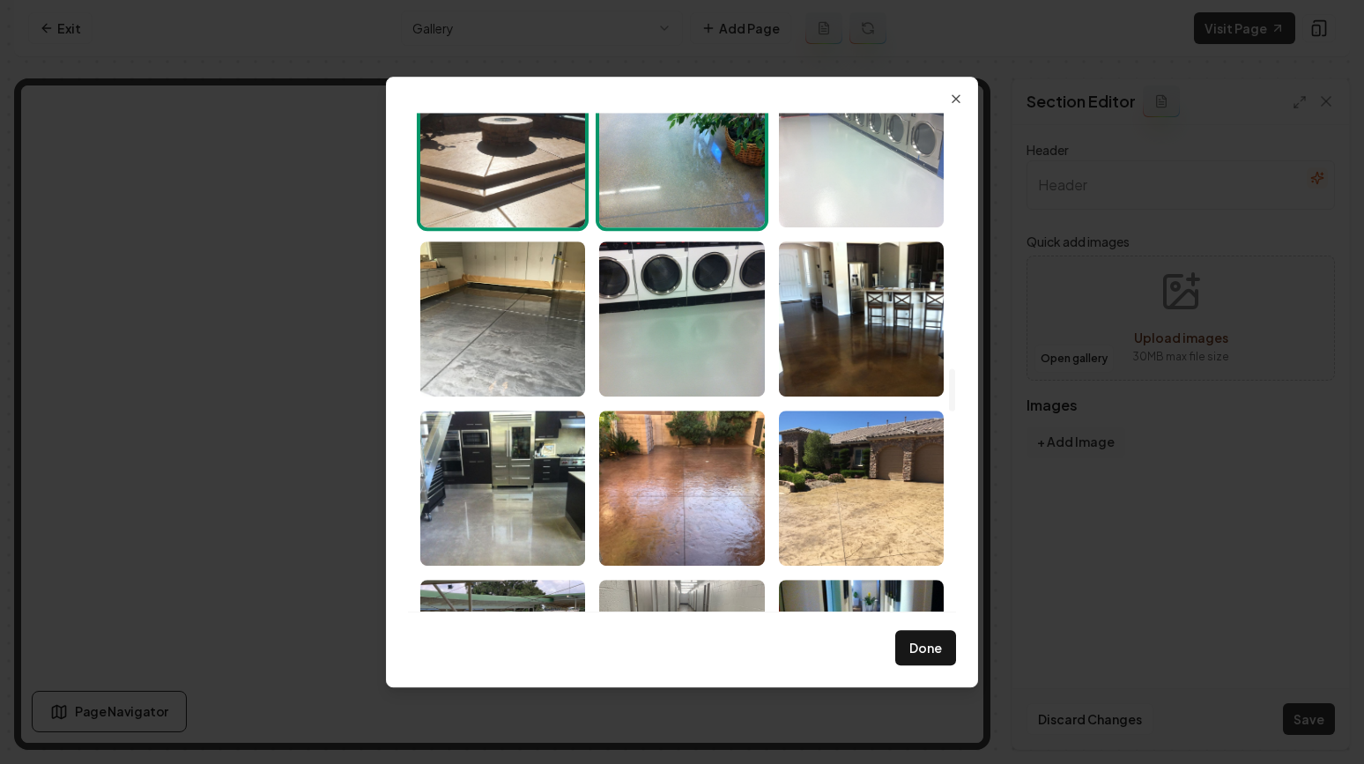
click at [805, 208] on img "Select image image_689a98c55c7cd75eb8894a03.jpeg" at bounding box center [861, 149] width 165 height 155
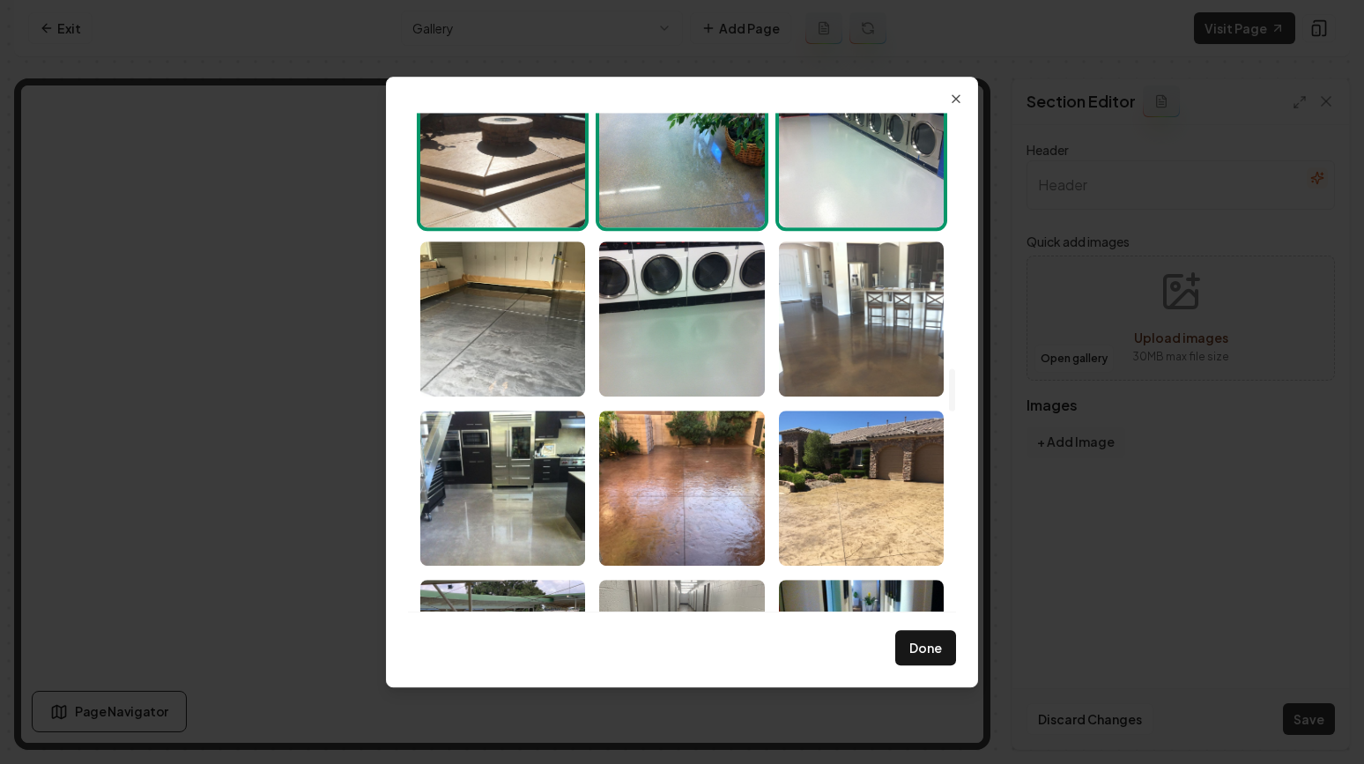
click at [829, 323] on img "Select image image_689a98c55c7cd75eb8894ab4.jpeg" at bounding box center [861, 318] width 165 height 155
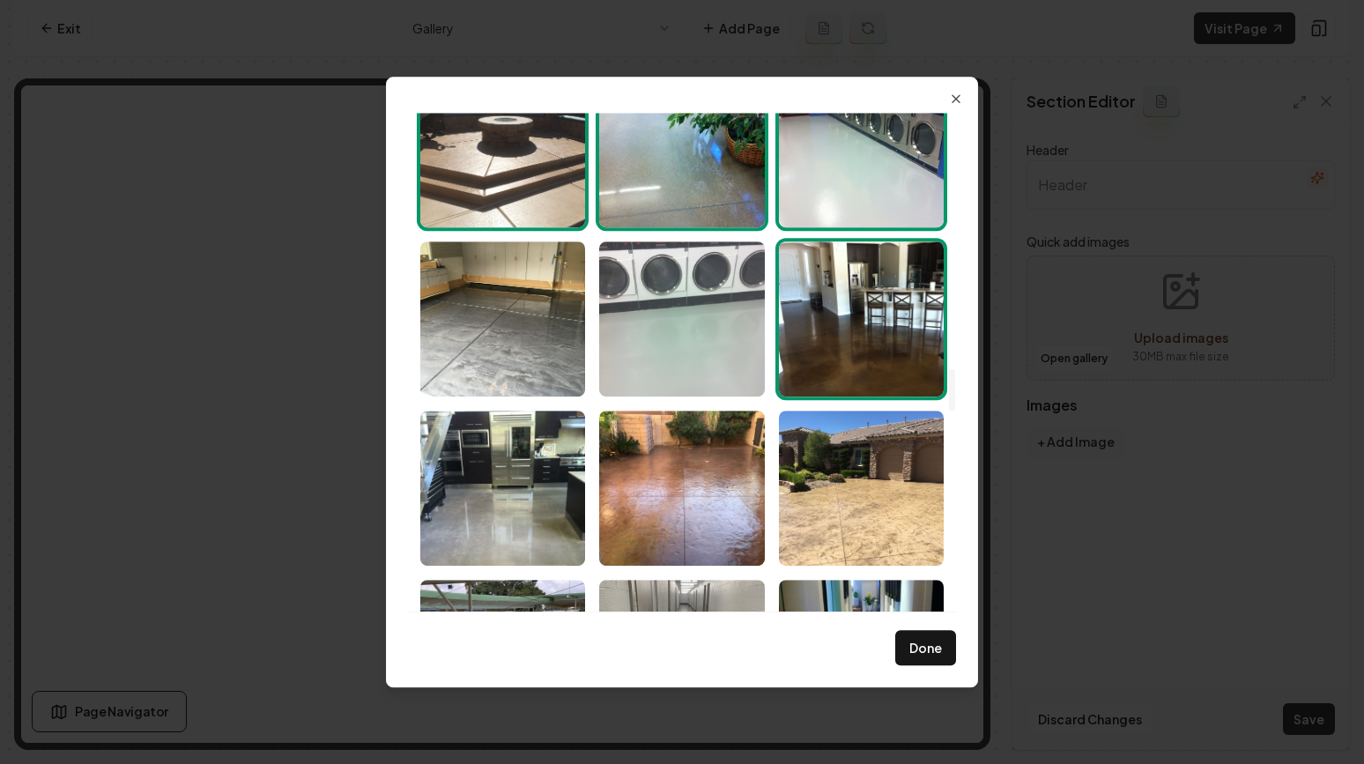
click at [694, 304] on img "Select image image_689a98c55c7cd75eb8894a1b.jpeg" at bounding box center [681, 318] width 165 height 155
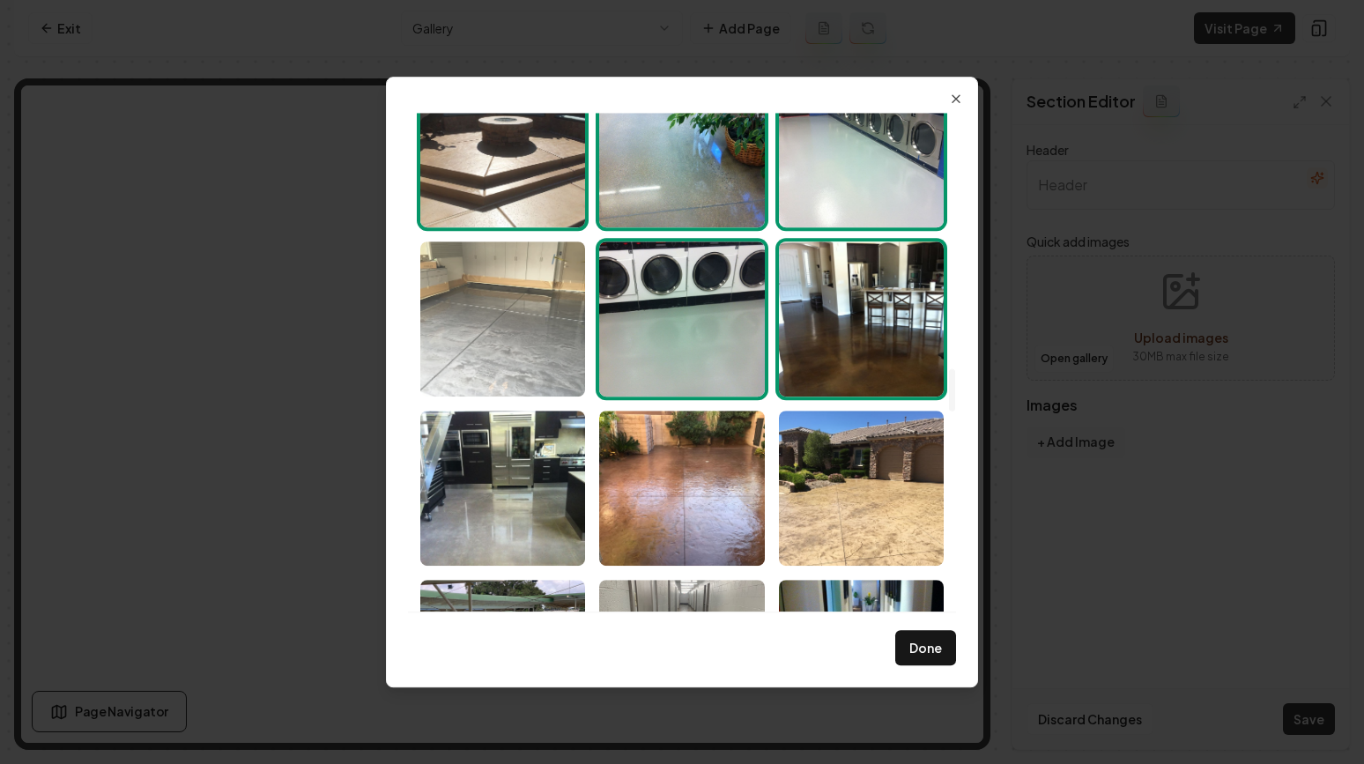
click at [553, 287] on img "Select image image_689a98c55c7cd75eb8894ab3.jpeg" at bounding box center [502, 318] width 165 height 155
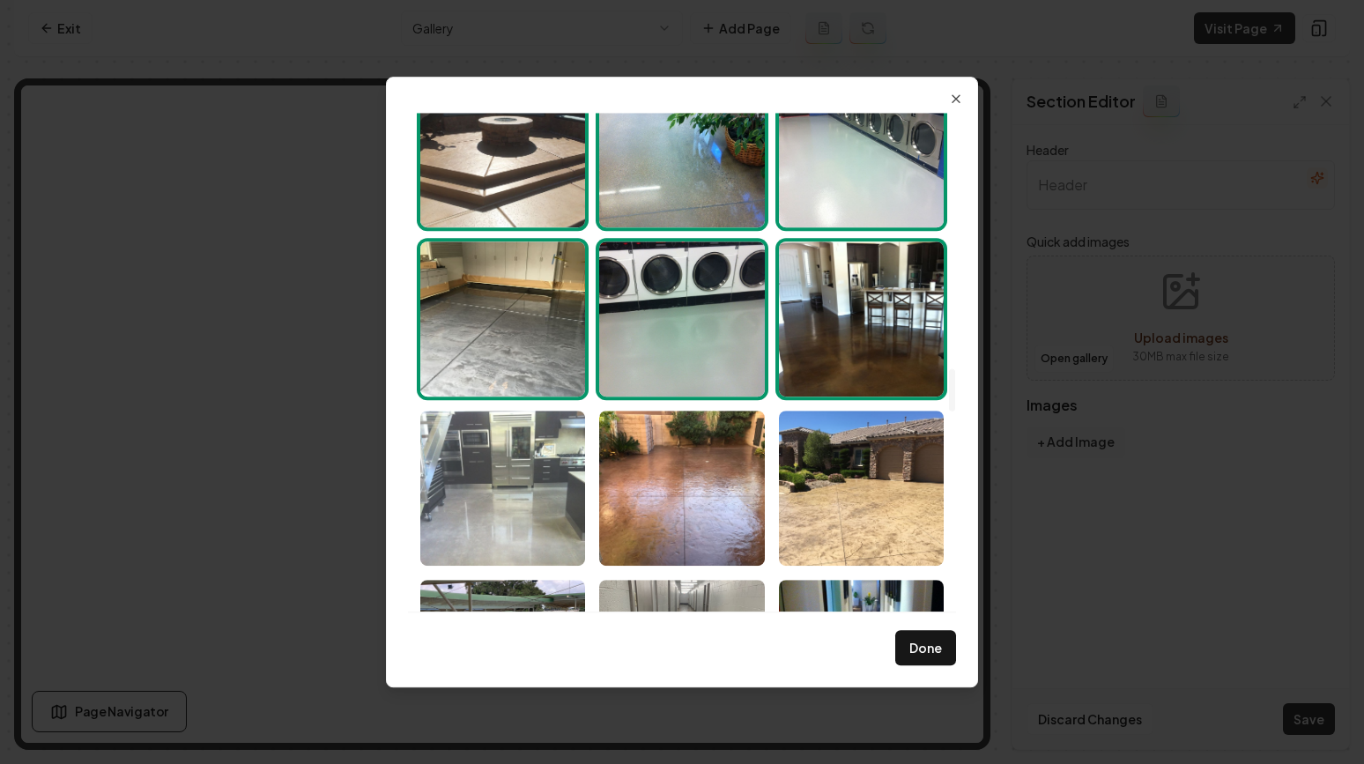
click at [564, 455] on img "Select image image_689a98c65c7cd75eb8894af1.jpeg" at bounding box center [502, 488] width 165 height 155
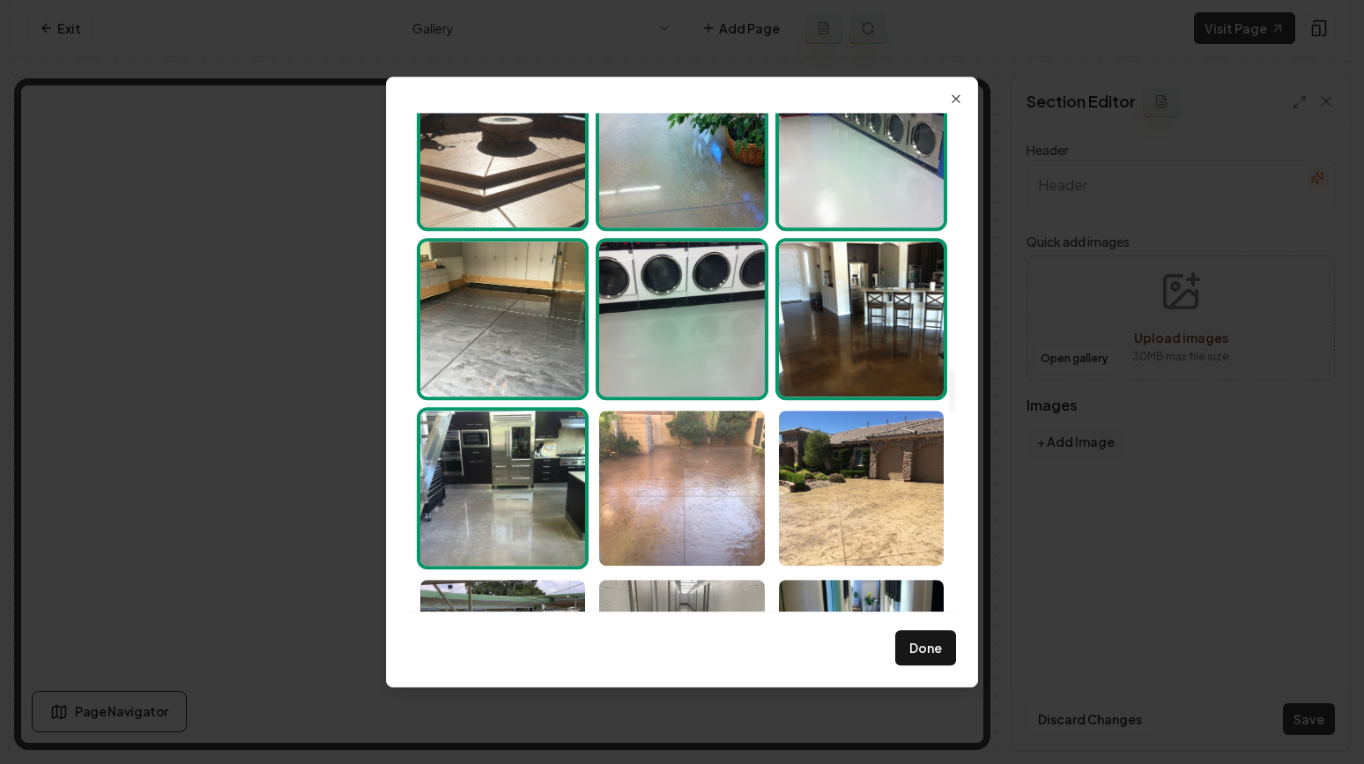
click at [649, 461] on img "Select image image_689a98c65c7cd75eb8894c01.jpeg" at bounding box center [681, 488] width 165 height 155
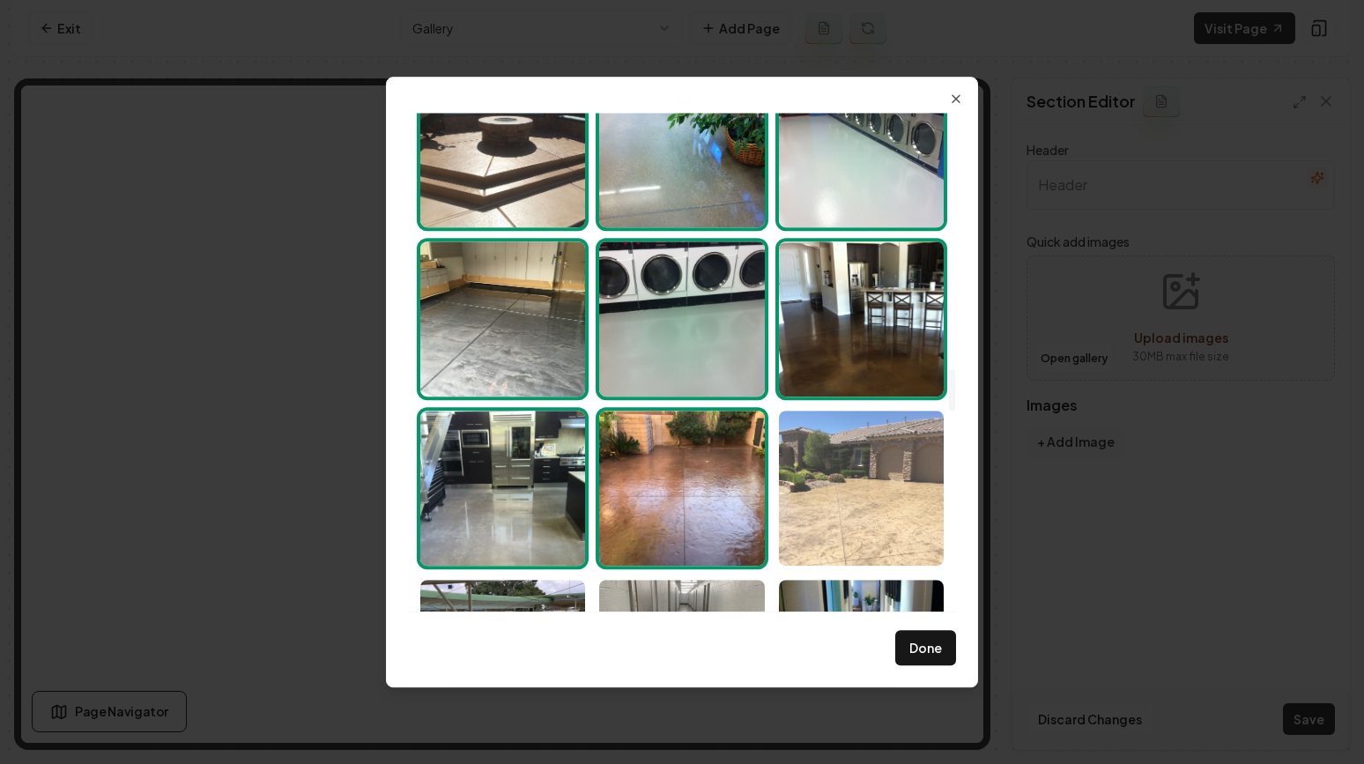
click at [836, 494] on img "Select image image_689a98c65c7cd75eb8894c06.jpeg" at bounding box center [861, 488] width 165 height 155
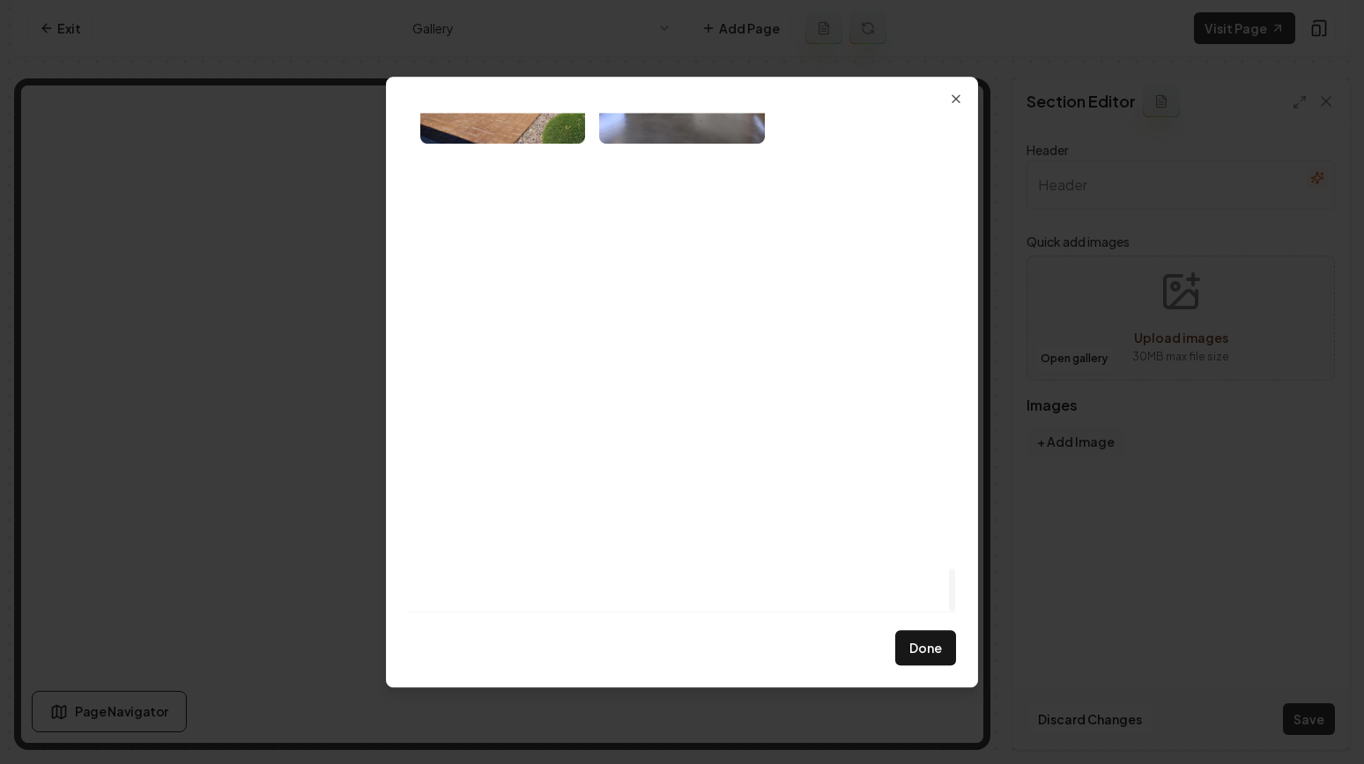
scroll to position [5302, 0]
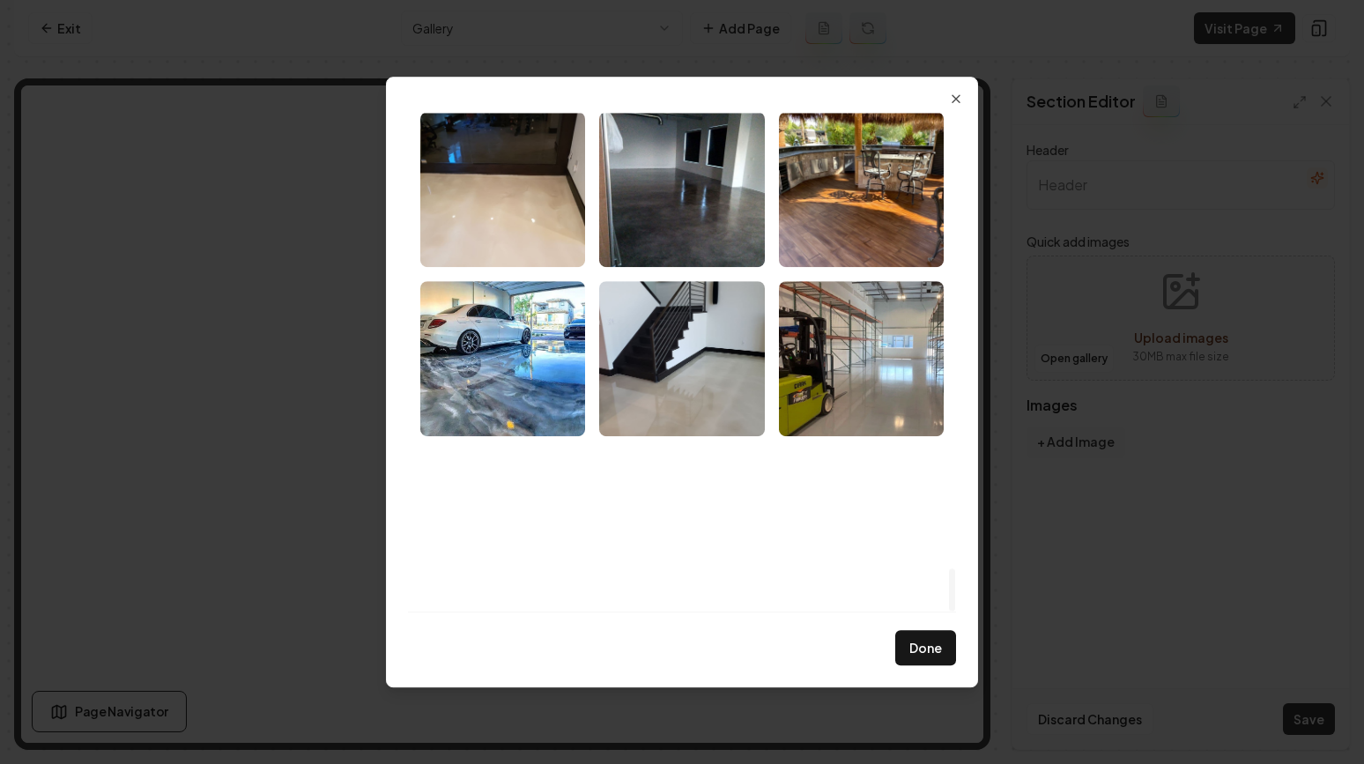
click at [560, 501] on img "Select image image_689a98c45c7cd75eb8894384.jpeg" at bounding box center [502, 527] width 165 height 155
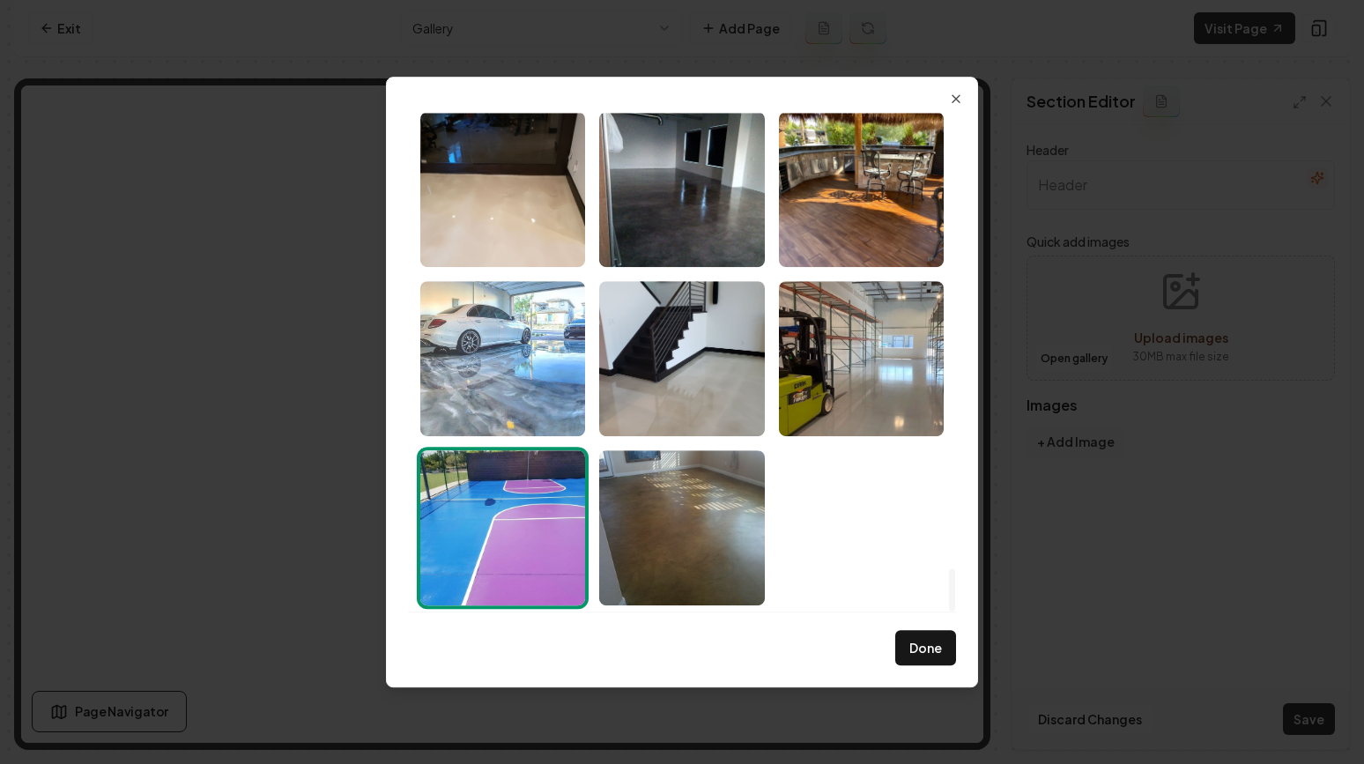
click at [507, 345] on img "Select image image_689a98c45c7cd75eb88943a7.jpeg" at bounding box center [502, 358] width 165 height 155
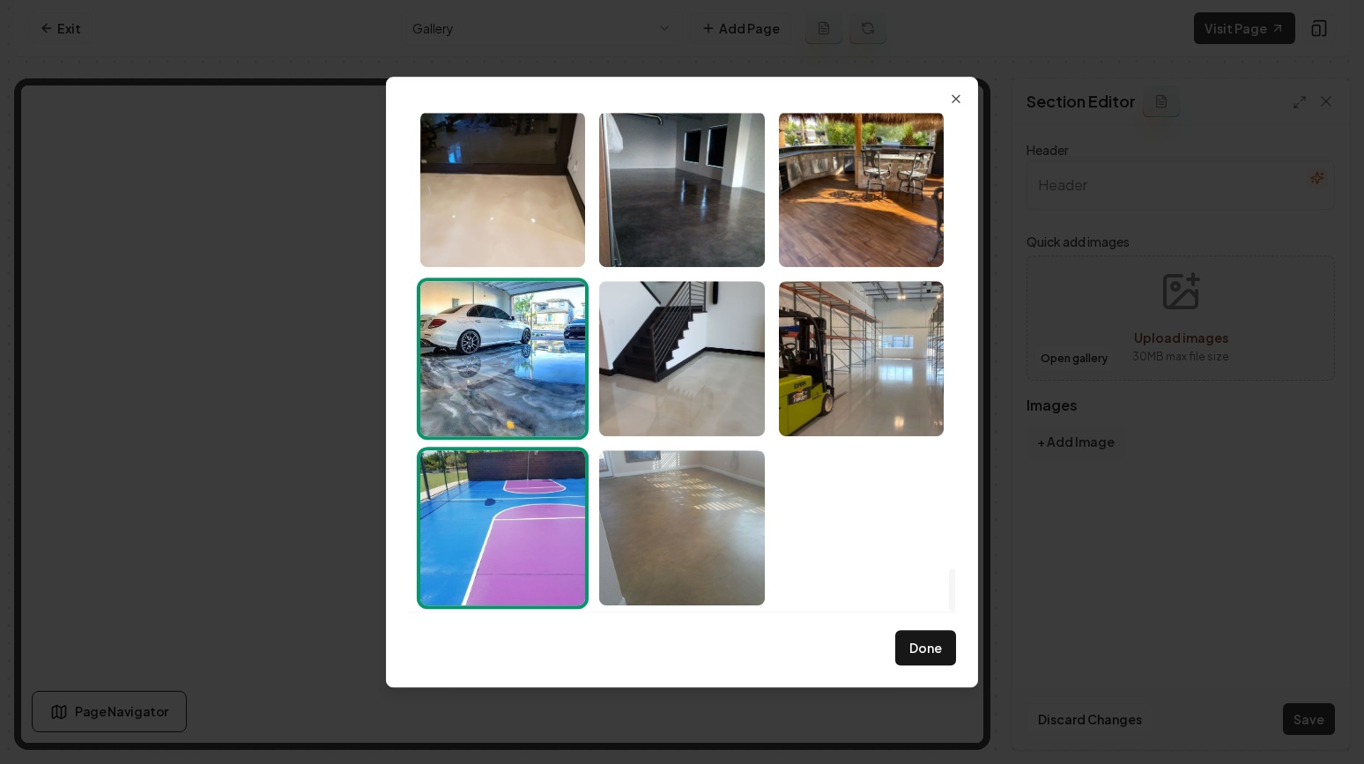
click at [739, 493] on img "Select image image_689a98c45c7cd75eb8894375.jpeg" at bounding box center [681, 527] width 165 height 155
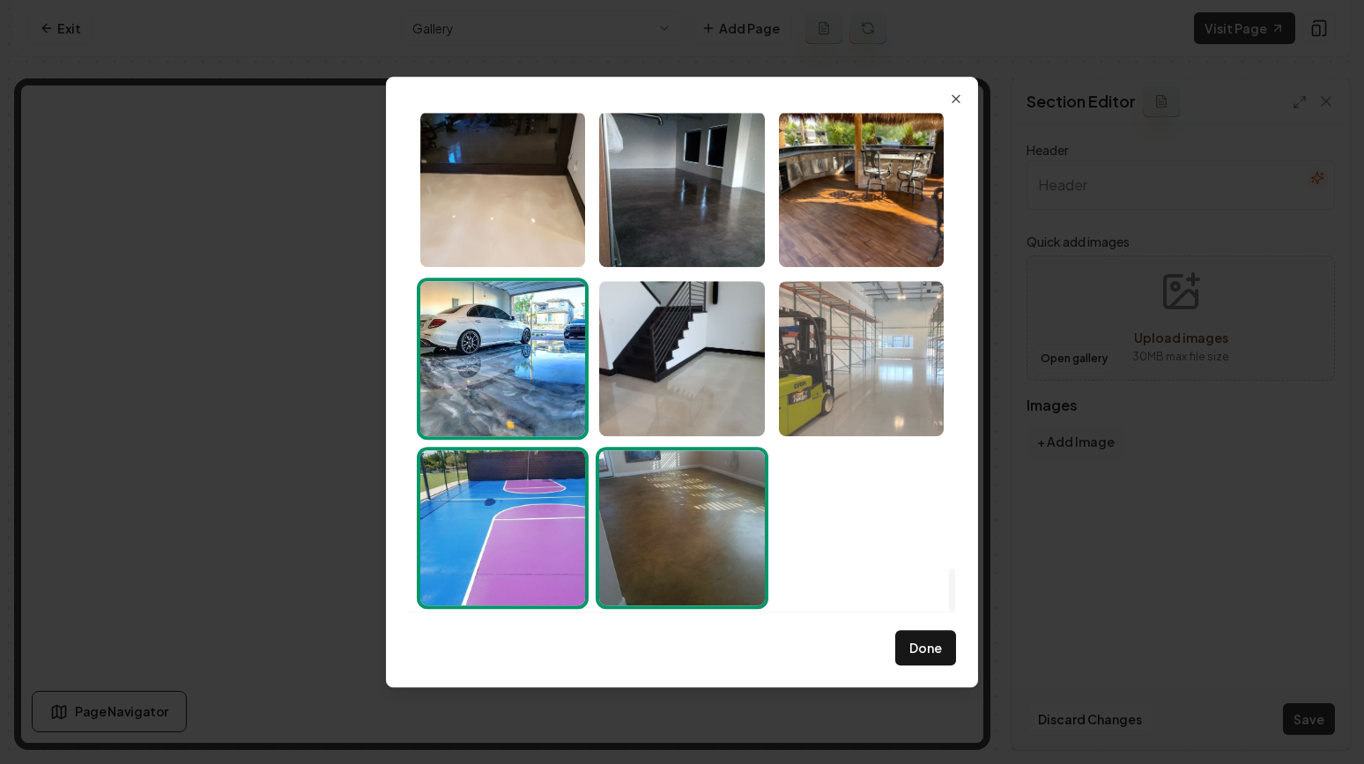
click at [852, 367] on img "Select image image_689a98c45c7cd75eb88943a4.jpeg" at bounding box center [861, 358] width 165 height 155
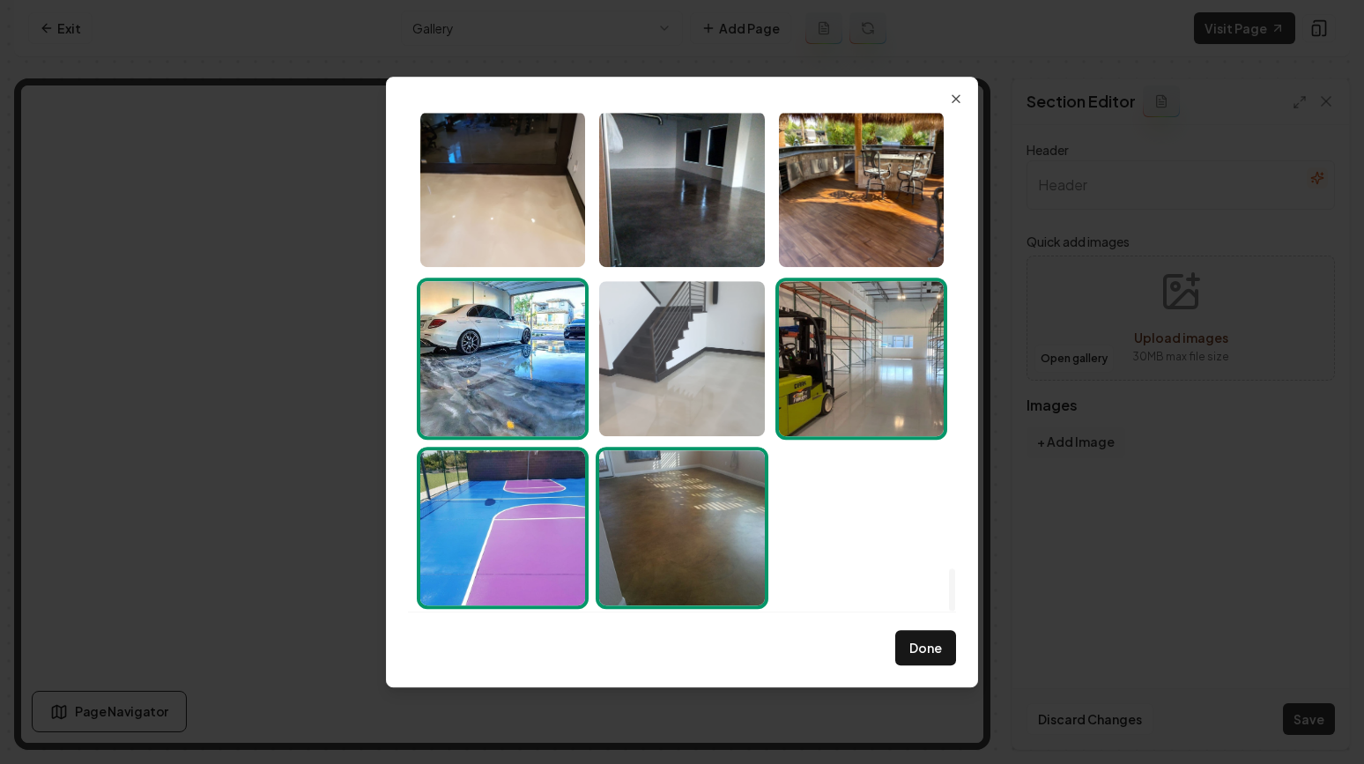
click at [731, 343] on img "Select image image_689a98c45c7cd75eb88943d1.jpeg" at bounding box center [681, 358] width 165 height 155
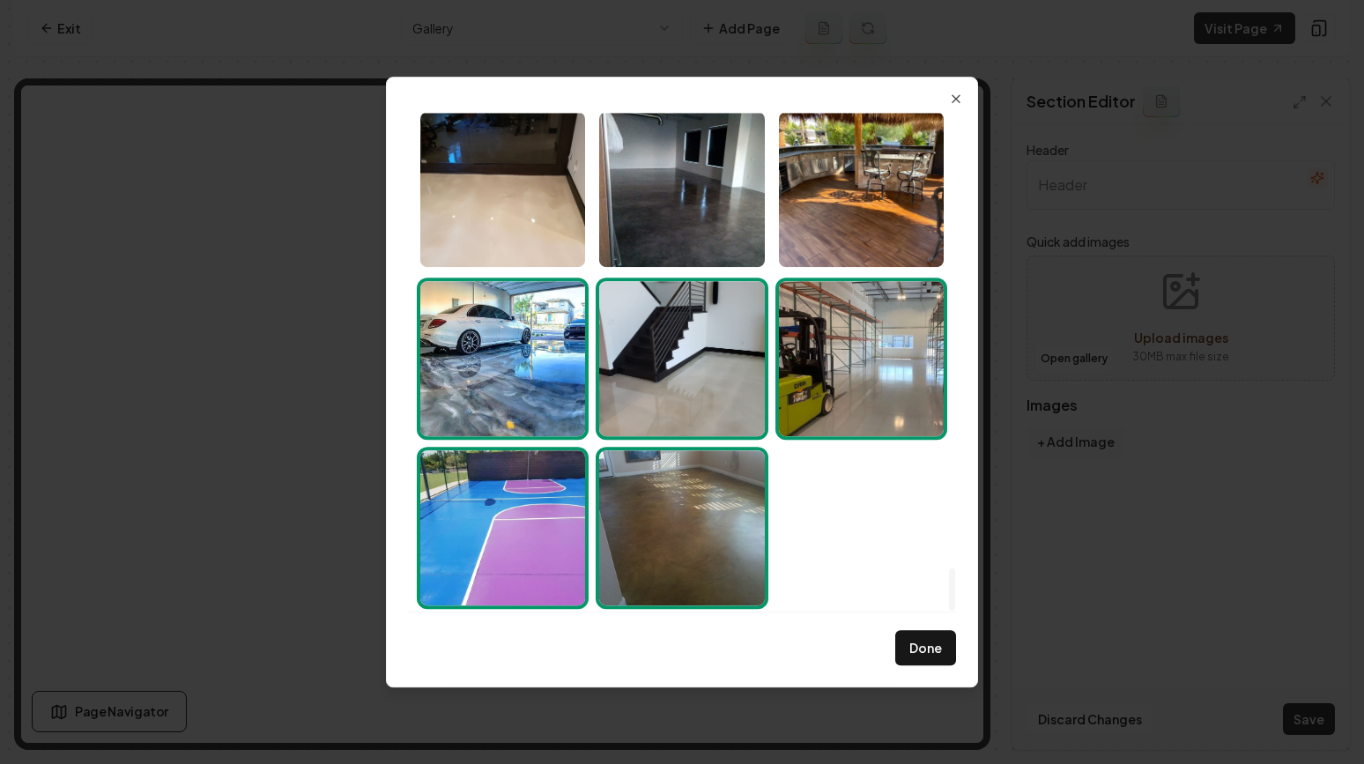
scroll to position [5097, 0]
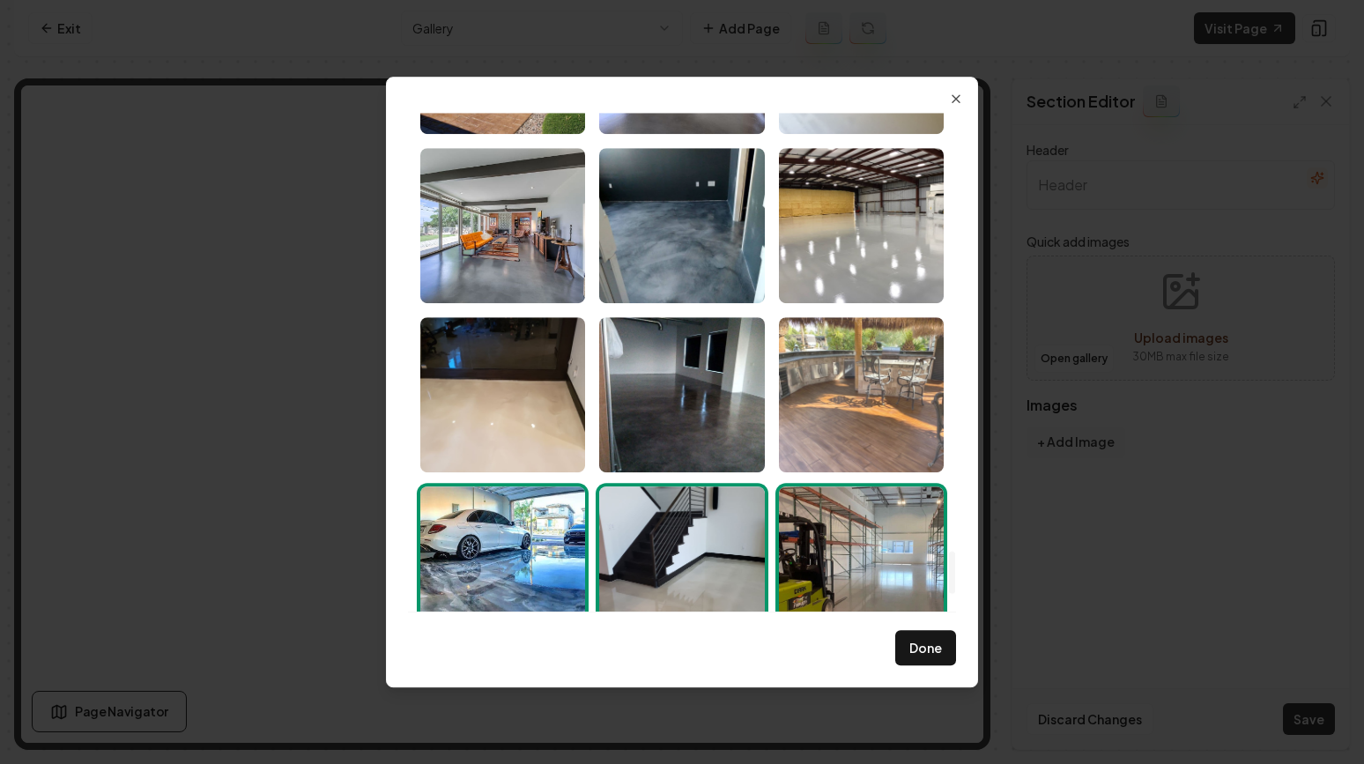
click at [815, 419] on img "Select image image_689a98c45c7cd75eb88943a1.jpeg" at bounding box center [861, 394] width 165 height 155
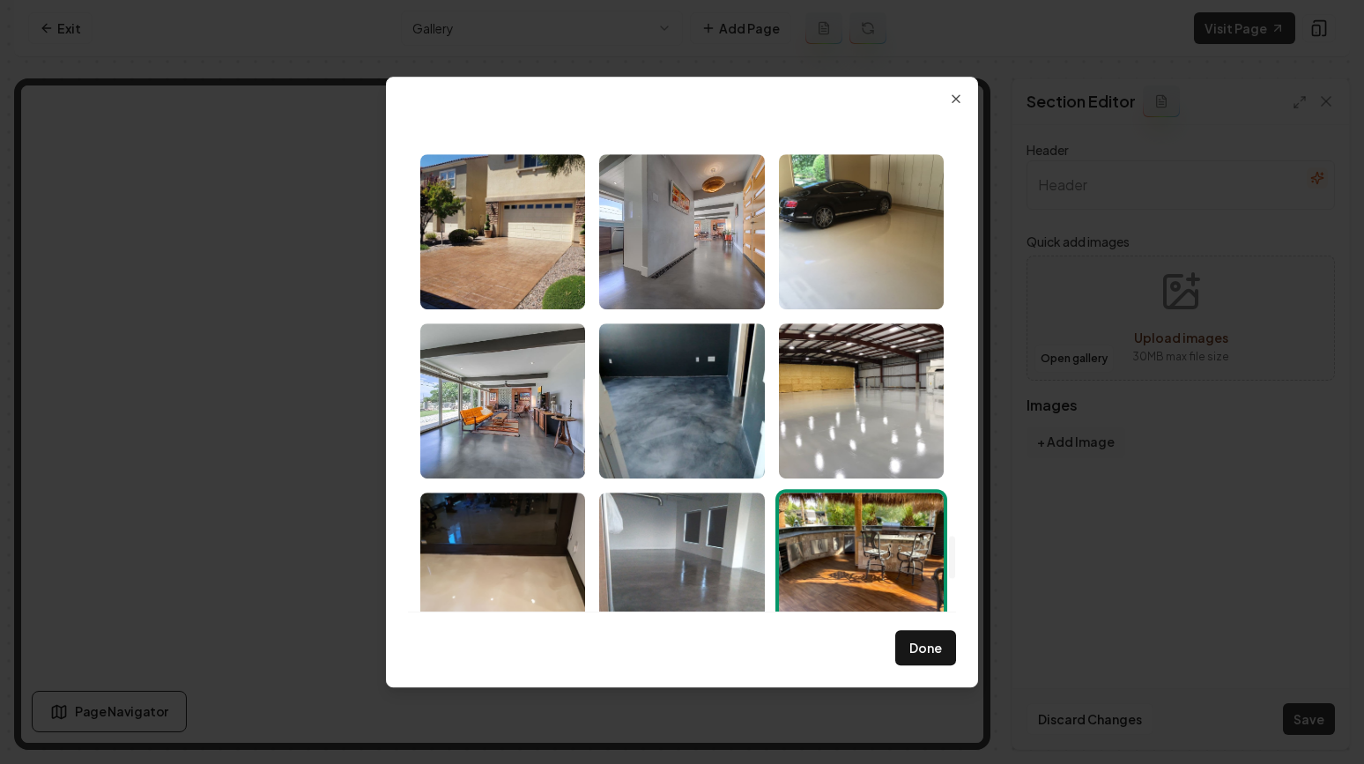
scroll to position [4893, 0]
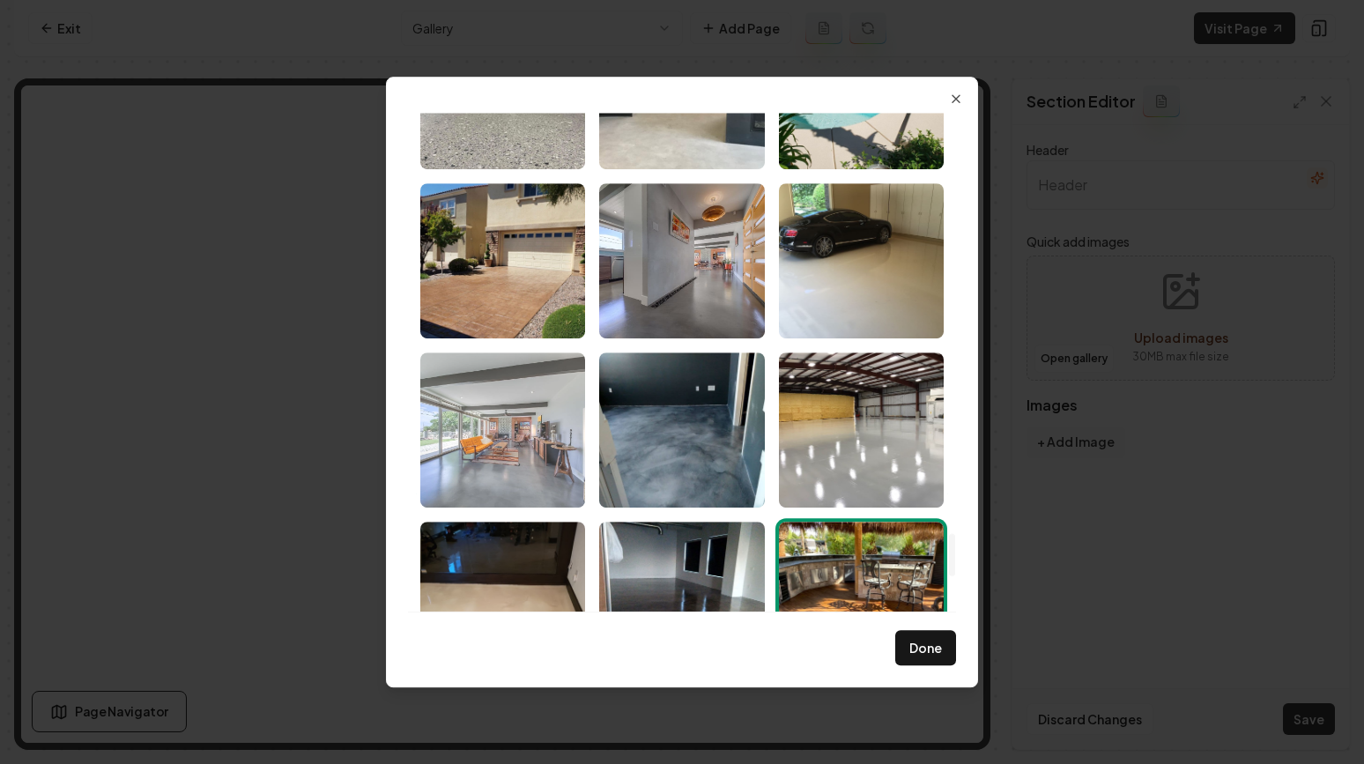
click at [552, 426] on img "Select image image_689a98c45c7cd75eb88944fe.jpeg" at bounding box center [502, 429] width 165 height 155
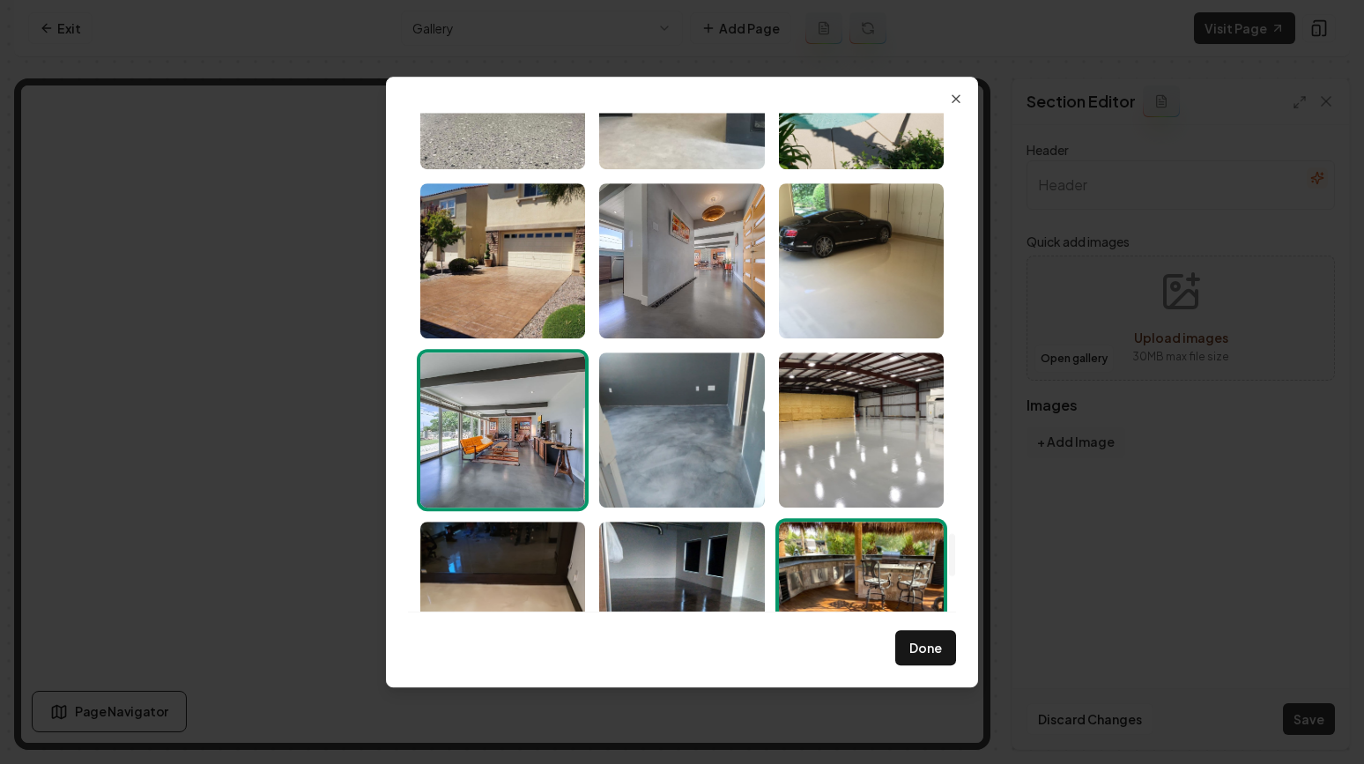
click at [676, 426] on img "Select image image_689a98c45c7cd75eb8894503.jpeg" at bounding box center [681, 429] width 165 height 155
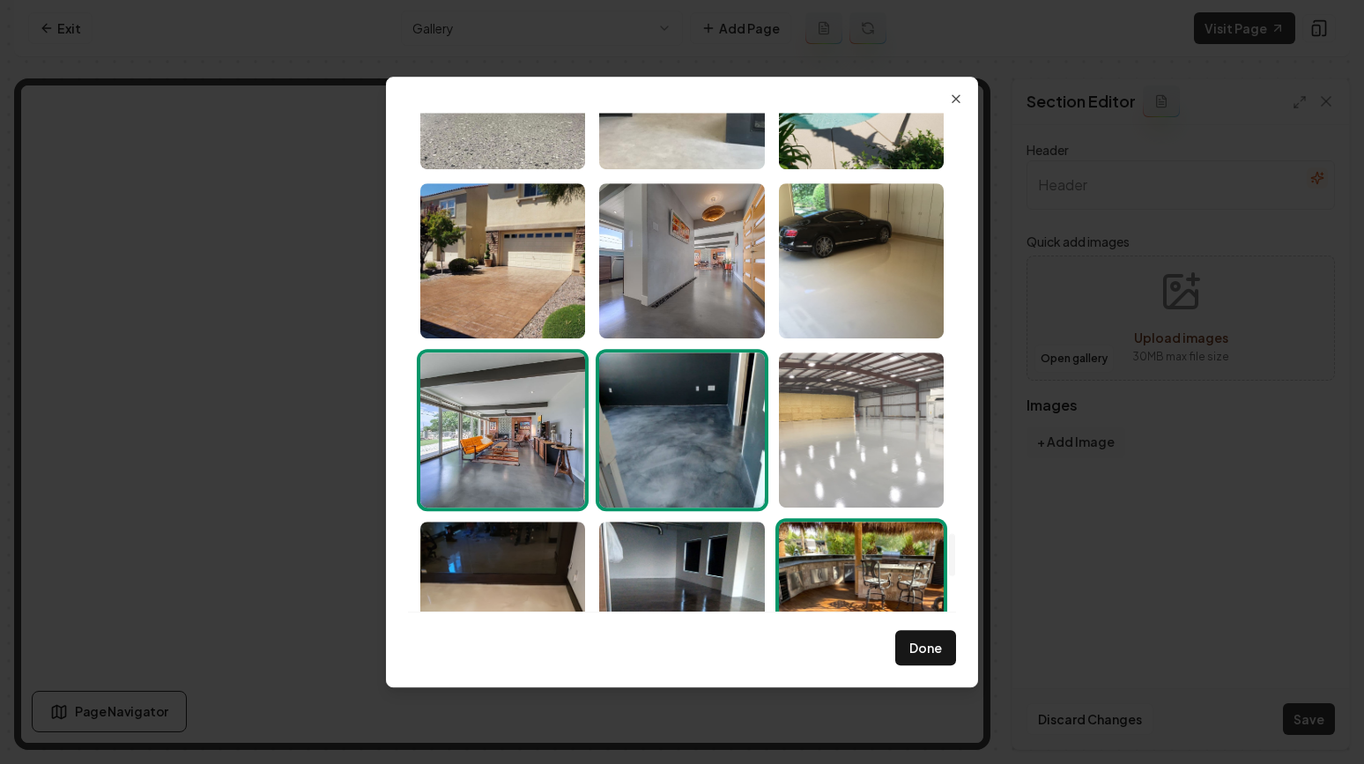
click at [814, 445] on img "Select image image_689a98c45c7cd75eb88944f7.jpeg" at bounding box center [861, 429] width 165 height 155
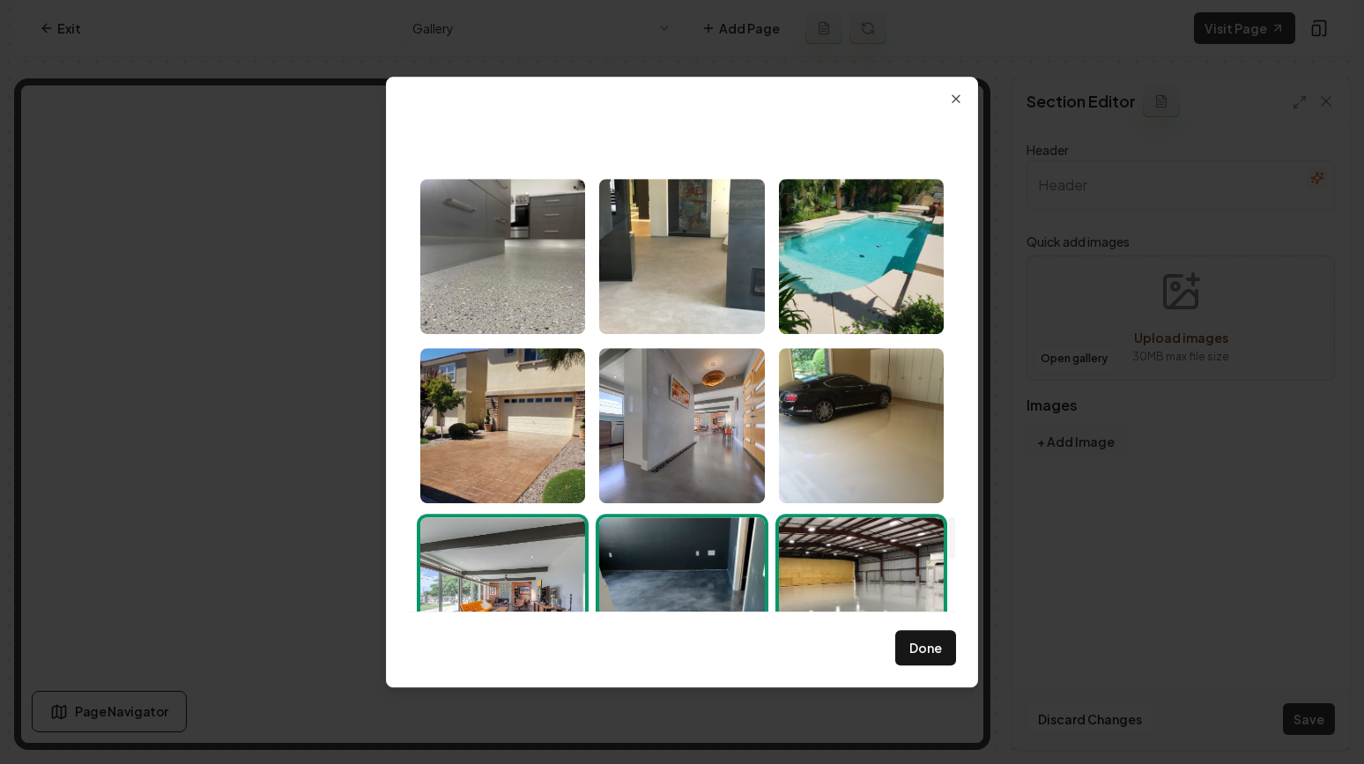
scroll to position [4600, 0]
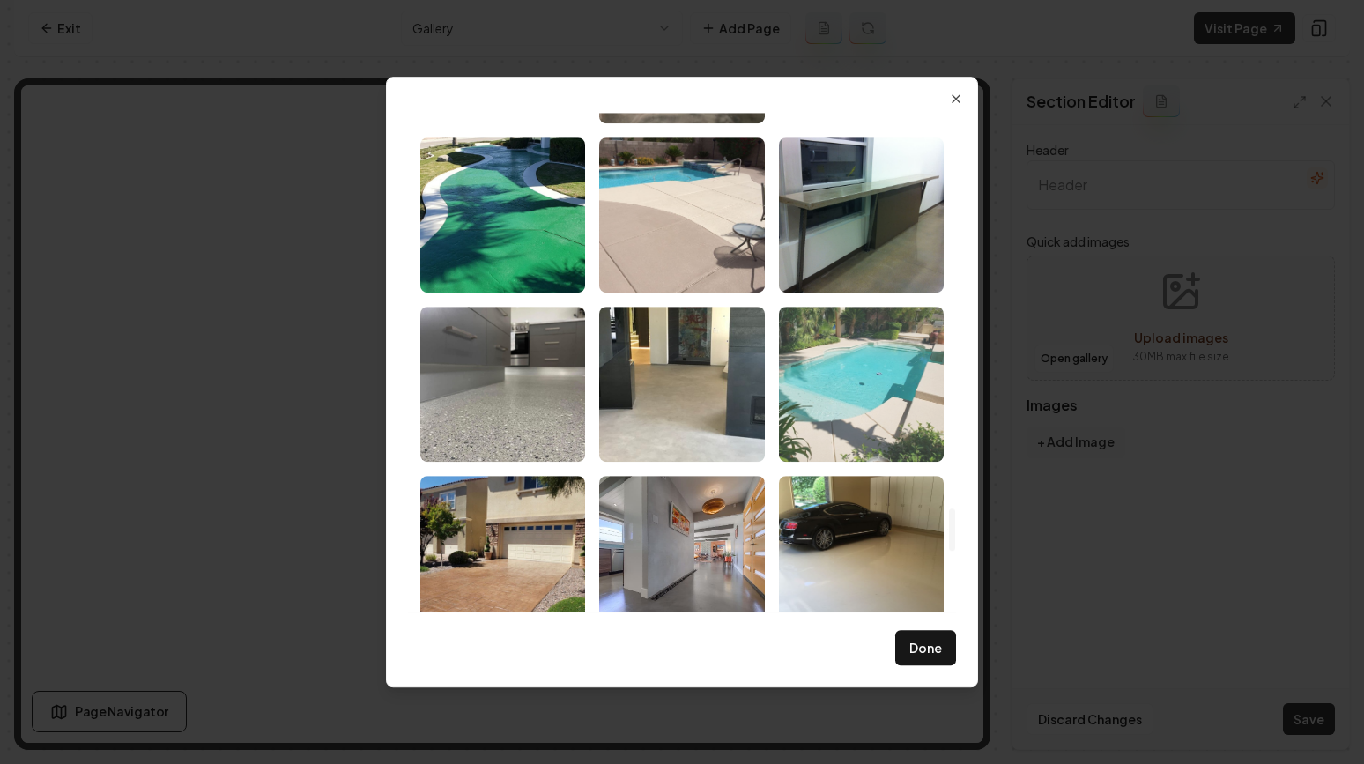
click at [827, 412] on img "Select image image_689a98c45c7cd75eb88944f5.jpeg" at bounding box center [861, 384] width 165 height 155
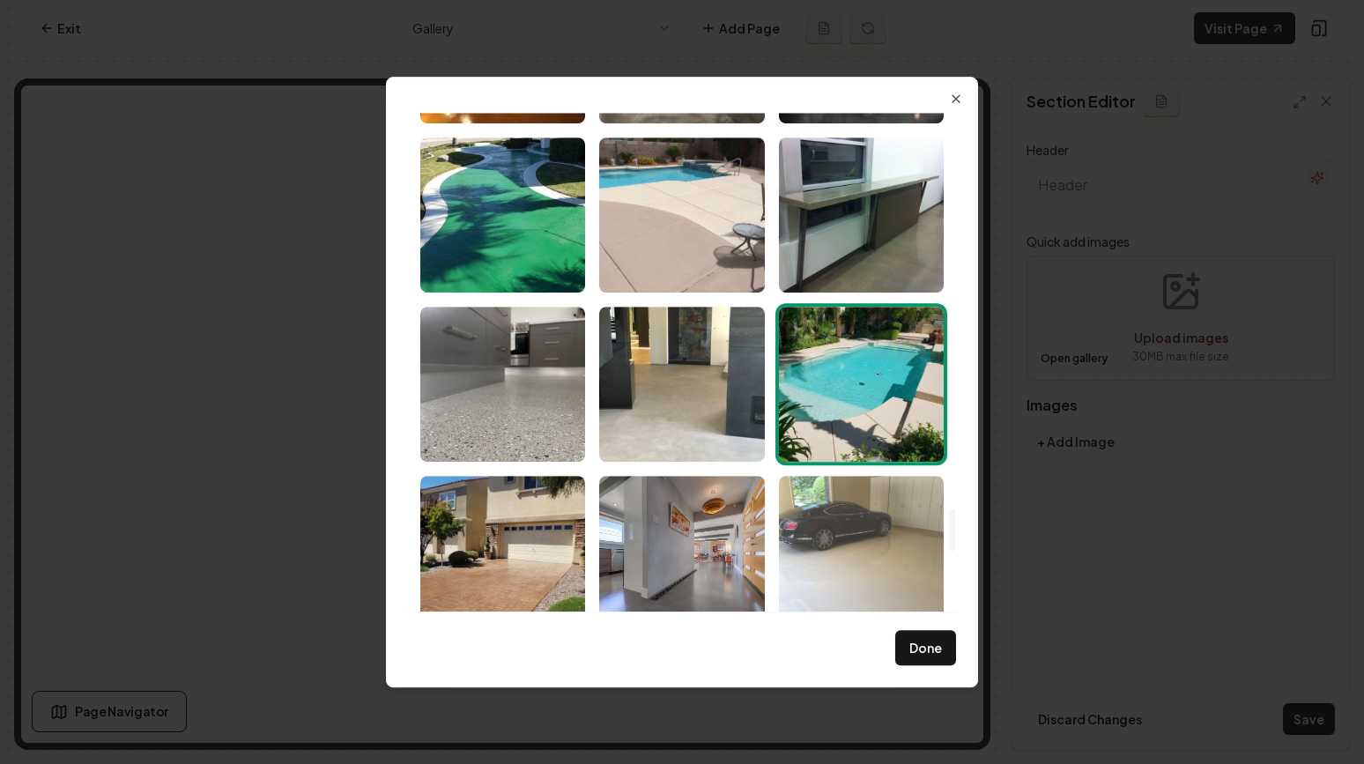
click at [827, 521] on img "Select image image_689a98c45c7cd75eb88944fd.jpeg" at bounding box center [861, 553] width 165 height 155
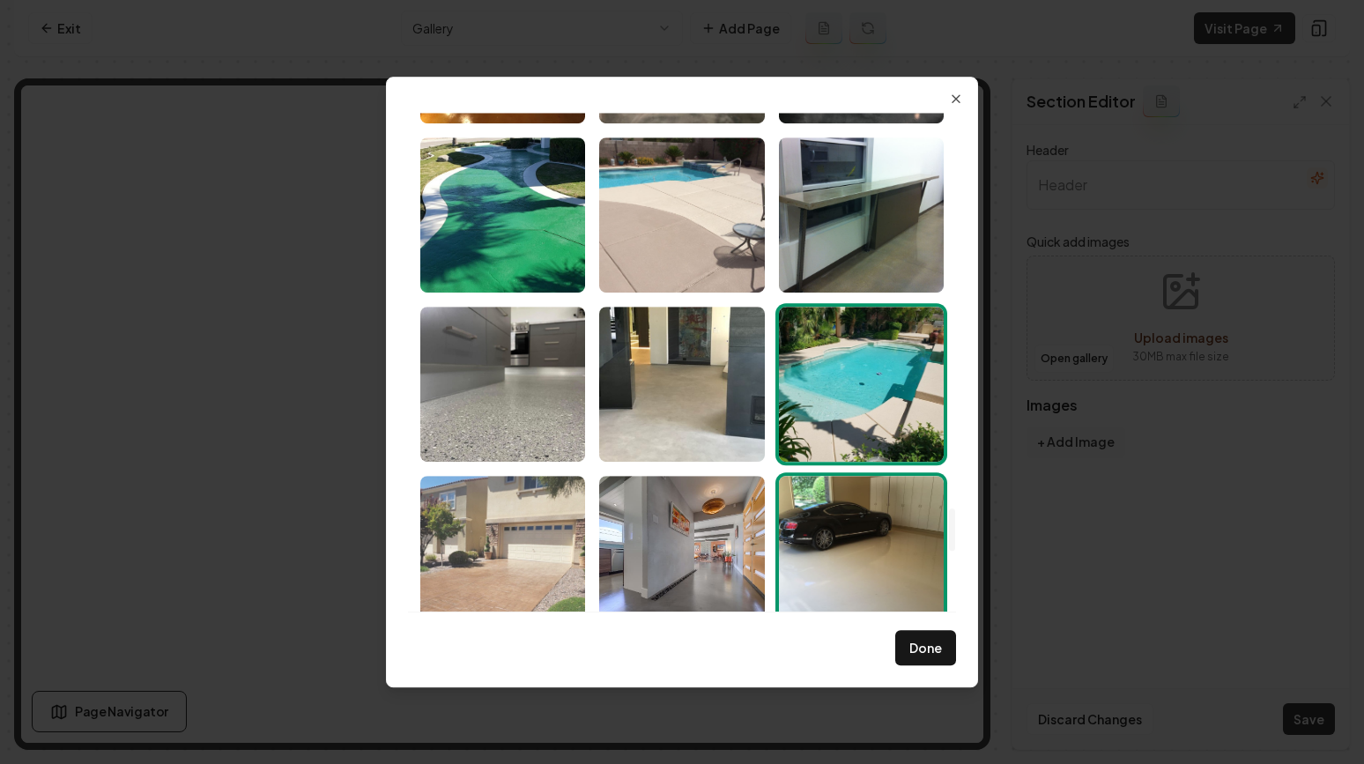
click at [511, 504] on img "Select image image_689a98c45c7cd75eb8894525.jpeg" at bounding box center [502, 553] width 165 height 155
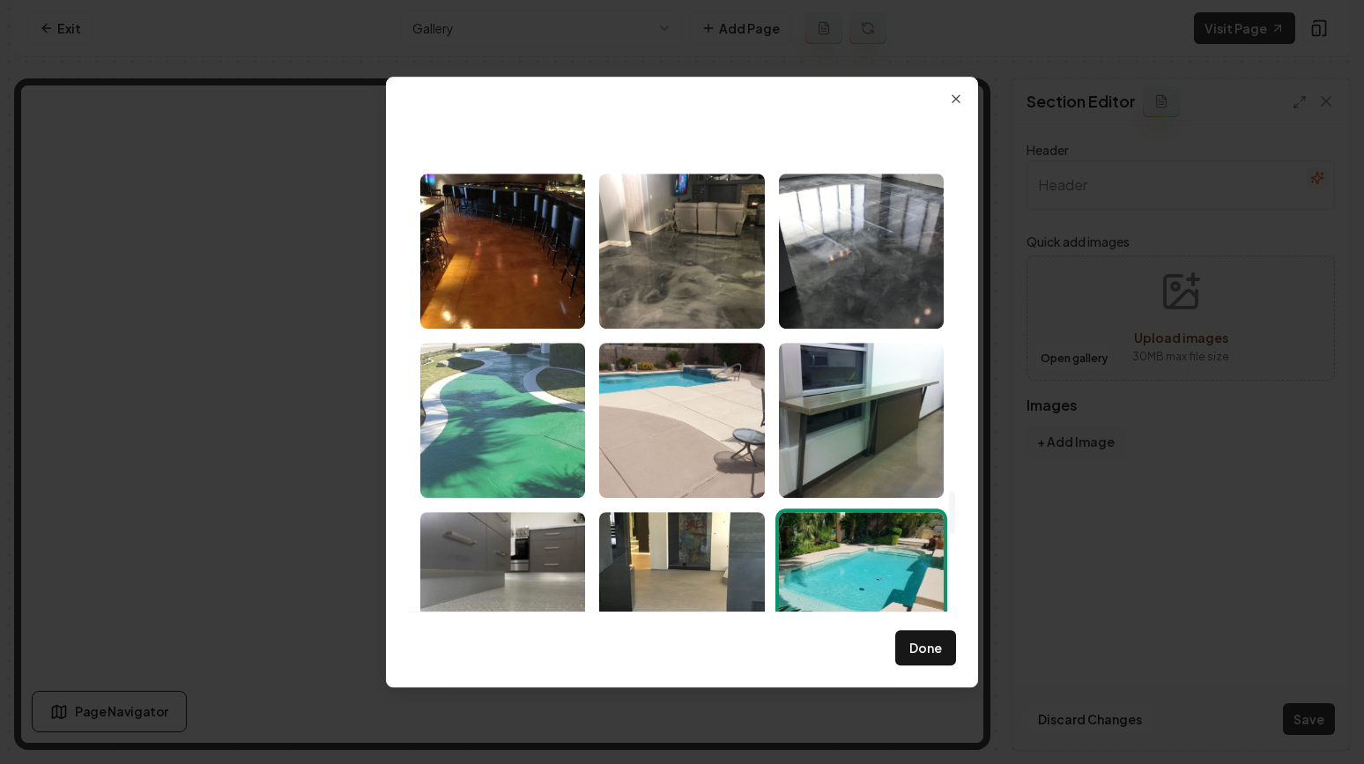
click at [512, 415] on img "Select image image_689a98c55c7cd75eb8894835.jpeg" at bounding box center [502, 420] width 165 height 155
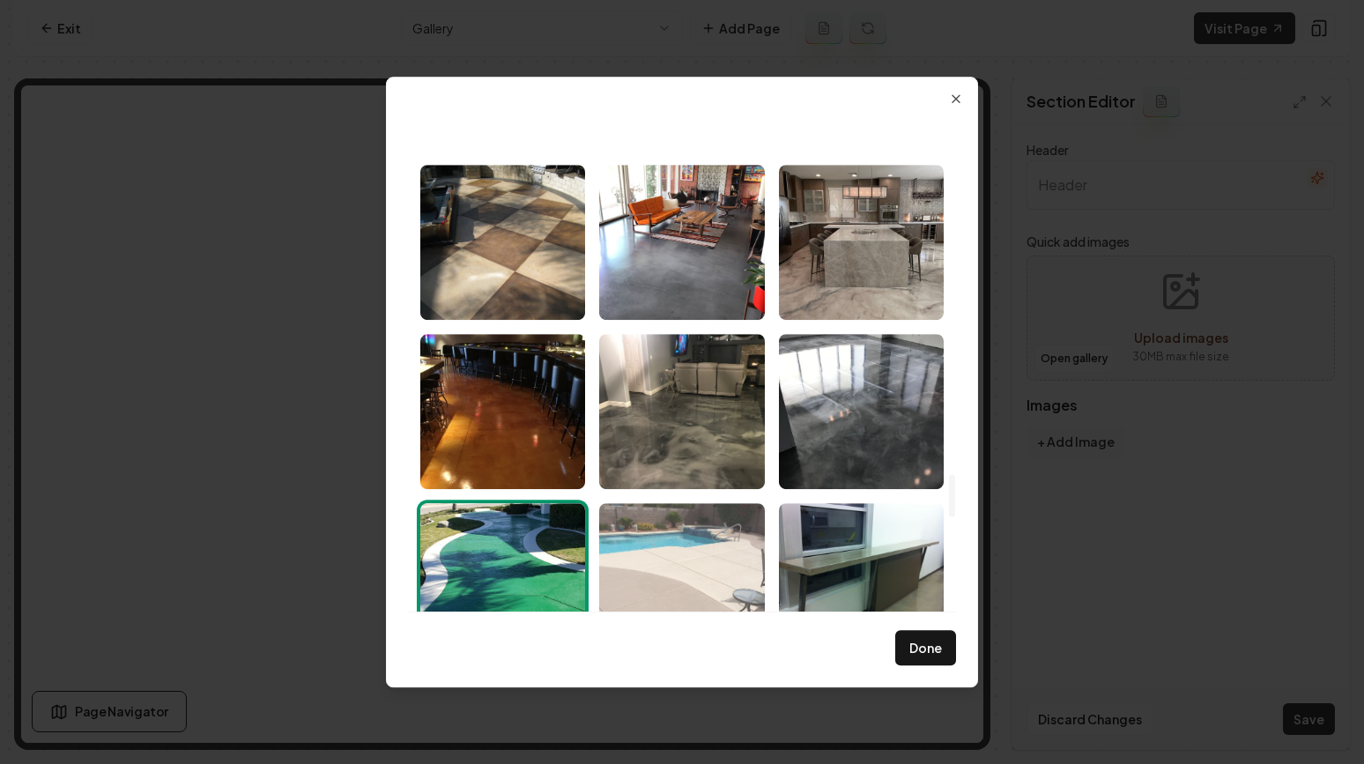
scroll to position [4204, 0]
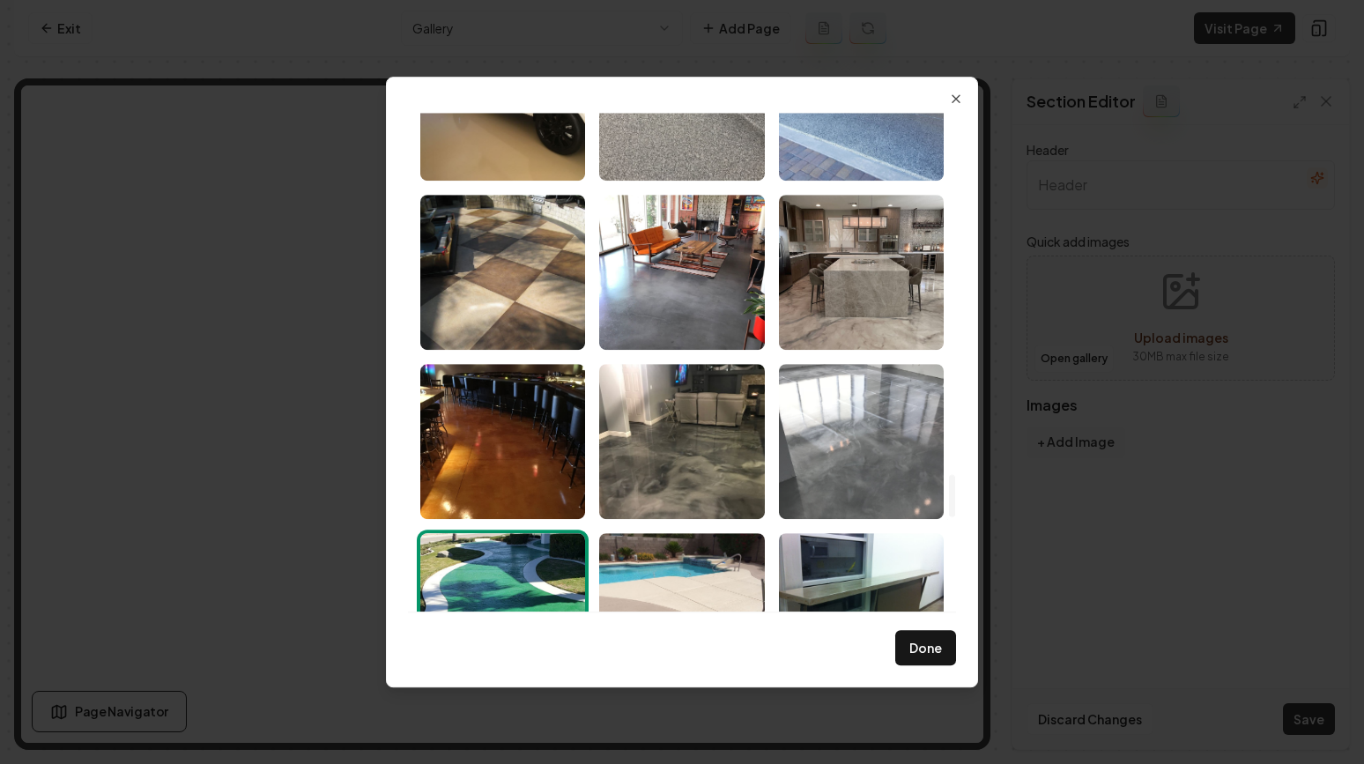
click at [803, 460] on img "Select image image_689a98c55c7cd75eb889481f.jpeg" at bounding box center [861, 441] width 165 height 155
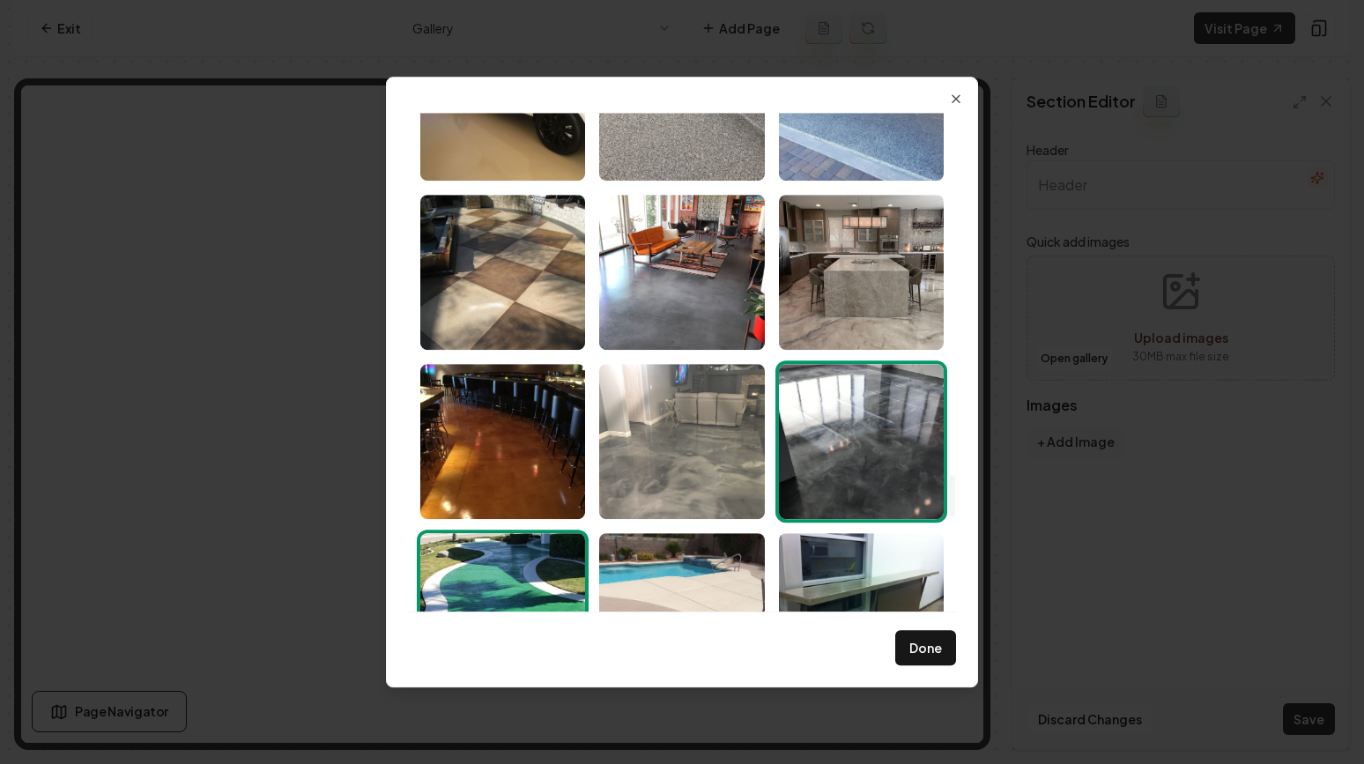
click at [686, 415] on img "Select image image_689a98c55c7cd75eb8894864.jpeg" at bounding box center [681, 441] width 165 height 155
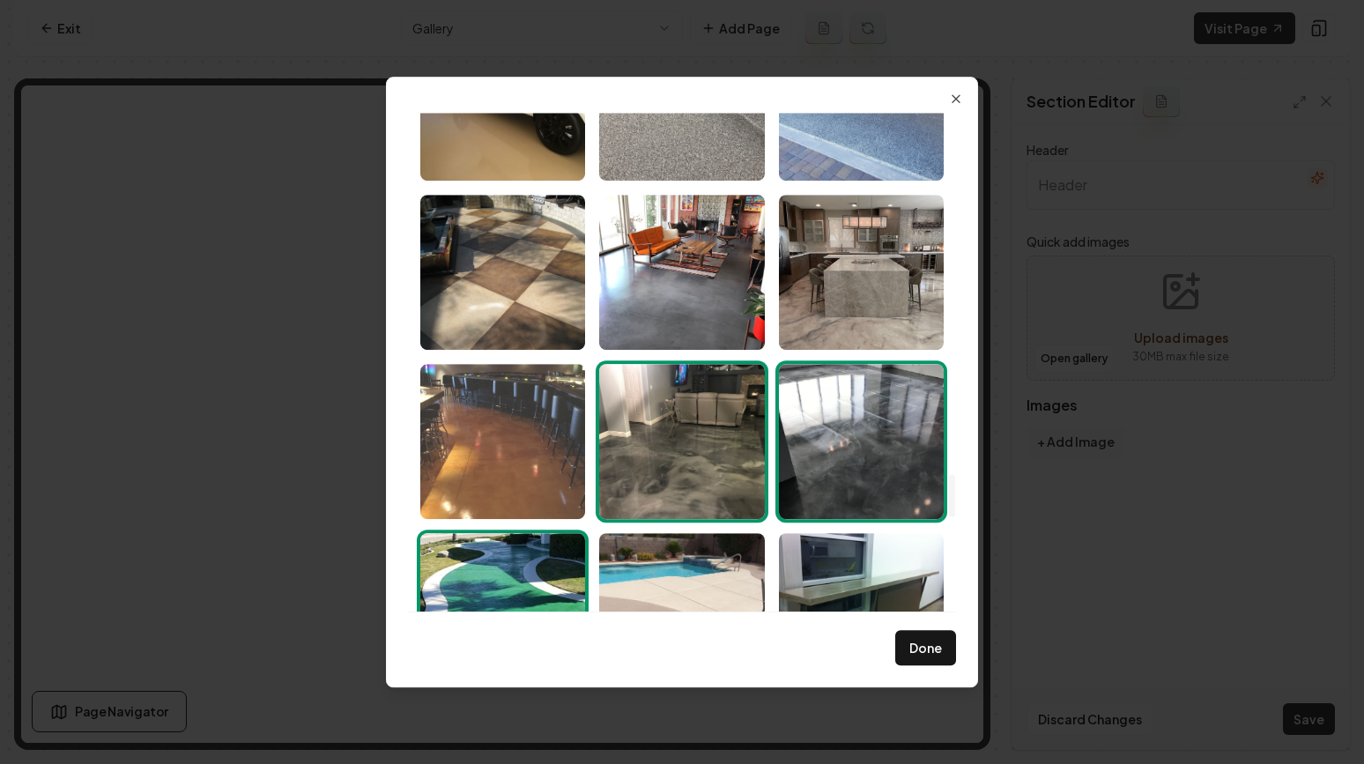
click at [530, 415] on img "Select image image_689a98c55c7cd75eb889486a.jpeg" at bounding box center [502, 441] width 165 height 155
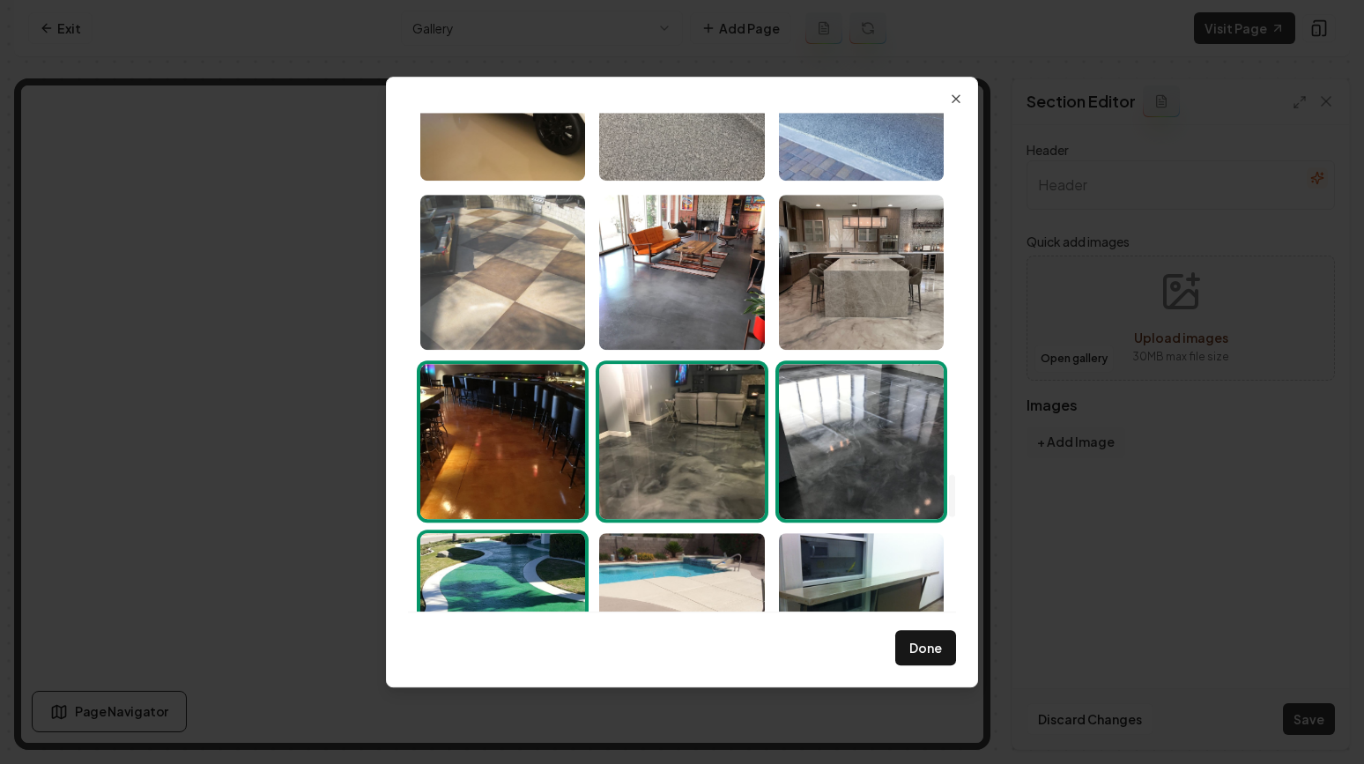
click at [520, 211] on img "Select image image_689a98c55c7cd75eb889486c.jpeg" at bounding box center [502, 272] width 165 height 155
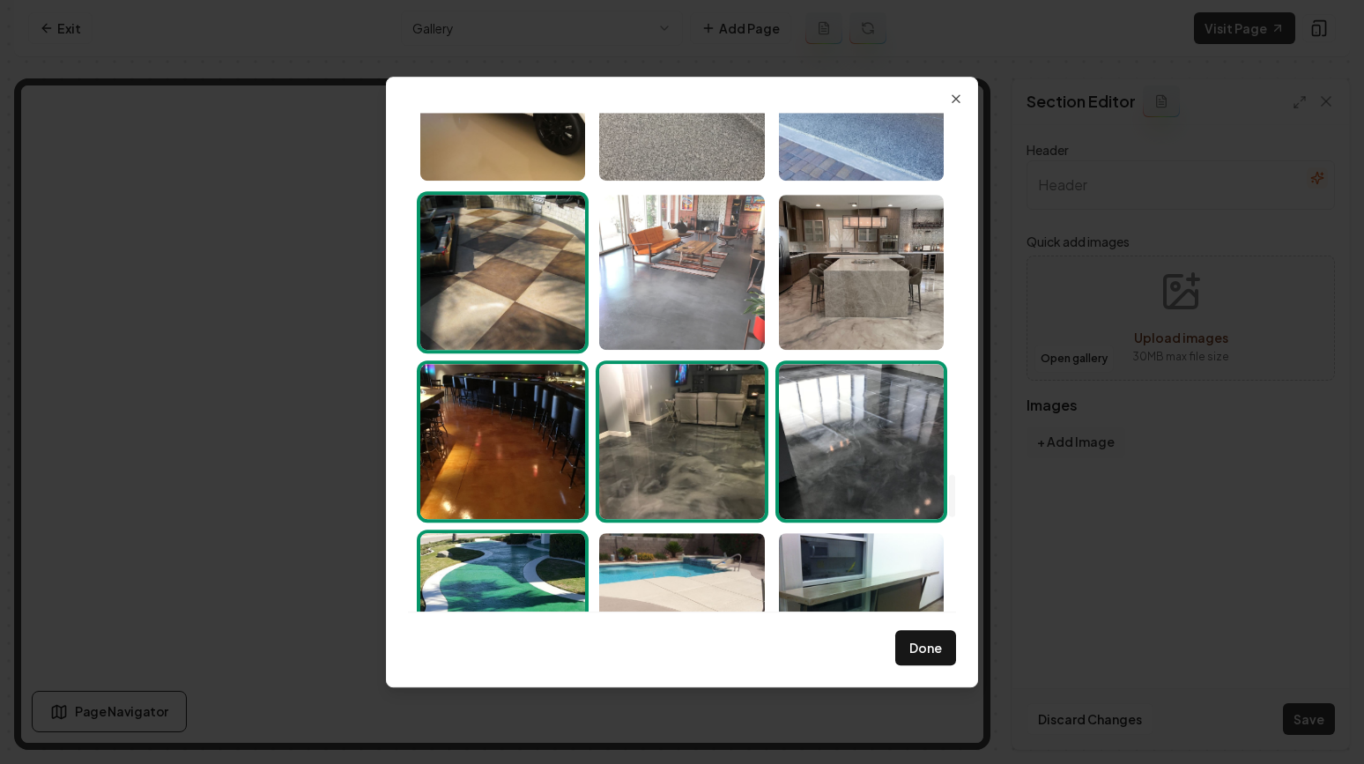
click at [627, 239] on img "Select image image_689a98c55c7cd75eb889485f.jpeg" at bounding box center [681, 272] width 165 height 155
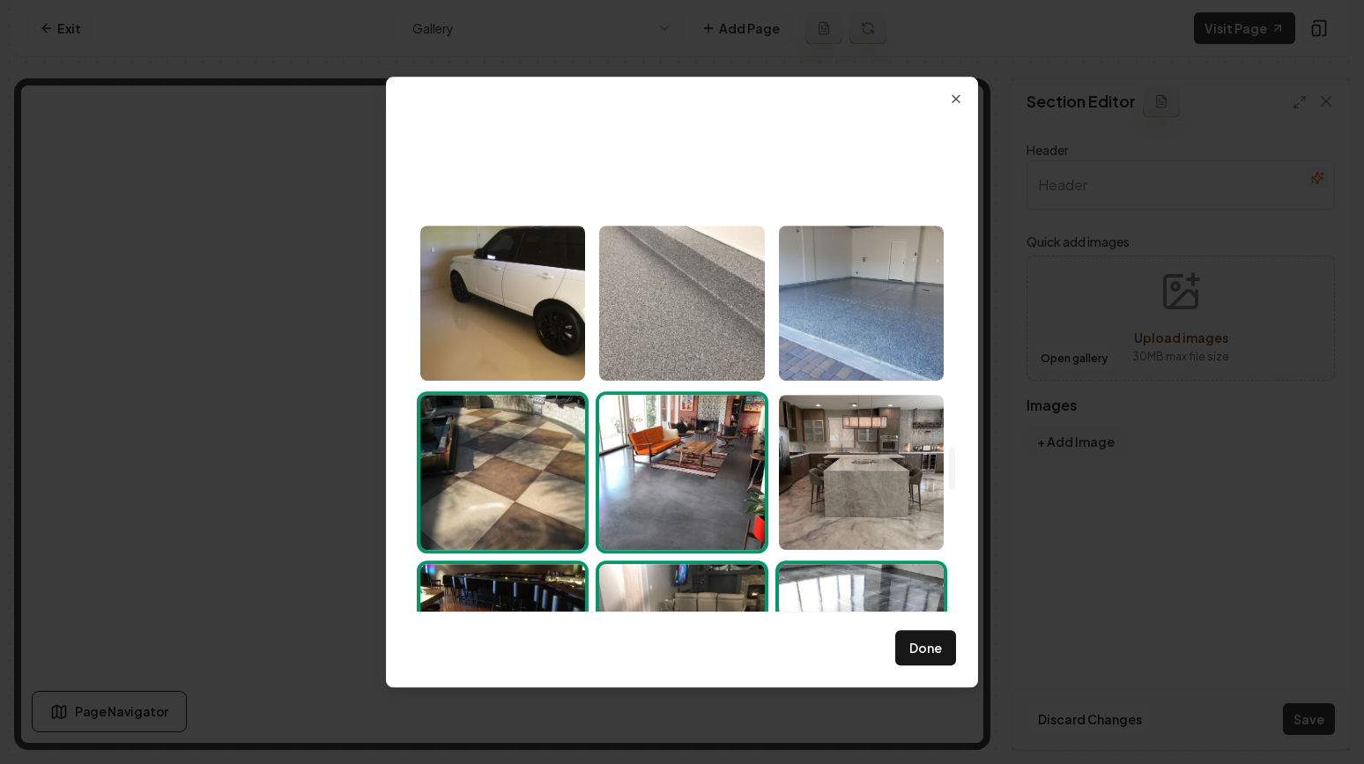
scroll to position [3845, 0]
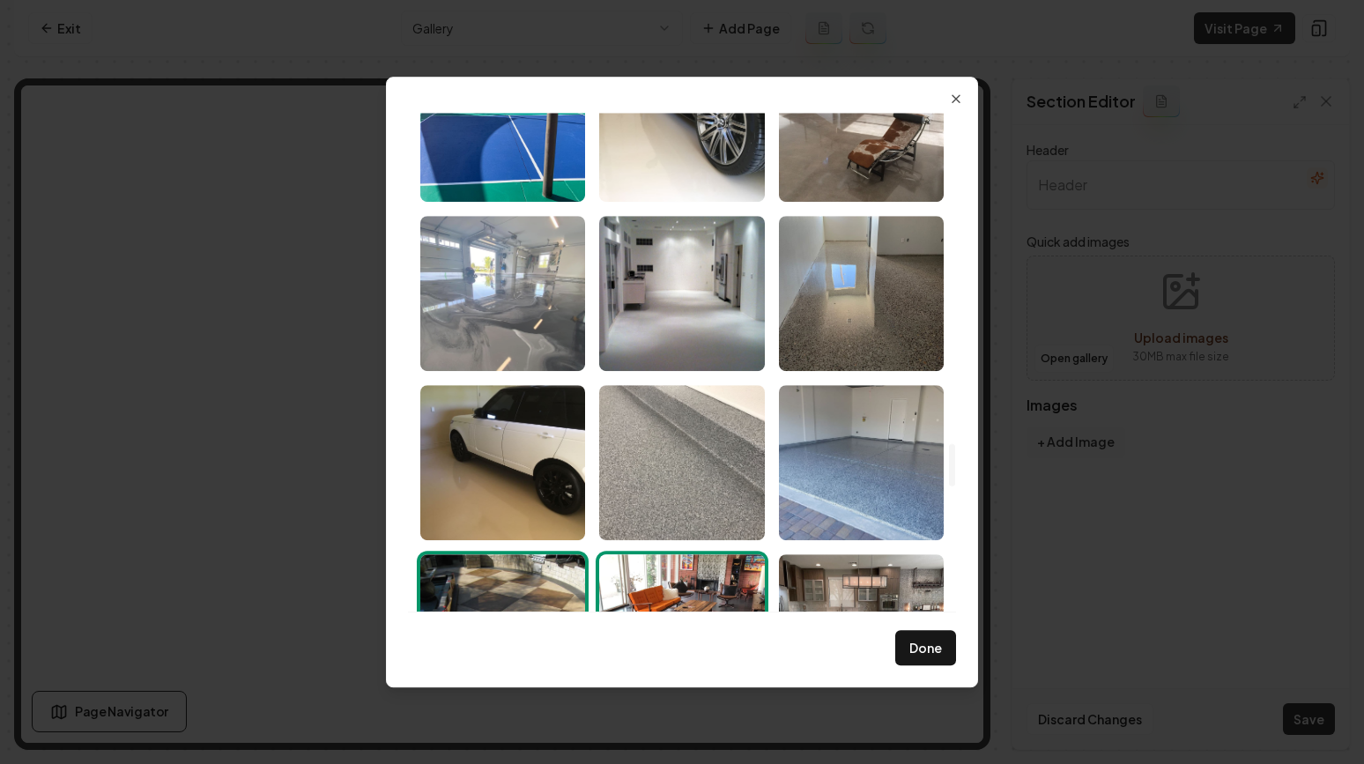
click at [561, 300] on img "Select image image_689a98c55c7cd75eb8894866.jpeg" at bounding box center [502, 293] width 165 height 155
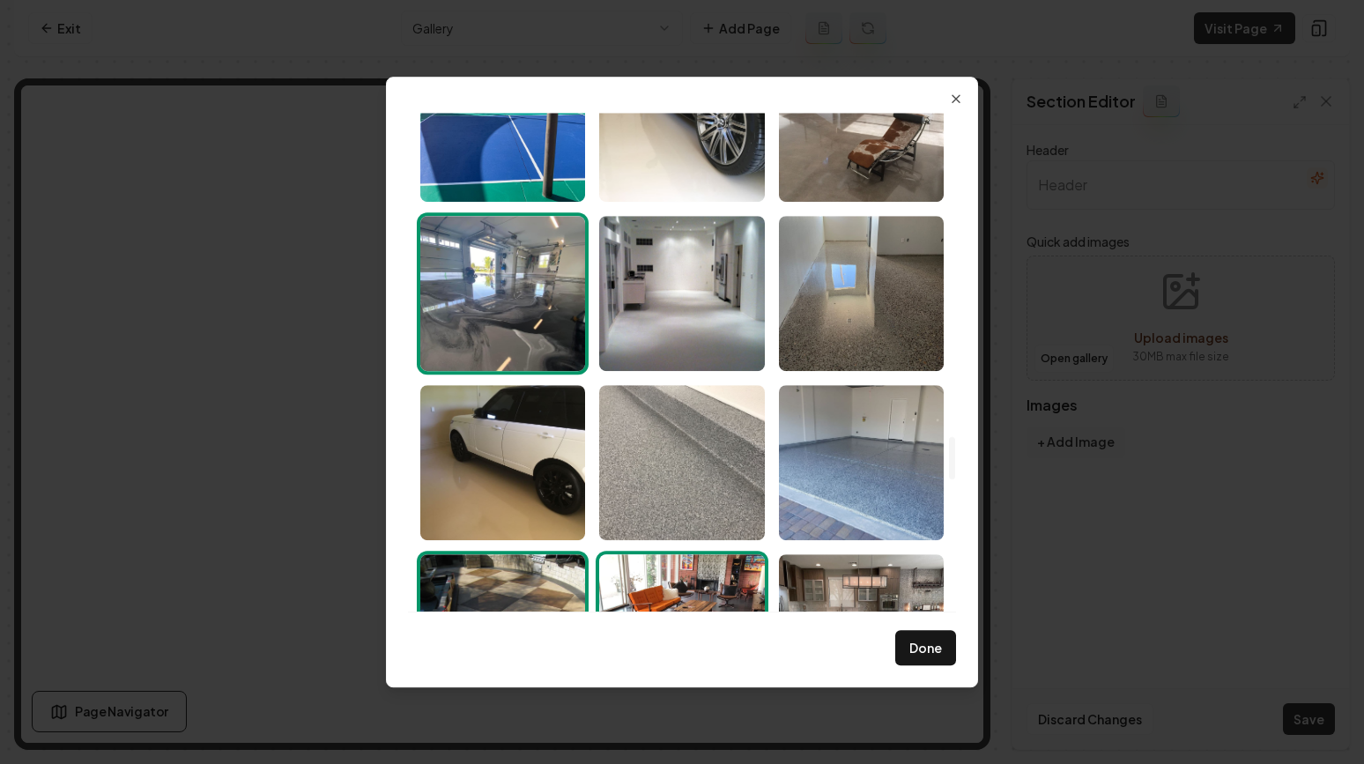
scroll to position [3415, 0]
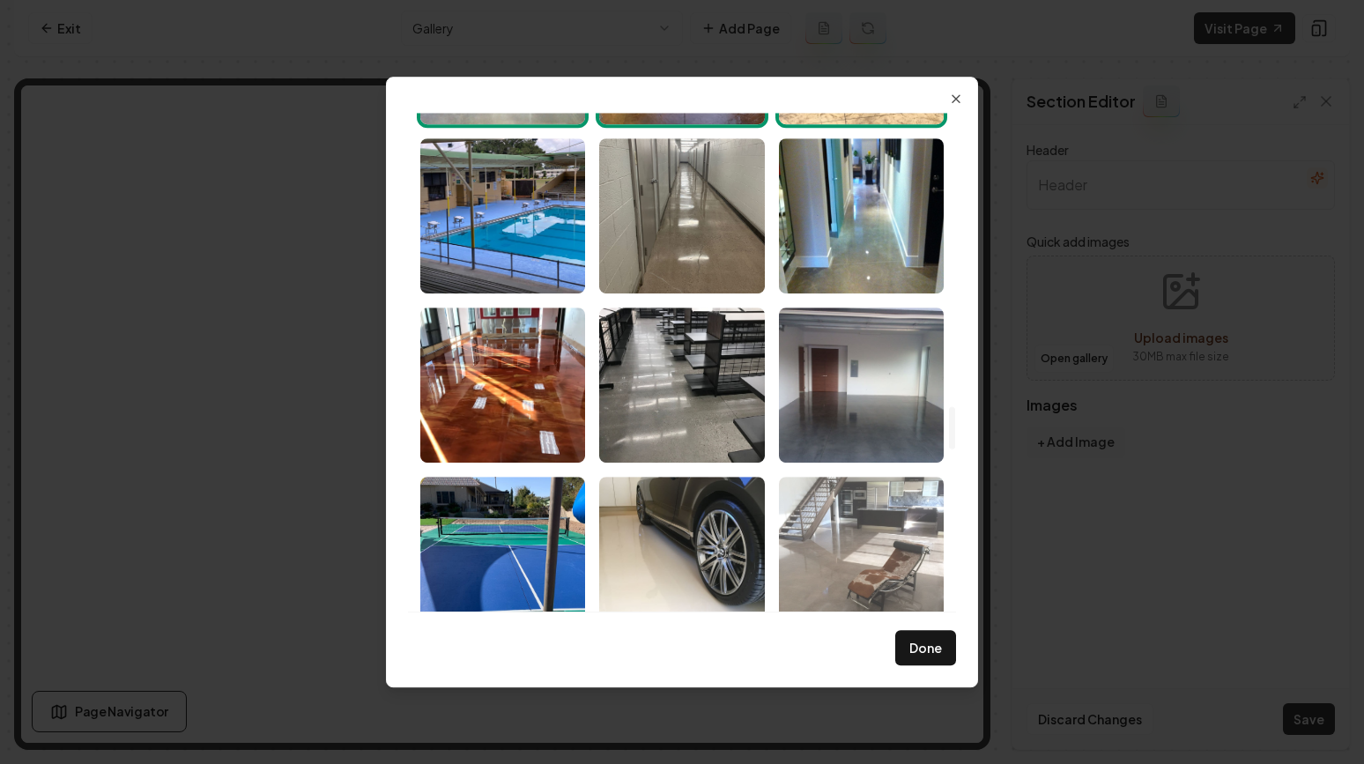
click at [879, 534] on img "Select image image_689a98c55c7cd75eb88948ec.jpeg" at bounding box center [861, 554] width 165 height 155
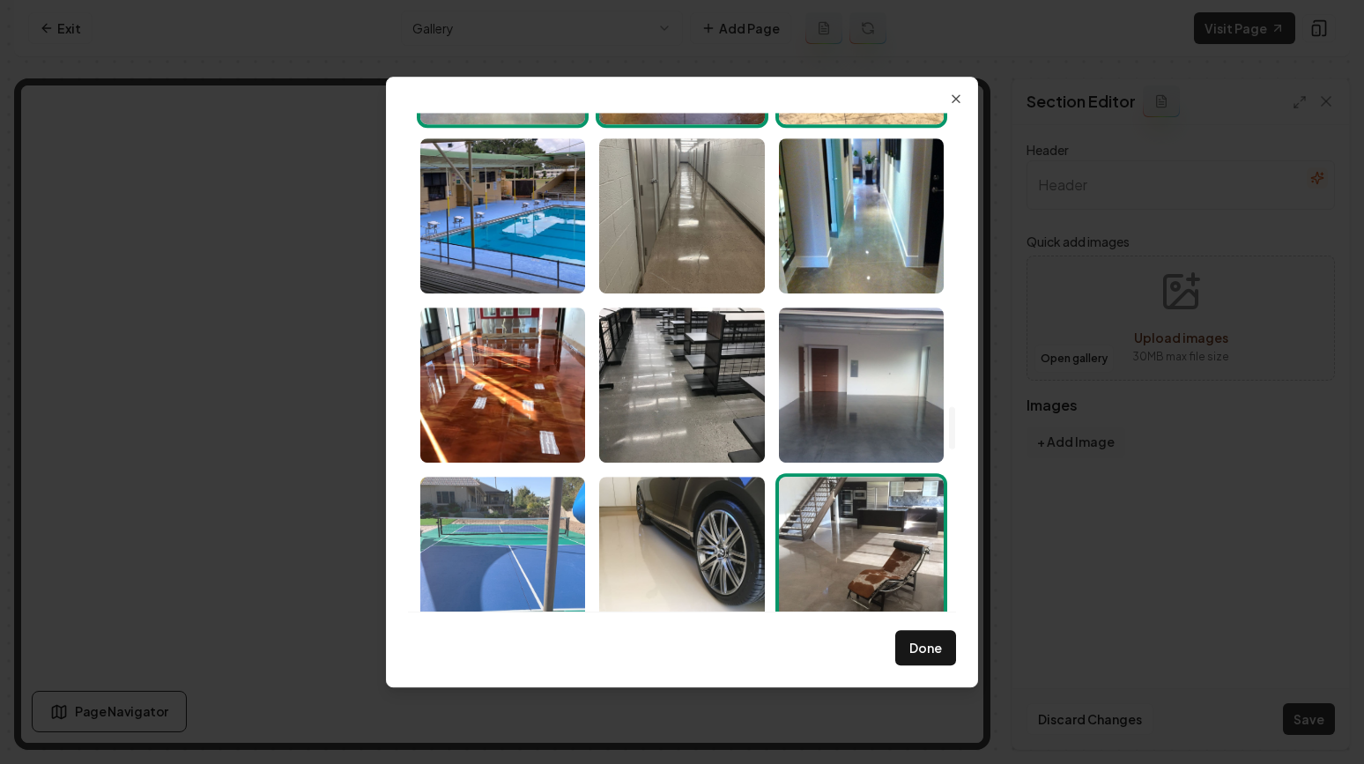
click at [525, 477] on img "Select image image_689a98c55c7cd75eb8894a54.jpeg" at bounding box center [502, 554] width 165 height 155
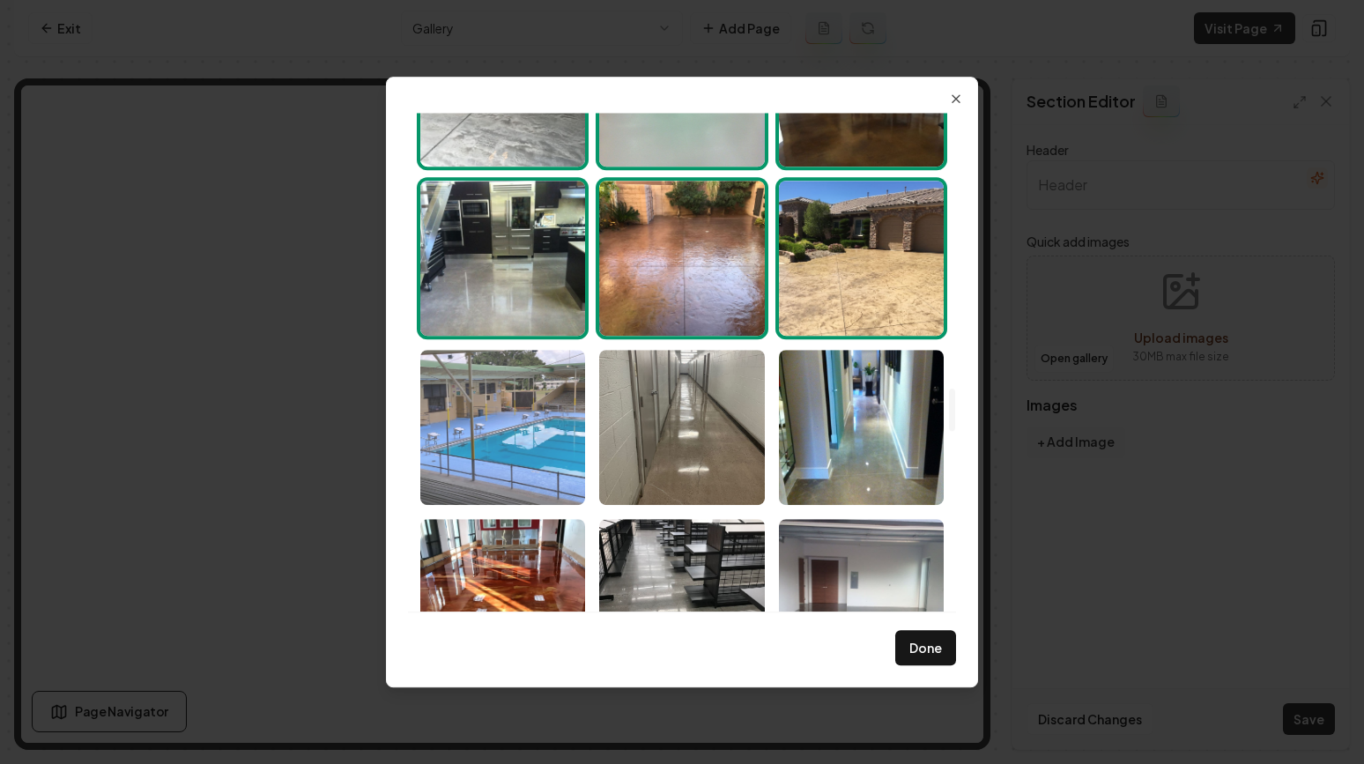
click at [554, 405] on img "Select image image_689a98c65c7cd75eb8894b58.jpeg" at bounding box center [502, 427] width 165 height 155
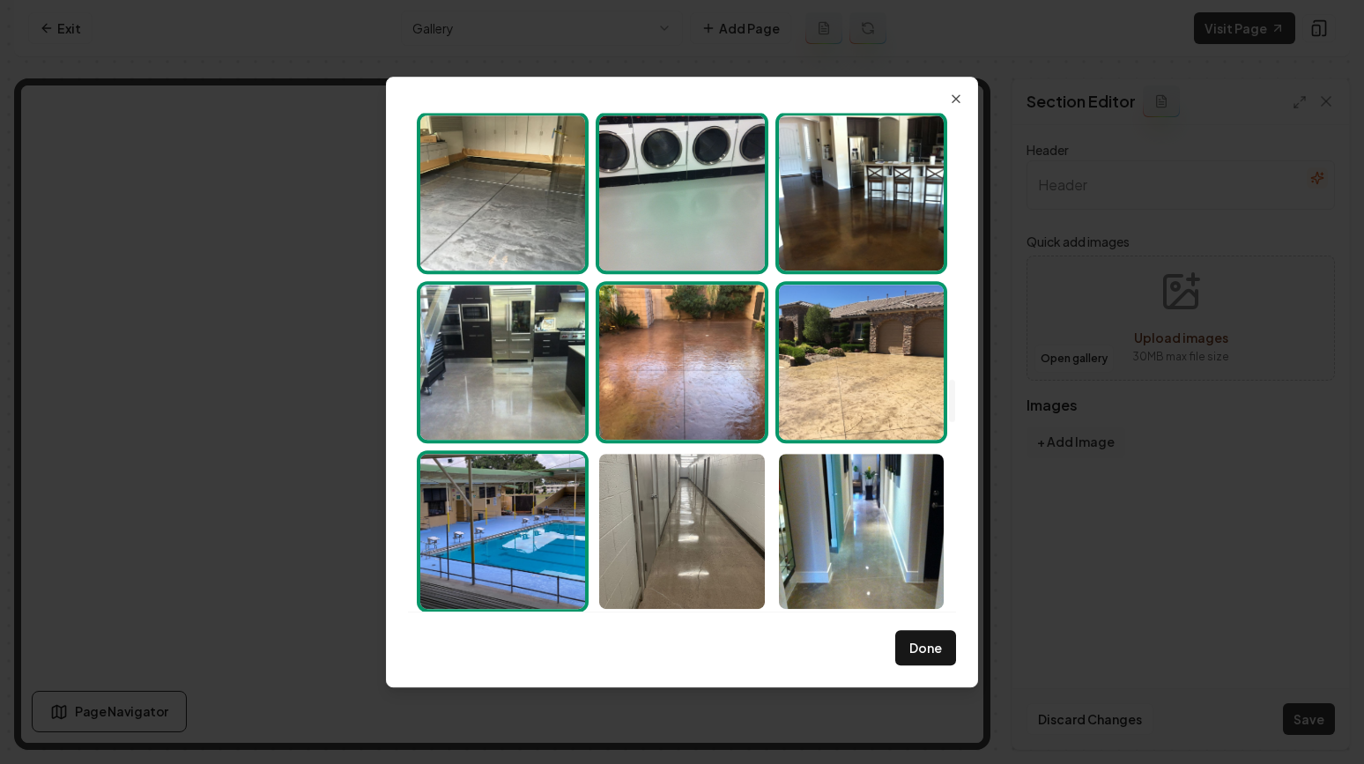
scroll to position [2920, 0]
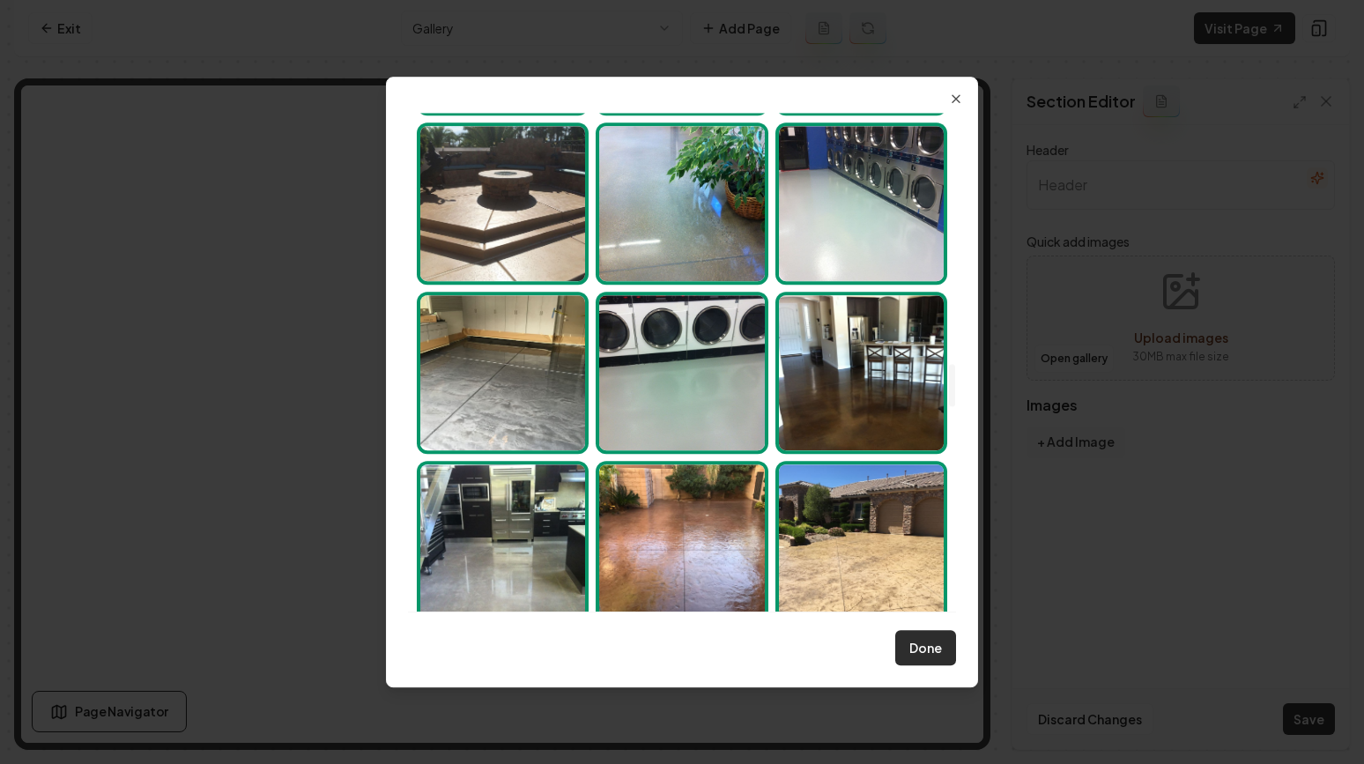
click at [903, 642] on button "Done" at bounding box center [925, 647] width 61 height 35
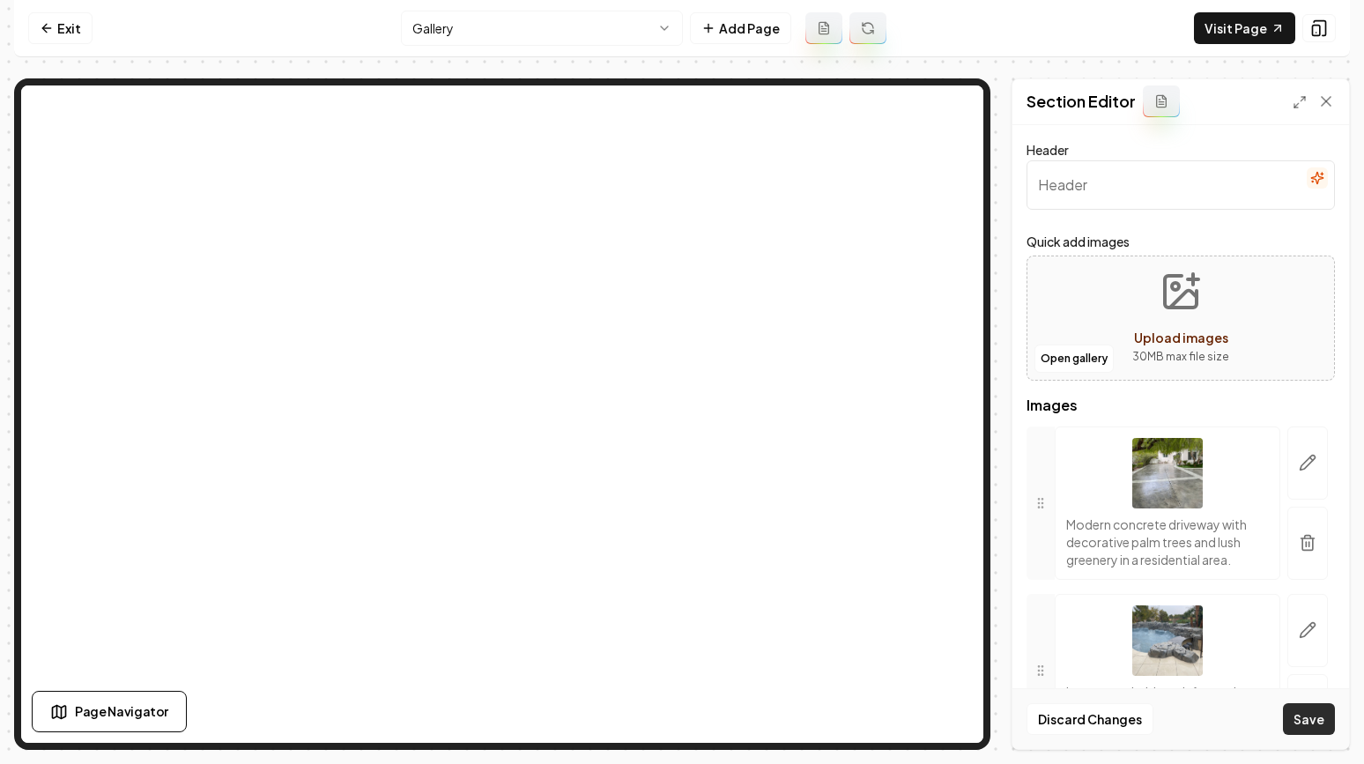
click at [1311, 722] on button "Save" at bounding box center [1309, 719] width 52 height 32
click at [616, 44] on html "Computer Required This feature is only available on a computer. Please switch t…" at bounding box center [682, 382] width 1364 height 764
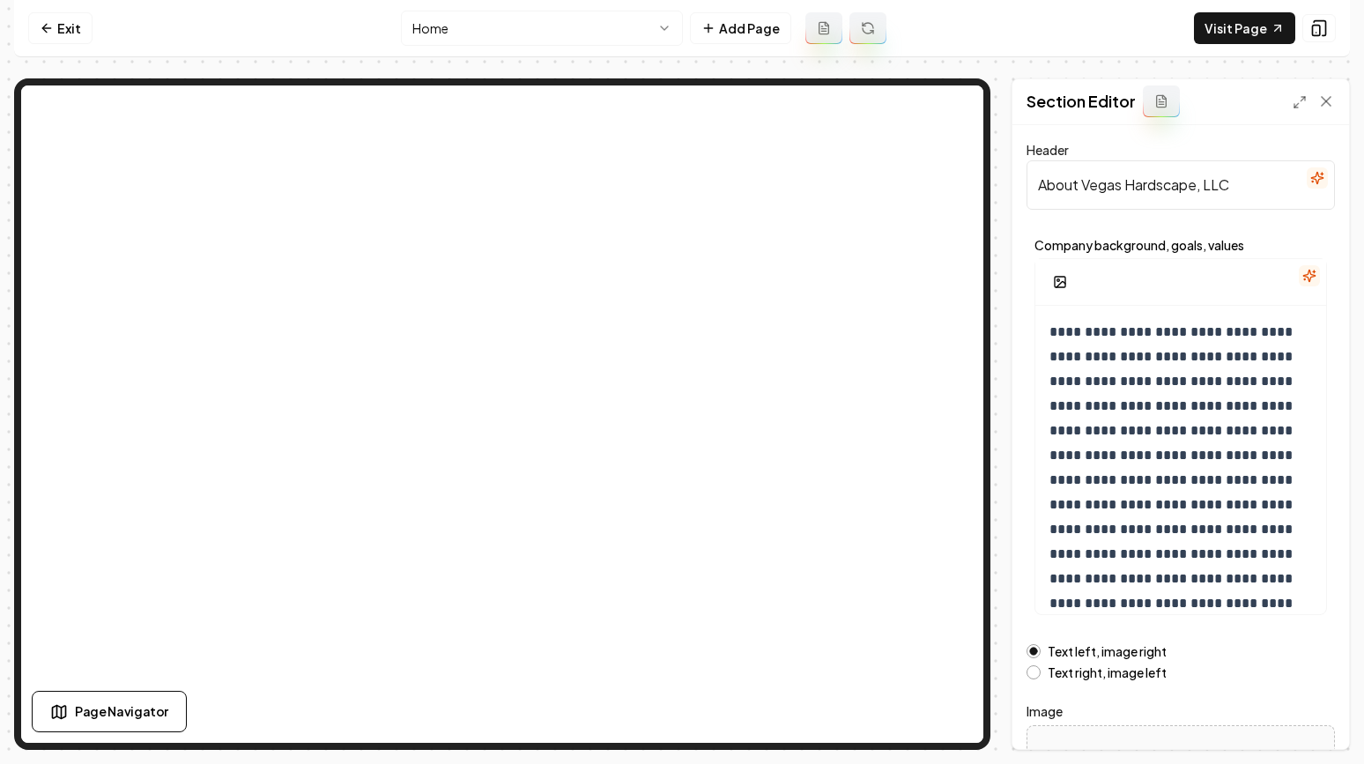
scroll to position [188, 0]
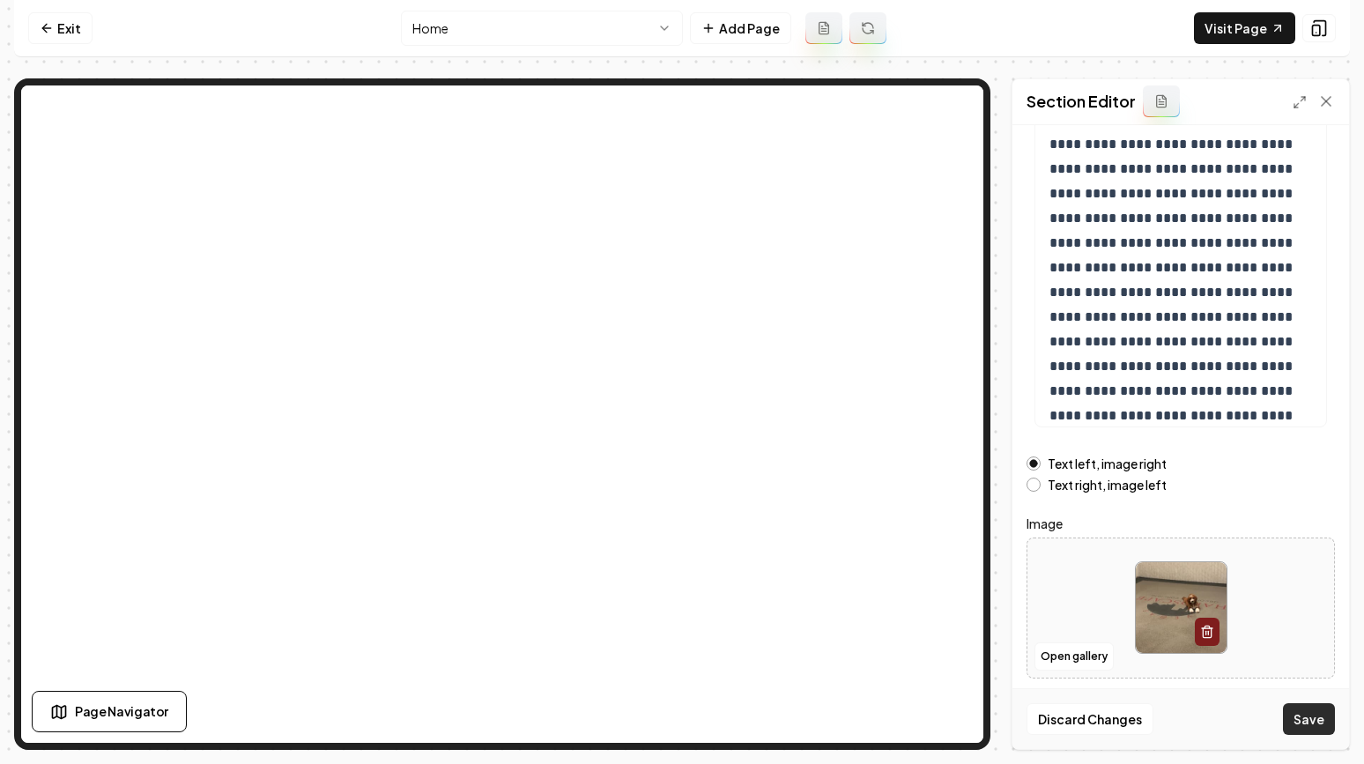
click at [1318, 715] on button "Save" at bounding box center [1309, 719] width 52 height 32
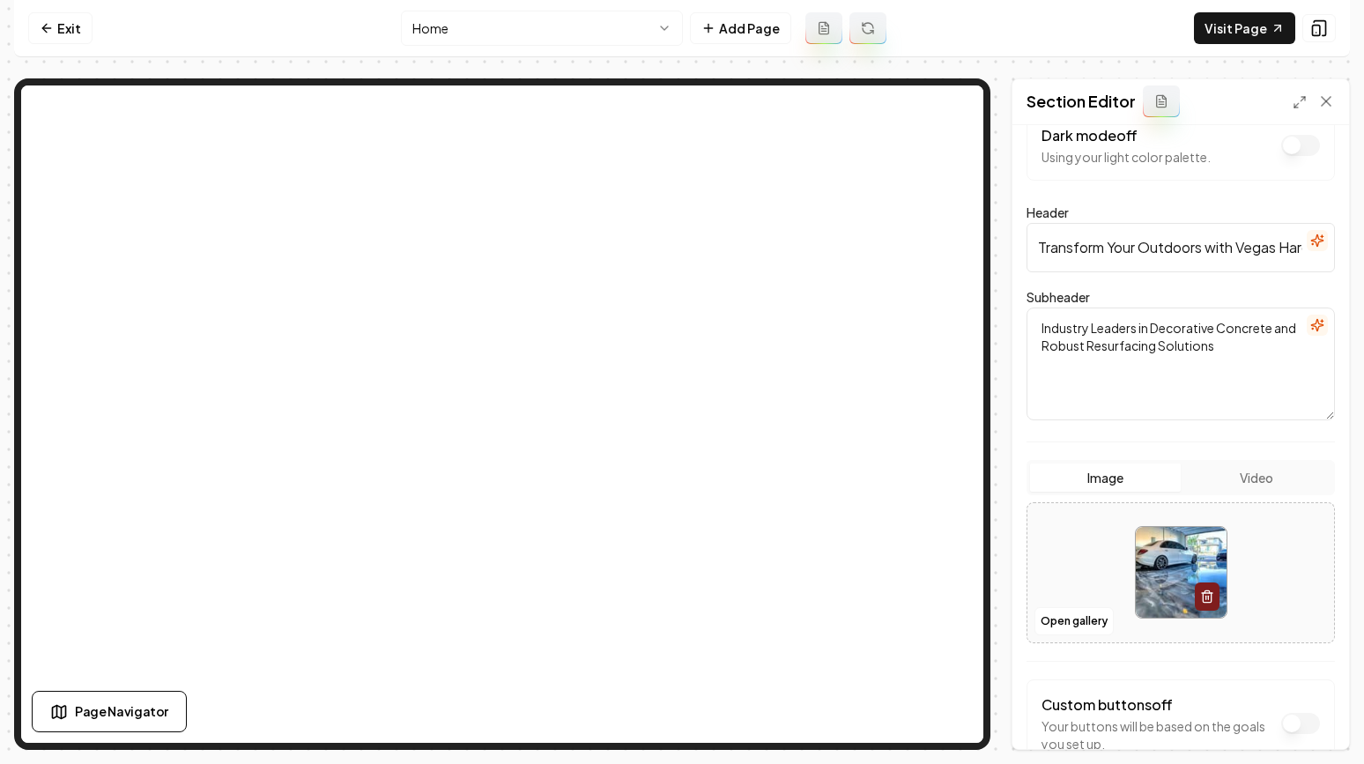
scroll to position [88, 0]
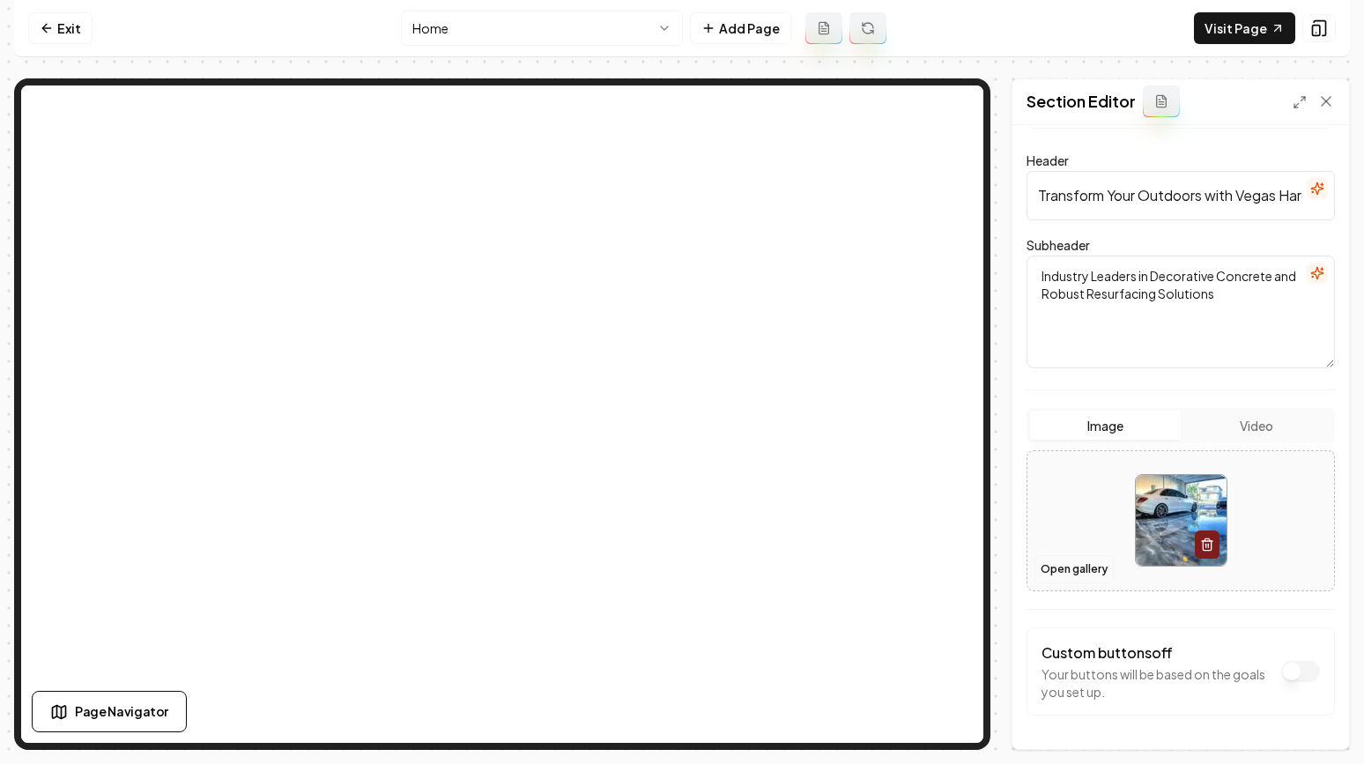
click at [1073, 557] on button "Open gallery" at bounding box center [1074, 569] width 79 height 28
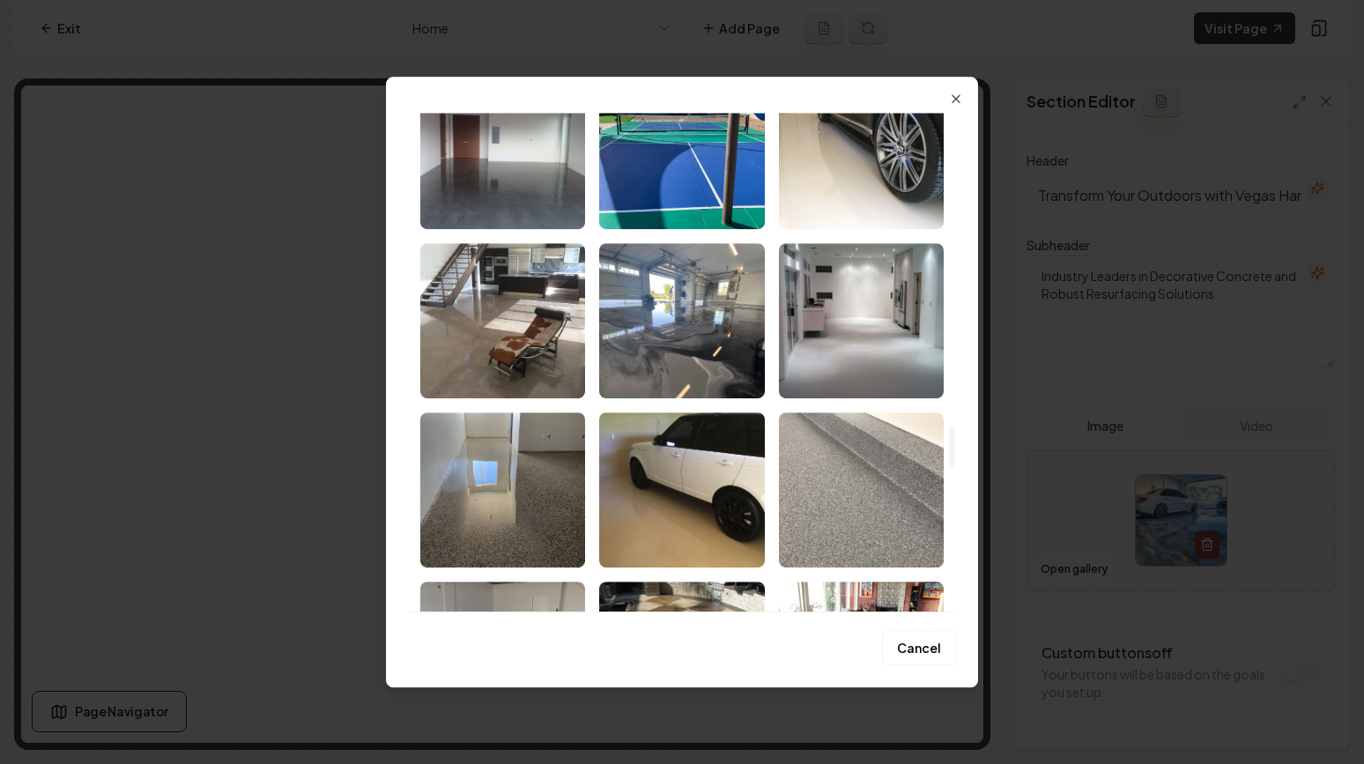
scroll to position [3642, 0]
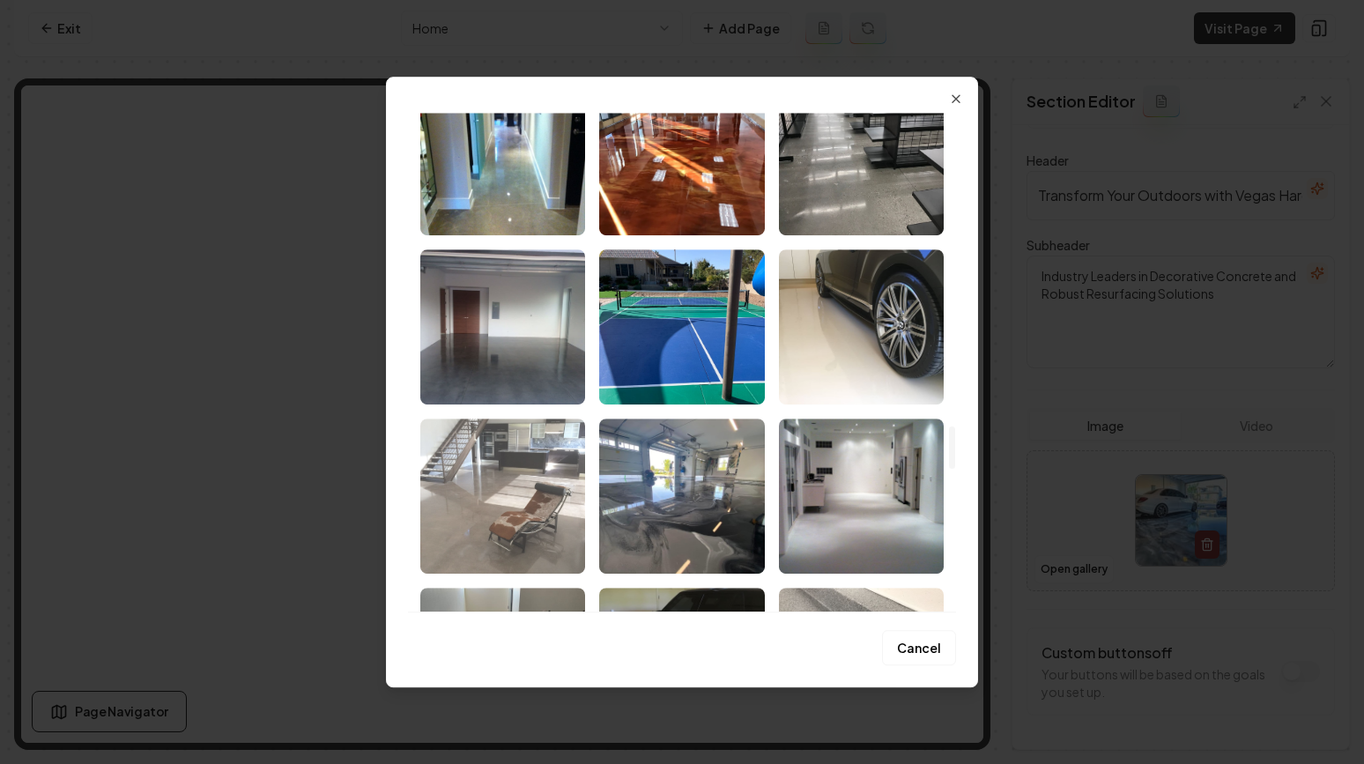
click at [514, 474] on img "Select image image_689a98c55c7cd75eb88948ec.jpeg" at bounding box center [502, 496] width 165 height 155
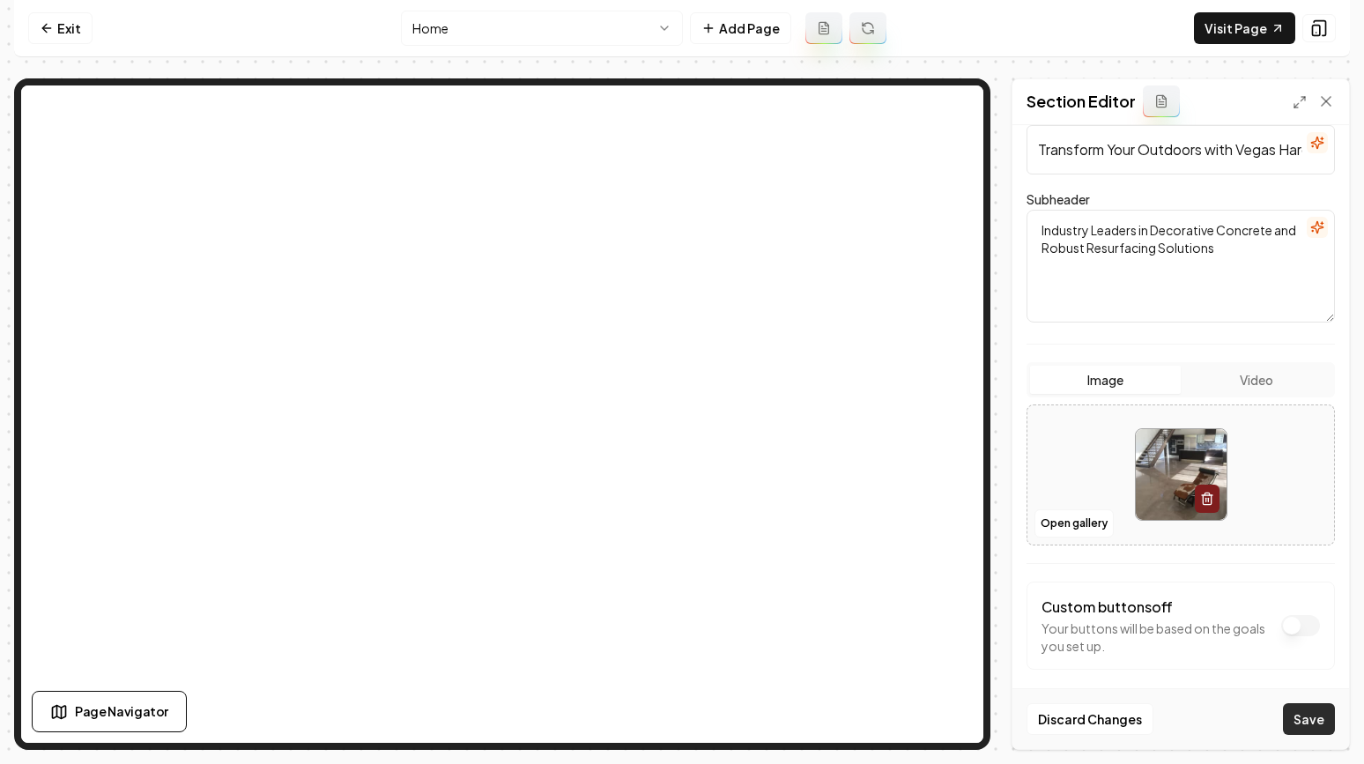
scroll to position [146, 0]
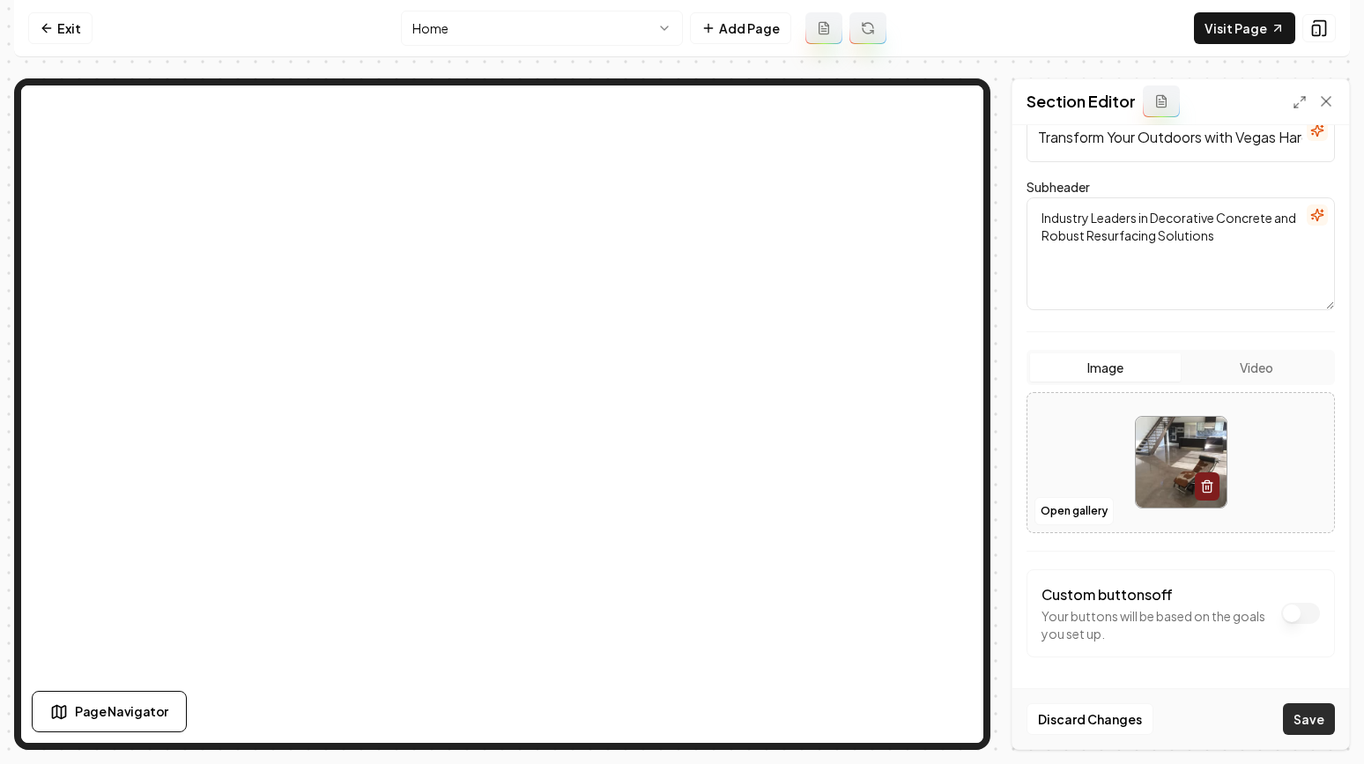
click at [1310, 719] on button "Save" at bounding box center [1309, 719] width 52 height 32
click at [1062, 510] on button "Open gallery" at bounding box center [1074, 511] width 79 height 28
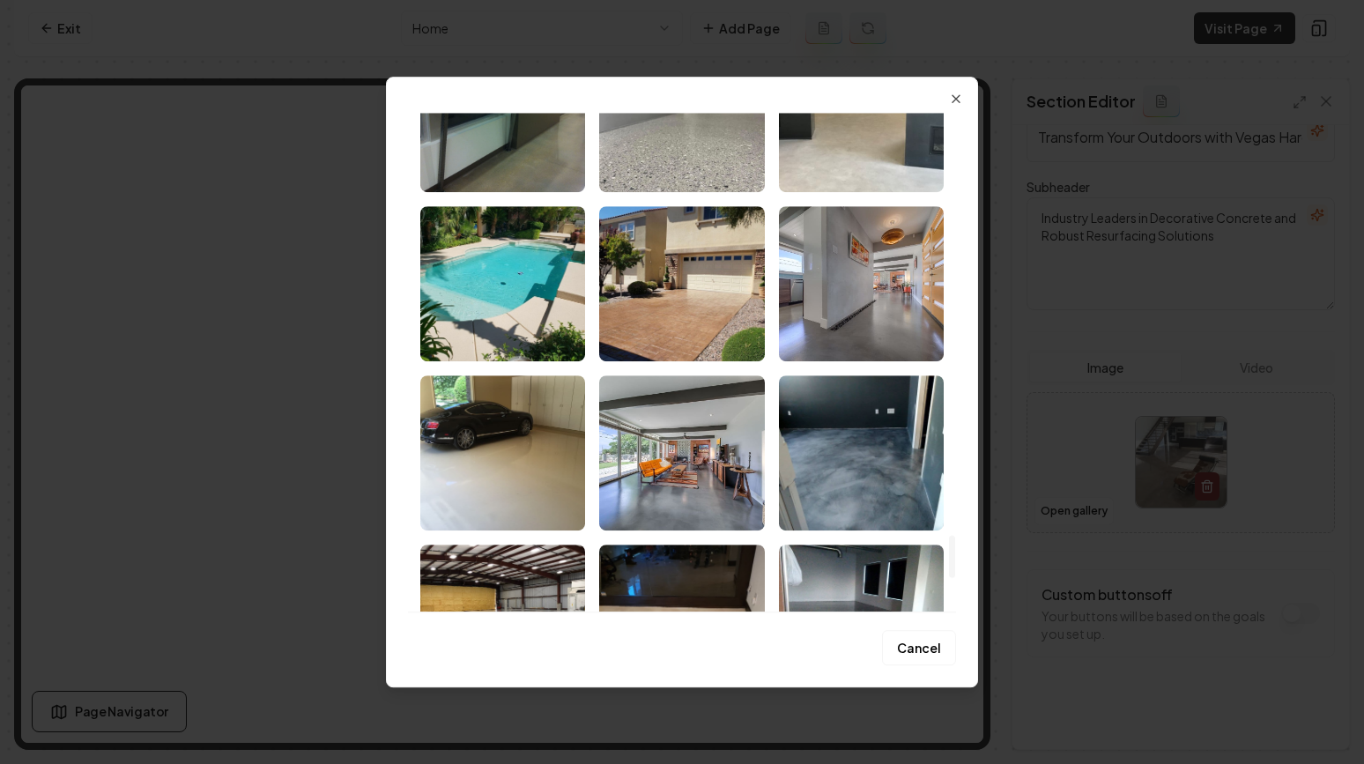
scroll to position [5302, 0]
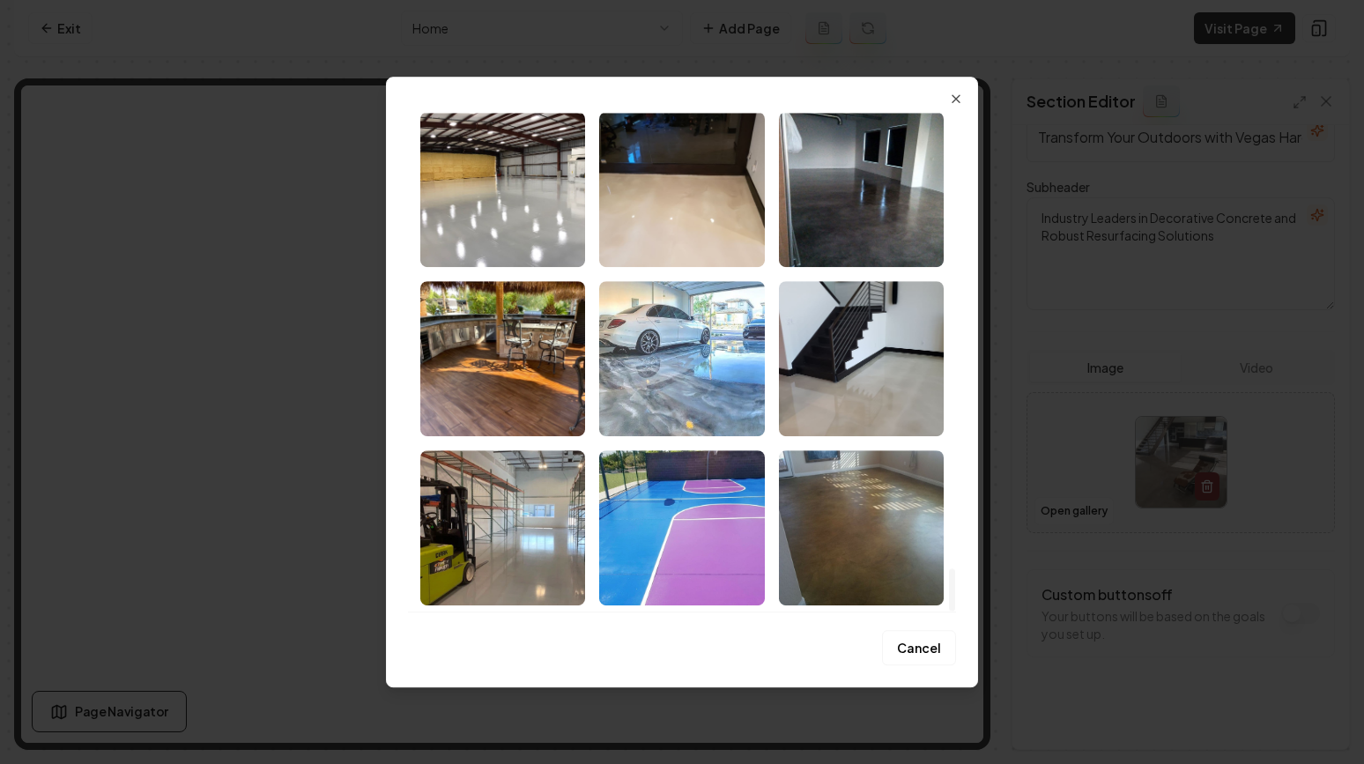
click at [668, 355] on img "Select image image_689a98c45c7cd75eb88943a7.jpeg" at bounding box center [681, 358] width 165 height 155
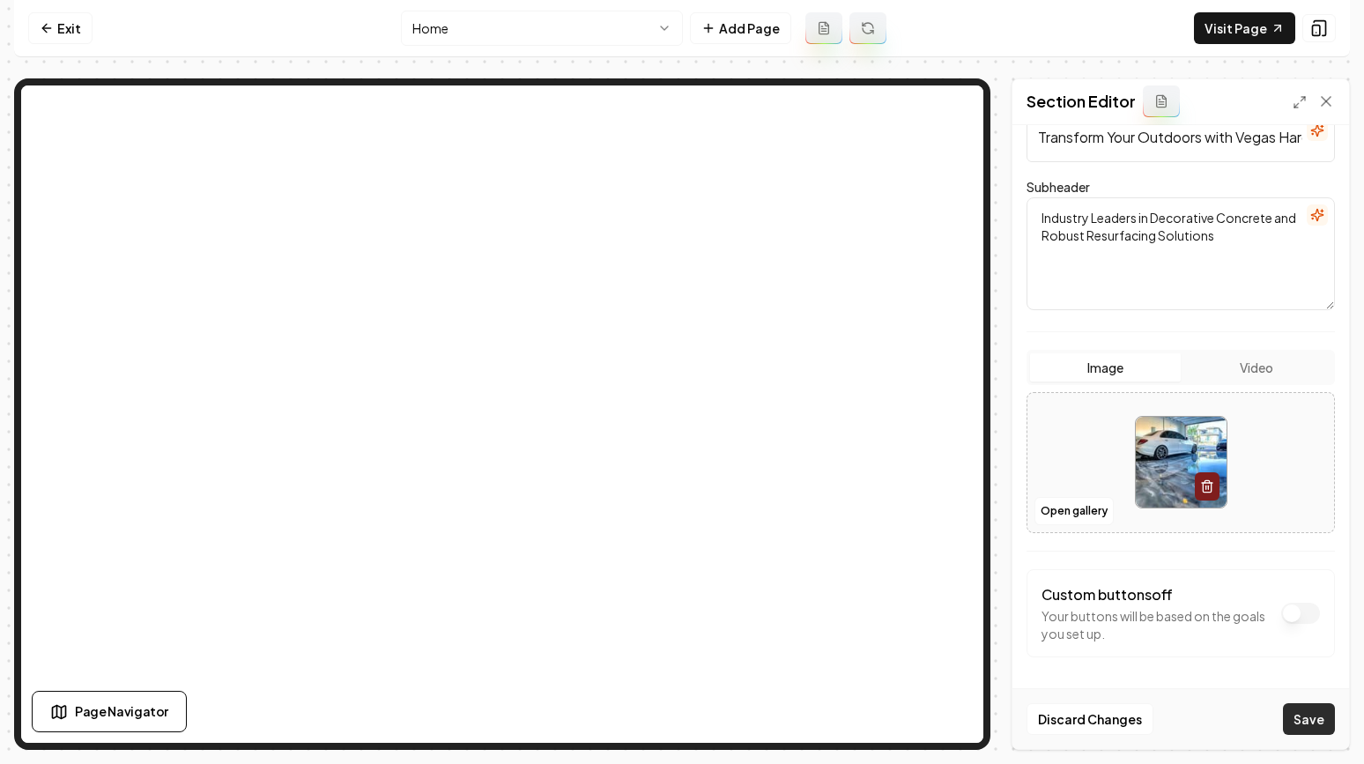
click at [1308, 711] on button "Save" at bounding box center [1309, 719] width 52 height 32
